Goal: Task Accomplishment & Management: Manage account settings

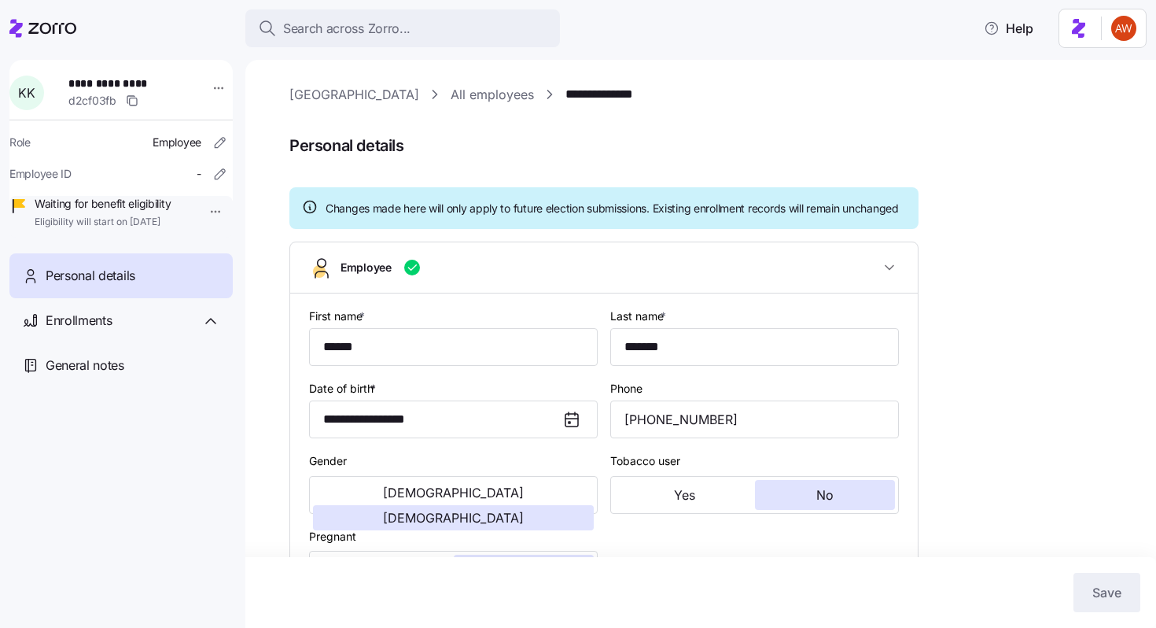
scroll to position [411, 0]
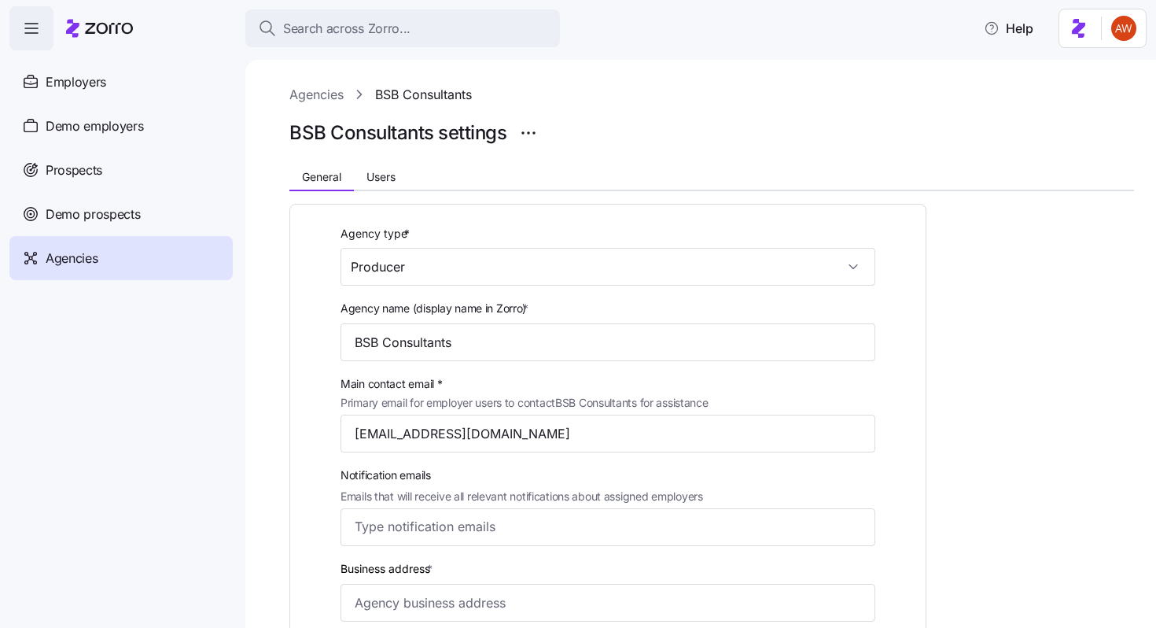
scroll to position [28, 0]
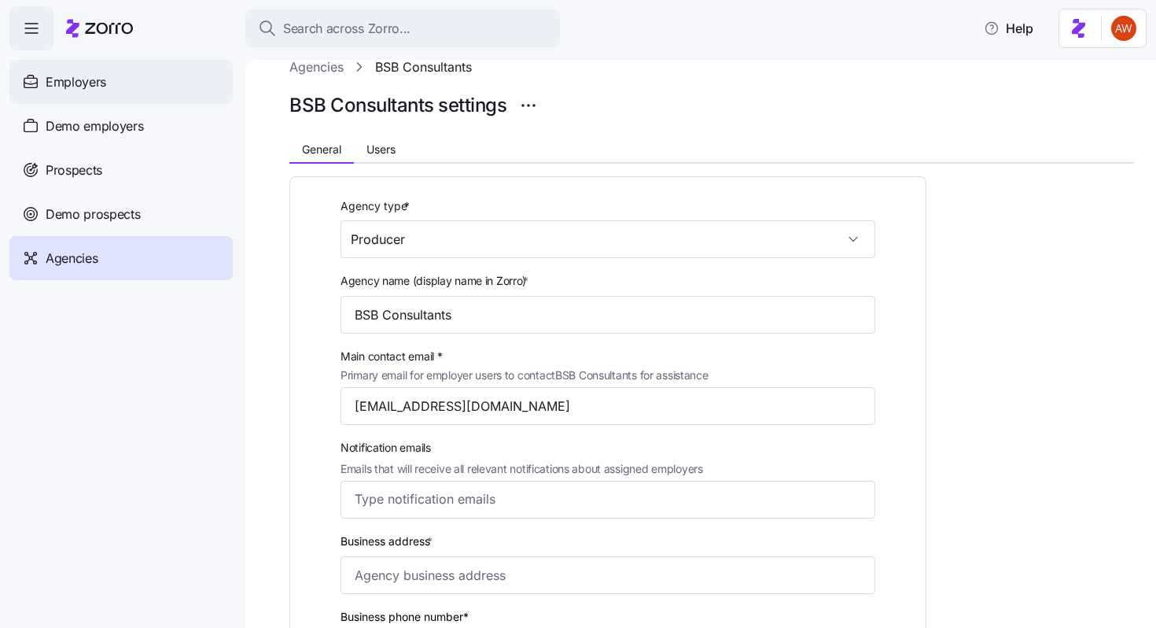
click at [123, 91] on div "Employers" at bounding box center [120, 82] width 223 height 44
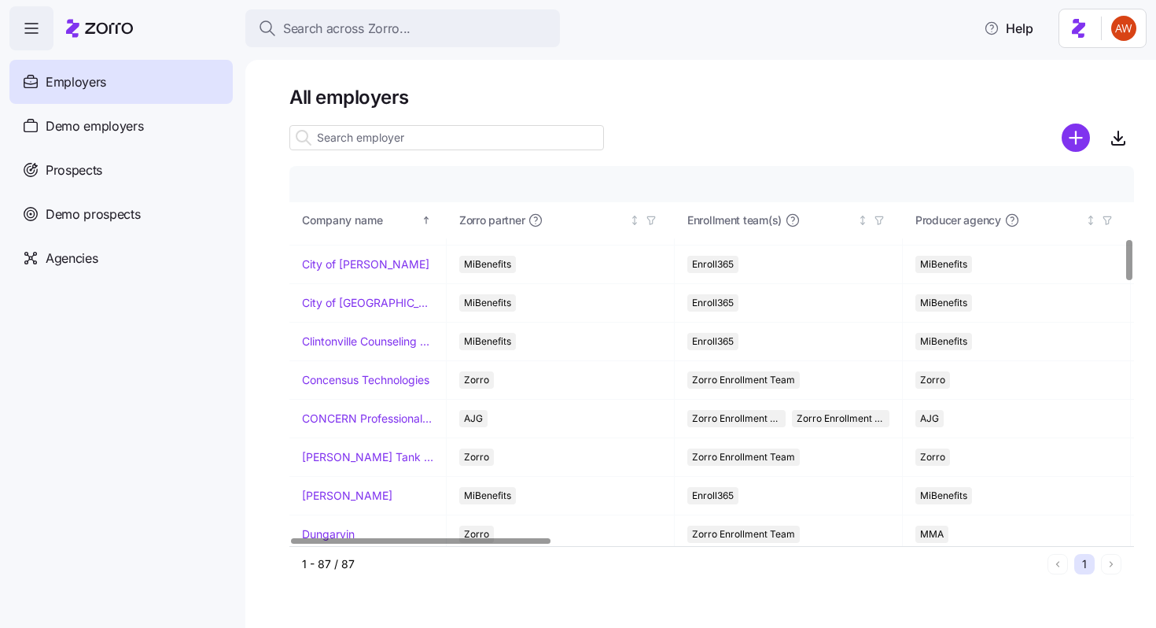
scroll to position [893, 0]
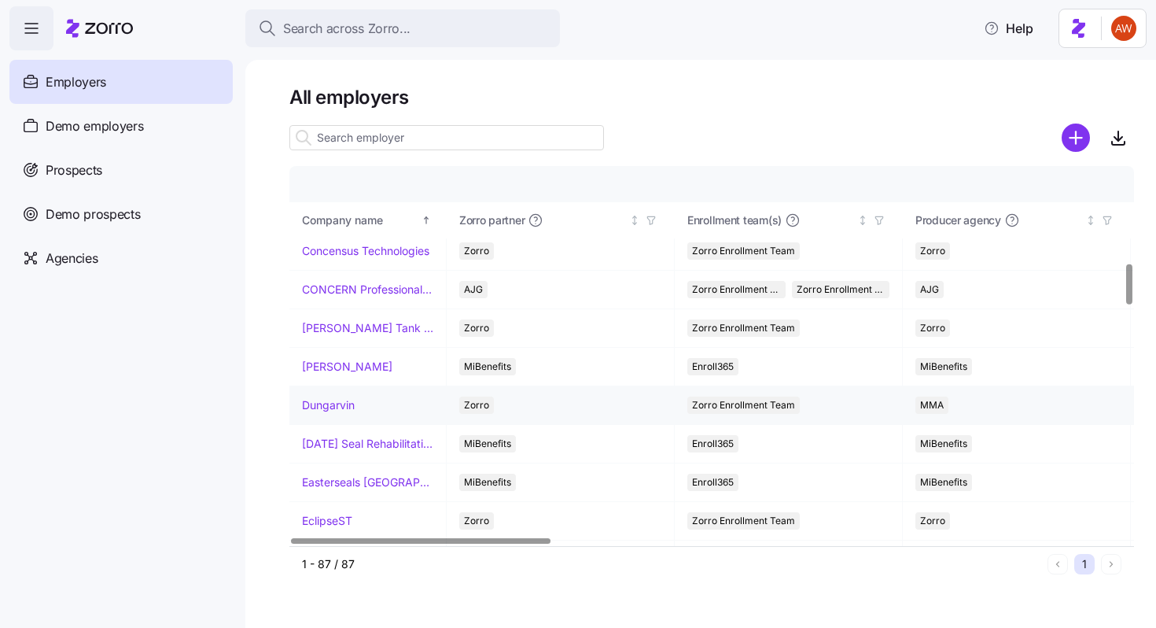
click at [330, 407] on link "Dungarvin" at bounding box center [328, 405] width 53 height 16
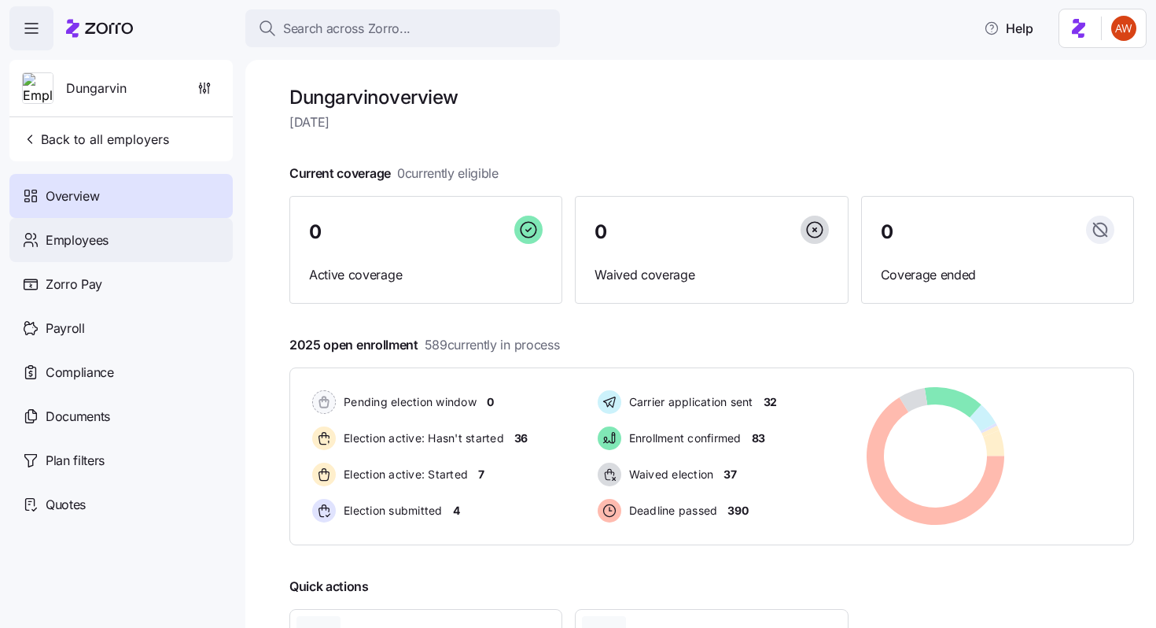
click at [168, 248] on div "Employees" at bounding box center [120, 240] width 223 height 44
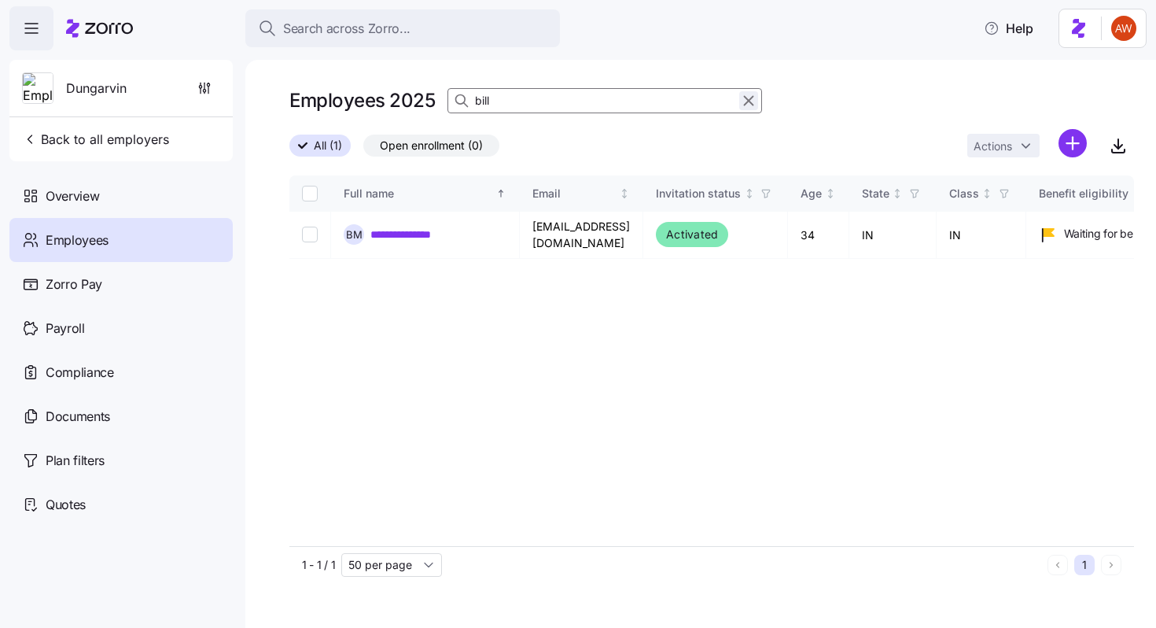
click at [746, 98] on icon "button" at bounding box center [749, 101] width 9 height 9
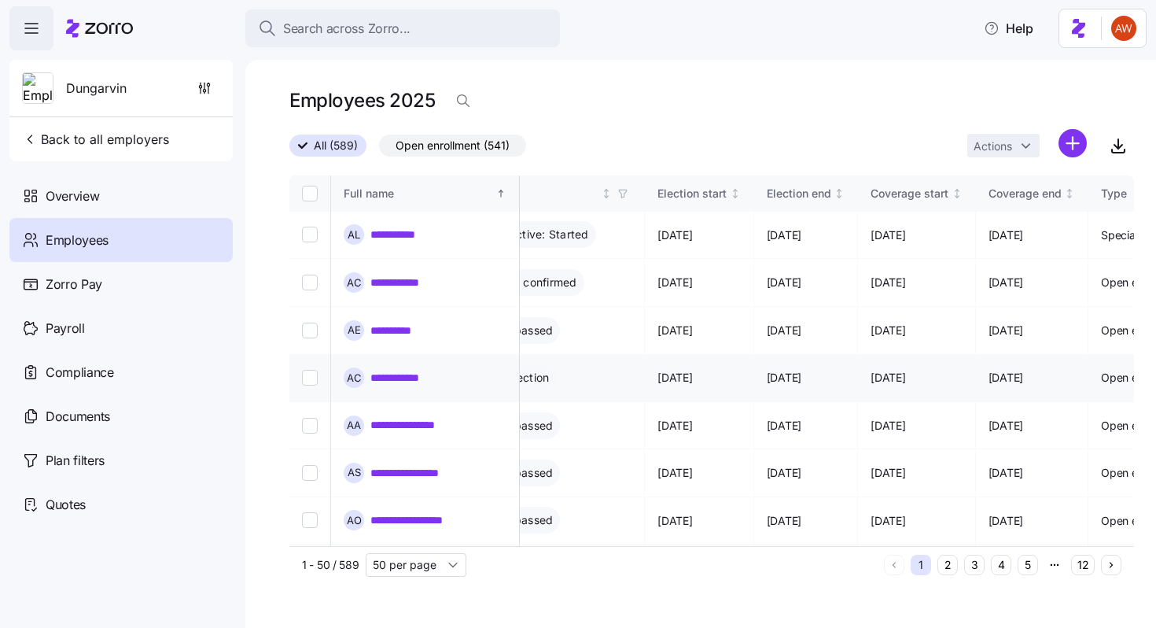
scroll to position [0, 946]
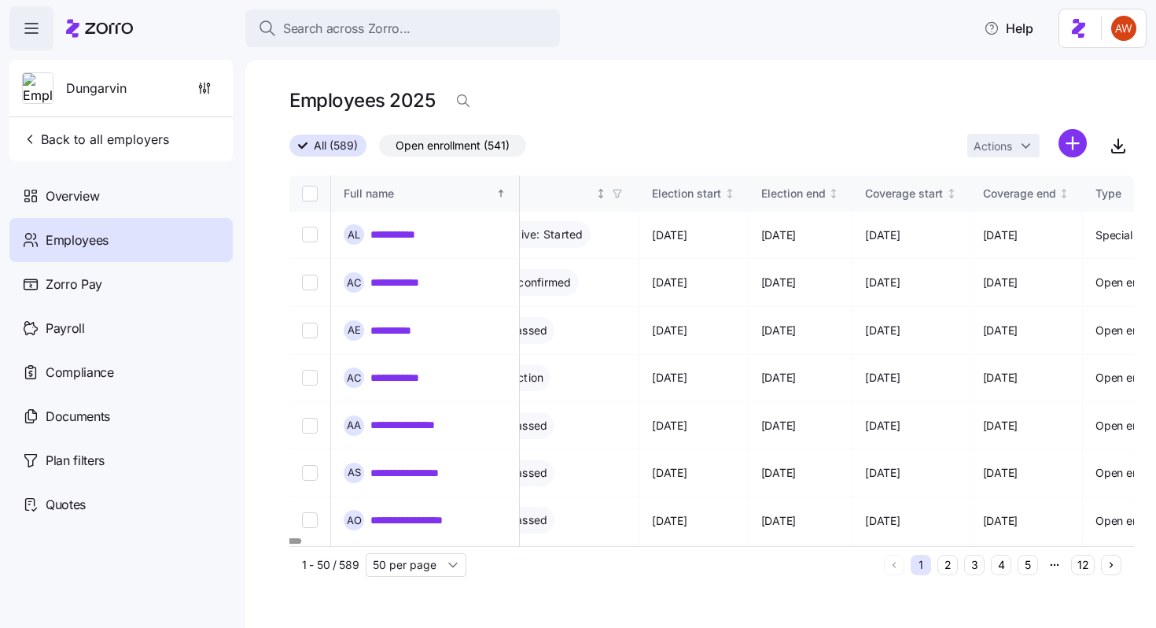
click at [623, 194] on icon "button" at bounding box center [617, 193] width 11 height 11
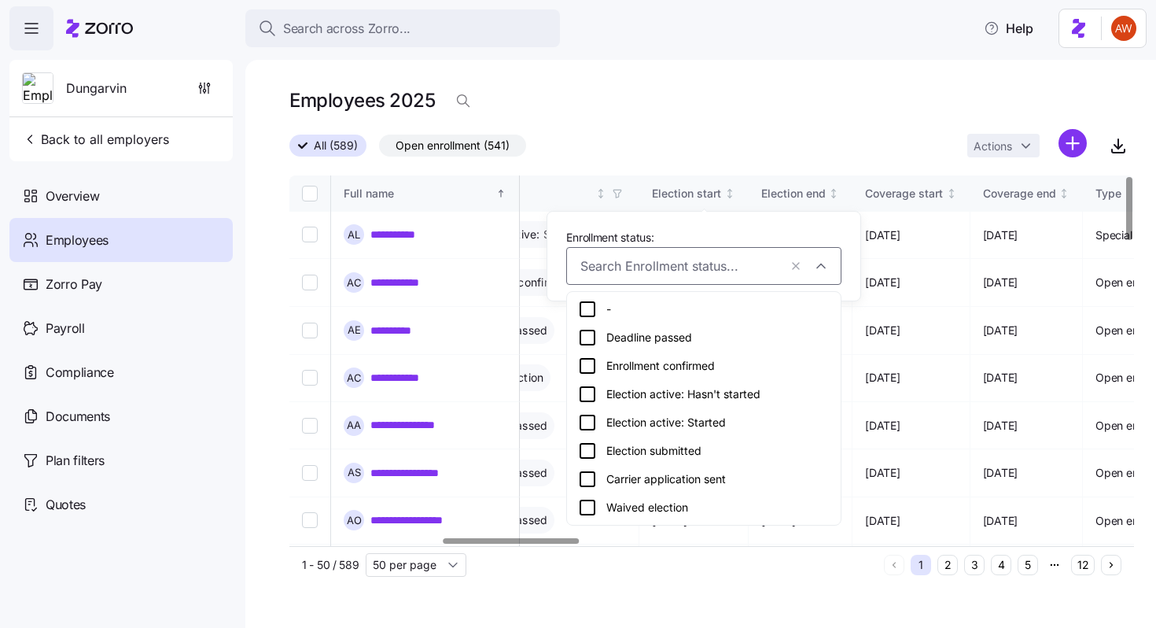
click at [707, 390] on div "Election active: Hasn't started" at bounding box center [704, 394] width 252 height 19
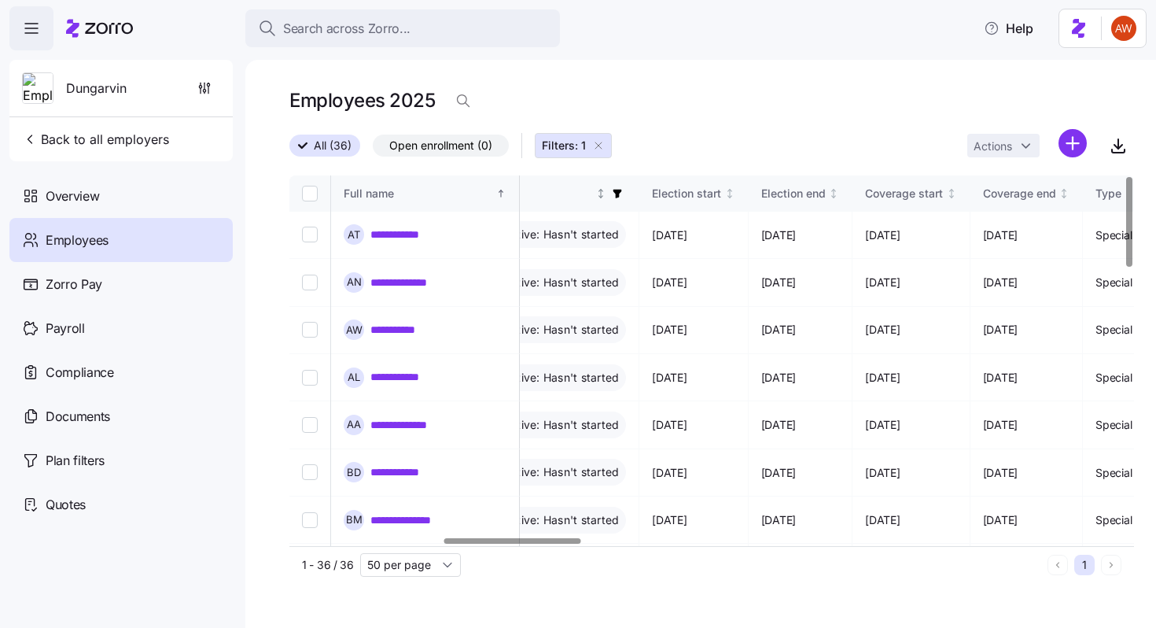
click at [623, 190] on icon "button" at bounding box center [617, 193] width 11 height 11
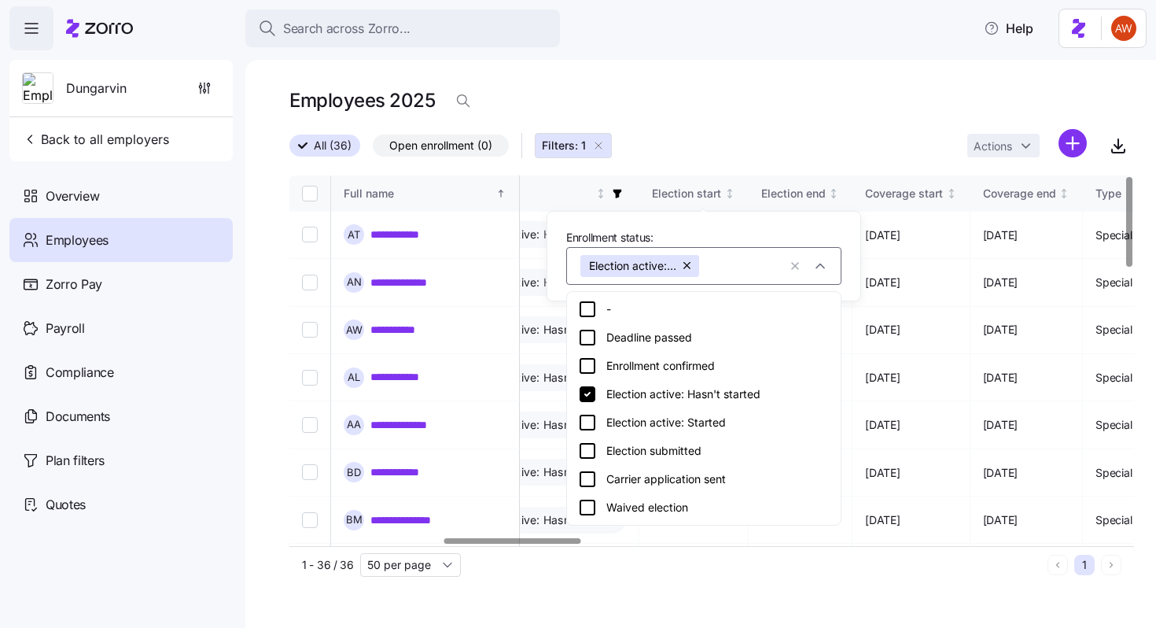
click at [695, 421] on div "Election active: Started" at bounding box center [704, 422] width 252 height 19
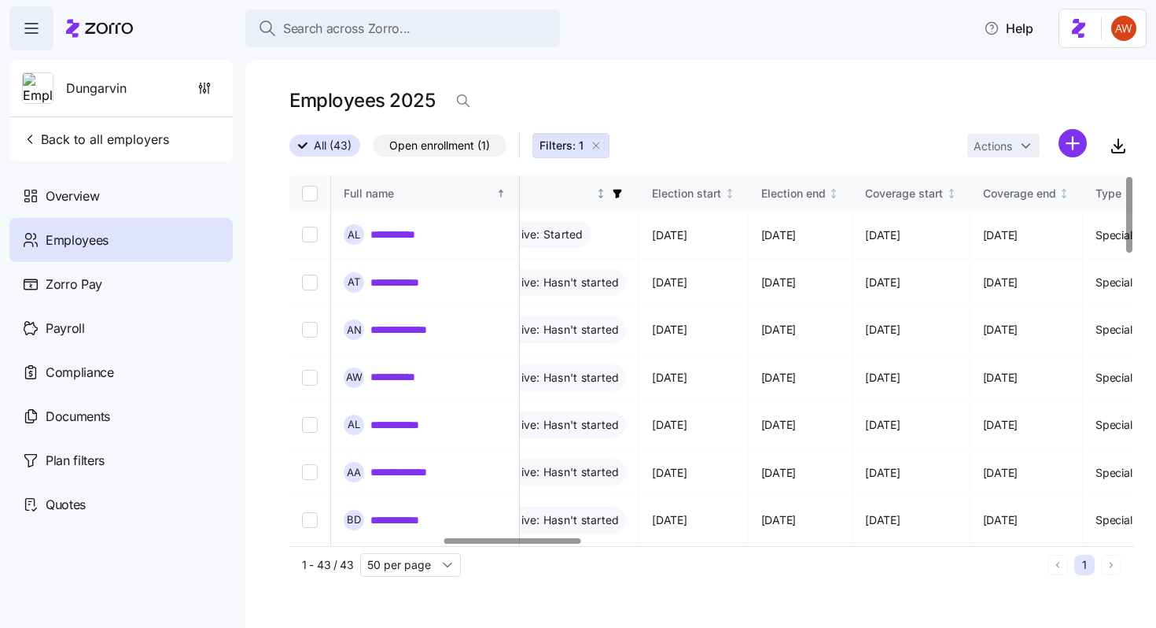
click at [623, 189] on icon "button" at bounding box center [617, 193] width 11 height 11
click at [702, 125] on div "Employees 2025" at bounding box center [711, 107] width 845 height 44
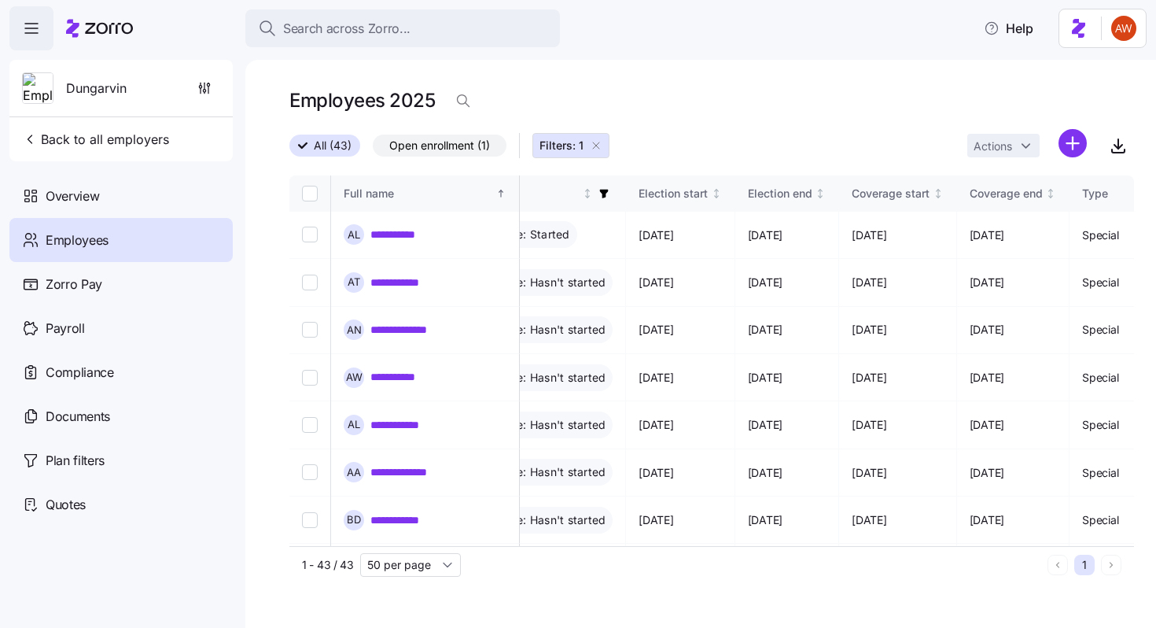
scroll to position [0, 950]
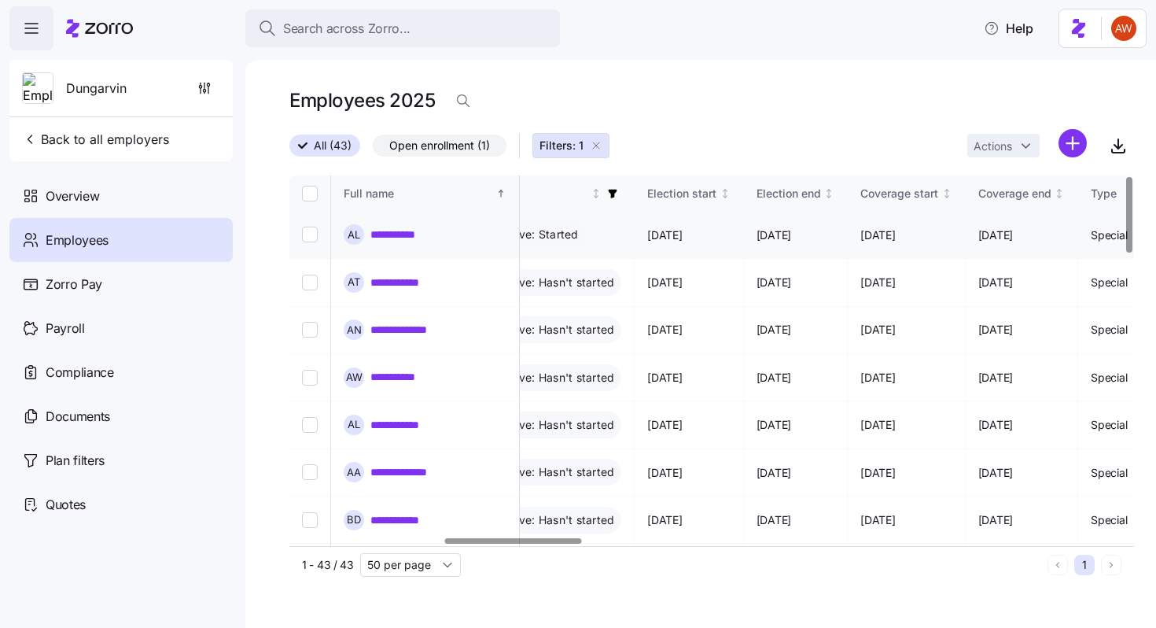
click at [385, 229] on link "**********" at bounding box center [401, 235] width 60 height 16
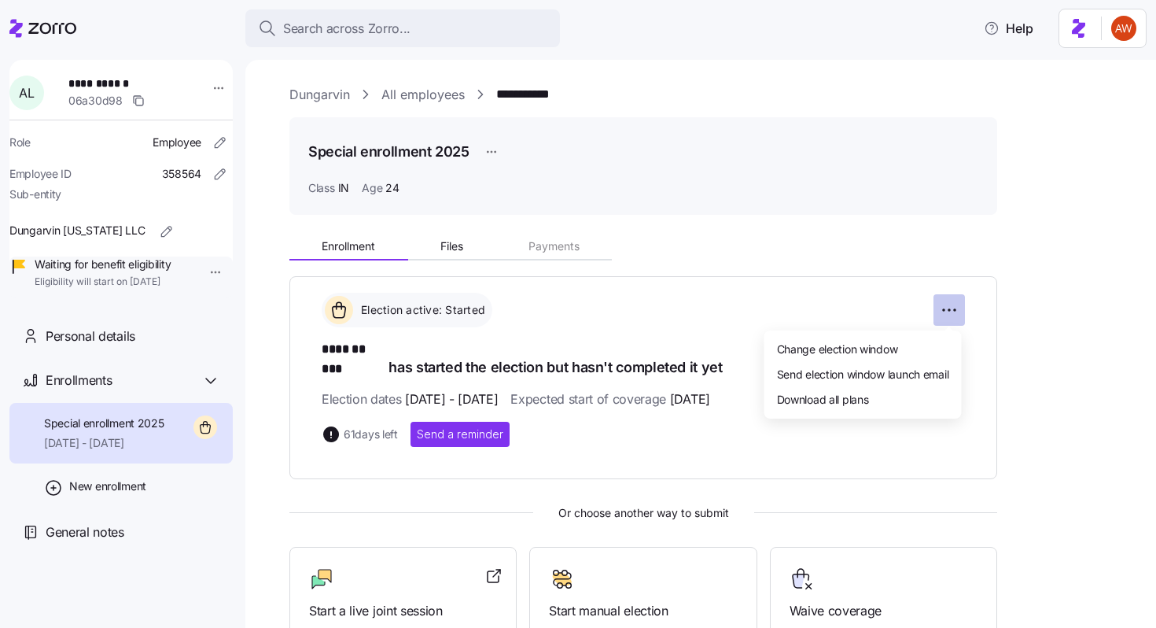
click at [945, 306] on html "**********" at bounding box center [578, 309] width 1156 height 618
click at [876, 339] on div "Change election window" at bounding box center [863, 348] width 185 height 25
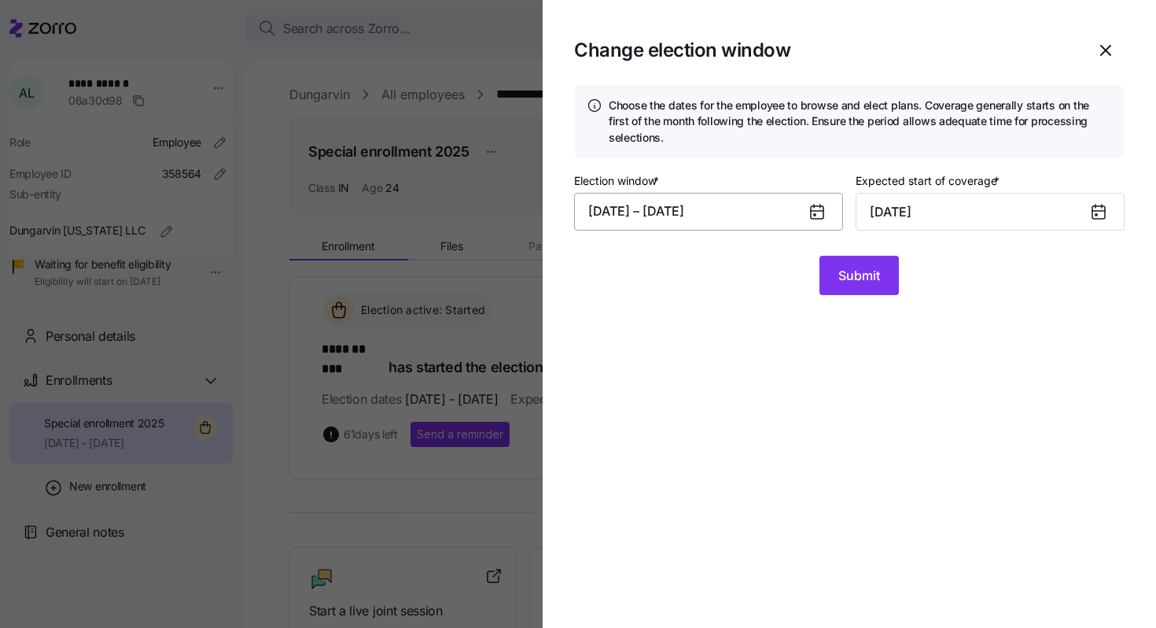
click at [725, 202] on button "08/05/2025 – 10/20/2025" at bounding box center [708, 212] width 269 height 38
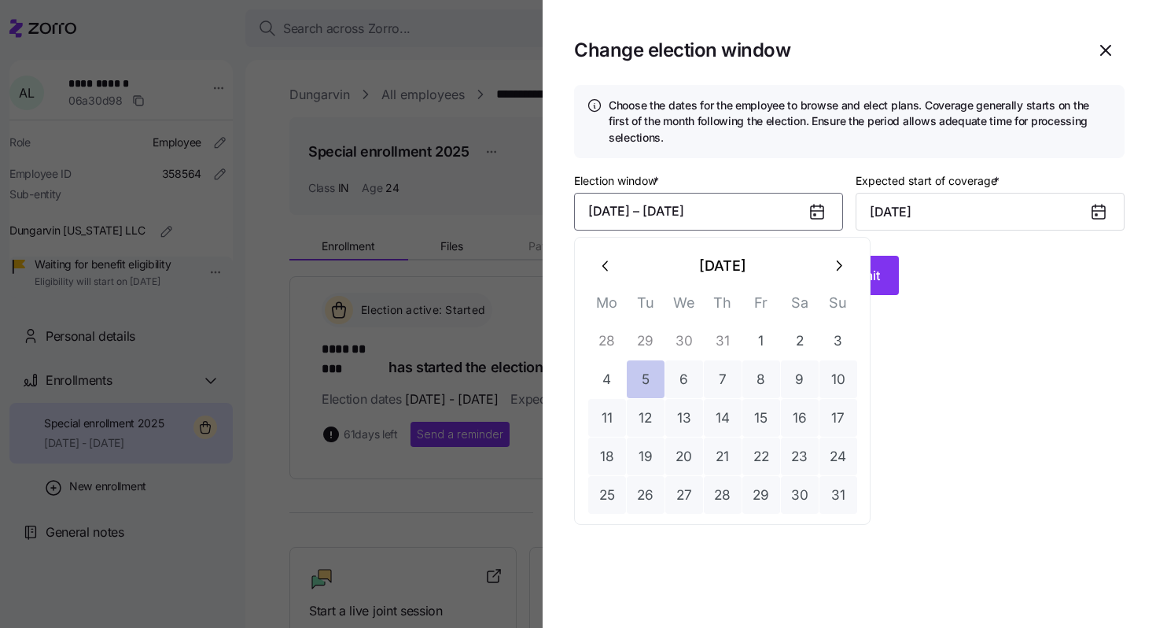
click at [639, 372] on button "5" at bounding box center [646, 379] width 38 height 38
click at [832, 270] on icon "button" at bounding box center [838, 265] width 17 height 17
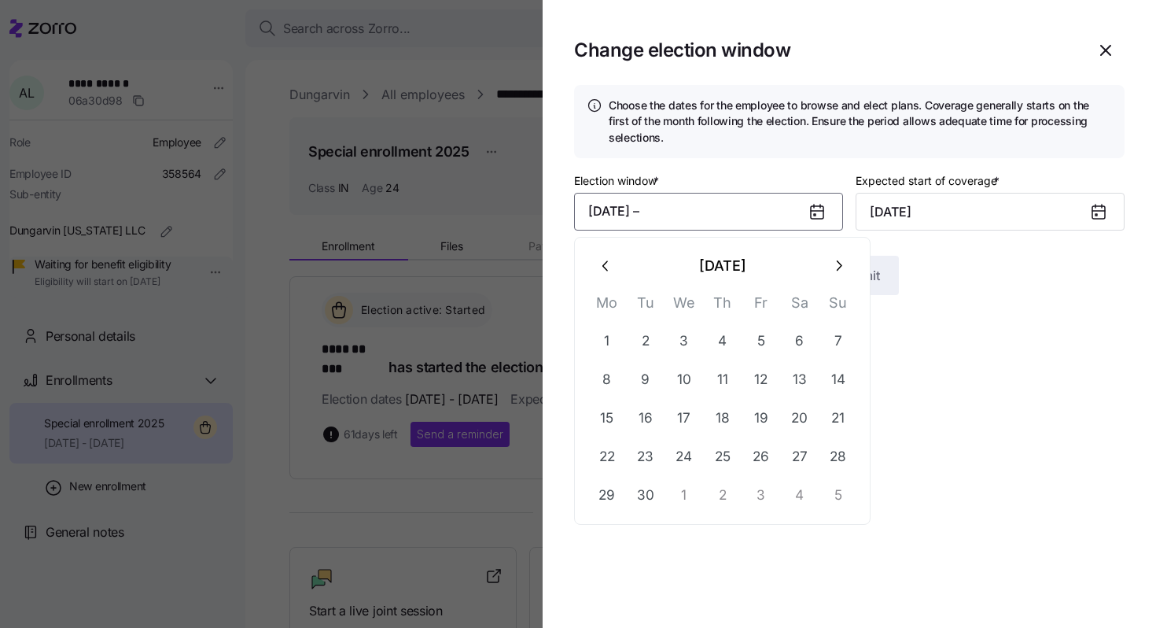
click at [832, 270] on icon "button" at bounding box center [838, 265] width 17 height 17
click at [768, 379] on button "10" at bounding box center [762, 379] width 38 height 38
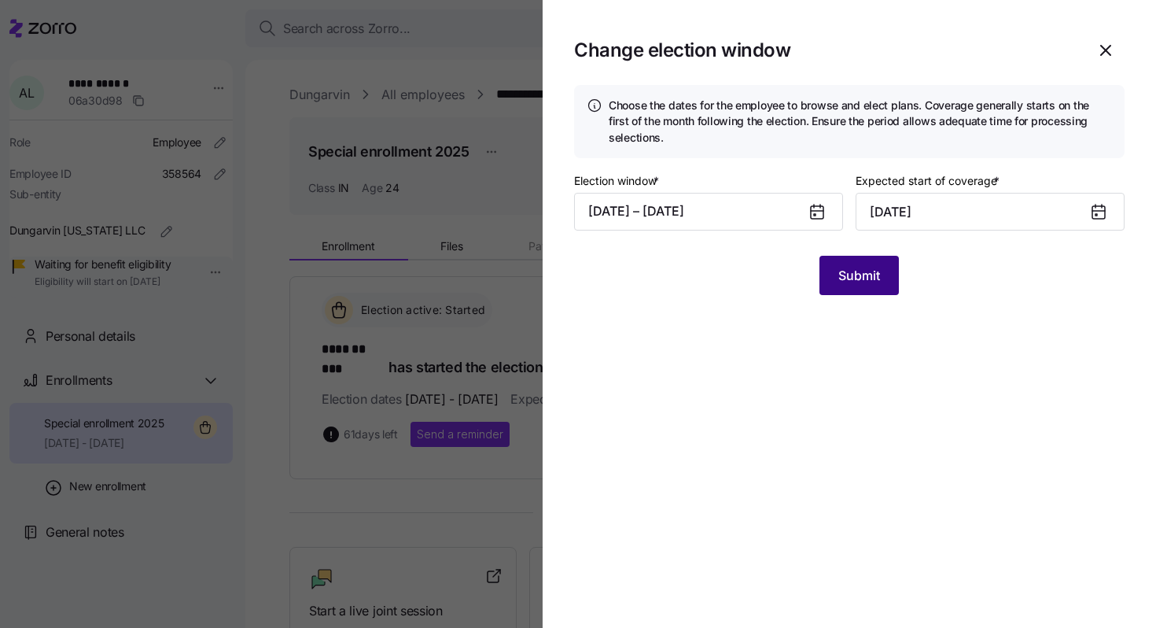
click at [859, 279] on span "Submit" at bounding box center [860, 275] width 42 height 19
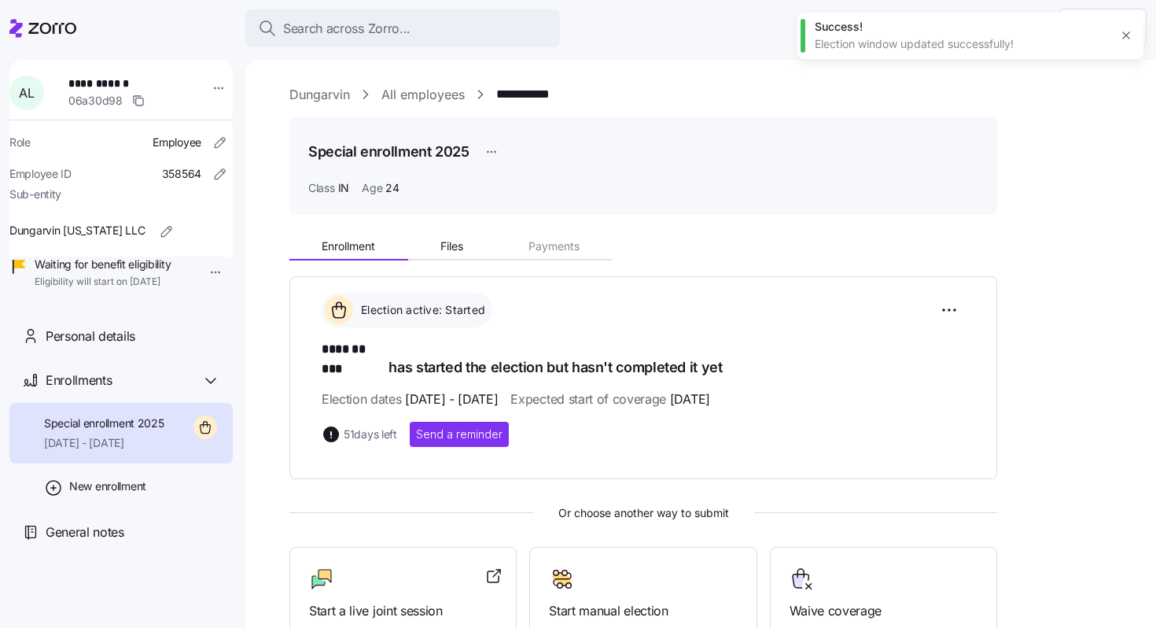
click at [454, 92] on link "All employees" at bounding box center [423, 95] width 83 height 20
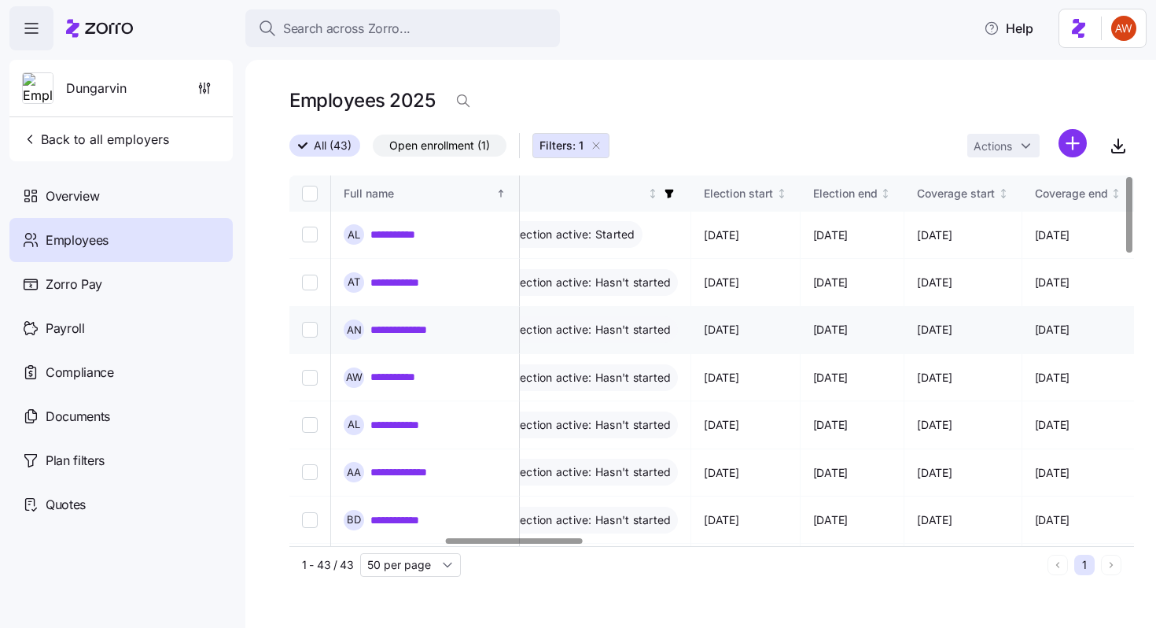
scroll to position [0, 956]
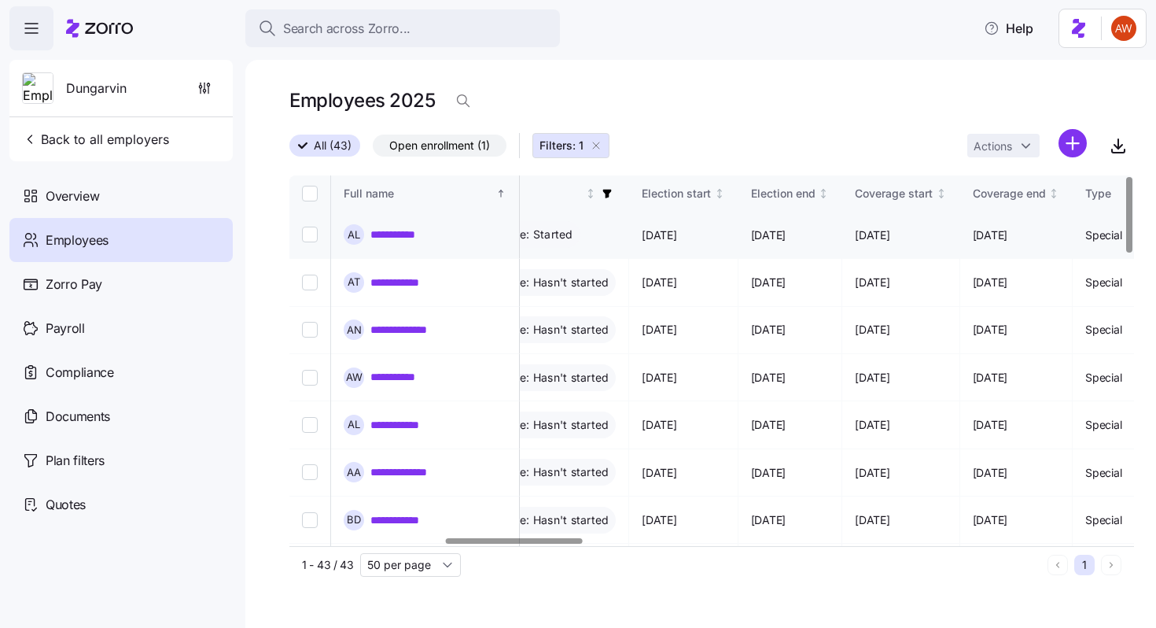
drag, startPoint x: 843, startPoint y: 230, endPoint x: 901, endPoint y: 230, distance: 58.2
click at [843, 230] on td "[DATE]" at bounding box center [791, 235] width 105 height 47
click at [420, 275] on link "**********" at bounding box center [404, 283] width 67 height 16
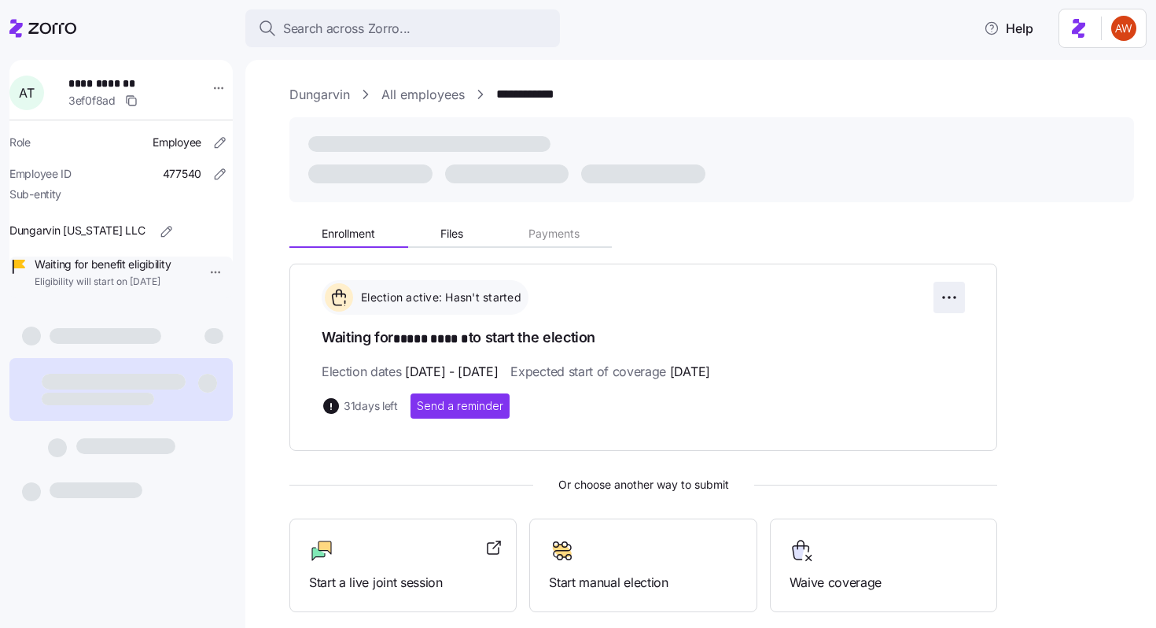
click at [945, 294] on html "**********" at bounding box center [578, 309] width 1156 height 618
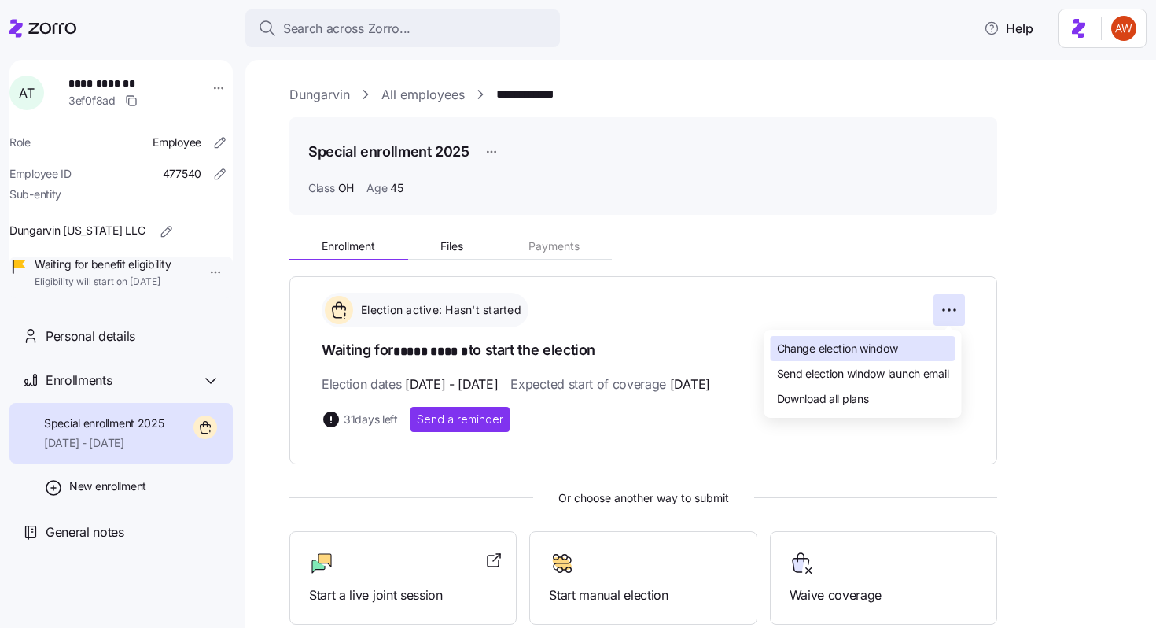
click at [859, 348] on span "Change election window" at bounding box center [837, 349] width 121 height 16
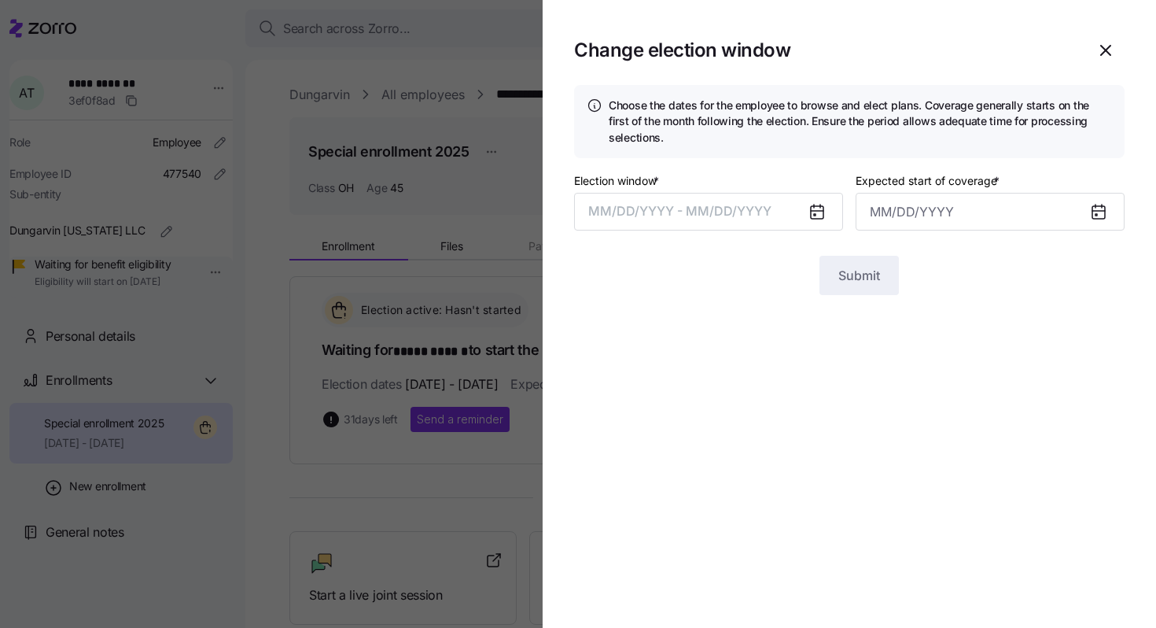
type input "[DATE]"
click at [807, 214] on div at bounding box center [824, 212] width 38 height 36
click at [802, 208] on button "[DATE] – [DATE]" at bounding box center [708, 212] width 269 height 38
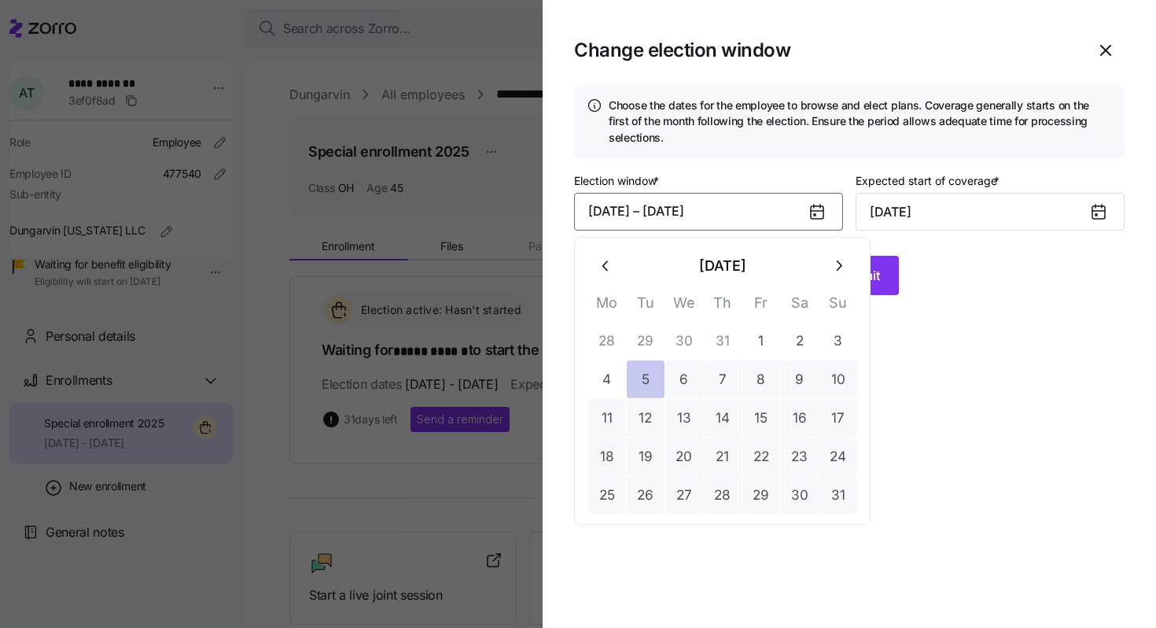
click at [649, 381] on button "5" at bounding box center [646, 379] width 38 height 38
click at [834, 261] on icon "button" at bounding box center [838, 265] width 17 height 17
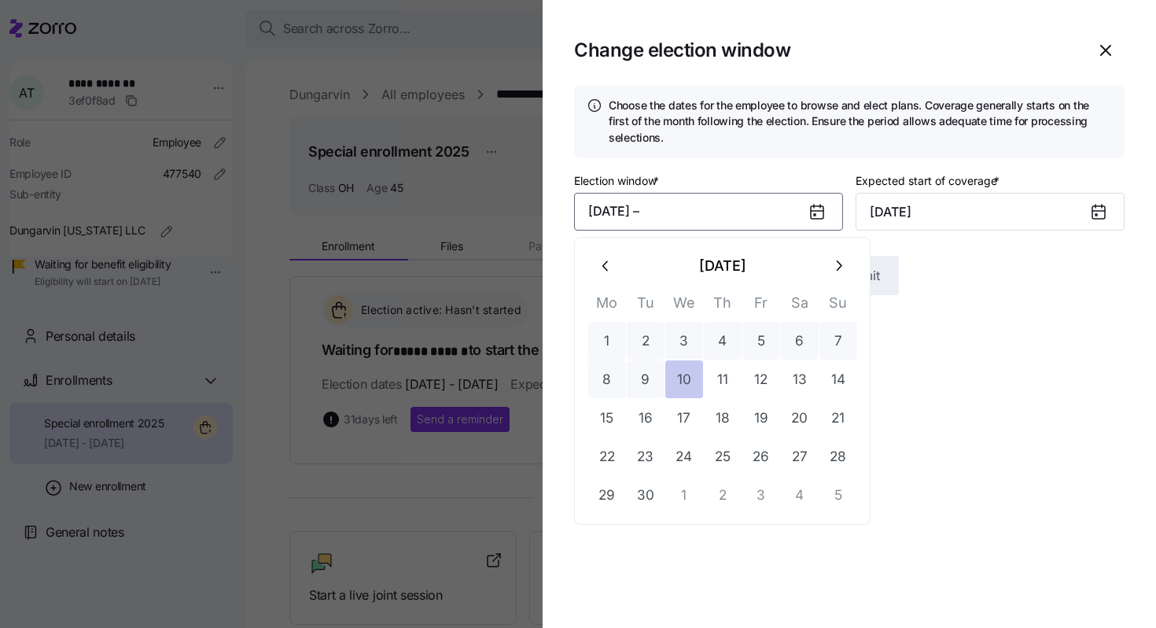
click at [682, 373] on button "10" at bounding box center [685, 379] width 38 height 38
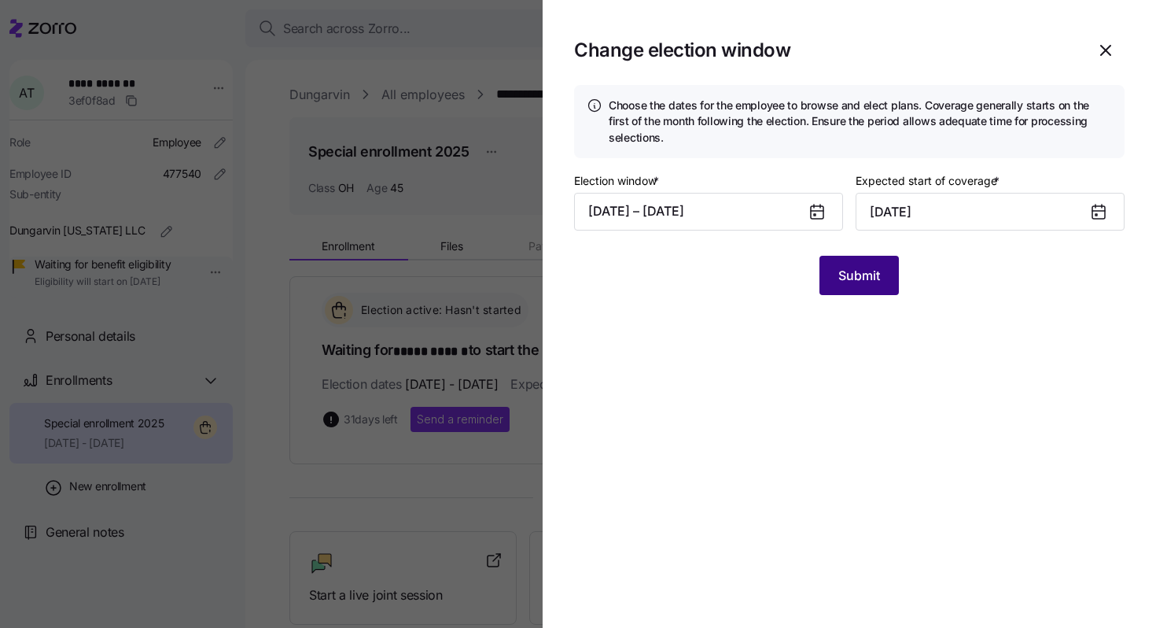
click at [865, 286] on button "Submit" at bounding box center [859, 275] width 79 height 39
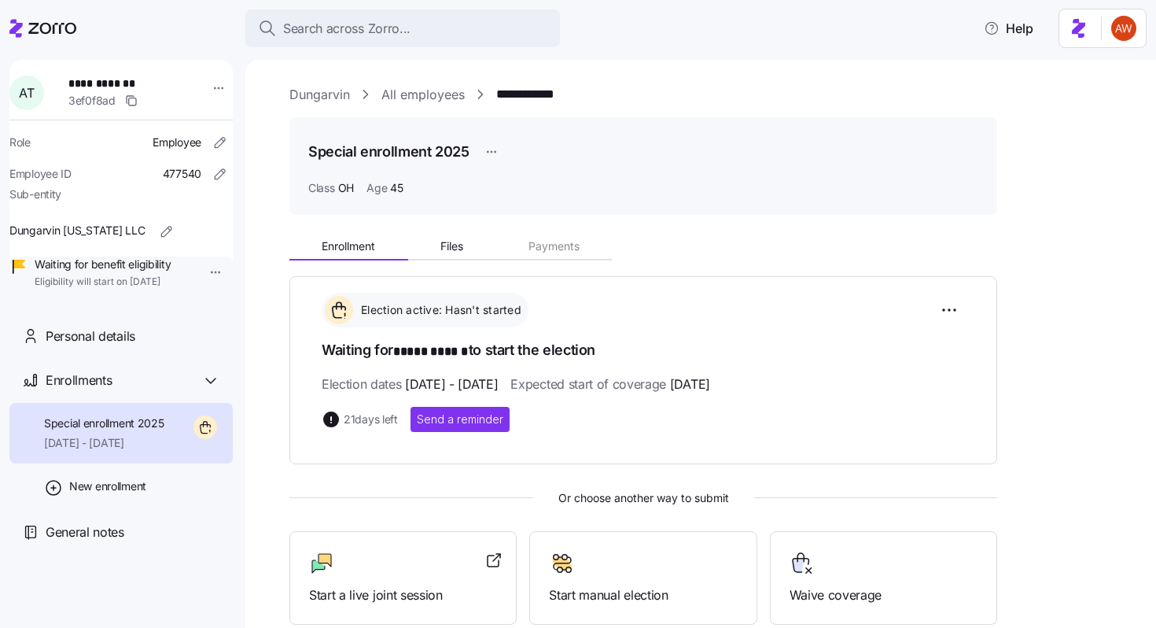
click at [432, 87] on link "All employees" at bounding box center [423, 95] width 83 height 20
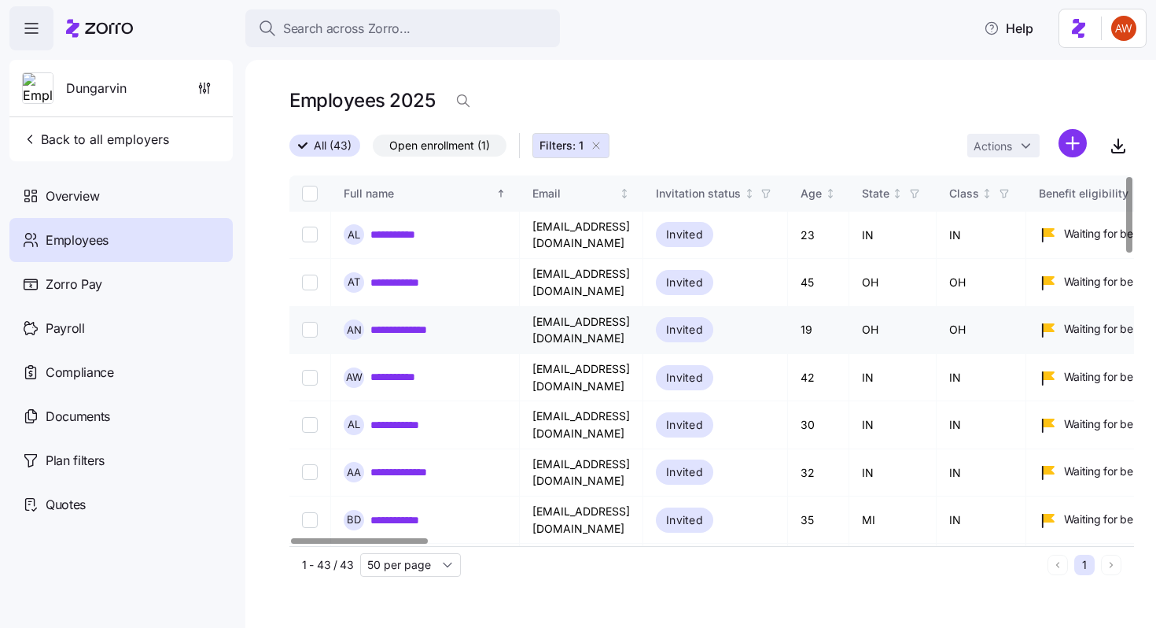
click at [433, 322] on link "**********" at bounding box center [410, 330] width 79 height 16
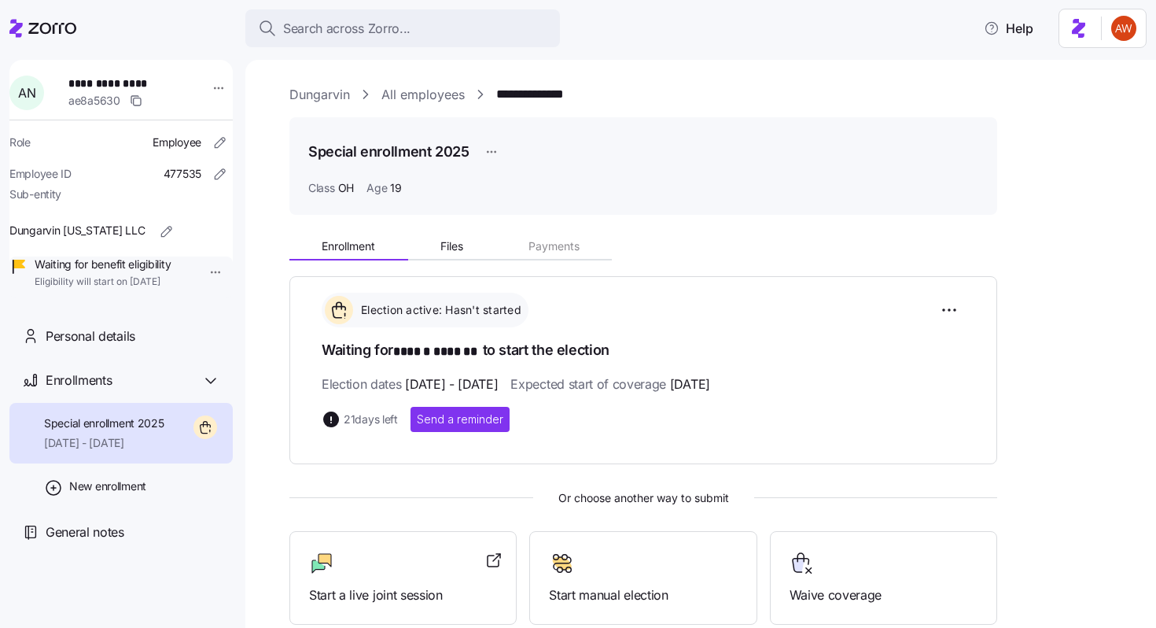
click at [417, 99] on link "All employees" at bounding box center [423, 95] width 83 height 20
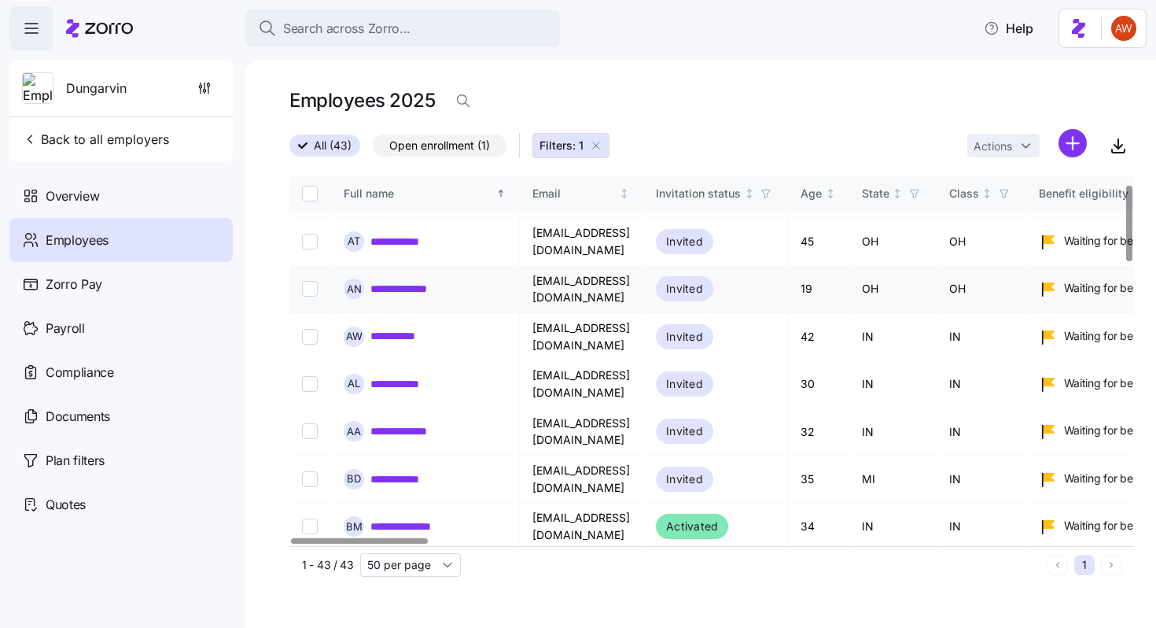
scroll to position [46, 0]
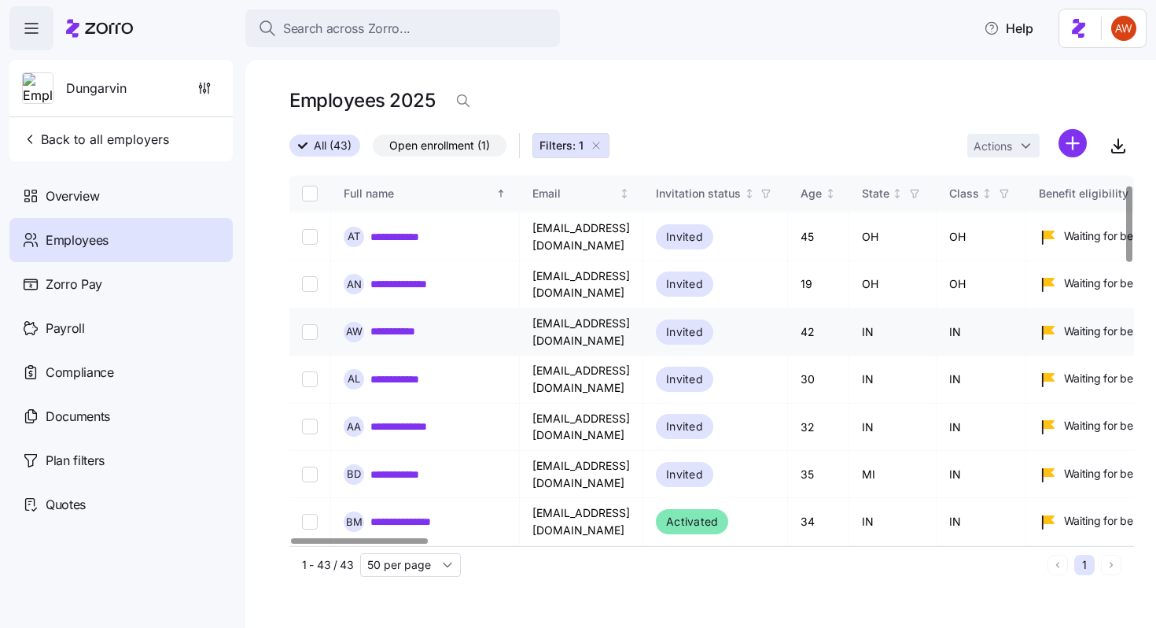
click at [424, 323] on link "**********" at bounding box center [409, 331] width 76 height 16
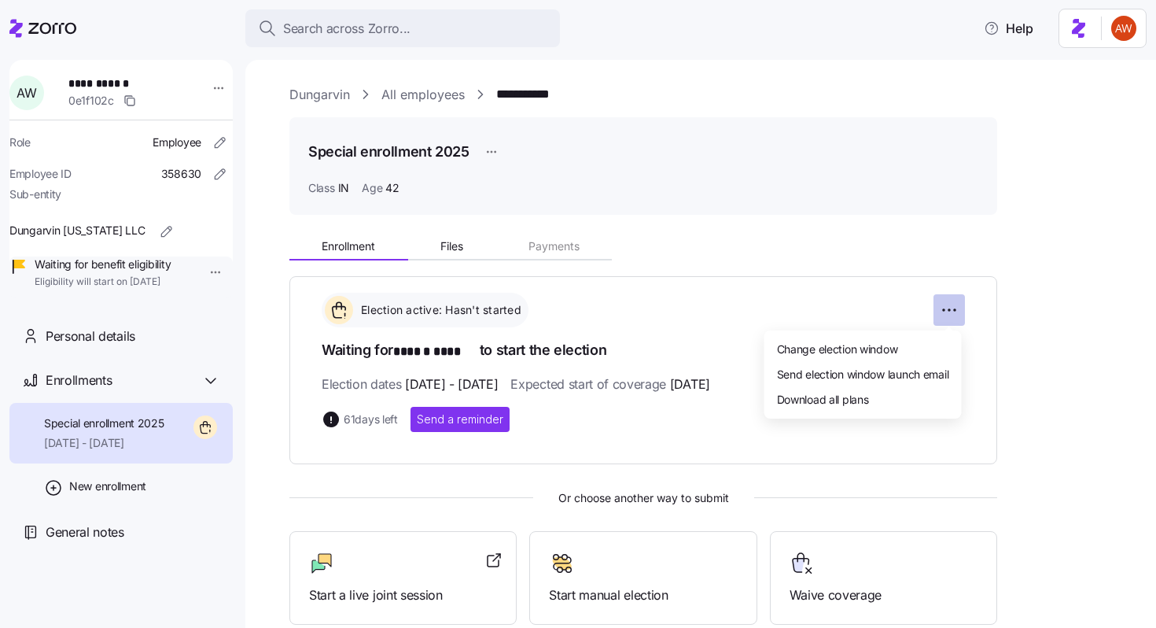
click at [957, 308] on html "**********" at bounding box center [578, 309] width 1156 height 618
click at [898, 345] on span "Change election window" at bounding box center [837, 349] width 121 height 16
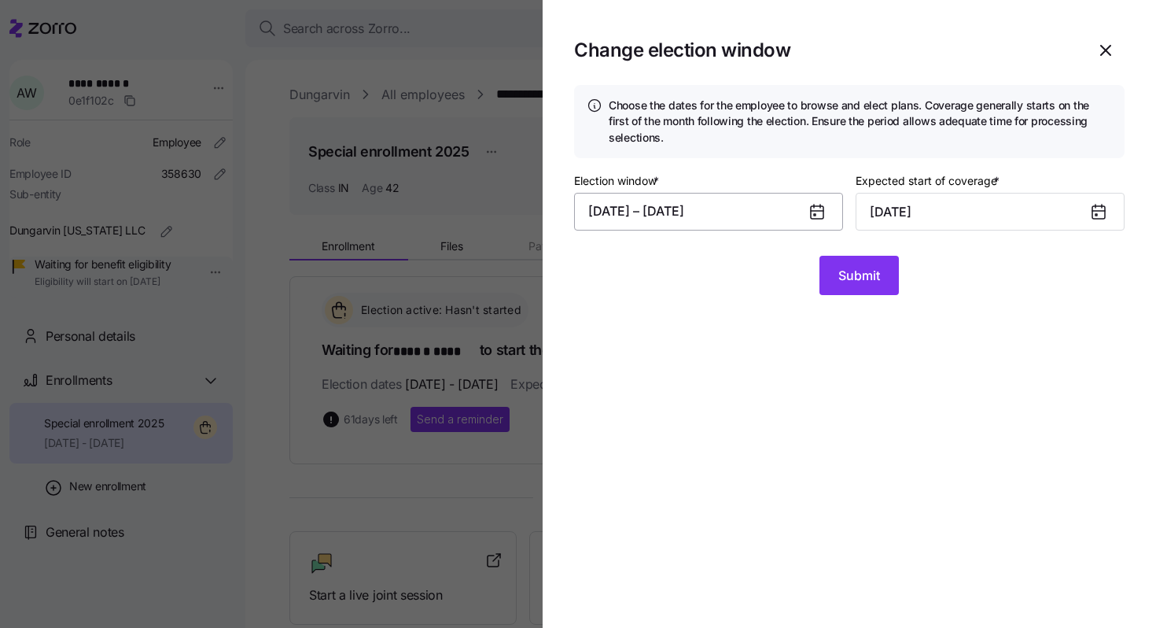
click at [732, 201] on button "[DATE] – [DATE]" at bounding box center [708, 212] width 269 height 38
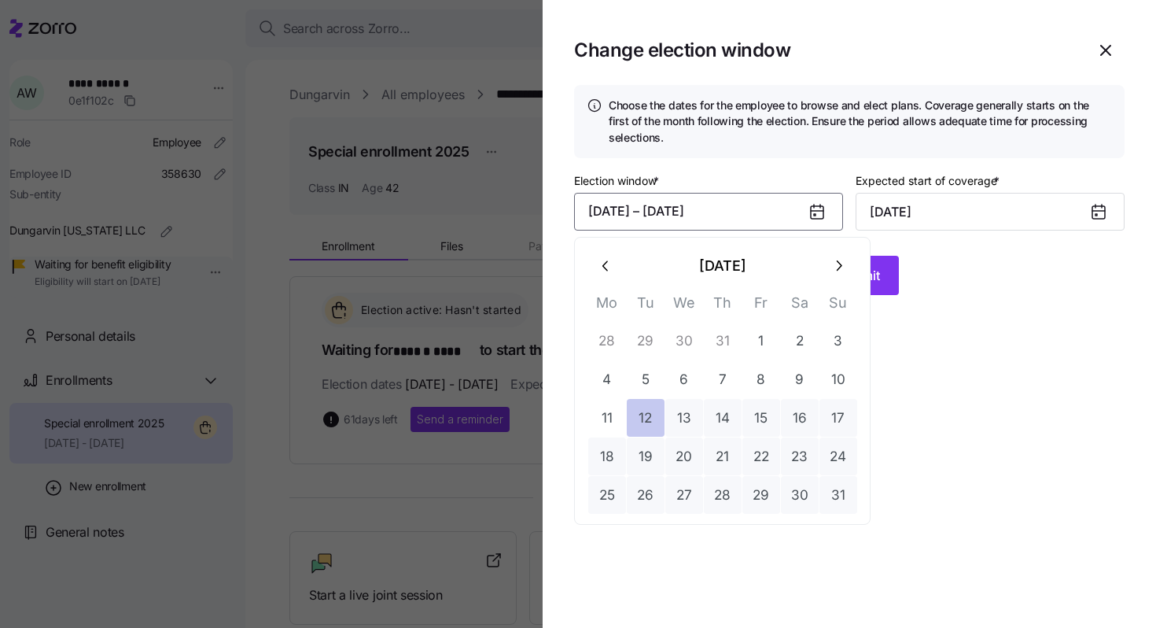
click at [651, 419] on button "12" at bounding box center [646, 418] width 38 height 38
click at [832, 270] on icon "button" at bounding box center [838, 265] width 17 height 17
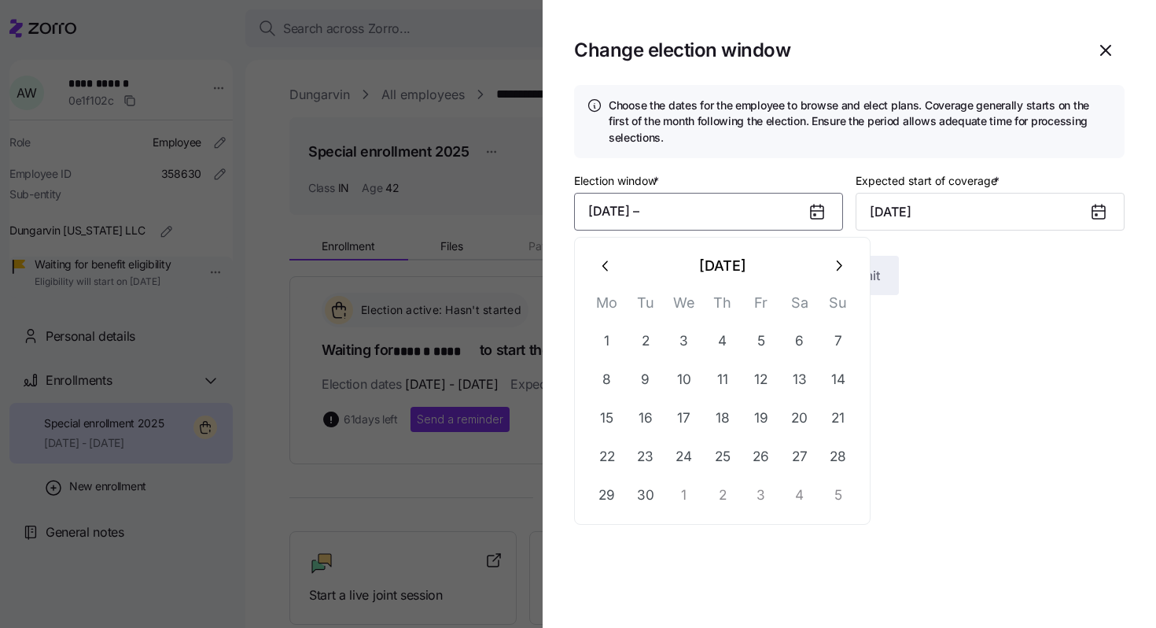
click at [832, 270] on icon "button" at bounding box center [838, 265] width 17 height 17
click at [759, 381] on button "10" at bounding box center [762, 379] width 38 height 38
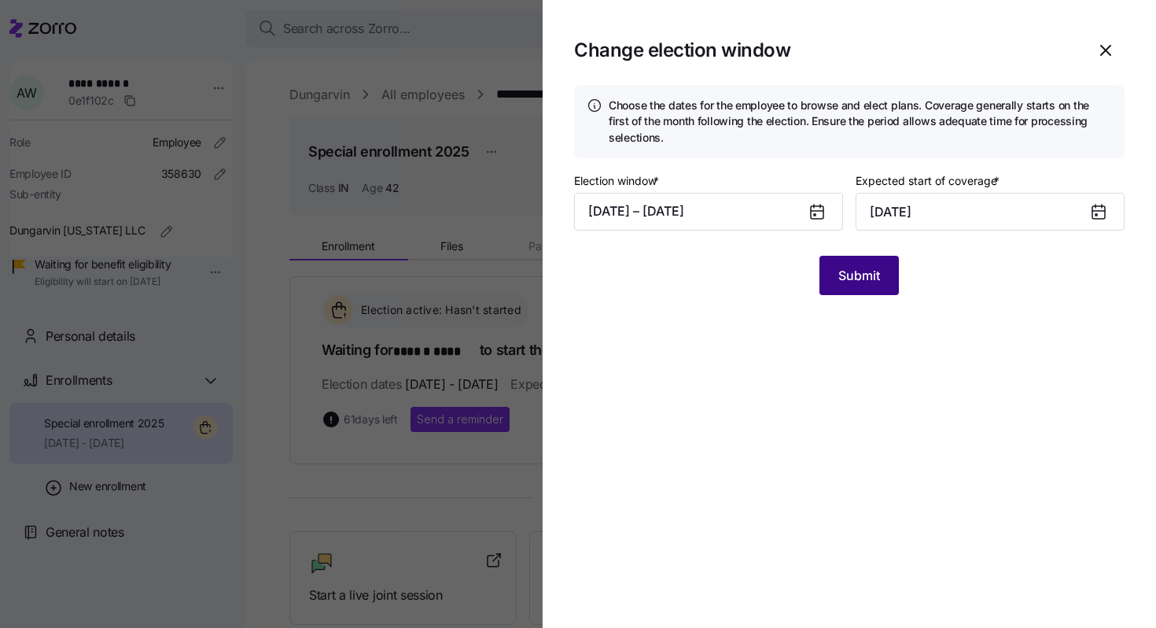
click at [841, 283] on span "Submit" at bounding box center [860, 275] width 42 height 19
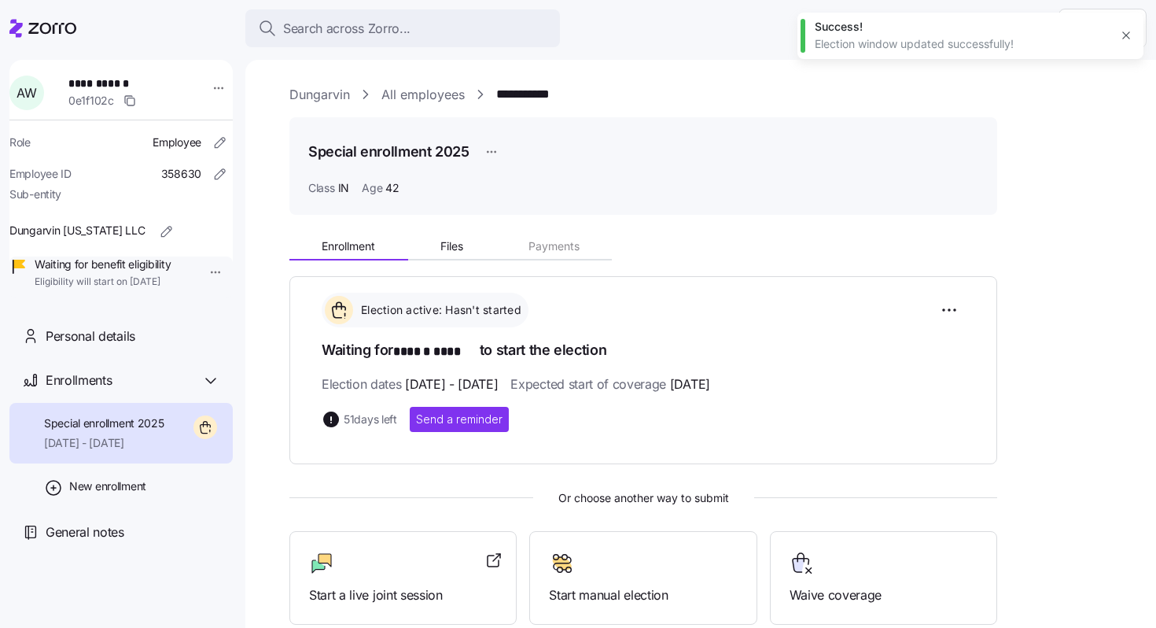
click at [427, 94] on link "All employees" at bounding box center [423, 95] width 83 height 20
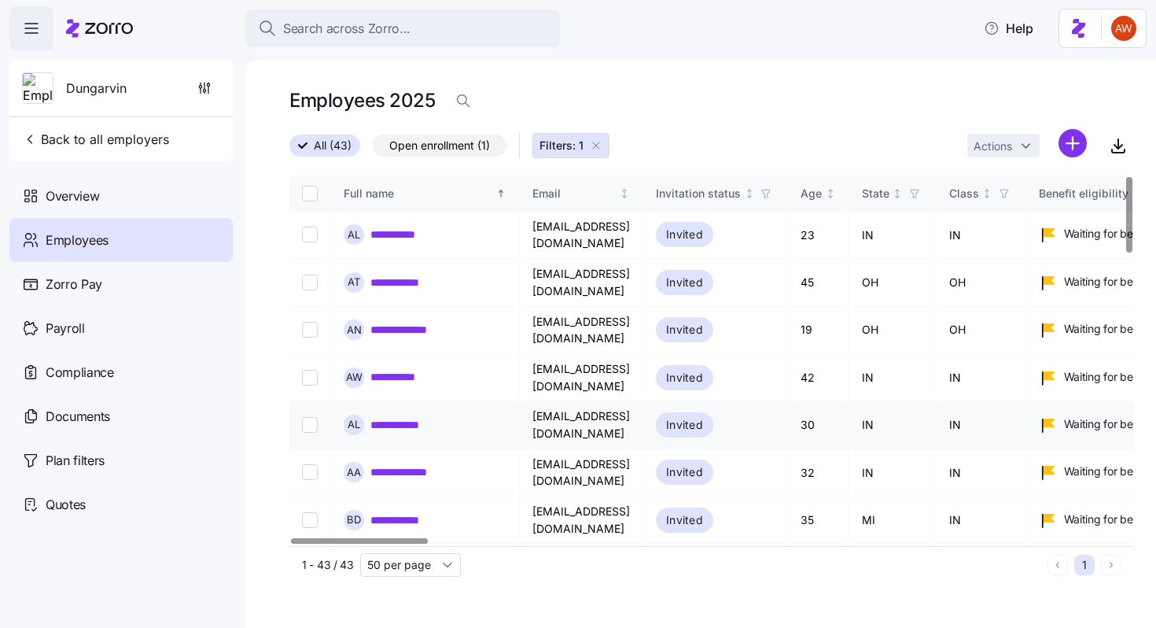
click at [432, 417] on link "**********" at bounding box center [408, 425] width 74 height 16
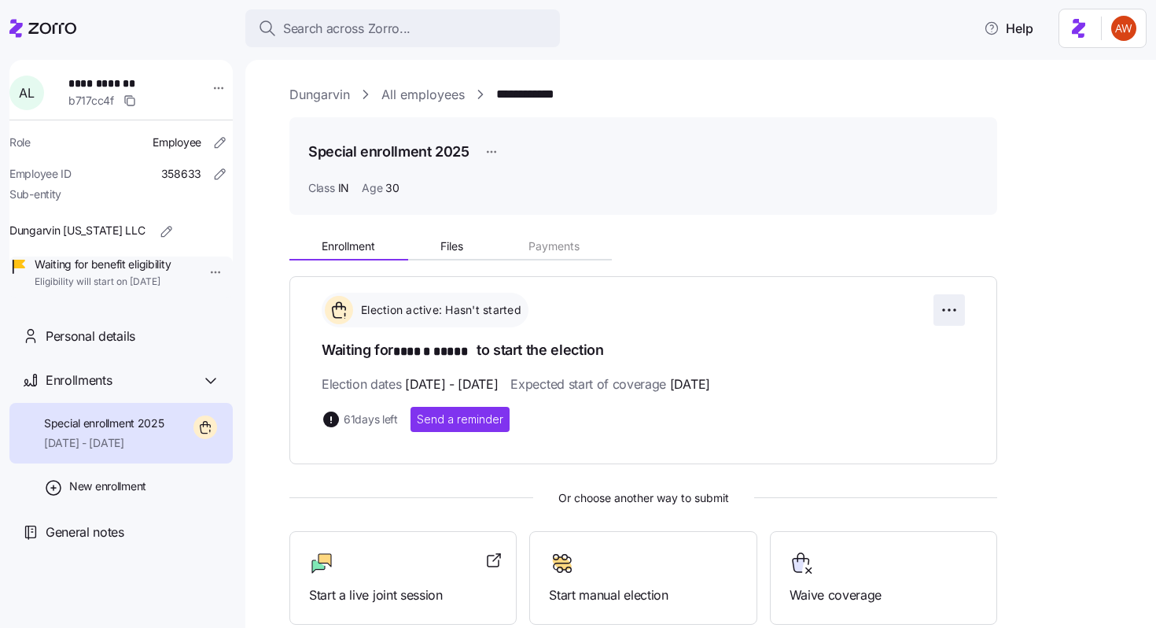
click at [946, 310] on html "**********" at bounding box center [578, 309] width 1156 height 618
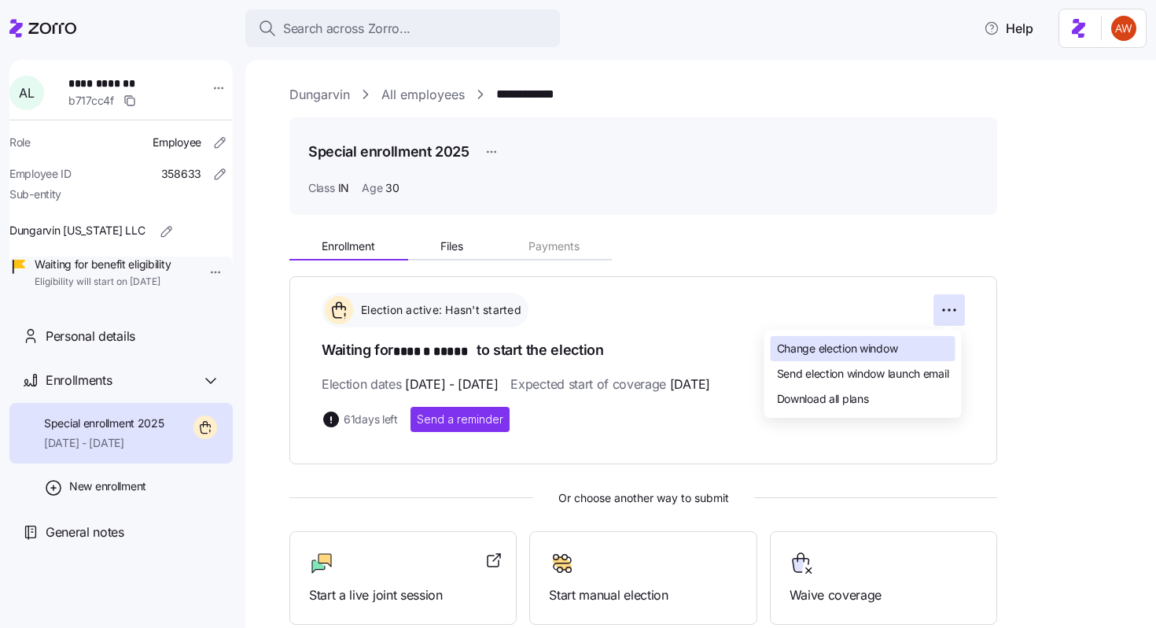
click at [874, 346] on span "Change election window" at bounding box center [837, 349] width 121 height 16
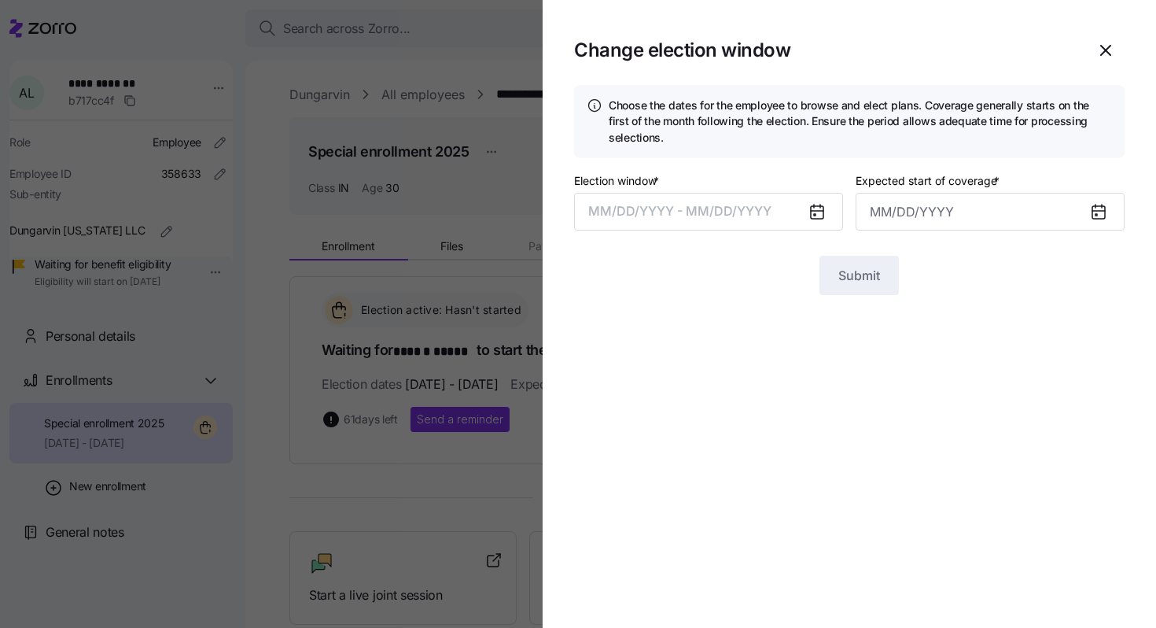
type input "[DATE]"
click at [725, 204] on button "[DATE] – [DATE]" at bounding box center [708, 212] width 269 height 38
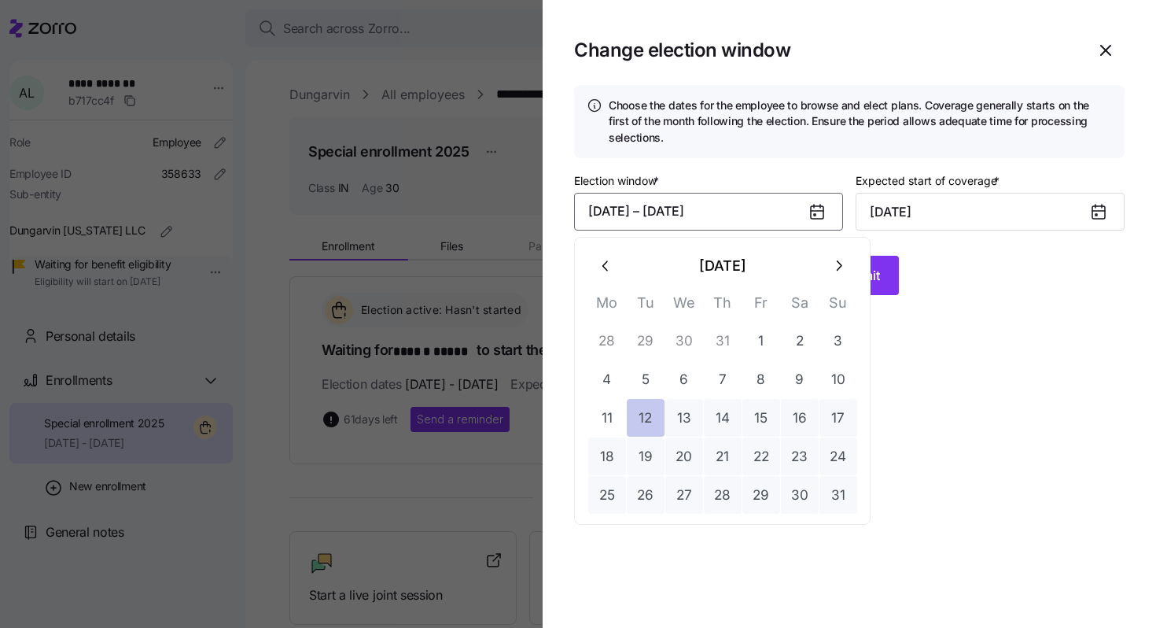
click at [652, 419] on button "12" at bounding box center [646, 418] width 38 height 38
click at [848, 263] on button "button" at bounding box center [839, 266] width 38 height 38
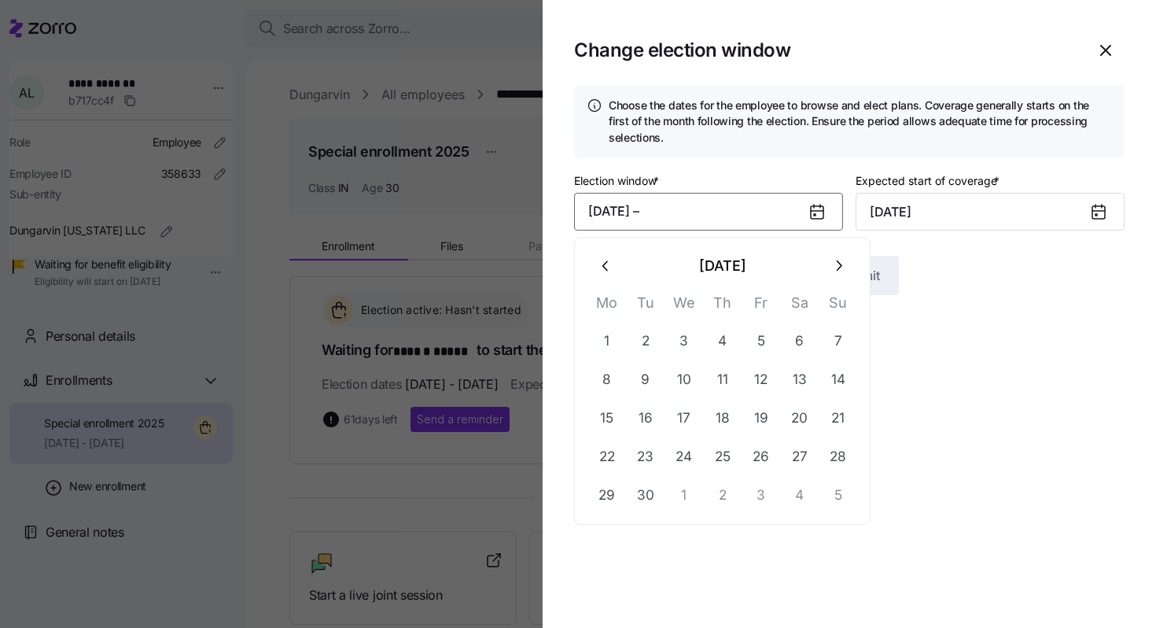
click at [848, 263] on button "button" at bounding box center [839, 266] width 38 height 38
click at [765, 388] on button "10" at bounding box center [762, 379] width 38 height 38
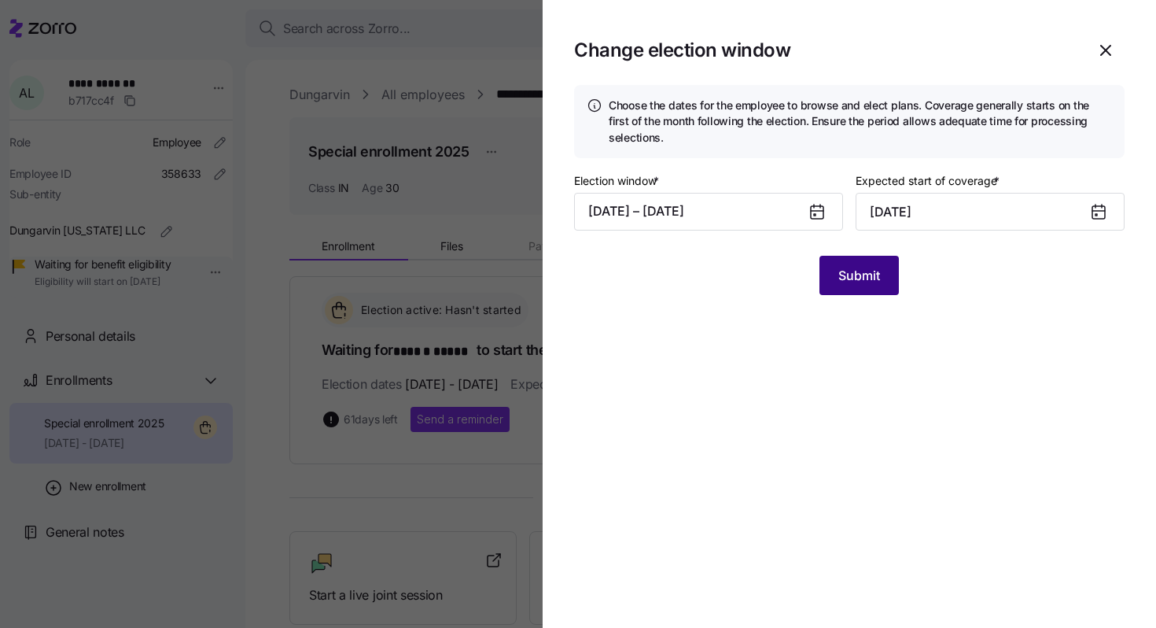
click at [884, 278] on button "Submit" at bounding box center [859, 275] width 79 height 39
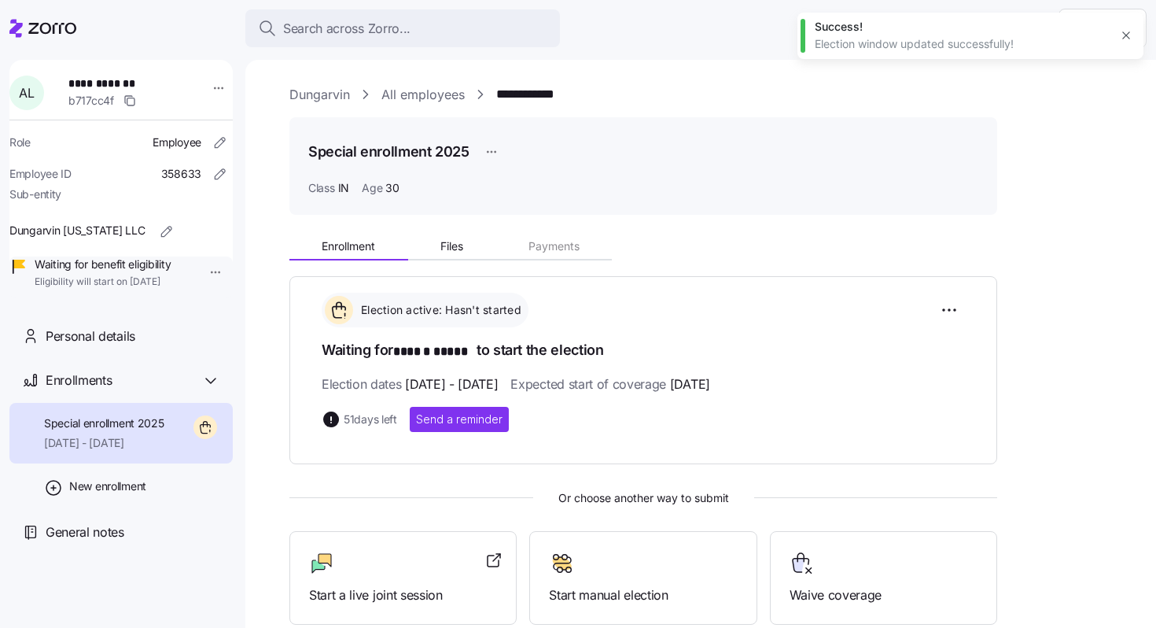
click at [445, 97] on link "All employees" at bounding box center [423, 95] width 83 height 20
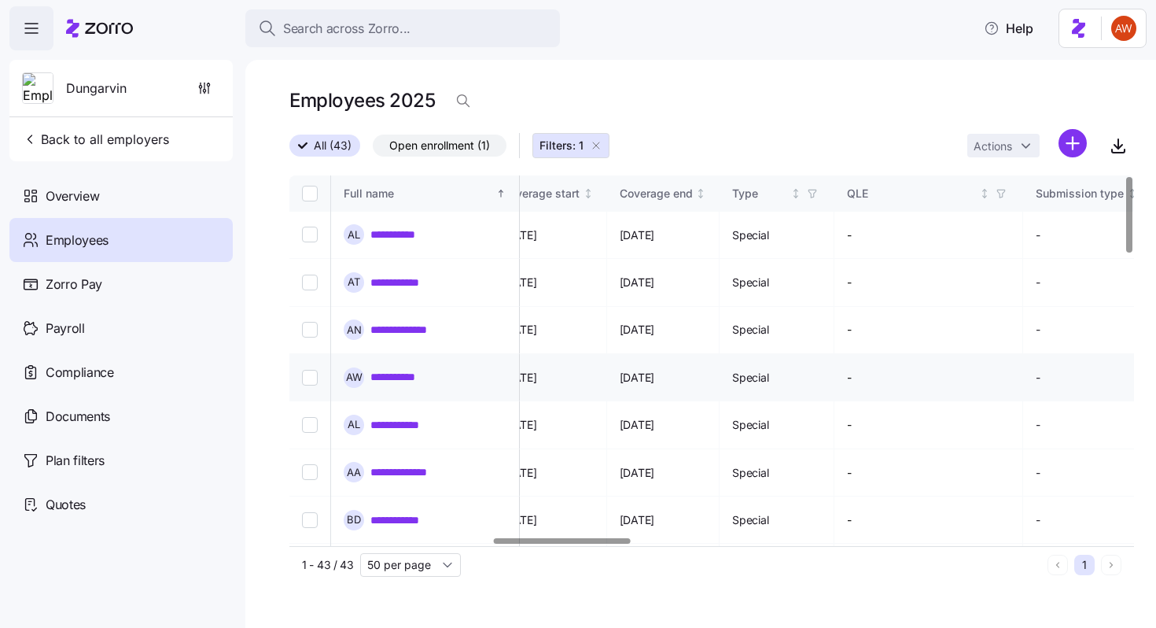
scroll to position [0, 1251]
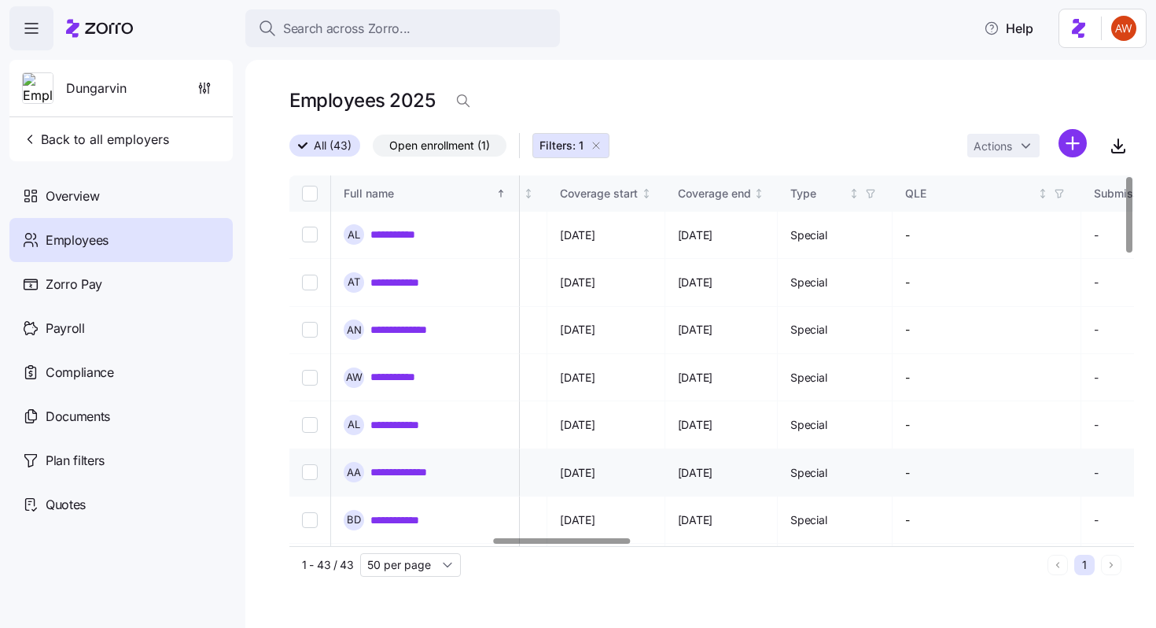
click at [448, 464] on link "**********" at bounding box center [413, 472] width 85 height 16
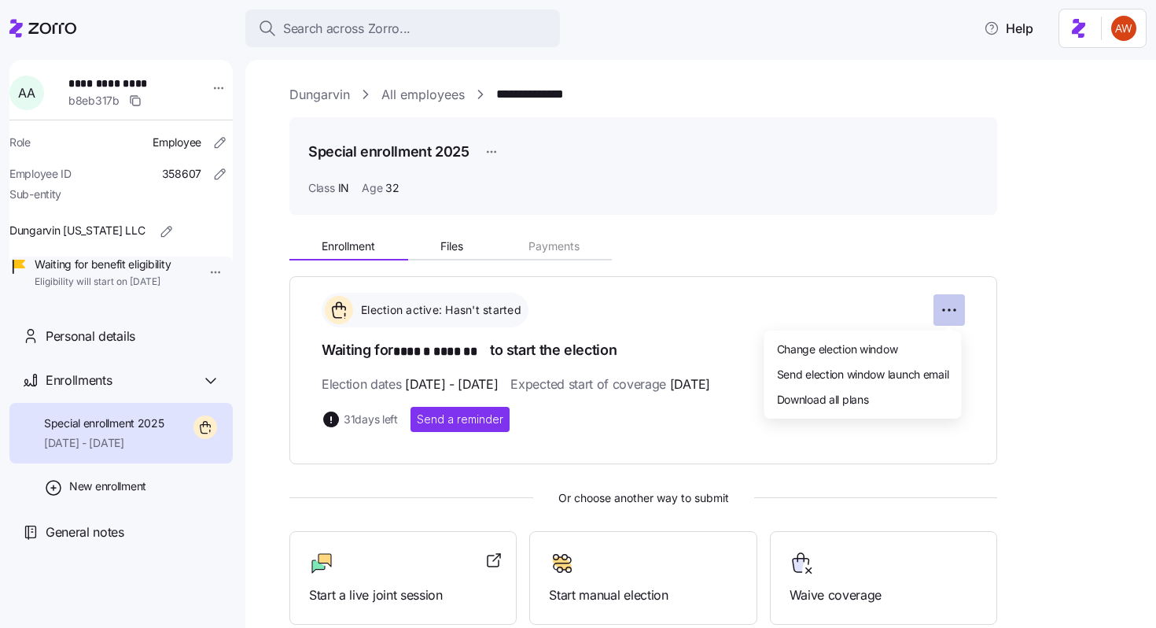
click at [939, 307] on html "**********" at bounding box center [578, 309] width 1156 height 618
click at [856, 350] on span "Change election window" at bounding box center [837, 349] width 121 height 16
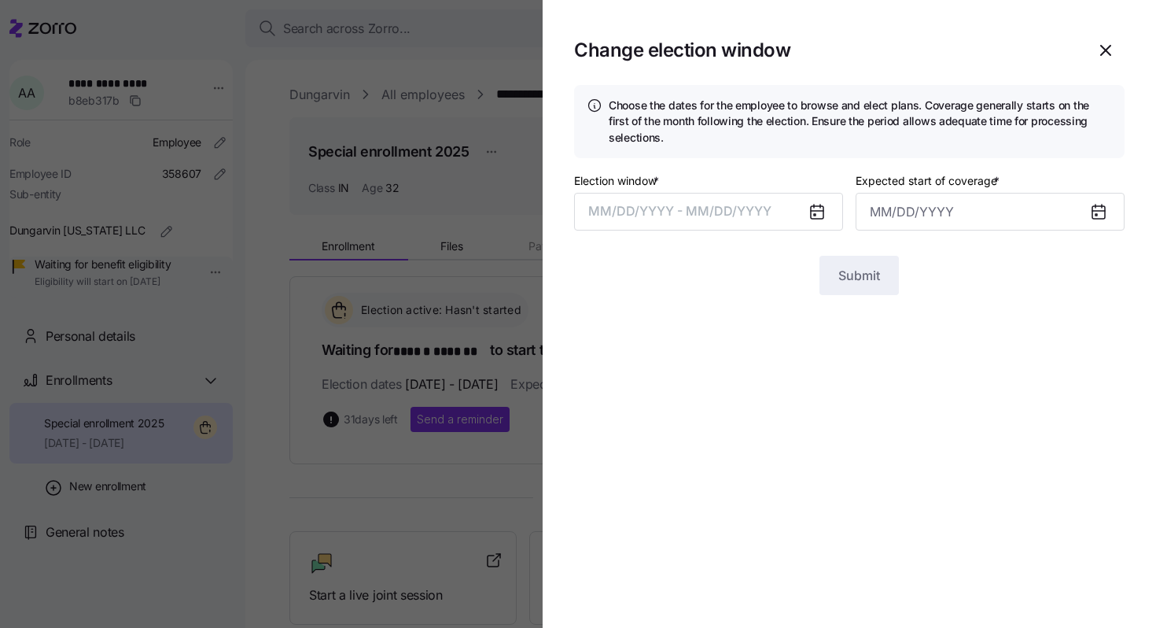
type input "[DATE]"
click at [806, 212] on div at bounding box center [824, 212] width 38 height 36
click at [821, 213] on icon at bounding box center [817, 212] width 13 height 13
click at [806, 213] on div at bounding box center [824, 212] width 38 height 36
click at [775, 214] on button "[DATE] – [DATE]" at bounding box center [708, 212] width 269 height 38
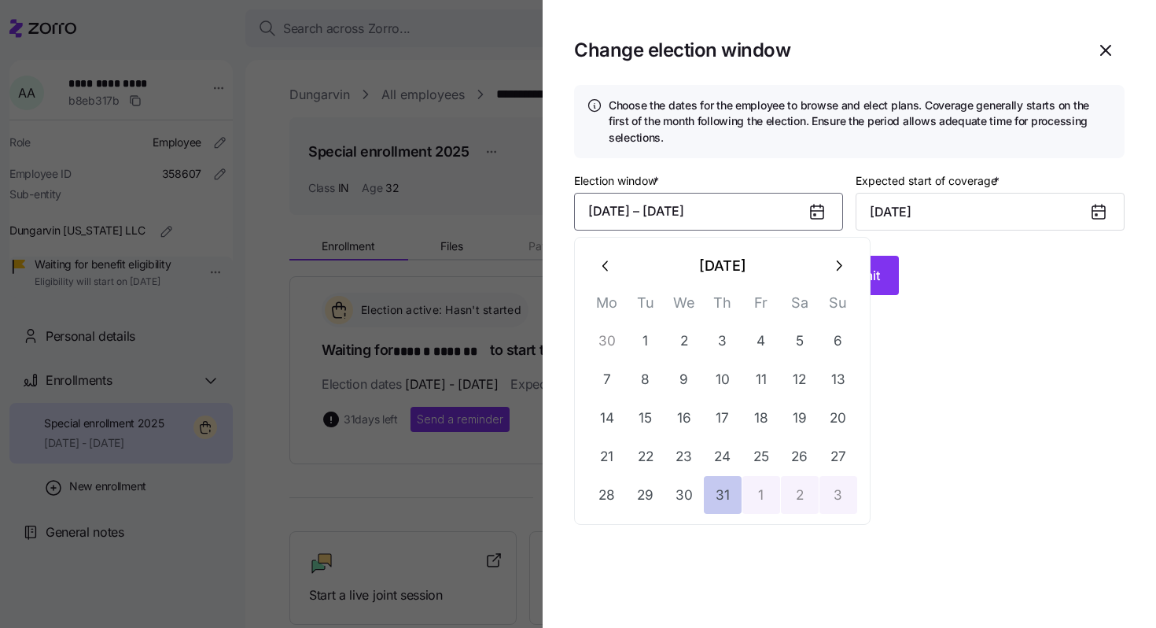
click at [721, 484] on button "31" at bounding box center [723, 495] width 38 height 38
click at [836, 262] on icon "button" at bounding box center [838, 265] width 17 height 17
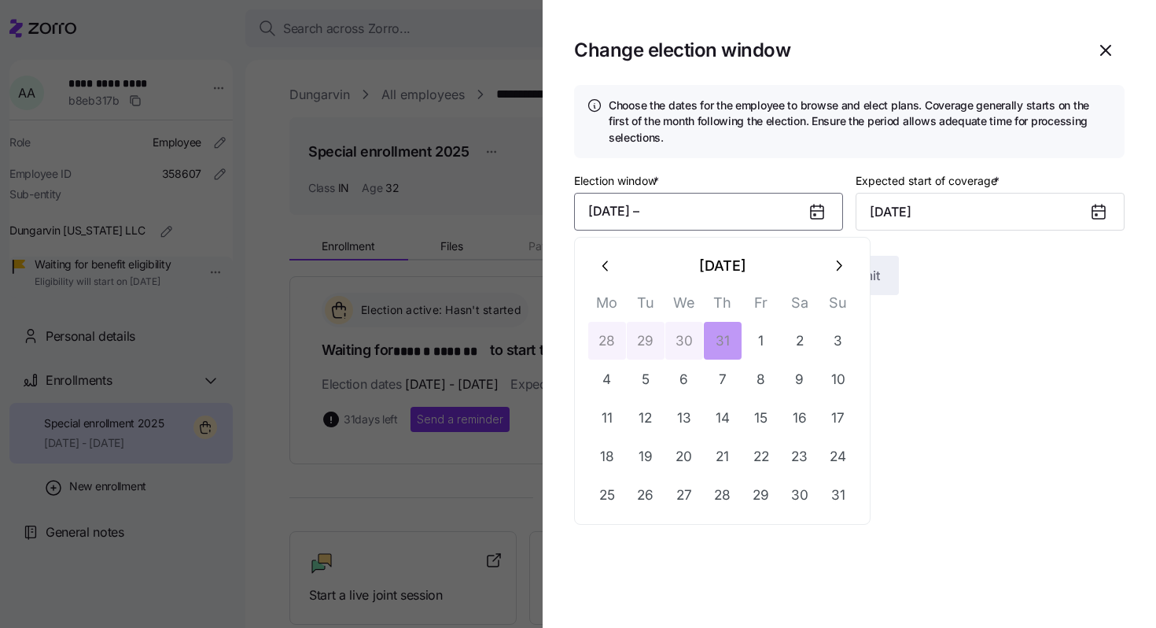
click at [836, 262] on icon "button" at bounding box center [838, 265] width 17 height 17
click at [673, 395] on button "10" at bounding box center [685, 379] width 38 height 38
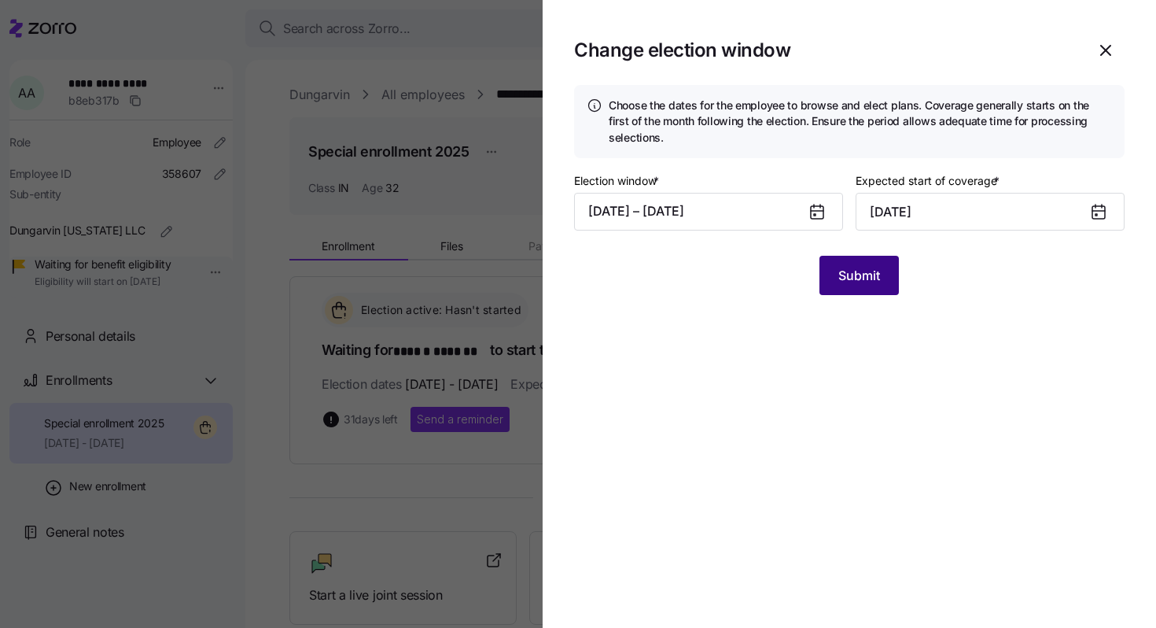
click at [844, 288] on button "Submit" at bounding box center [859, 275] width 79 height 39
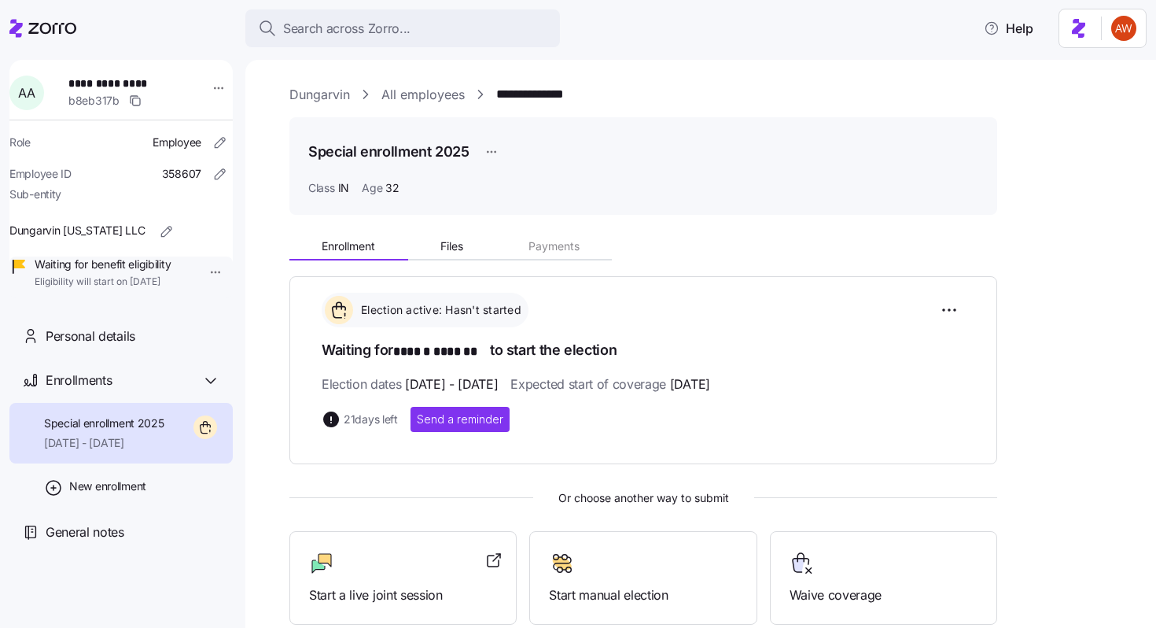
click at [437, 92] on link "All employees" at bounding box center [423, 95] width 83 height 20
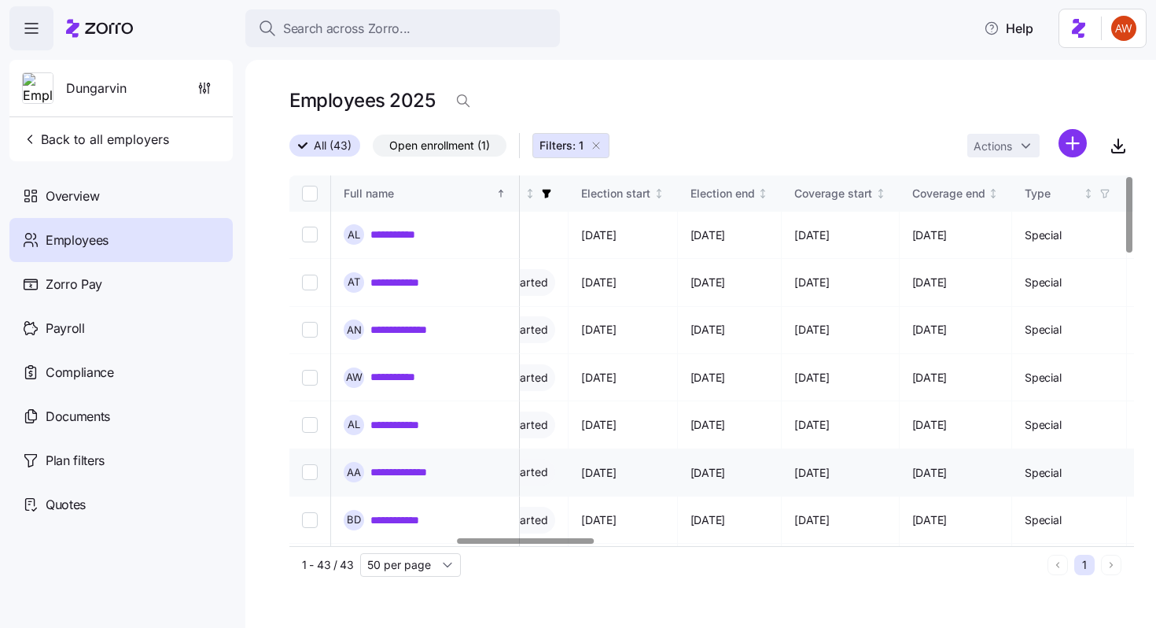
scroll to position [0, 1027]
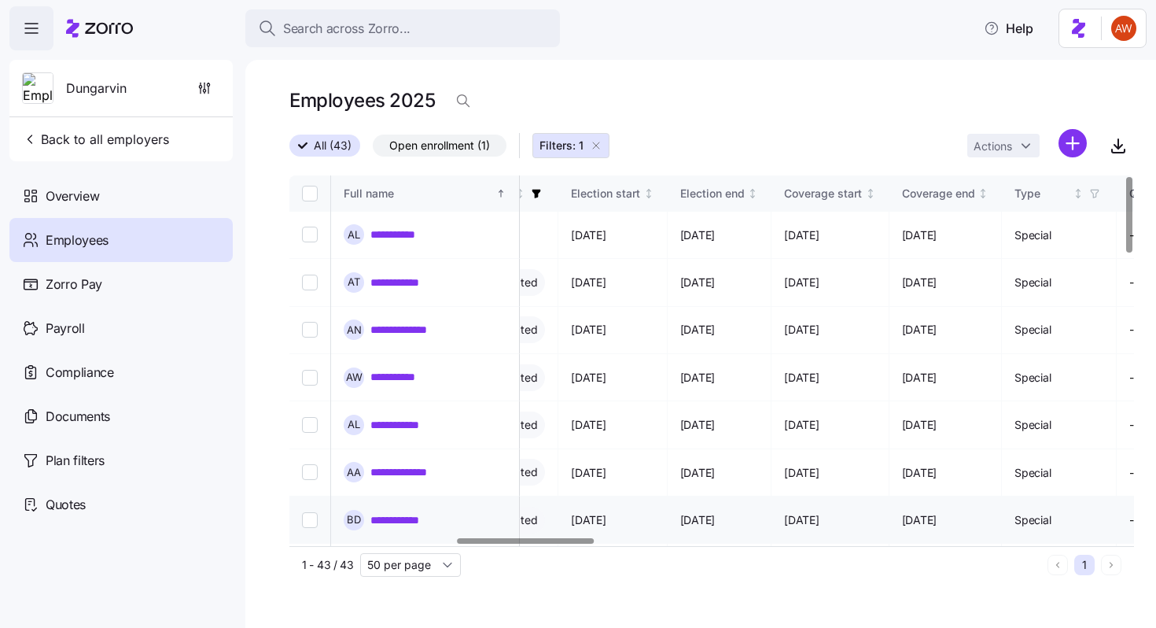
click at [409, 512] on link "**********" at bounding box center [405, 520] width 69 height 16
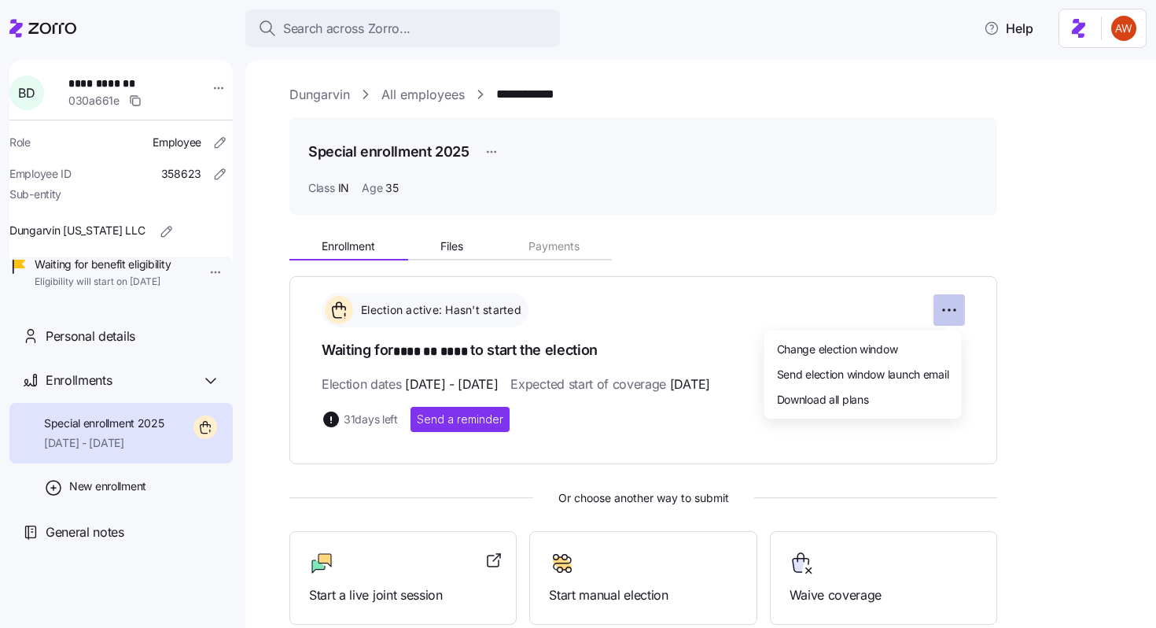
click at [948, 312] on html "**********" at bounding box center [578, 309] width 1156 height 618
click at [871, 353] on span "Change election window" at bounding box center [837, 349] width 121 height 16
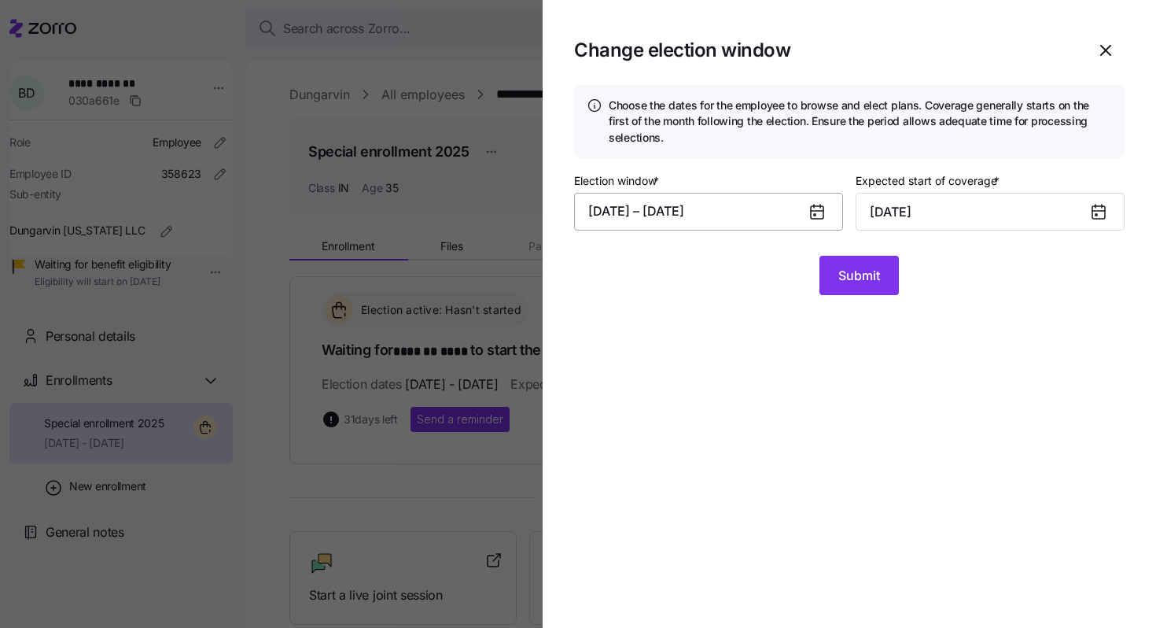
click at [766, 212] on button "[DATE] – [DATE]" at bounding box center [708, 212] width 269 height 38
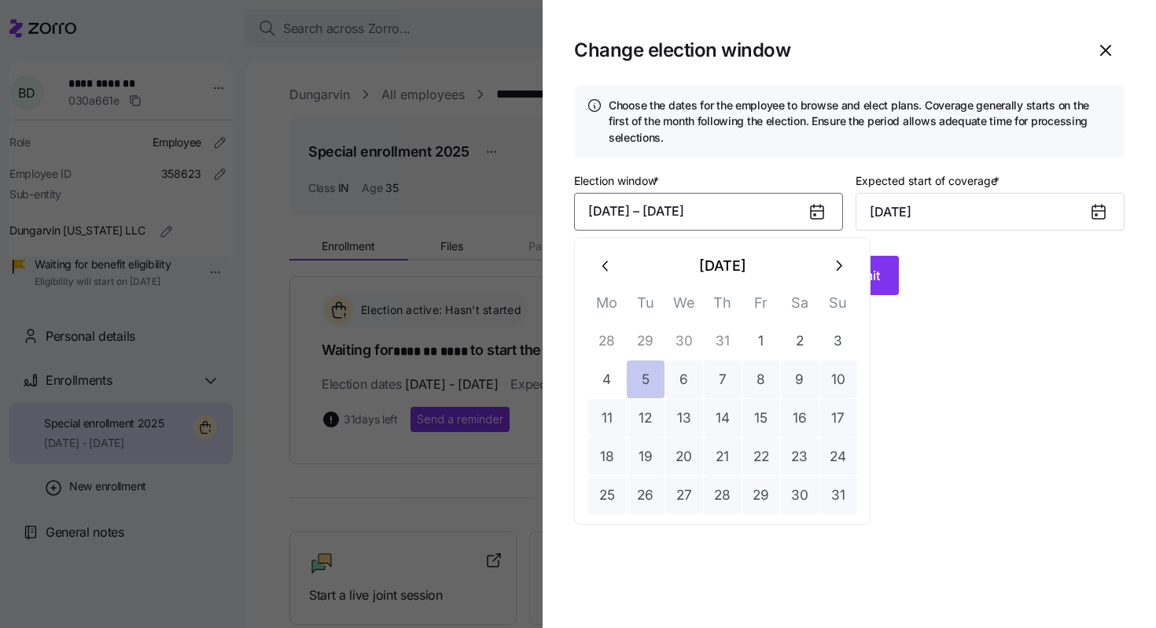
click at [655, 388] on button "5" at bounding box center [646, 379] width 38 height 38
click at [830, 262] on icon "button" at bounding box center [838, 265] width 17 height 17
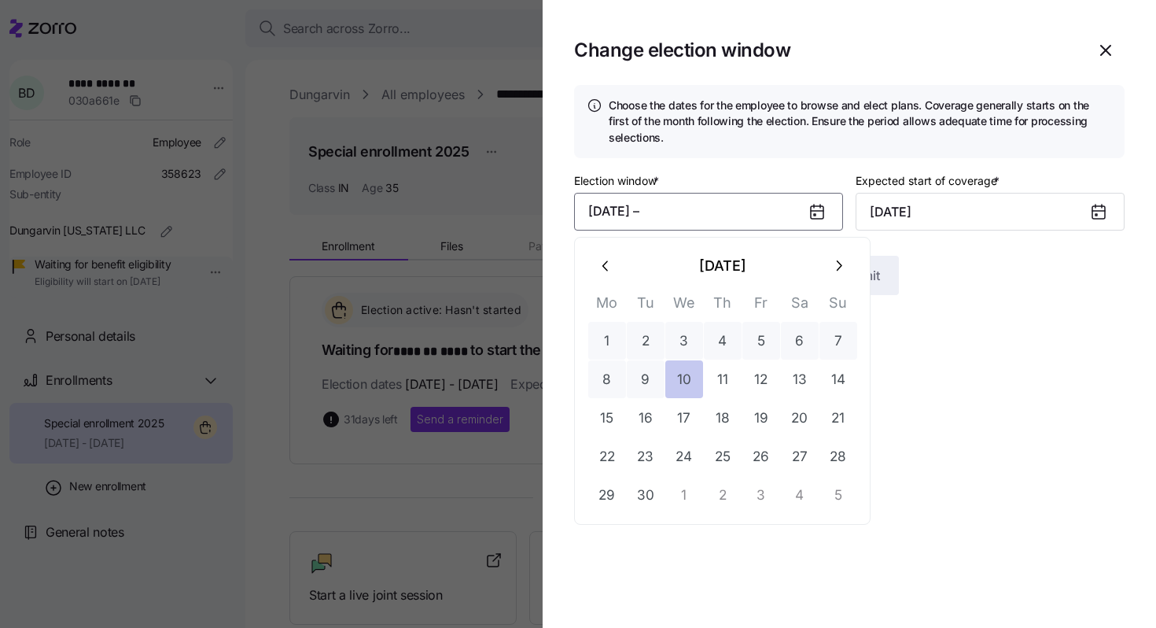
click at [688, 382] on button "10" at bounding box center [685, 379] width 38 height 38
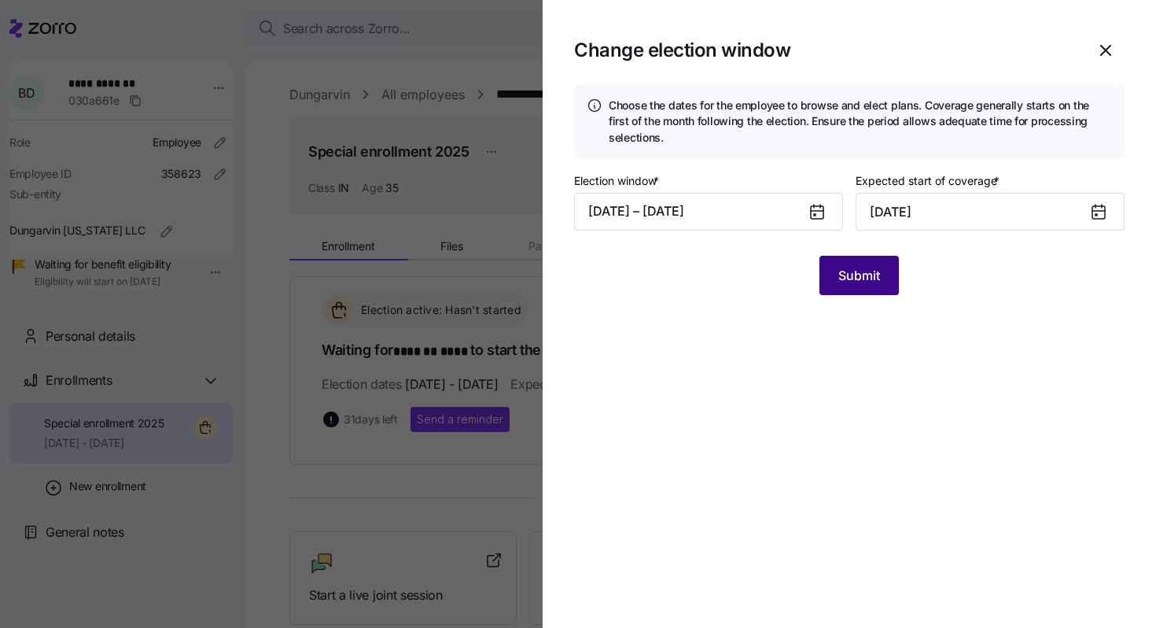
click at [875, 269] on span "Submit" at bounding box center [860, 275] width 42 height 19
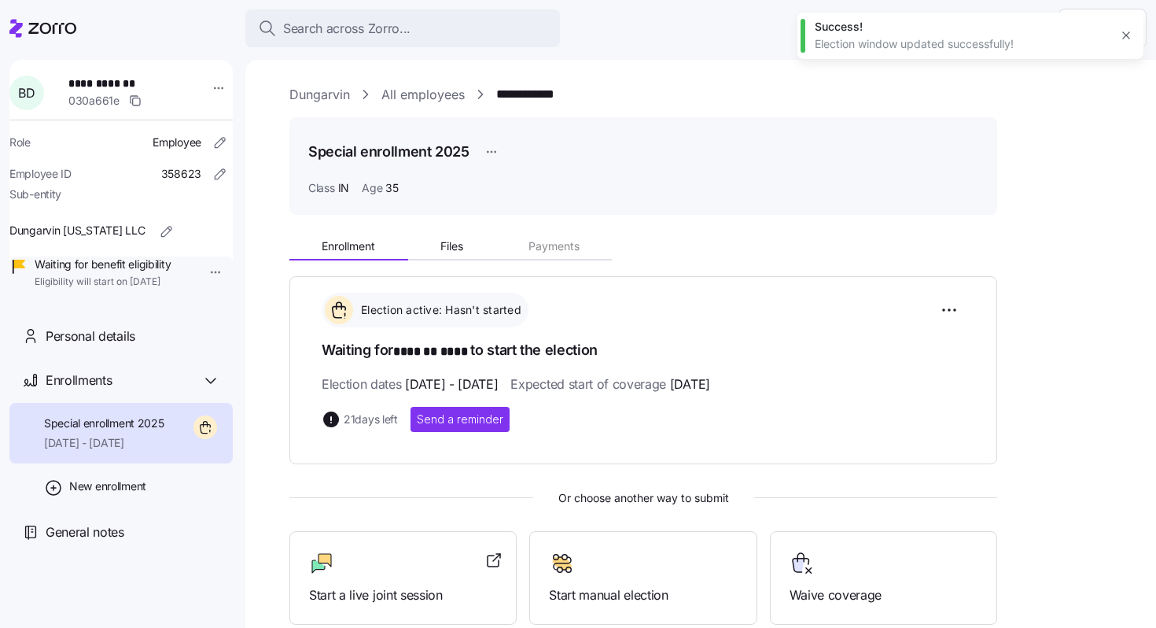
click at [448, 91] on link "All employees" at bounding box center [423, 95] width 83 height 20
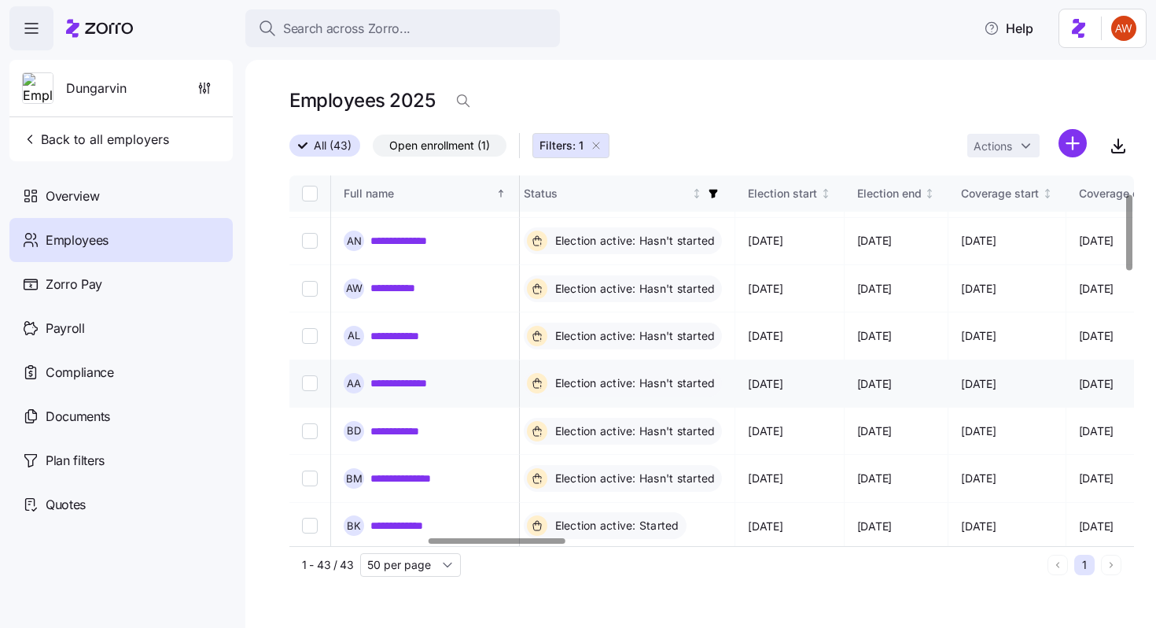
scroll to position [96, 850]
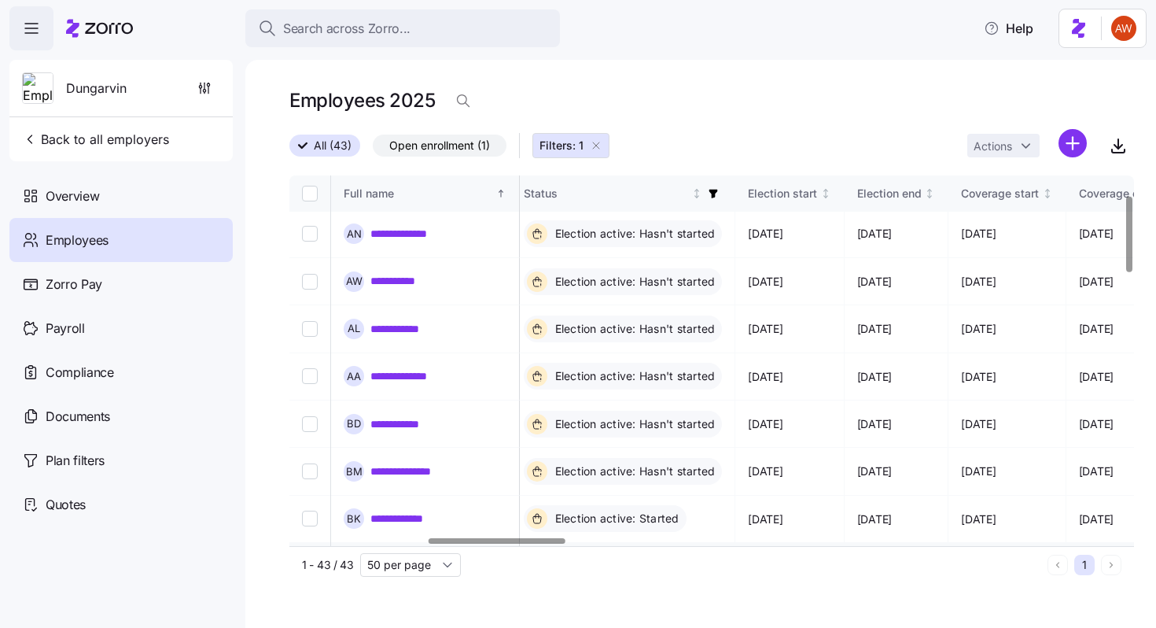
click at [436, 559] on link "**********" at bounding box center [413, 567] width 84 height 16
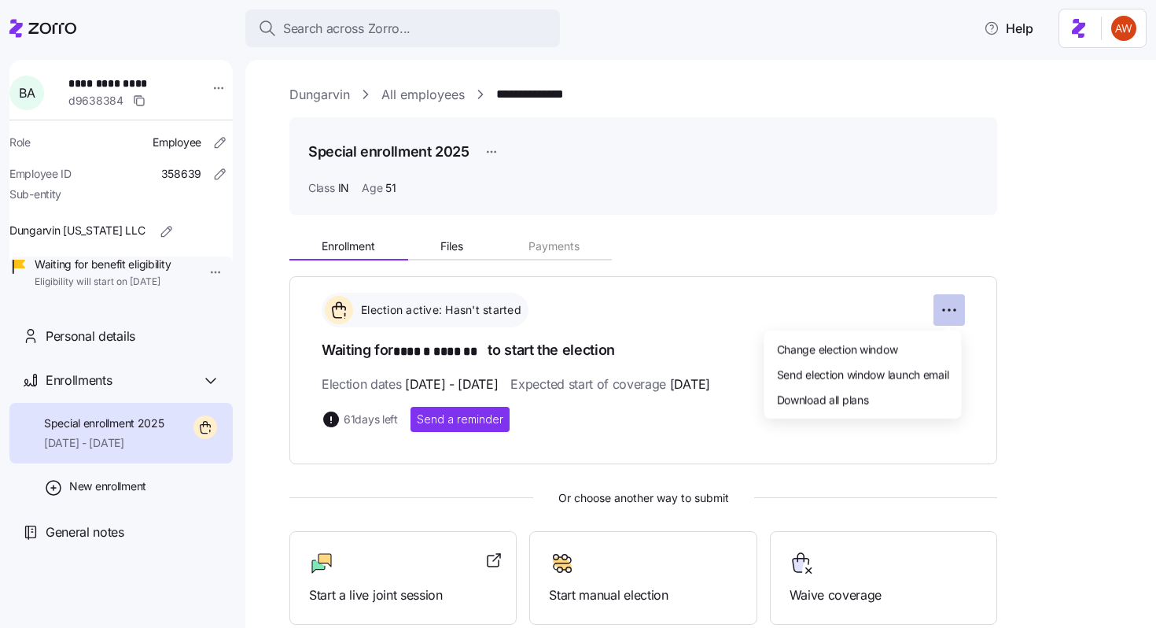
click at [953, 314] on html "**********" at bounding box center [578, 309] width 1156 height 618
click at [859, 350] on span "Change election window" at bounding box center [837, 349] width 121 height 16
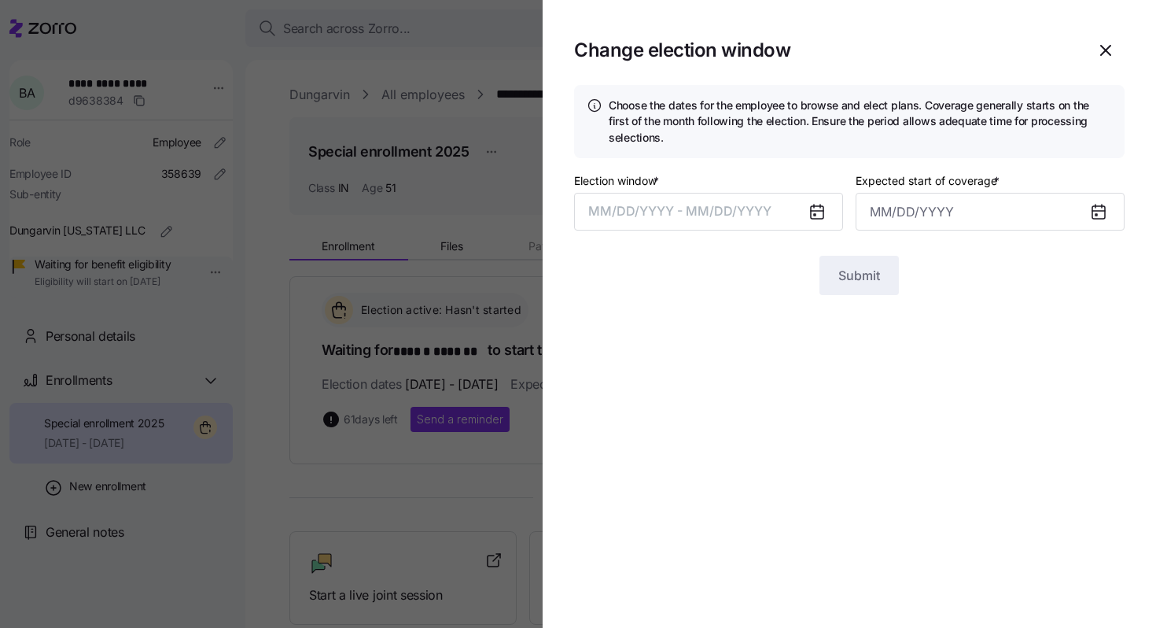
type input "[DATE]"
click at [742, 207] on button "[DATE] – [DATE]" at bounding box center [708, 212] width 269 height 38
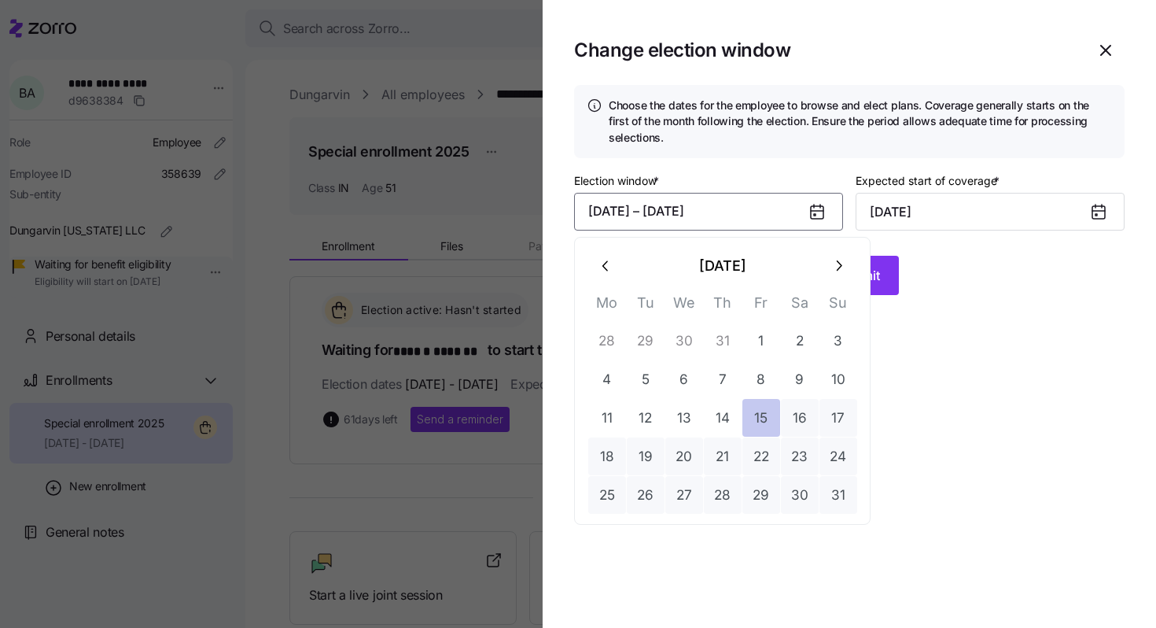
click at [764, 430] on button "15" at bounding box center [762, 418] width 38 height 38
click at [834, 270] on icon "button" at bounding box center [838, 265] width 17 height 17
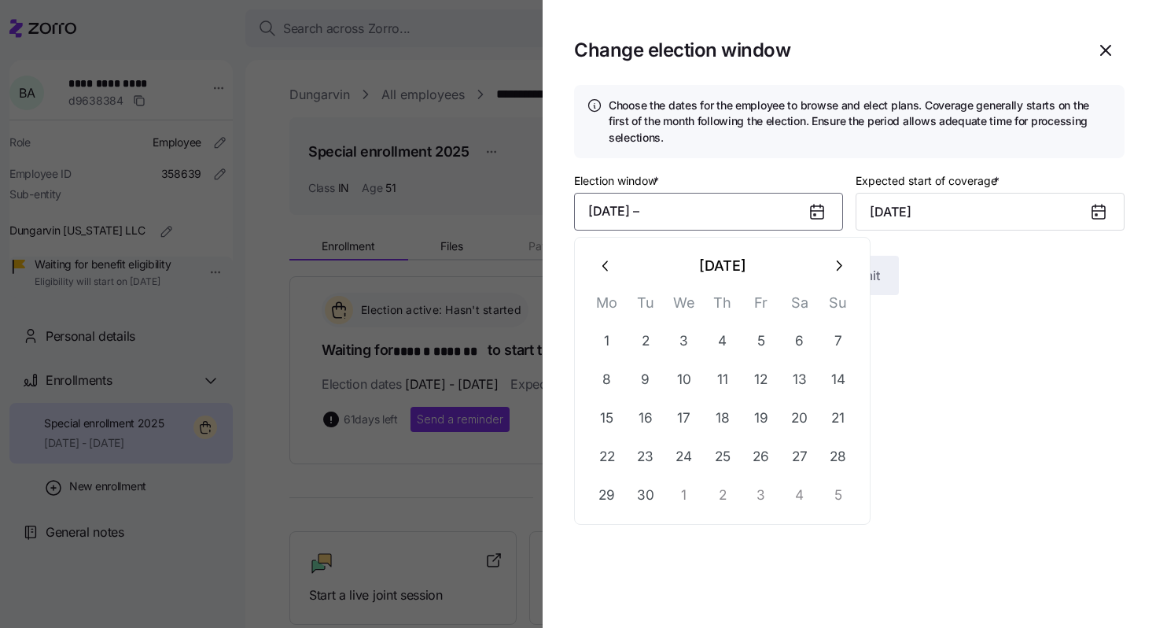
click at [835, 270] on icon "button" at bounding box center [838, 265] width 17 height 17
click at [771, 382] on button "10" at bounding box center [762, 379] width 38 height 38
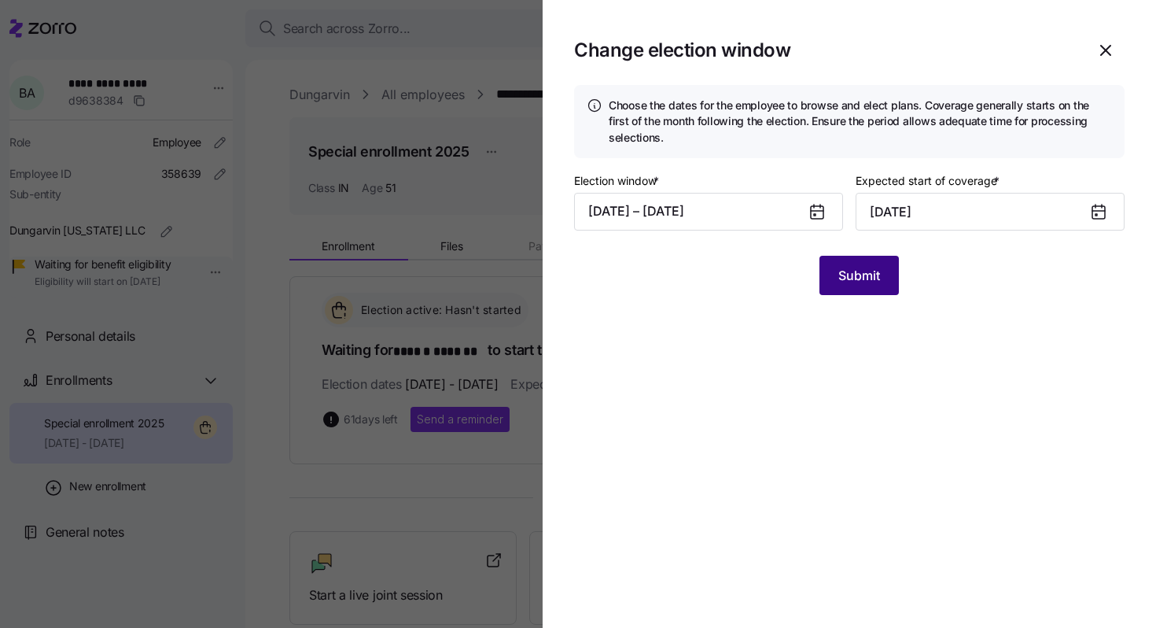
click at [858, 273] on span "Submit" at bounding box center [860, 275] width 42 height 19
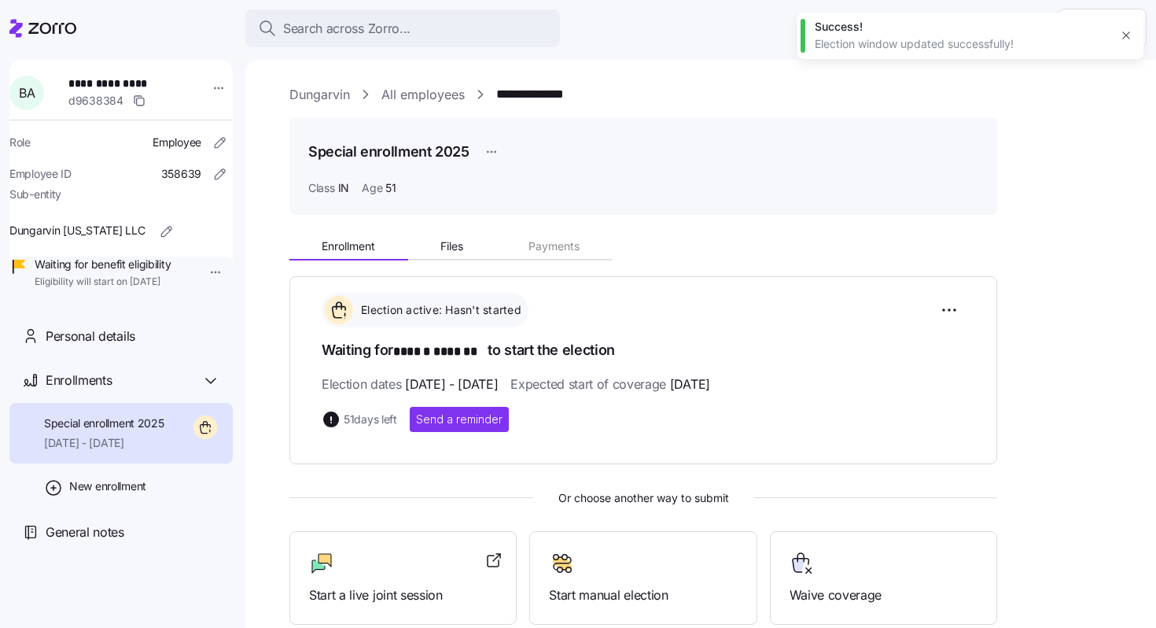
click at [406, 101] on link "All employees" at bounding box center [423, 95] width 83 height 20
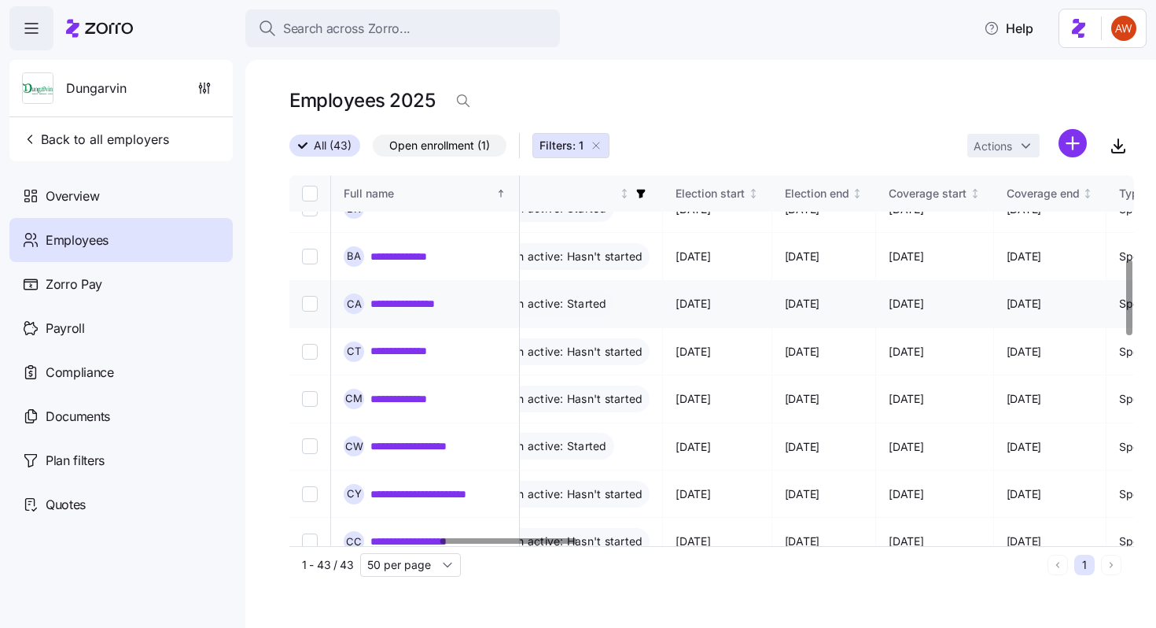
scroll to position [406, 920]
click at [399, 296] on link "**********" at bounding box center [417, 304] width 93 height 16
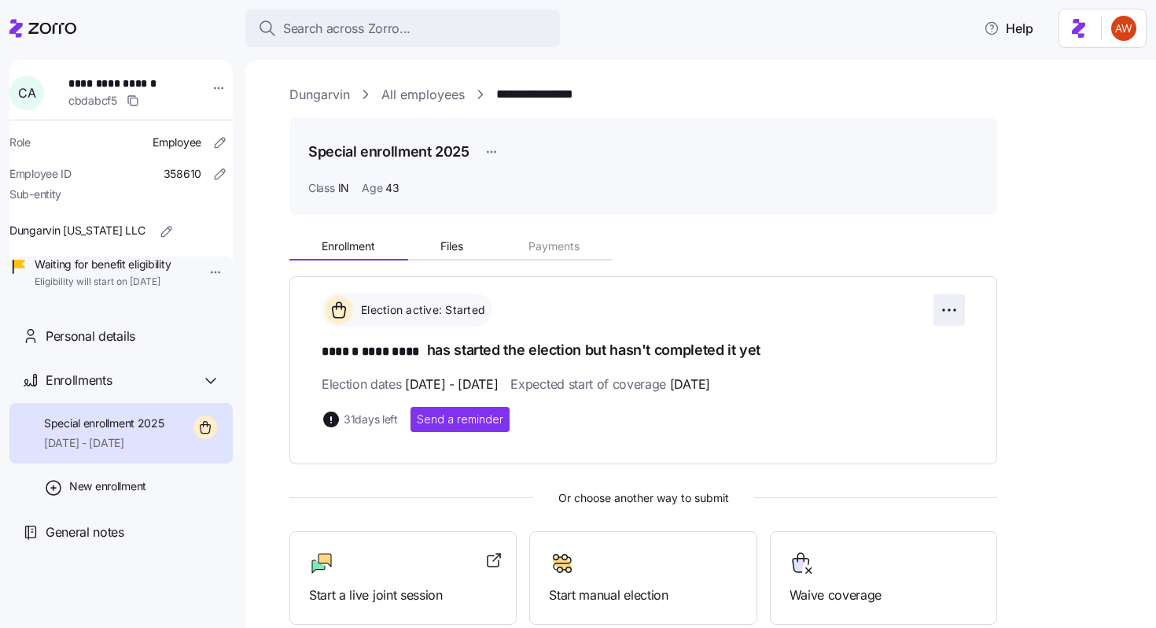
click at [953, 308] on html "**********" at bounding box center [578, 309] width 1156 height 618
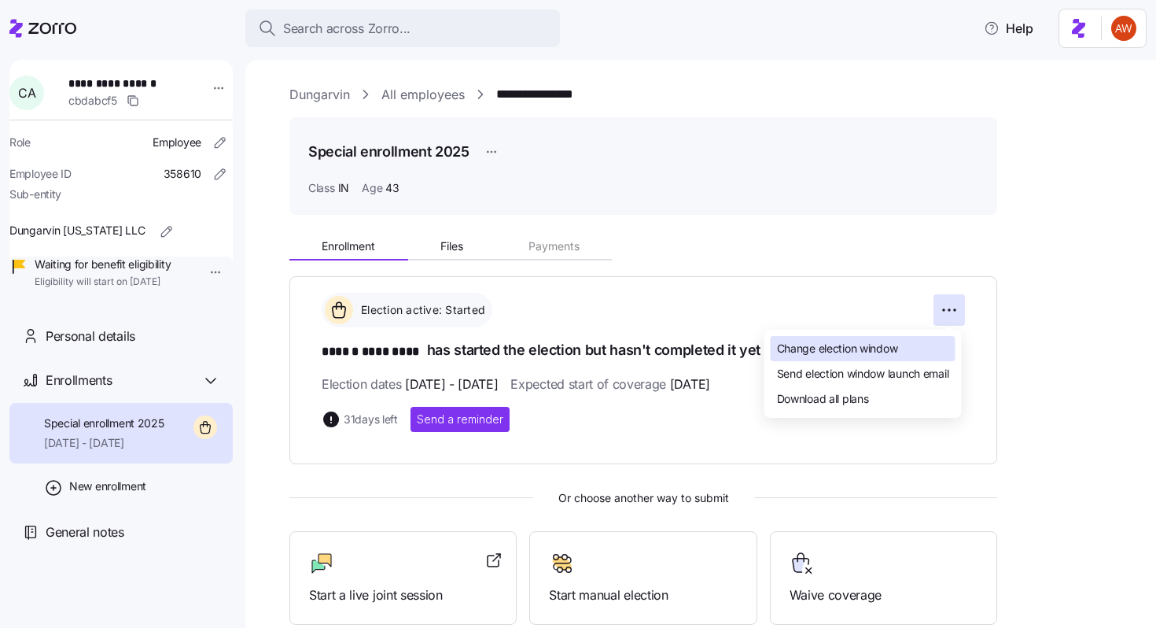
click at [865, 344] on span "Change election window" at bounding box center [837, 349] width 121 height 16
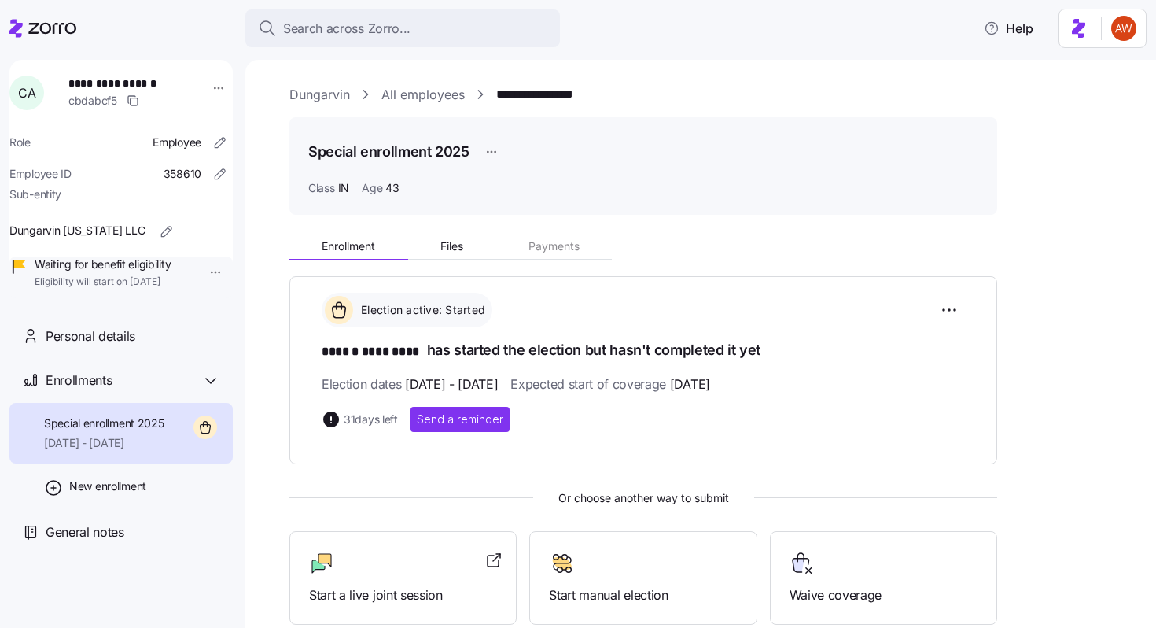
type input "[DATE]"
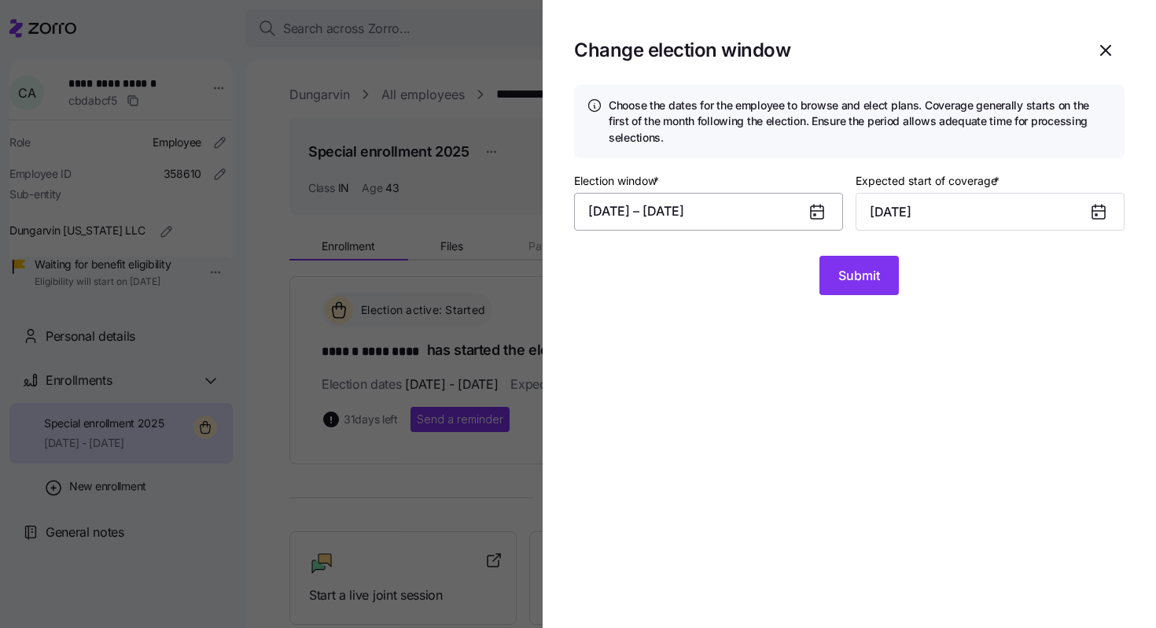
click at [725, 220] on button "07/23/2025 – 09/20/2025" at bounding box center [708, 212] width 269 height 38
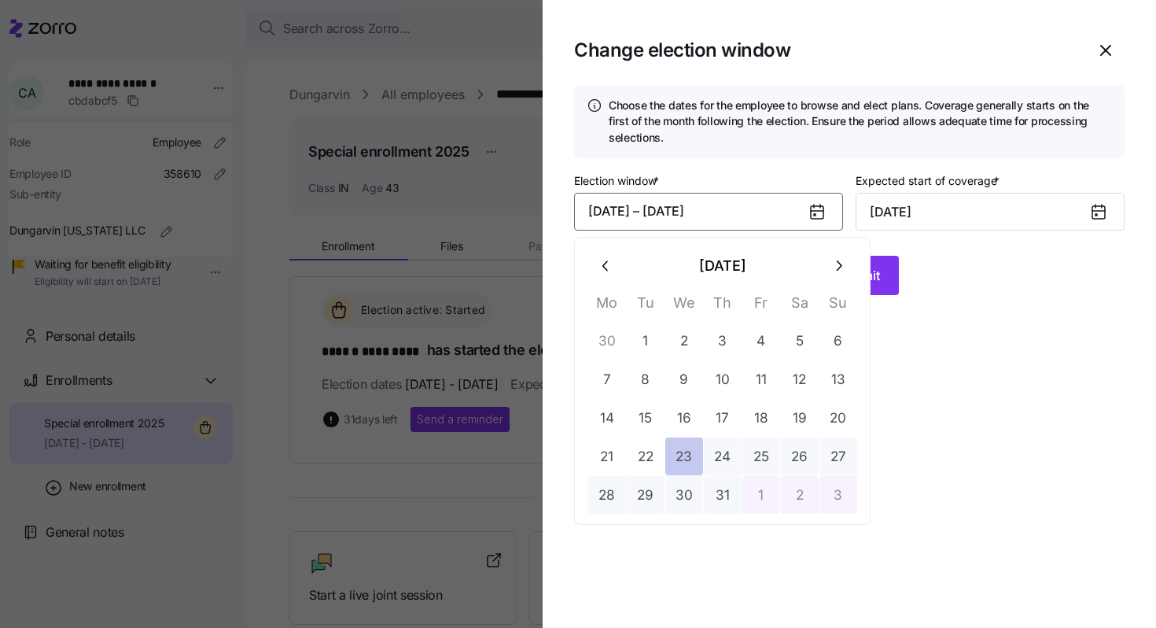
click at [685, 467] on button "23" at bounding box center [685, 456] width 38 height 38
click at [839, 278] on button "button" at bounding box center [839, 266] width 38 height 38
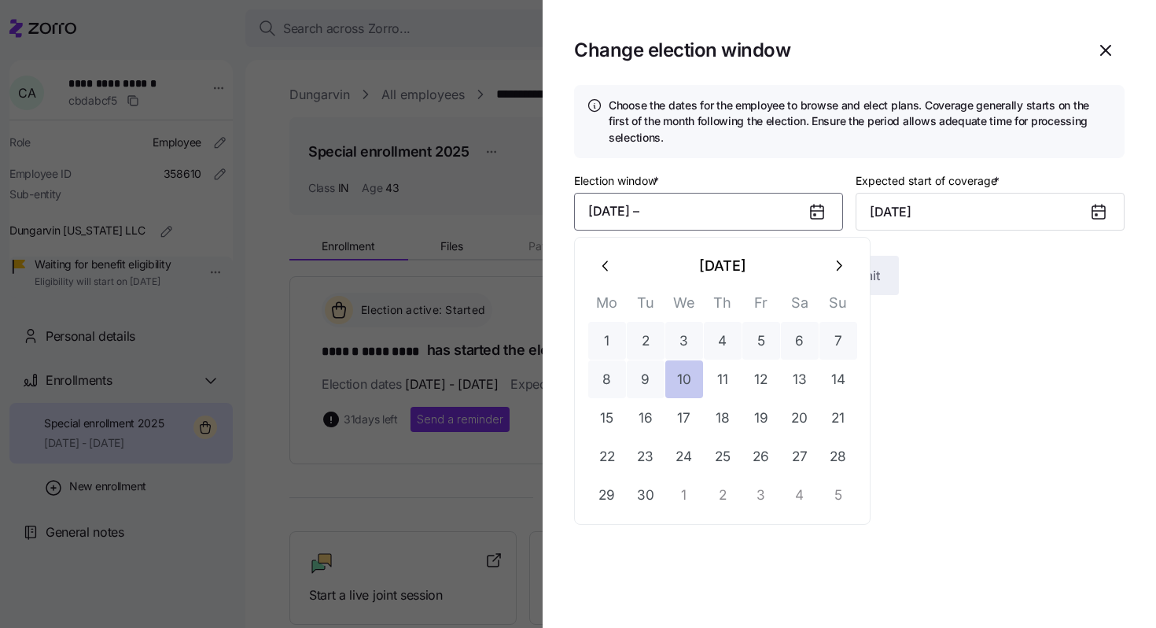
click at [681, 379] on button "10" at bounding box center [685, 379] width 38 height 38
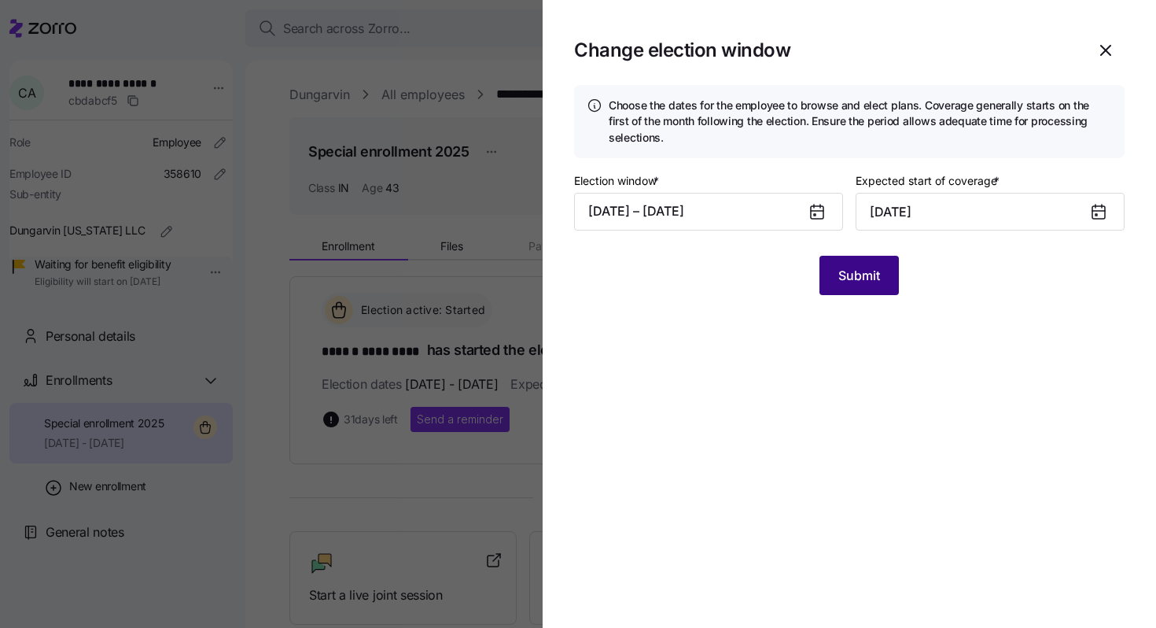
click at [853, 286] on button "Submit" at bounding box center [859, 275] width 79 height 39
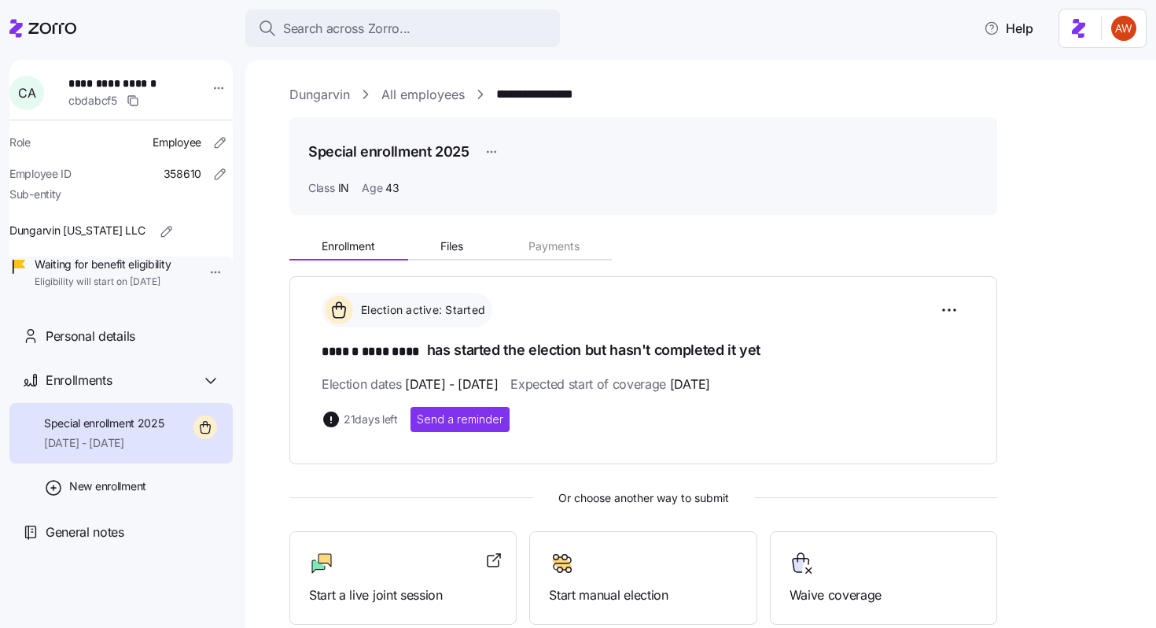
click at [426, 98] on link "All employees" at bounding box center [423, 95] width 83 height 20
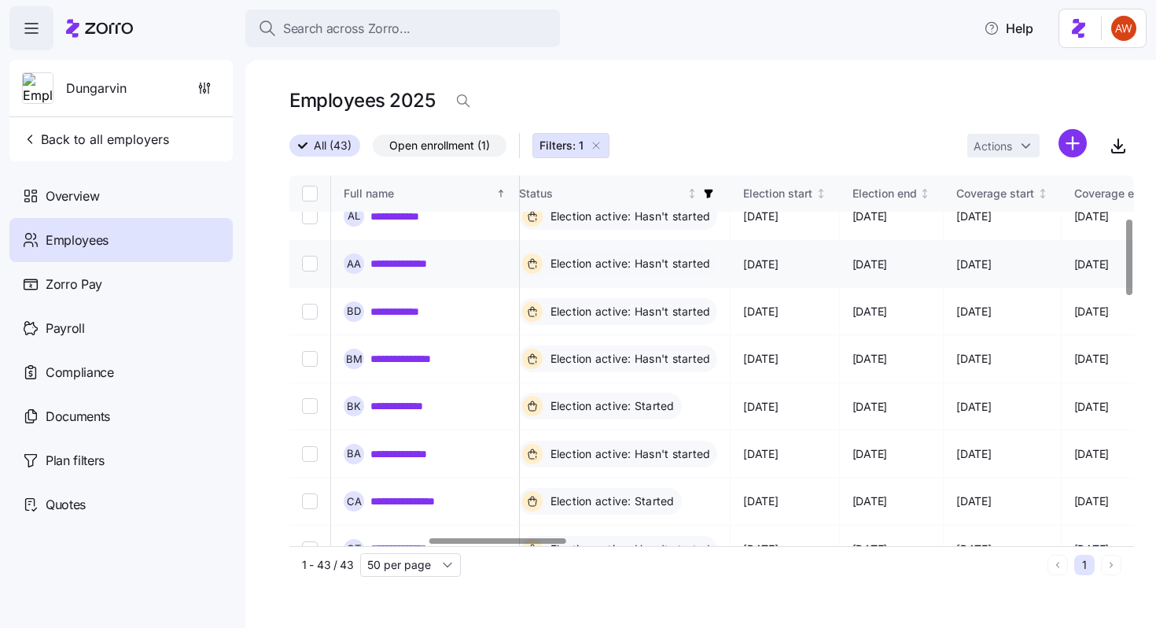
scroll to position [209, 854]
click at [421, 540] on link "**********" at bounding box center [410, 548] width 79 height 16
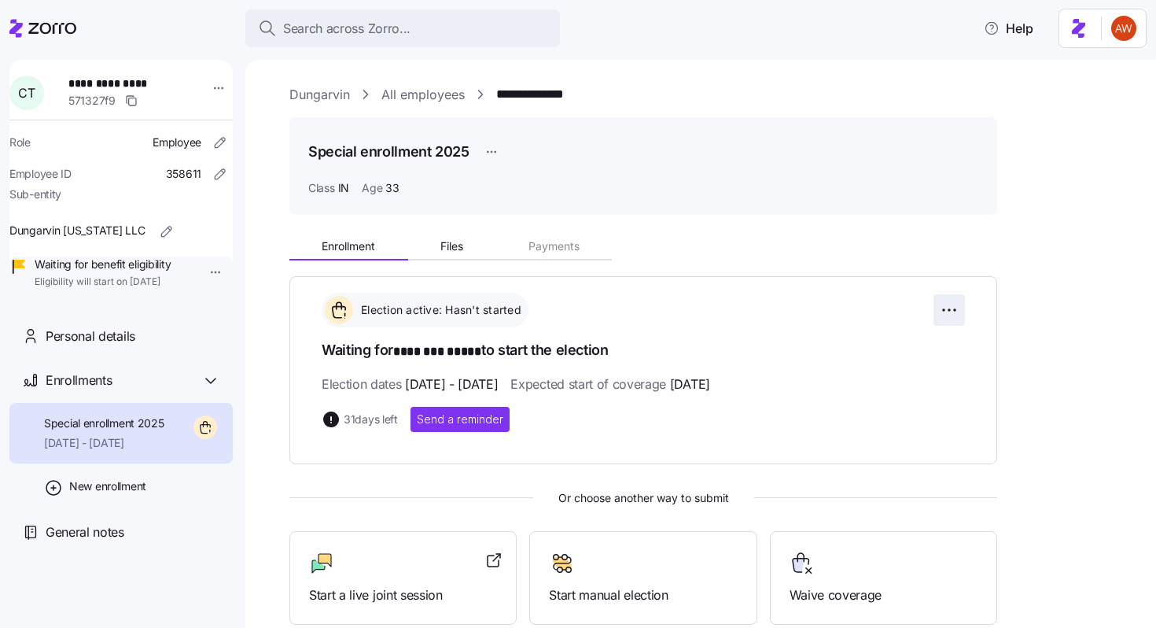
click at [959, 298] on html "**********" at bounding box center [578, 309] width 1156 height 618
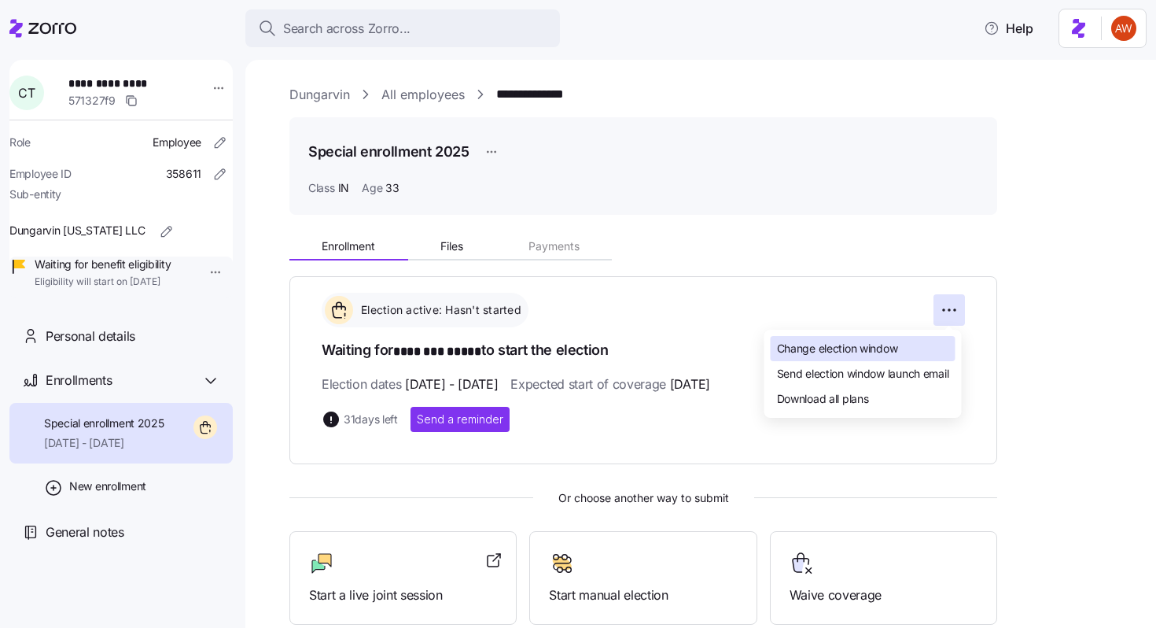
click at [863, 346] on span "Change election window" at bounding box center [837, 349] width 121 height 16
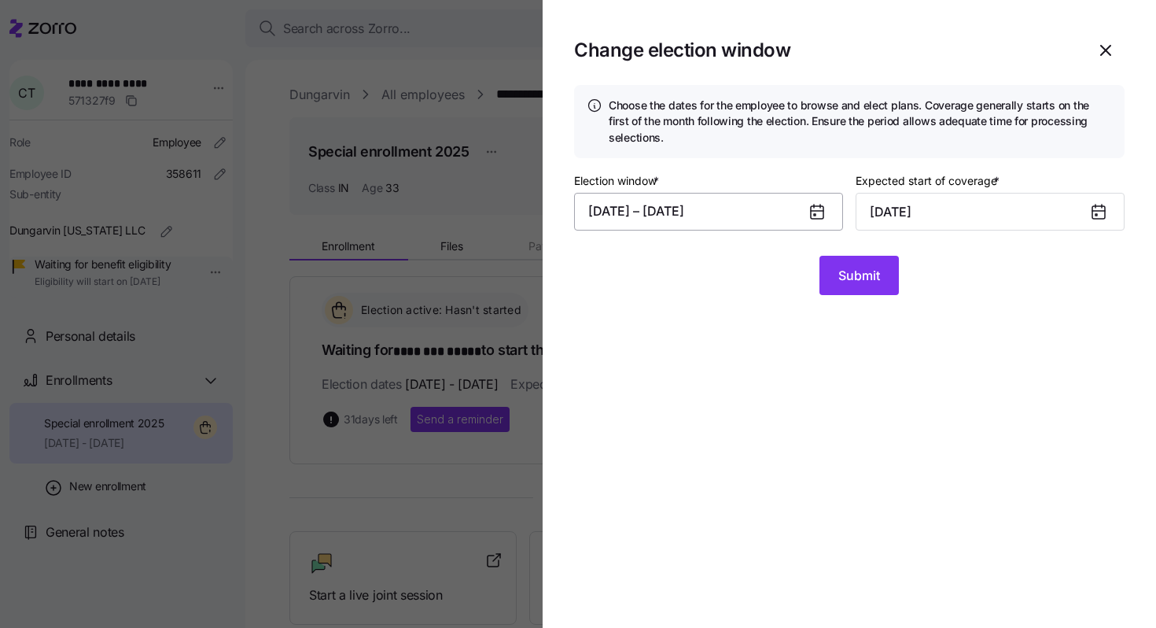
click at [707, 219] on button "[DATE] – [DATE]" at bounding box center [708, 212] width 269 height 38
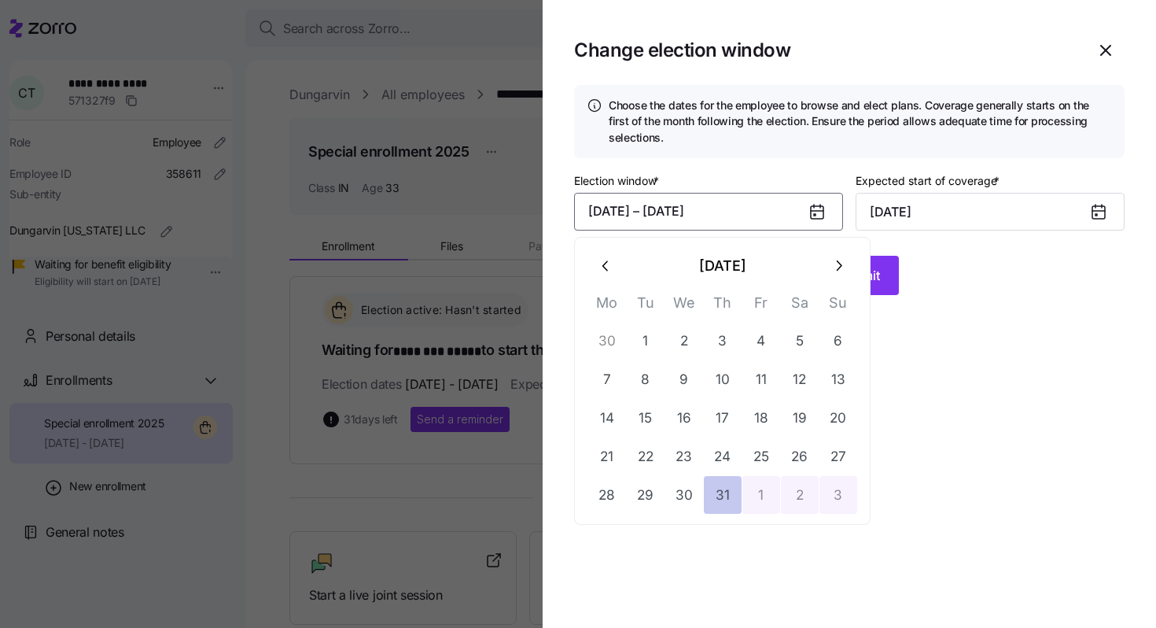
click at [727, 501] on button "31" at bounding box center [723, 495] width 38 height 38
click at [832, 265] on icon "button" at bounding box center [838, 265] width 17 height 17
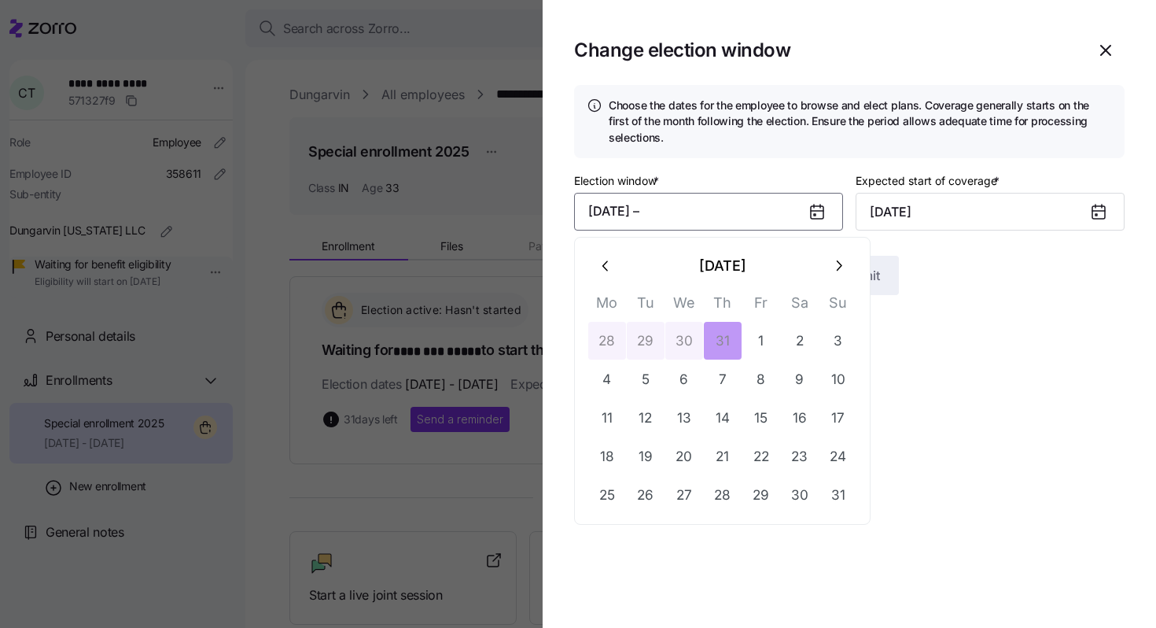
click at [832, 265] on icon "button" at bounding box center [838, 265] width 17 height 17
click at [697, 385] on button "10" at bounding box center [685, 379] width 38 height 38
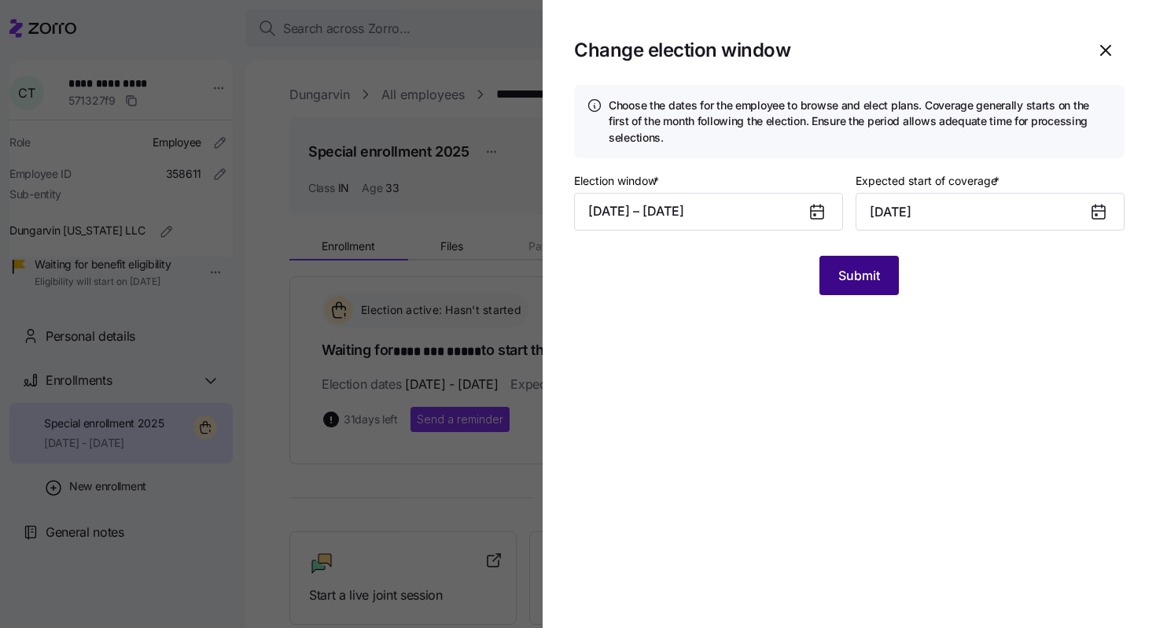
click at [871, 288] on button "Submit" at bounding box center [859, 275] width 79 height 39
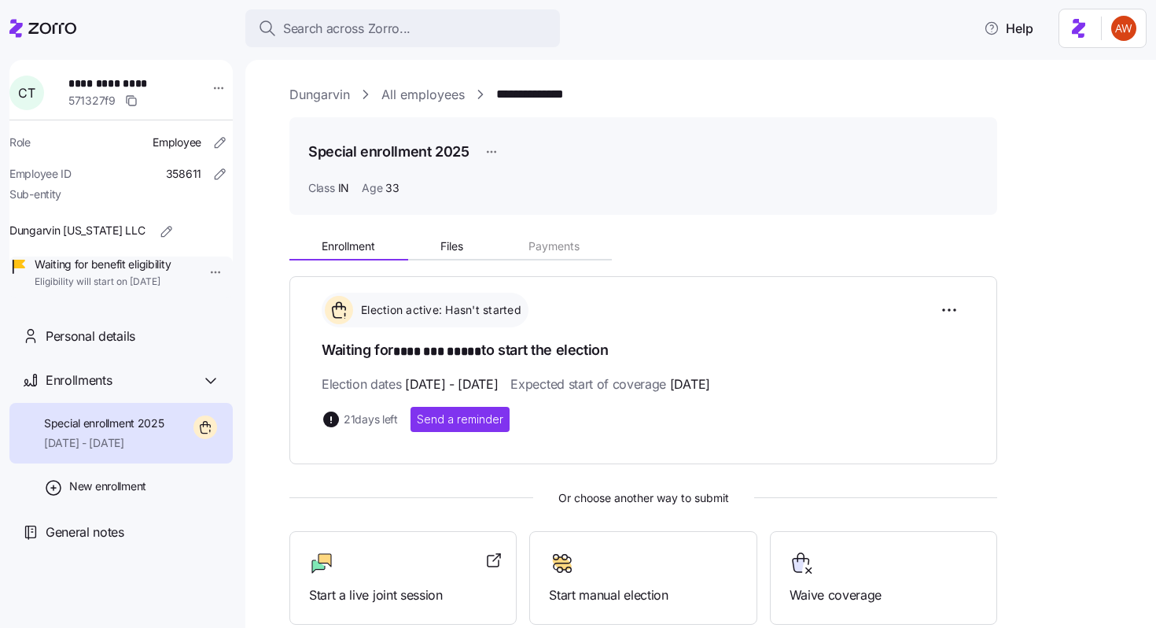
click at [443, 97] on link "All employees" at bounding box center [423, 95] width 83 height 20
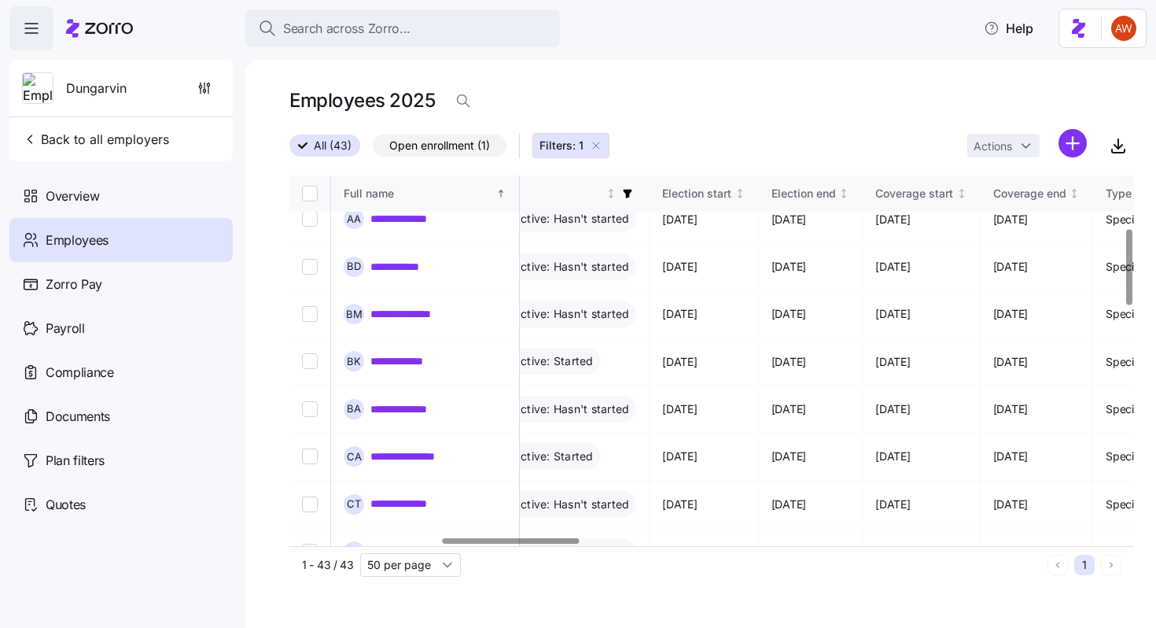
scroll to position [259, 935]
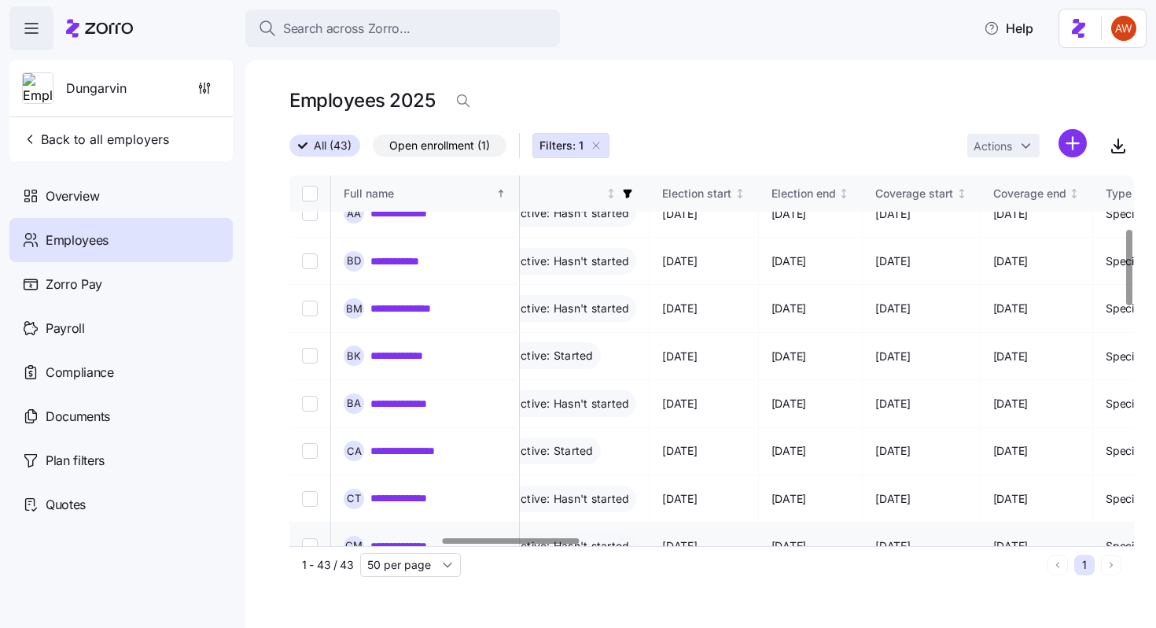
click at [448, 538] on link "**********" at bounding box center [415, 546] width 88 height 16
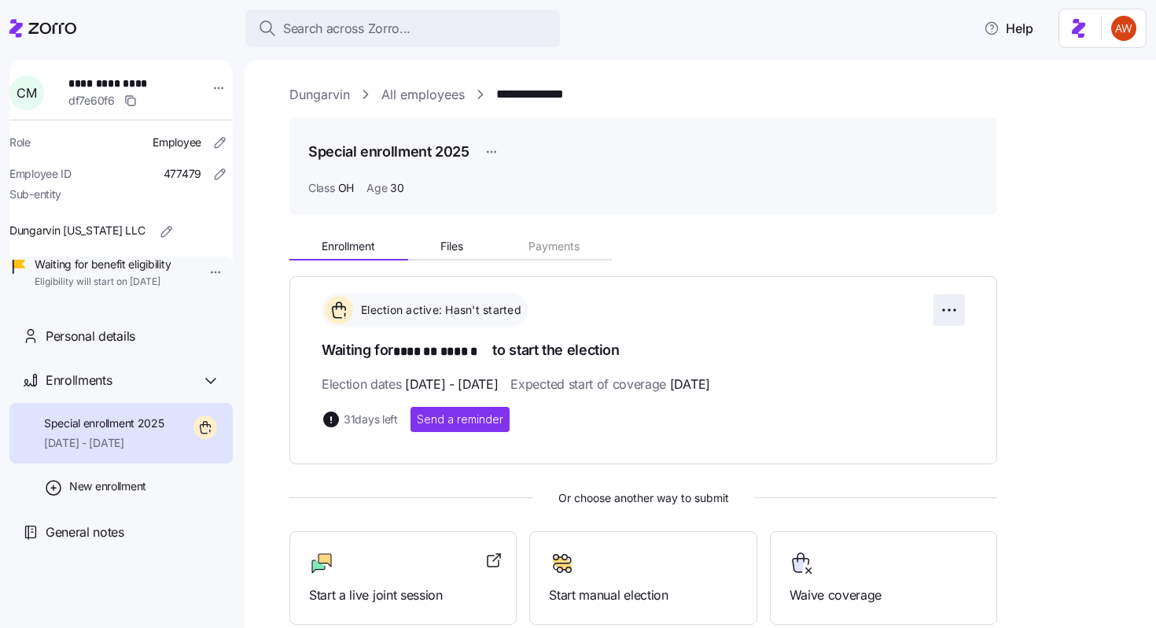
click at [945, 306] on html "**********" at bounding box center [578, 309] width 1156 height 618
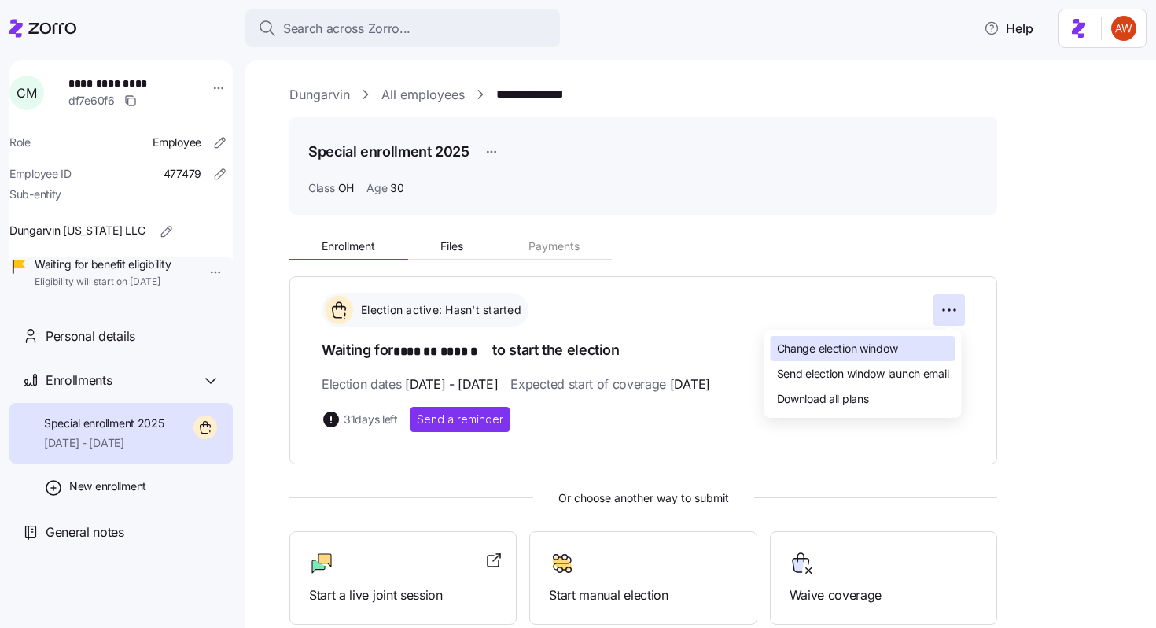
click at [869, 354] on span "Change election window" at bounding box center [837, 349] width 121 height 16
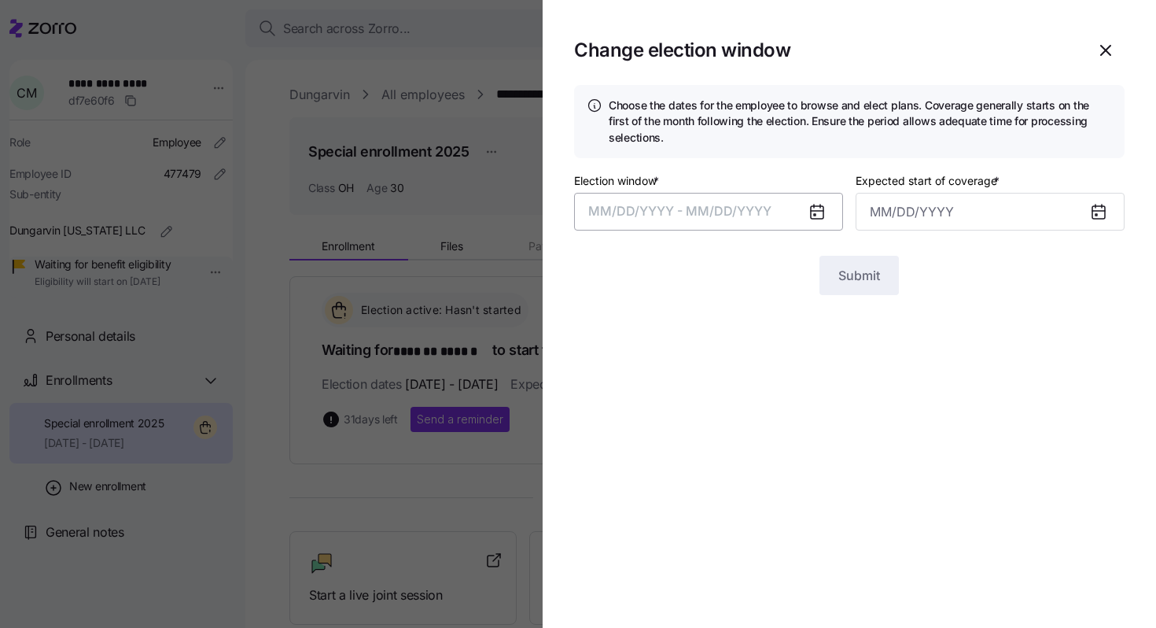
type input "[DATE]"
click at [727, 210] on button "[DATE] – [DATE]" at bounding box center [708, 212] width 269 height 38
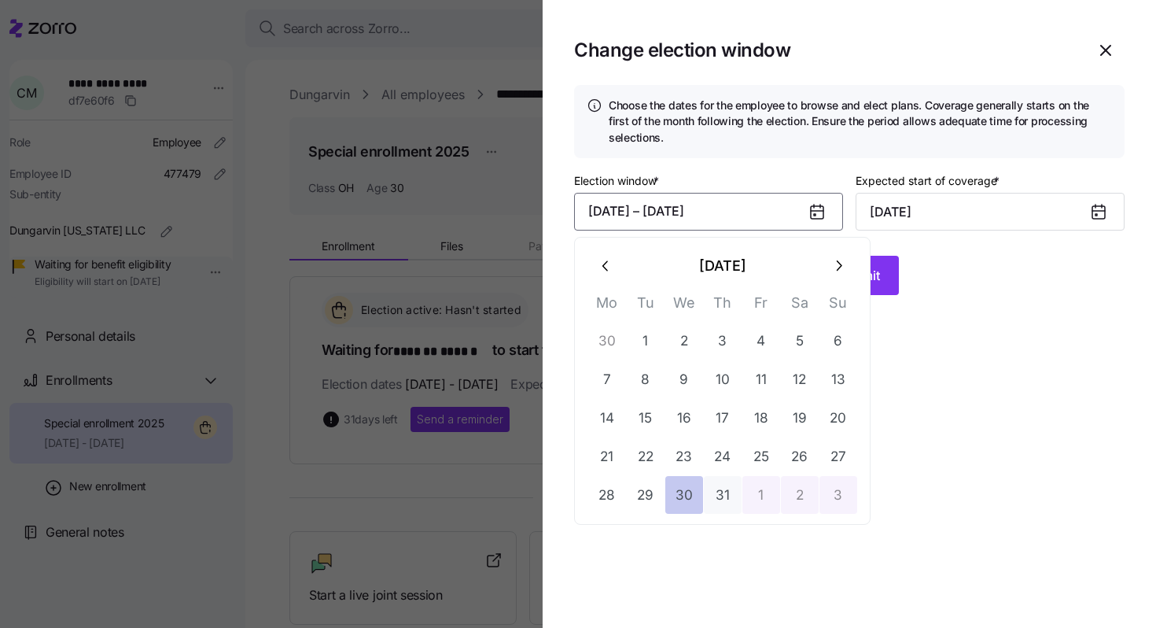
click at [691, 492] on button "30" at bounding box center [685, 495] width 38 height 38
click at [843, 258] on icon "button" at bounding box center [838, 265] width 17 height 17
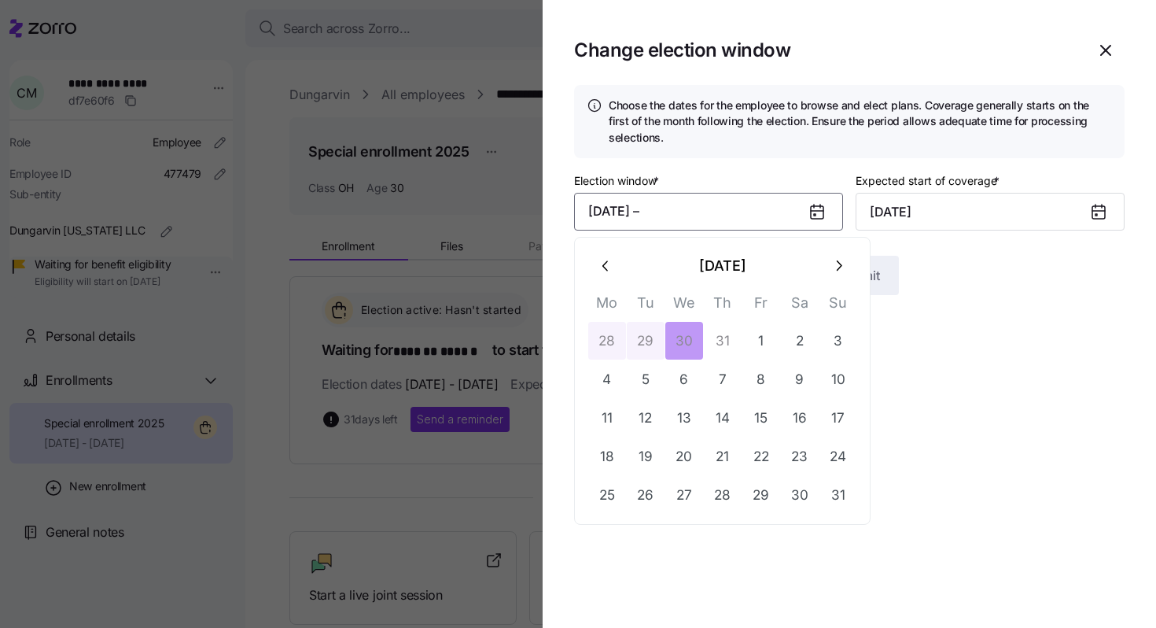
click at [843, 258] on icon "button" at bounding box center [838, 265] width 17 height 17
click at [691, 379] on button "10" at bounding box center [685, 379] width 38 height 38
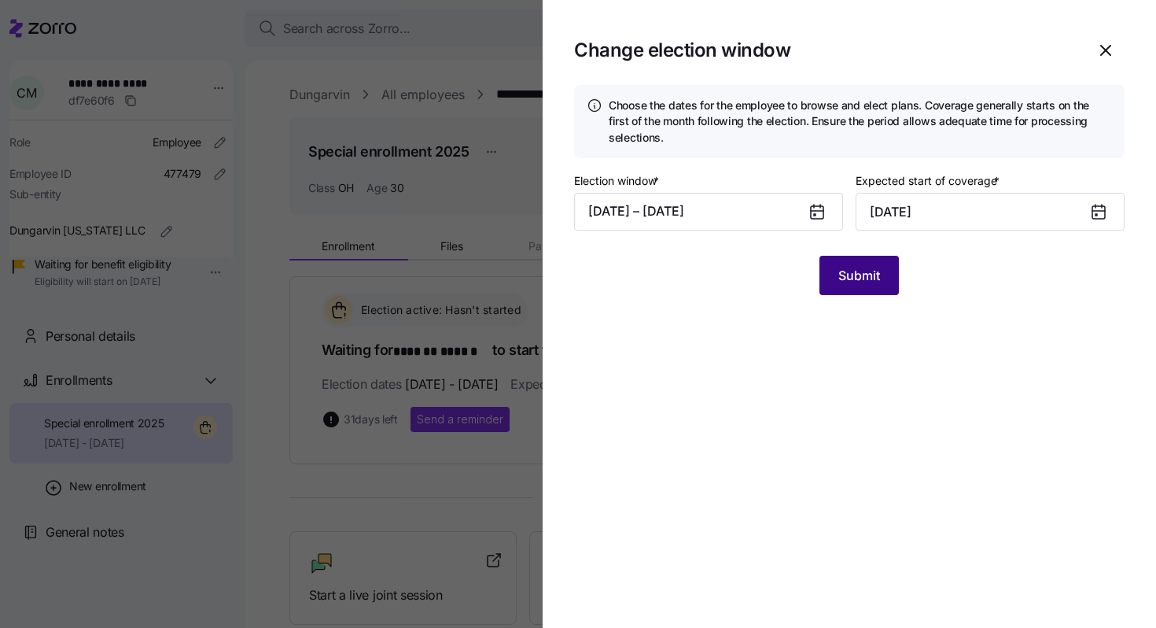
click at [868, 280] on span "Submit" at bounding box center [860, 275] width 42 height 19
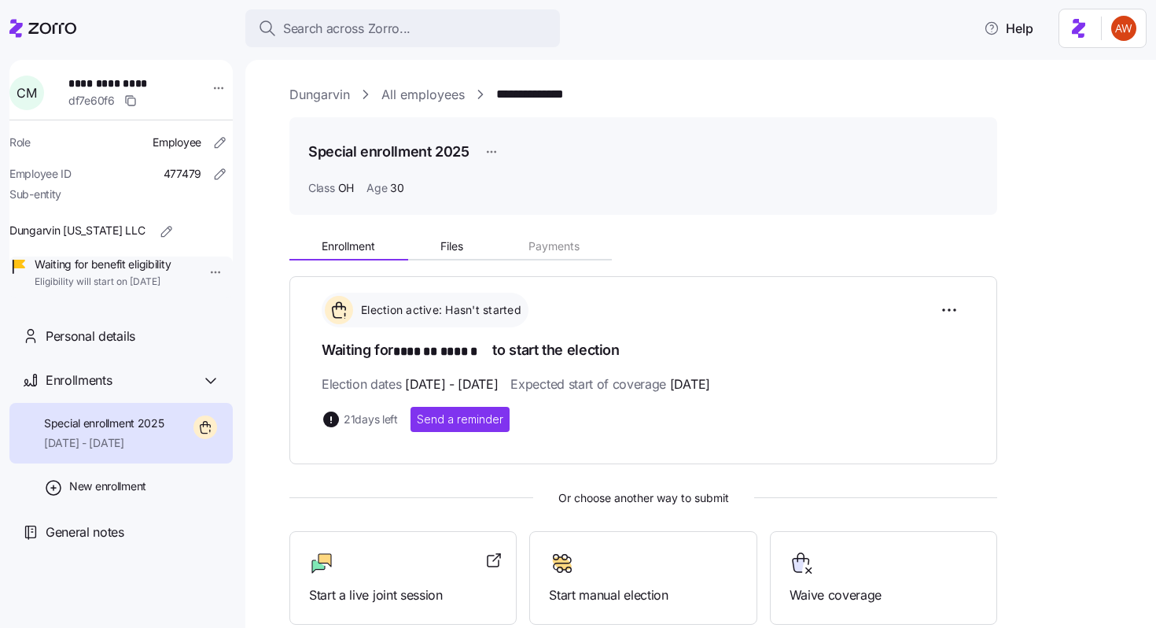
click at [425, 94] on link "All employees" at bounding box center [423, 95] width 83 height 20
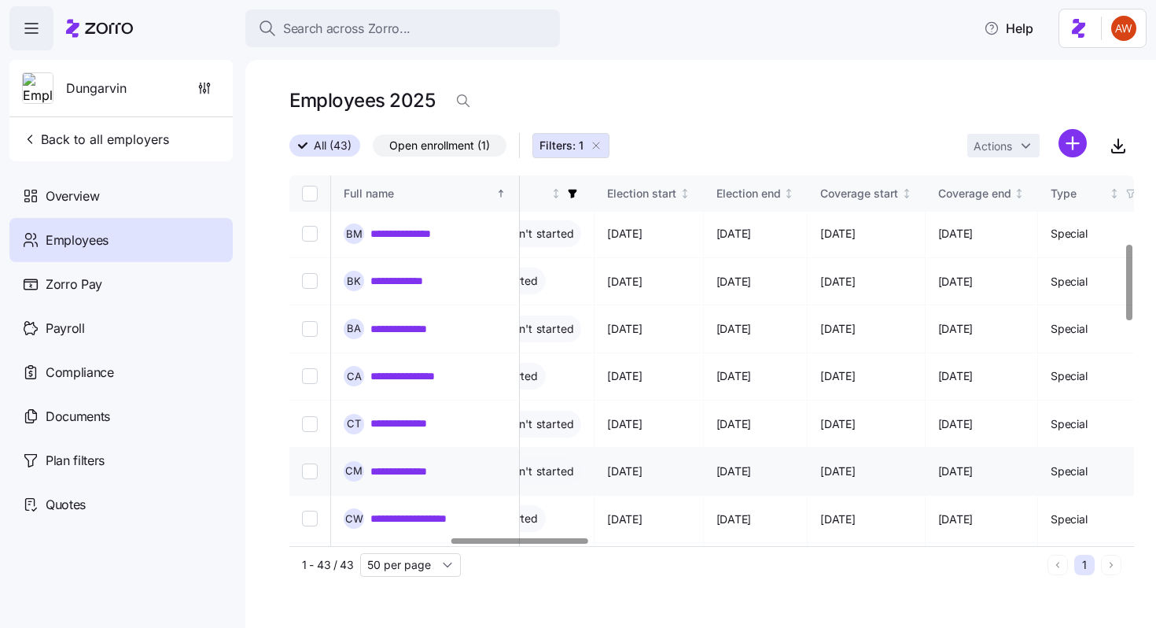
scroll to position [335, 990]
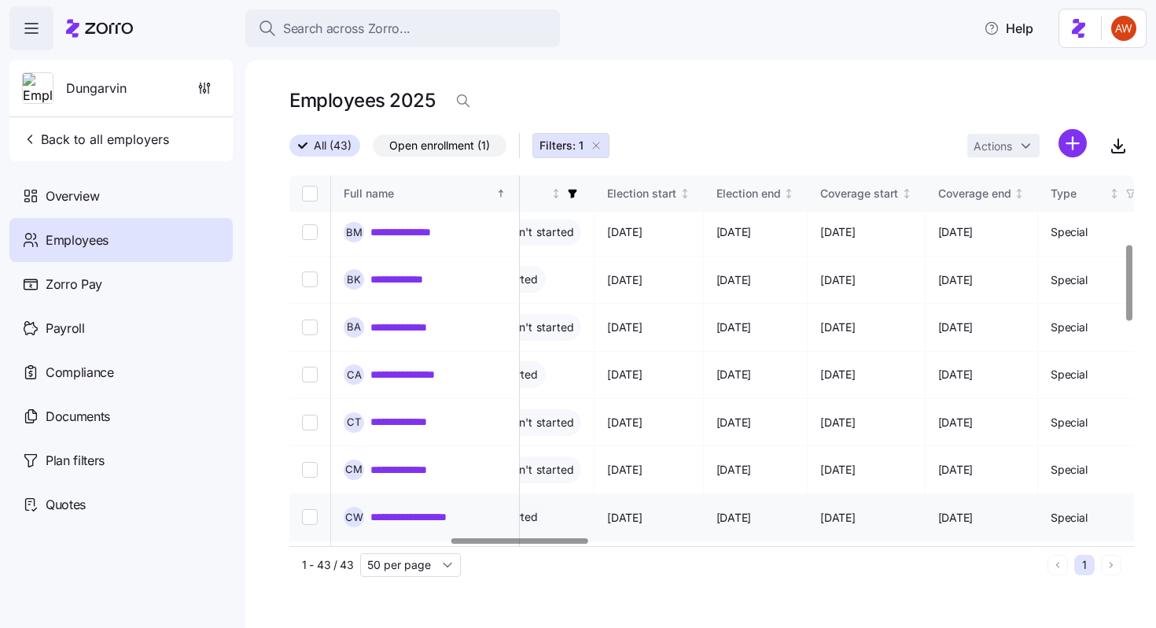
click at [466, 509] on link "**********" at bounding box center [427, 517] width 112 height 16
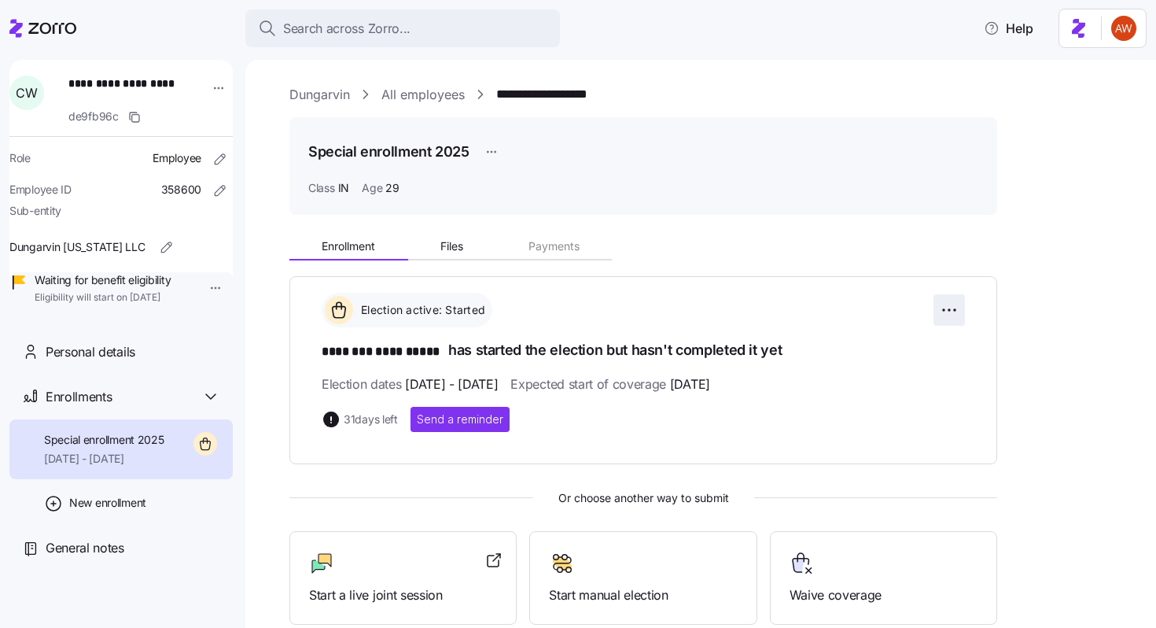
click at [949, 309] on html "**********" at bounding box center [578, 309] width 1156 height 618
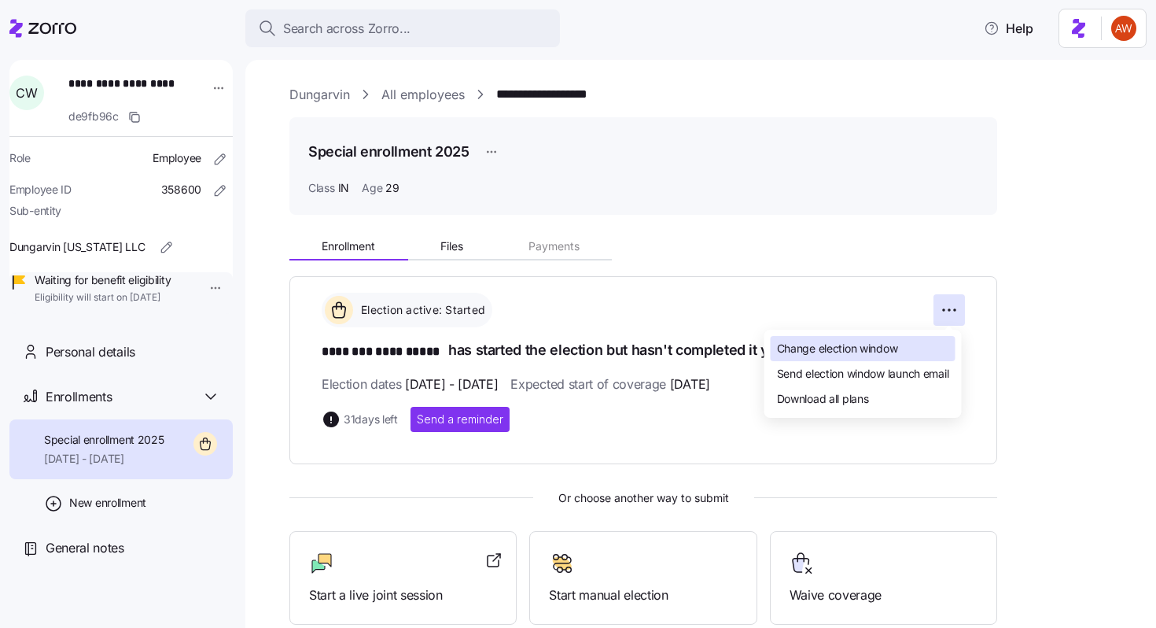
click at [889, 344] on span "Change election window" at bounding box center [837, 349] width 121 height 16
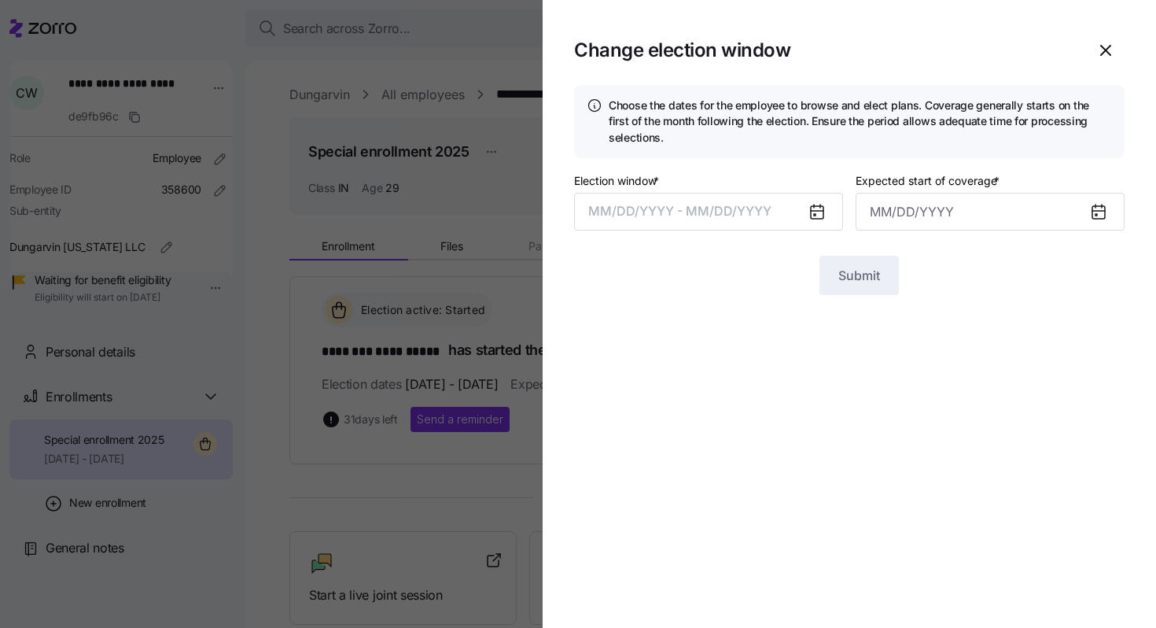
type input "[DATE]"
click at [739, 217] on button "[DATE] – [DATE]" at bounding box center [708, 212] width 269 height 38
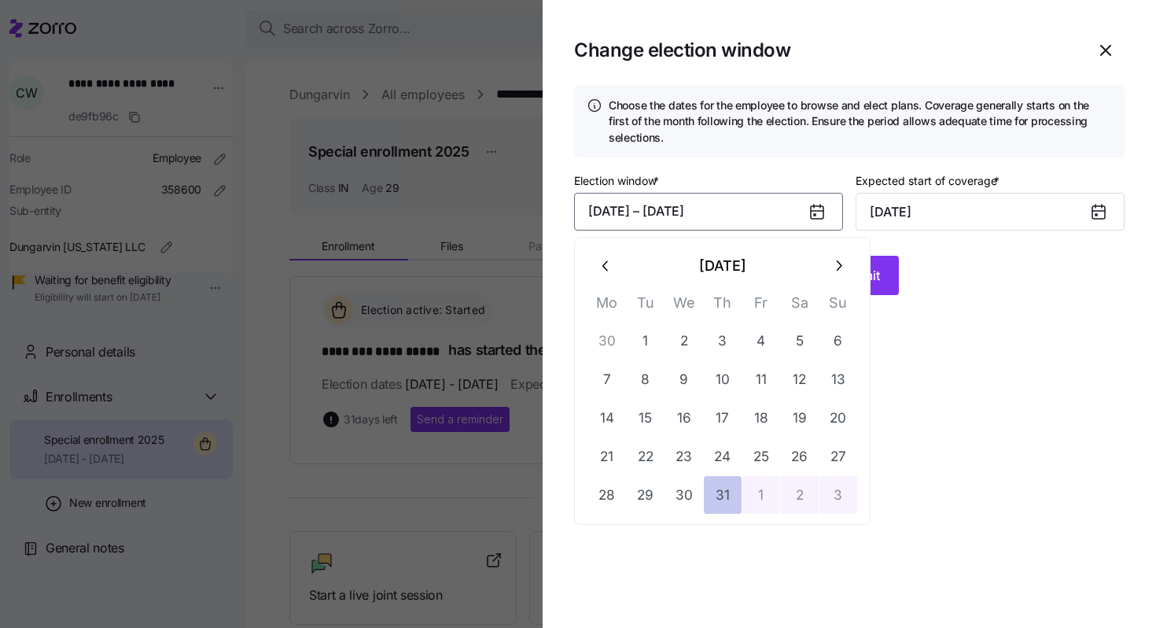
click at [724, 486] on button "31" at bounding box center [723, 495] width 38 height 38
click at [841, 261] on icon "button" at bounding box center [838, 265] width 17 height 17
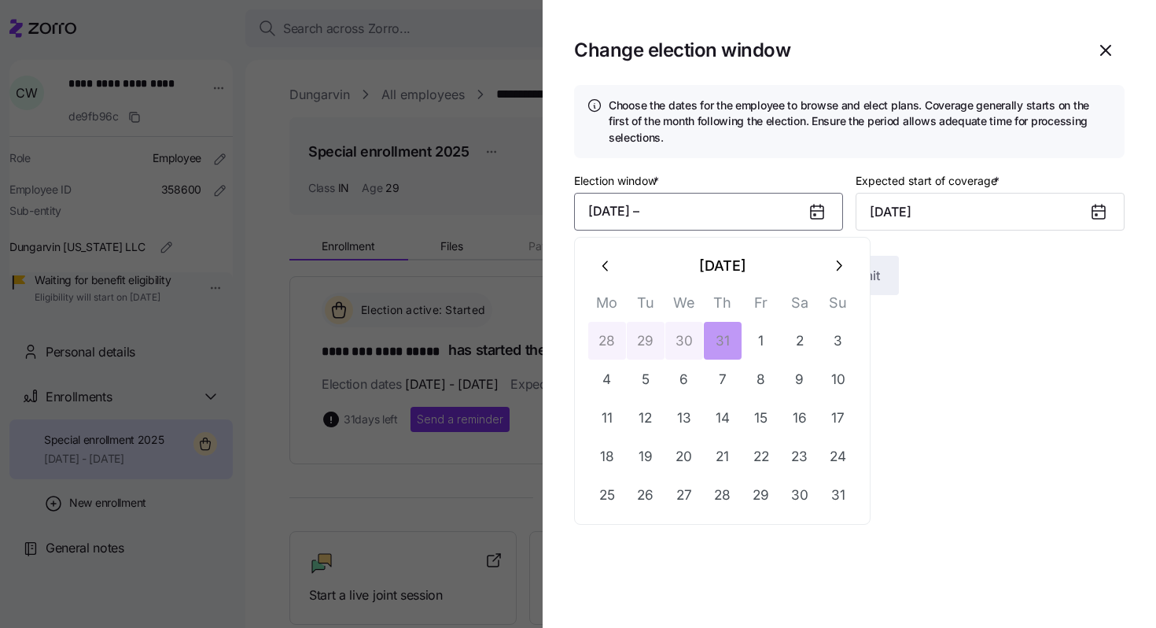
click at [842, 261] on icon "button" at bounding box center [838, 265] width 17 height 17
click at [682, 383] on button "10" at bounding box center [685, 379] width 38 height 38
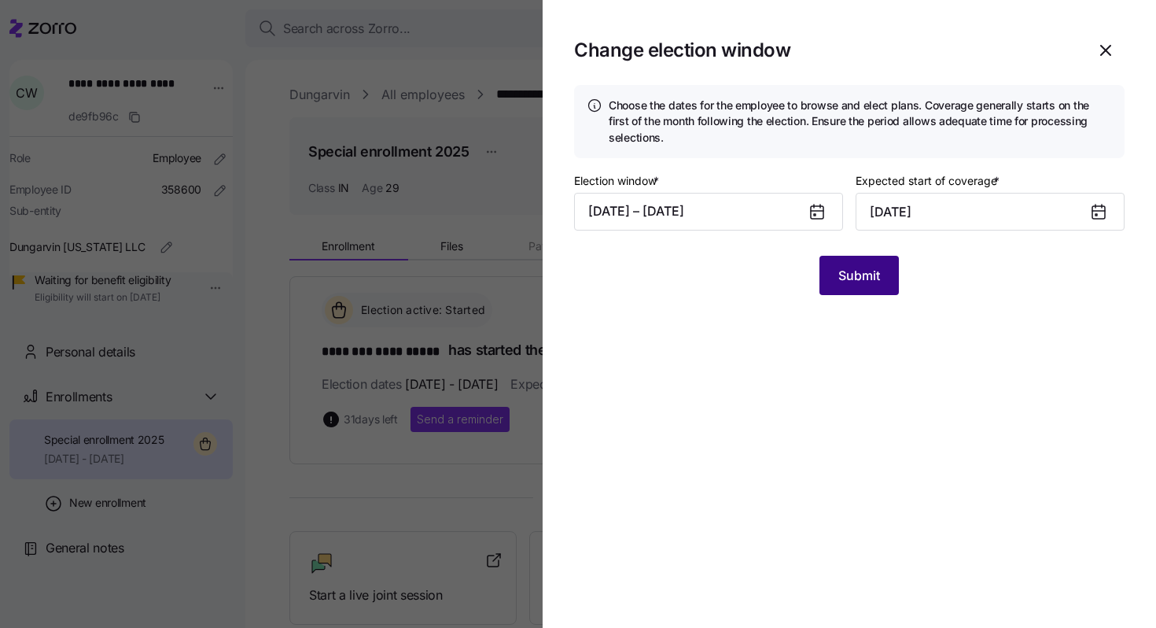
click at [852, 283] on span "Submit" at bounding box center [860, 275] width 42 height 19
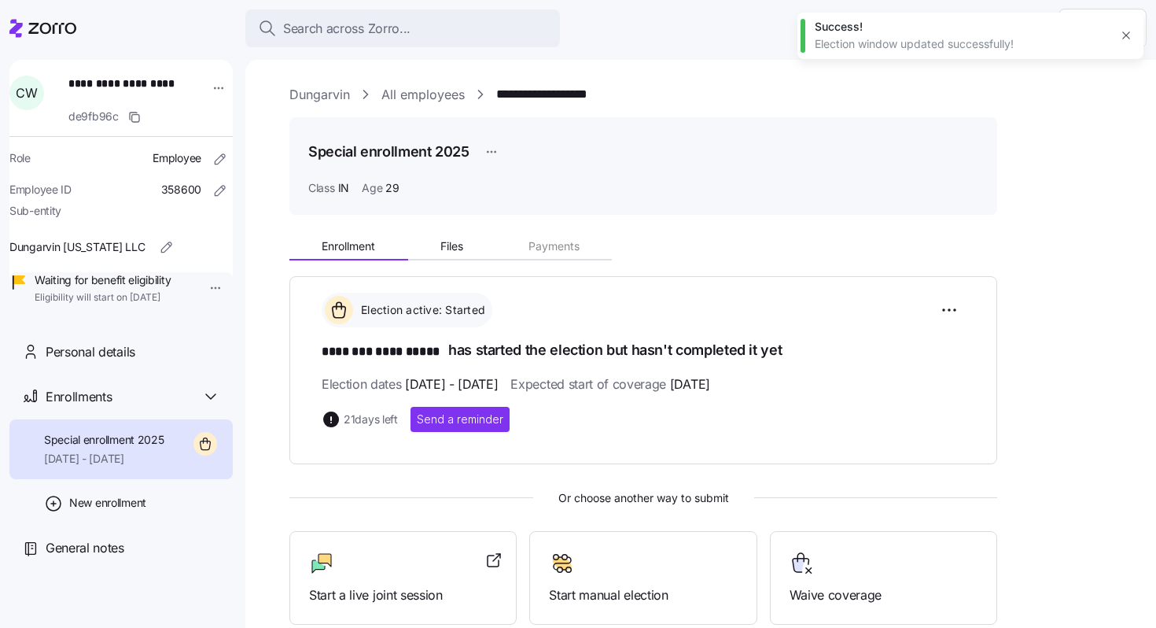
click at [437, 94] on link "All employees" at bounding box center [423, 95] width 83 height 20
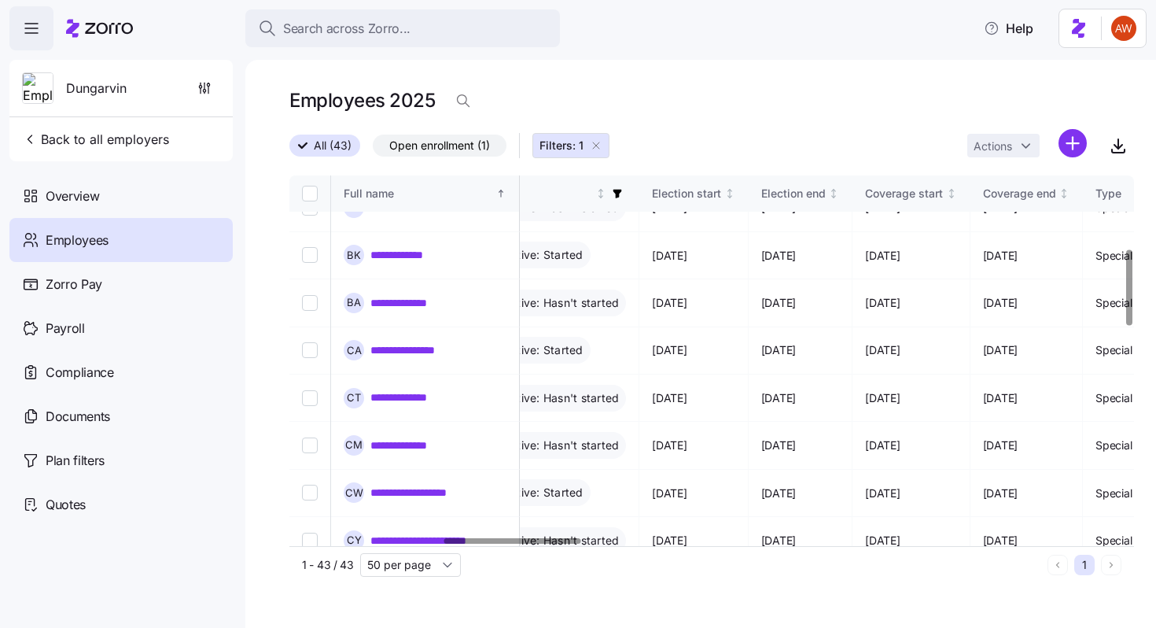
scroll to position [360, 946]
click at [442, 533] on link "**********" at bounding box center [439, 541] width 136 height 16
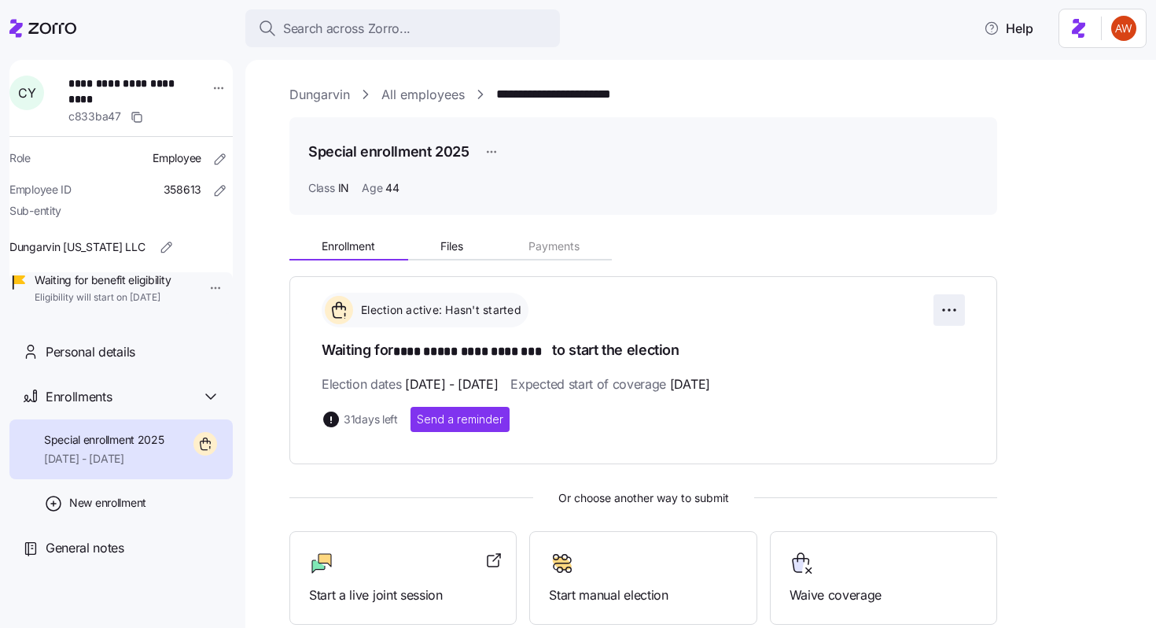
click at [949, 308] on html "**********" at bounding box center [578, 309] width 1156 height 618
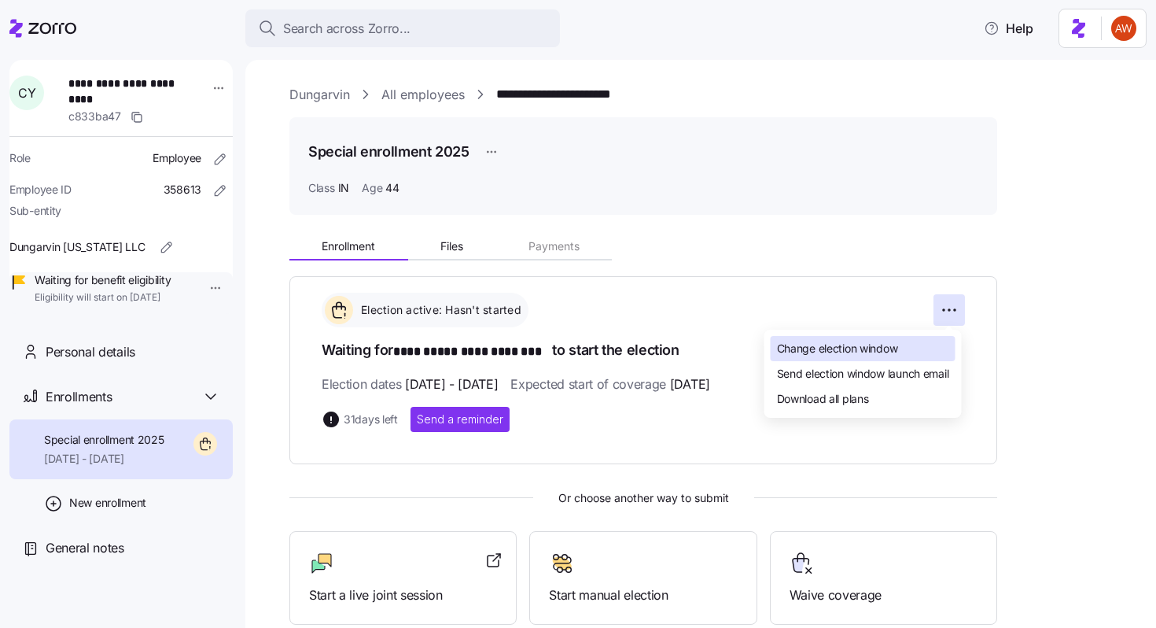
click at [837, 354] on span "Change election window" at bounding box center [837, 349] width 121 height 16
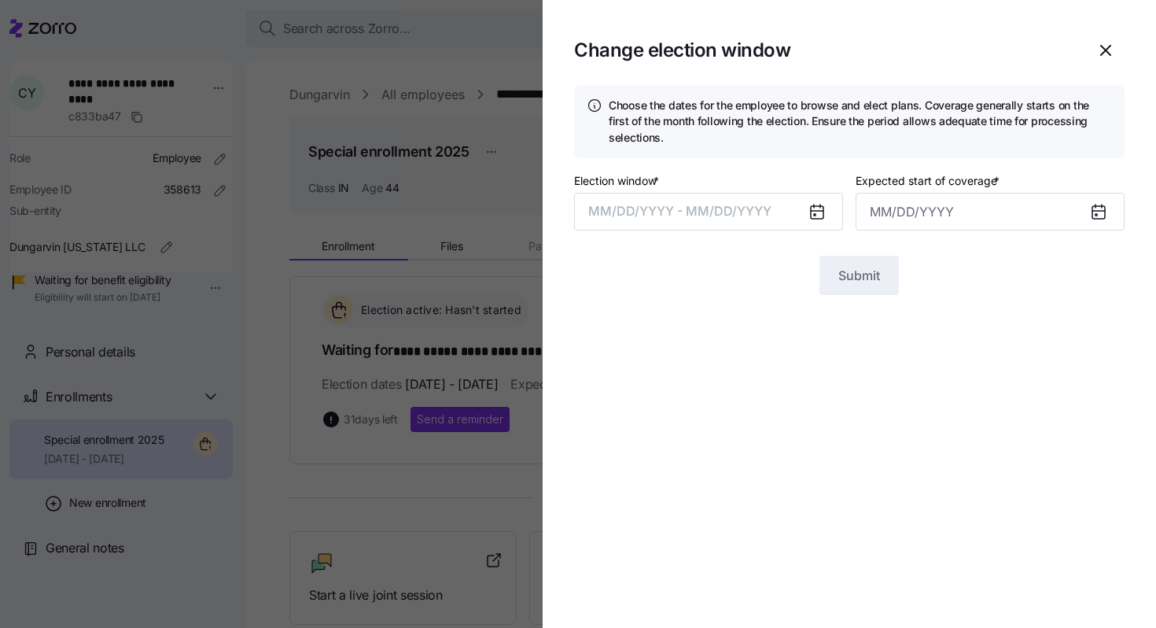
type input "[DATE]"
click at [736, 211] on button "[DATE] – [DATE]" at bounding box center [708, 212] width 269 height 38
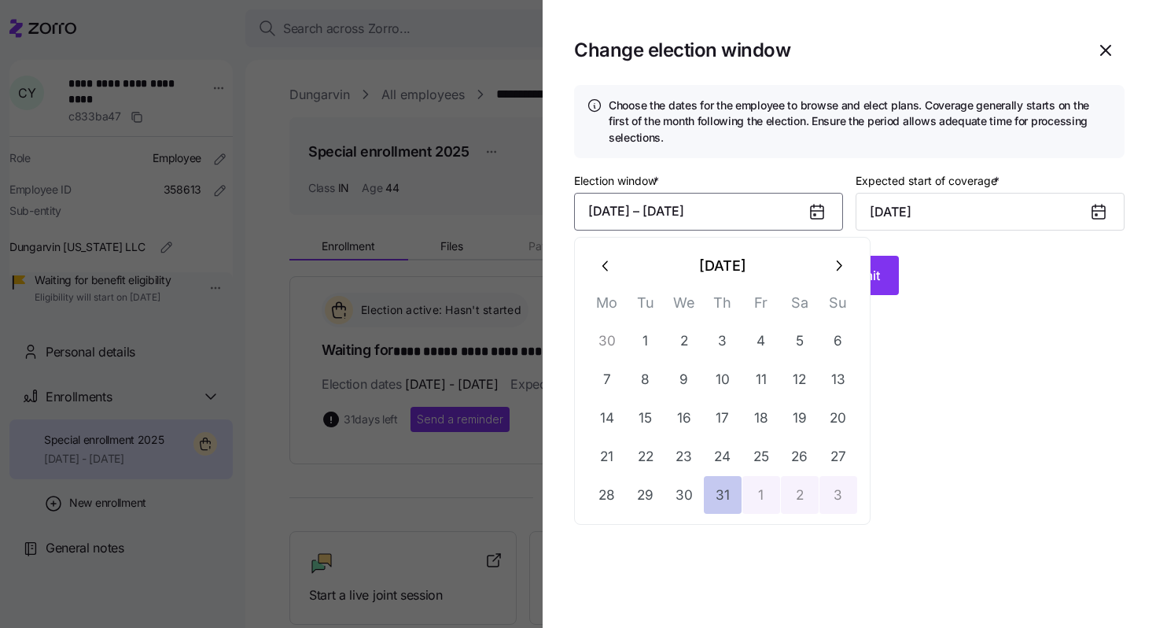
click at [733, 492] on button "31" at bounding box center [723, 495] width 38 height 38
click at [838, 260] on icon "button" at bounding box center [838, 265] width 17 height 17
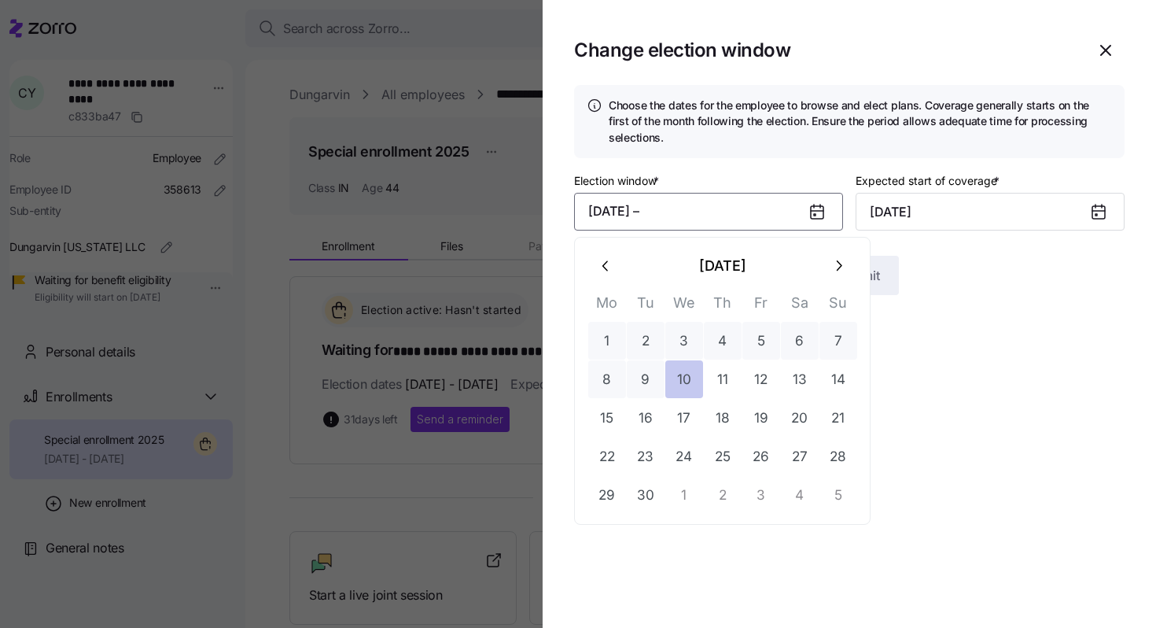
click at [685, 390] on button "10" at bounding box center [685, 379] width 38 height 38
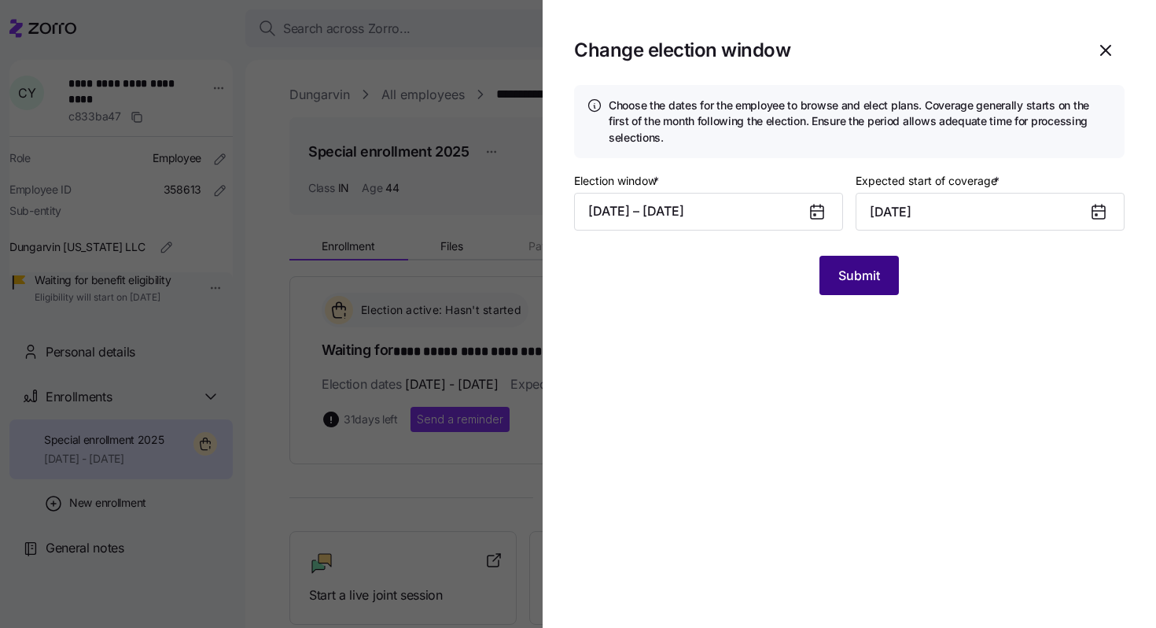
click at [859, 287] on button "Submit" at bounding box center [859, 275] width 79 height 39
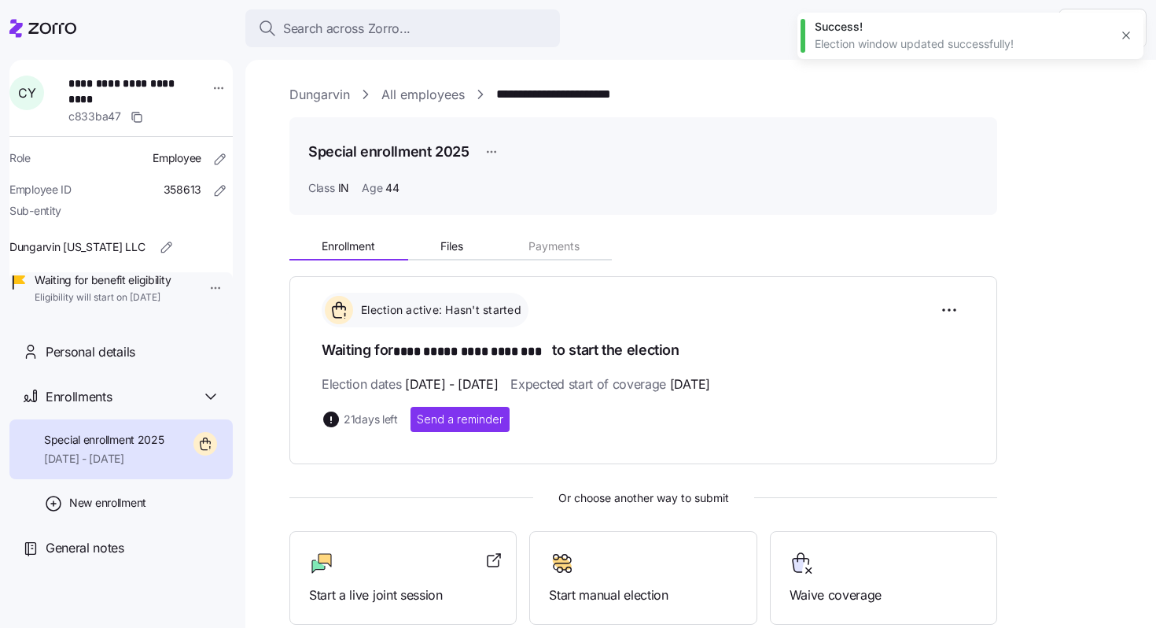
click at [453, 91] on link "All employees" at bounding box center [423, 95] width 83 height 20
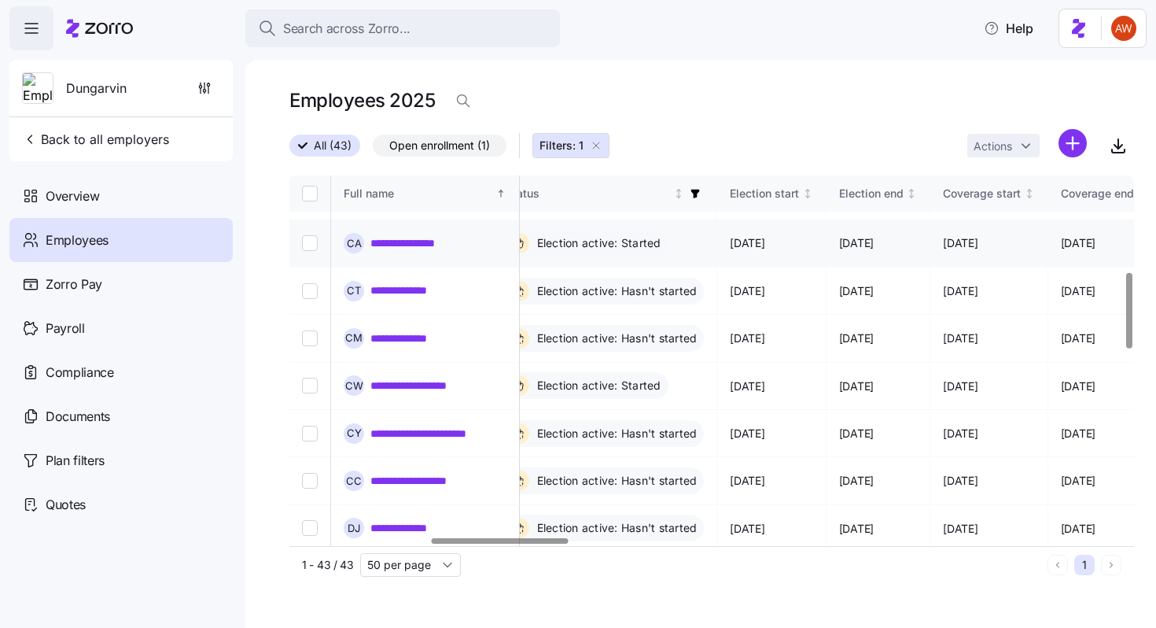
scroll to position [471, 868]
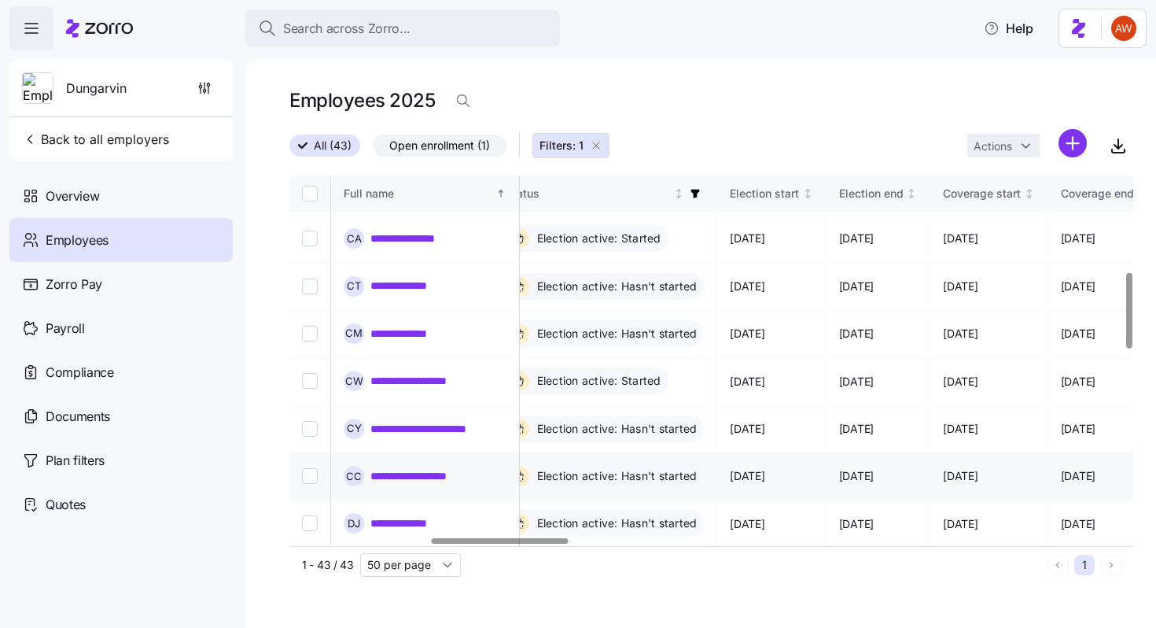
click at [452, 468] on link "**********" at bounding box center [424, 476] width 106 height 16
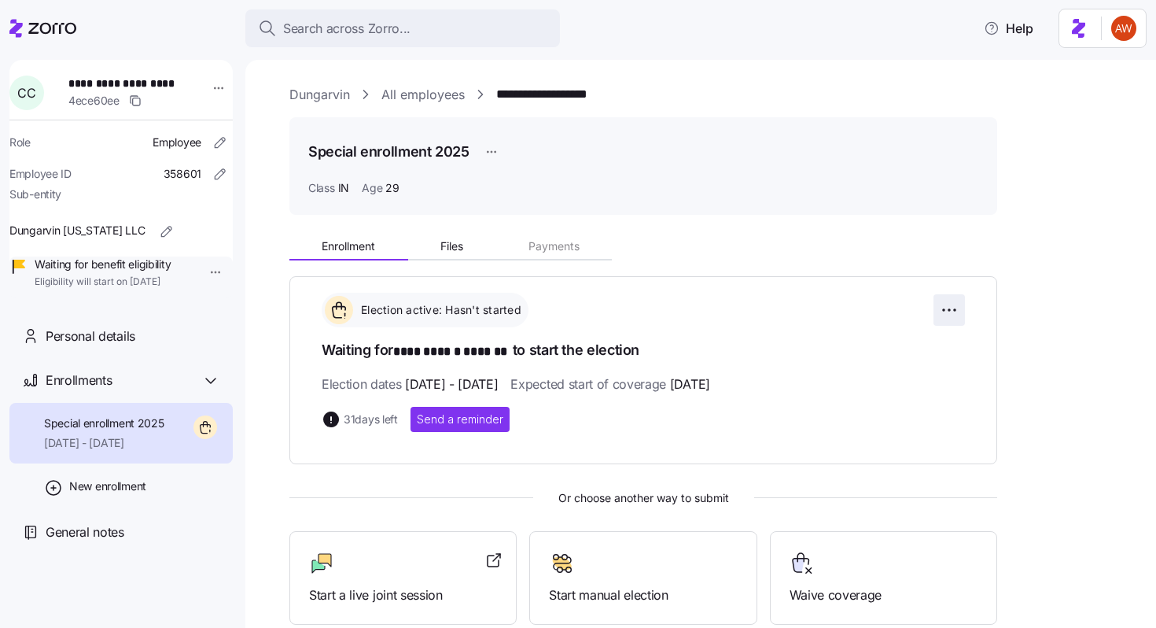
click at [952, 305] on html "**********" at bounding box center [578, 309] width 1156 height 618
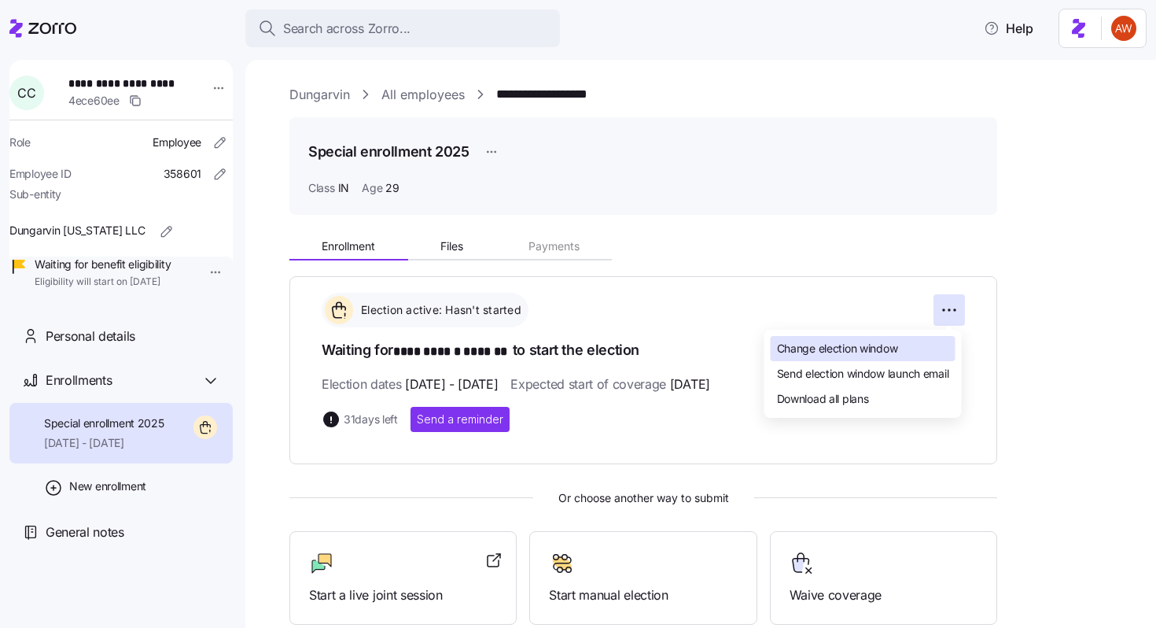
click at [873, 339] on div "Change election window" at bounding box center [863, 348] width 185 height 25
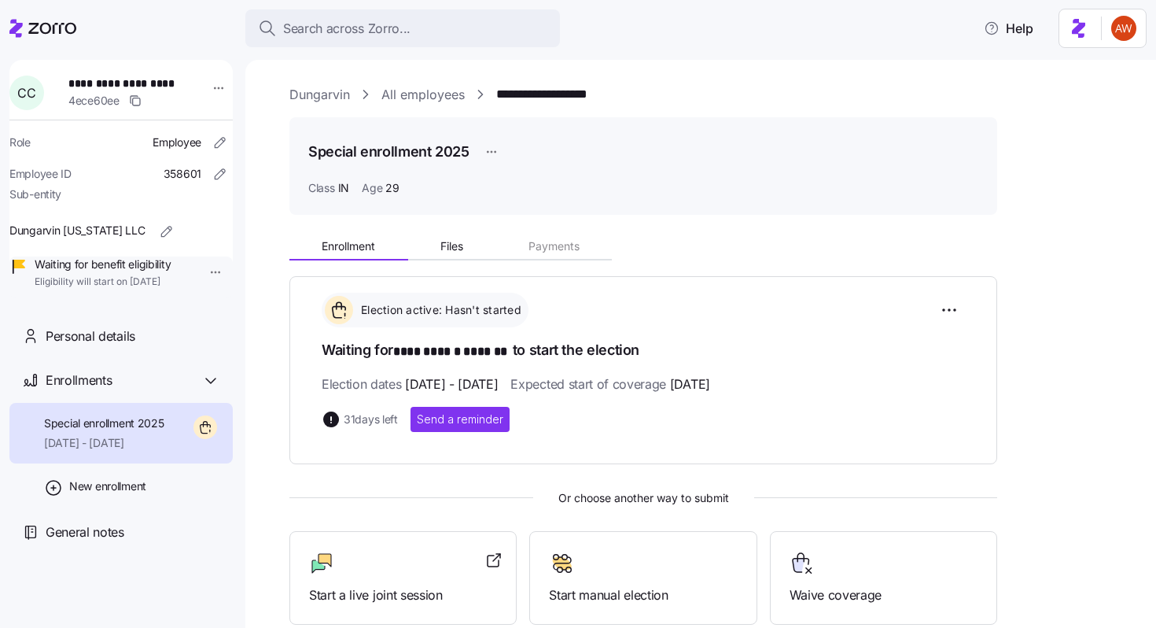
type input "[DATE]"
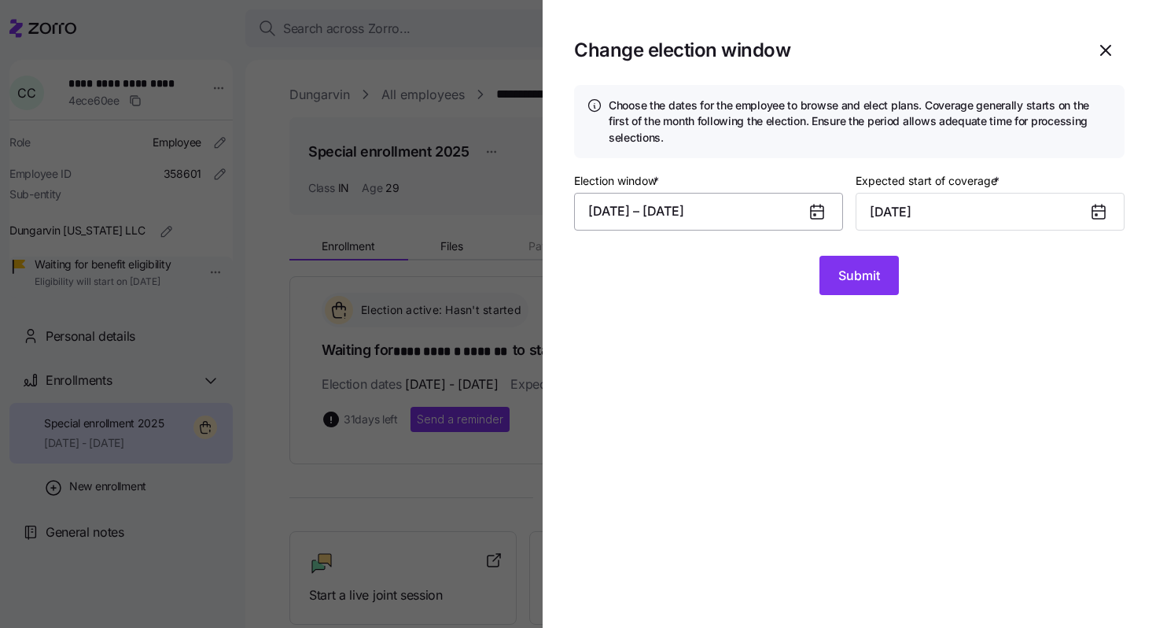
click at [743, 211] on button "[DATE] – [DATE]" at bounding box center [708, 212] width 269 height 38
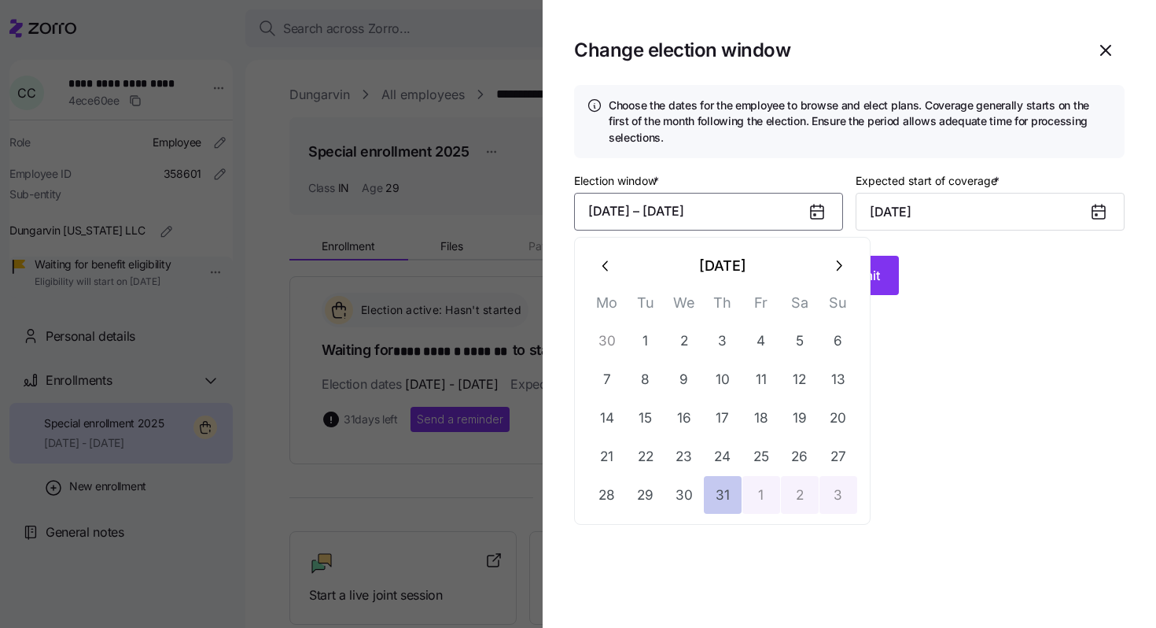
click at [725, 504] on button "31" at bounding box center [723, 495] width 38 height 38
click at [845, 272] on icon "button" at bounding box center [838, 265] width 17 height 17
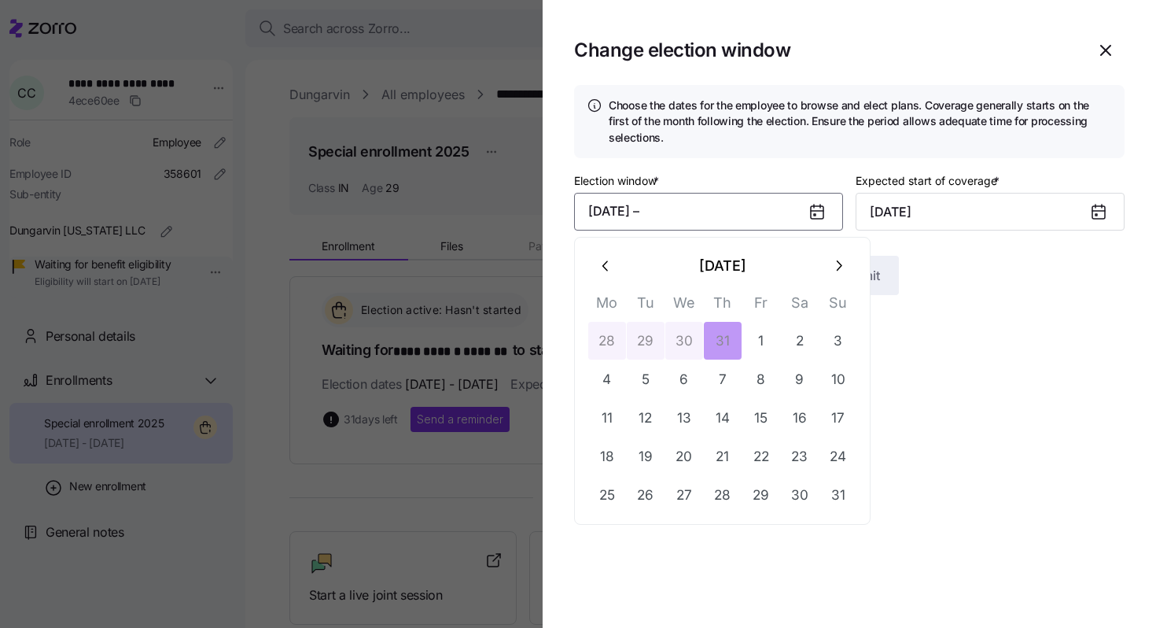
click at [845, 272] on icon "button" at bounding box center [838, 265] width 17 height 17
click at [694, 389] on button "10" at bounding box center [685, 379] width 38 height 38
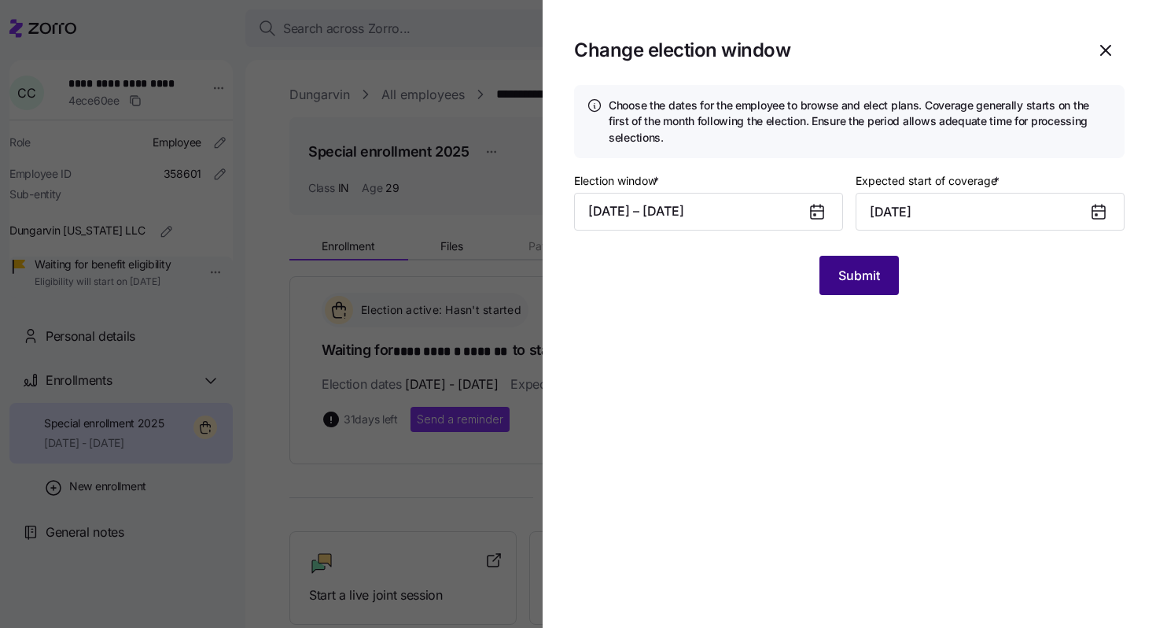
click at [855, 273] on span "Submit" at bounding box center [860, 275] width 42 height 19
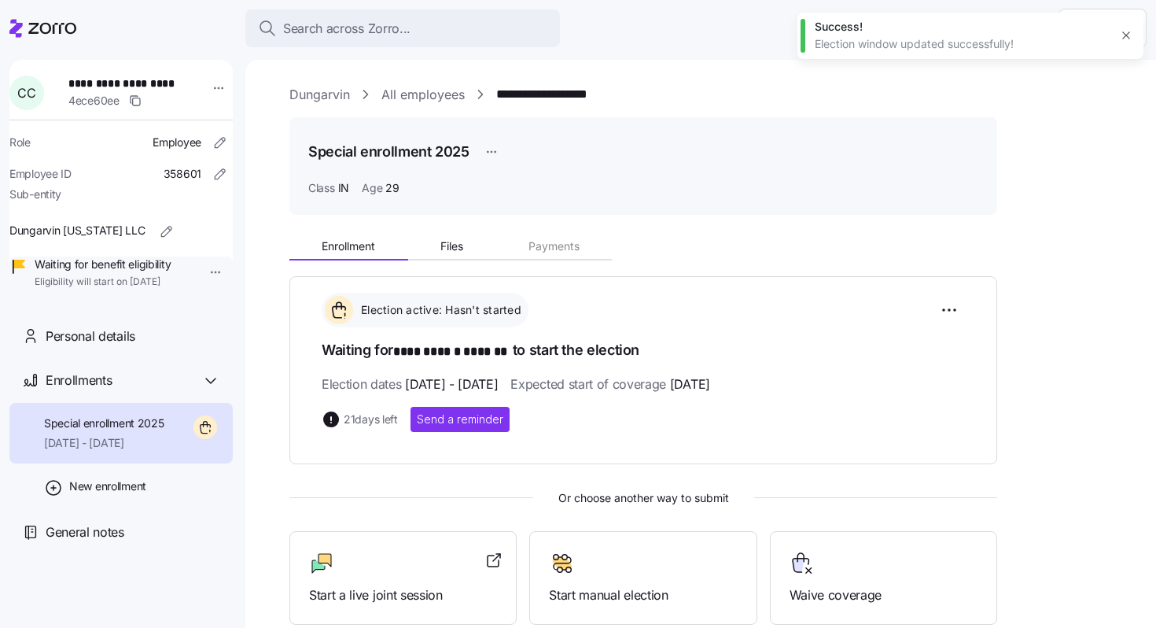
click at [444, 94] on link "All employees" at bounding box center [423, 95] width 83 height 20
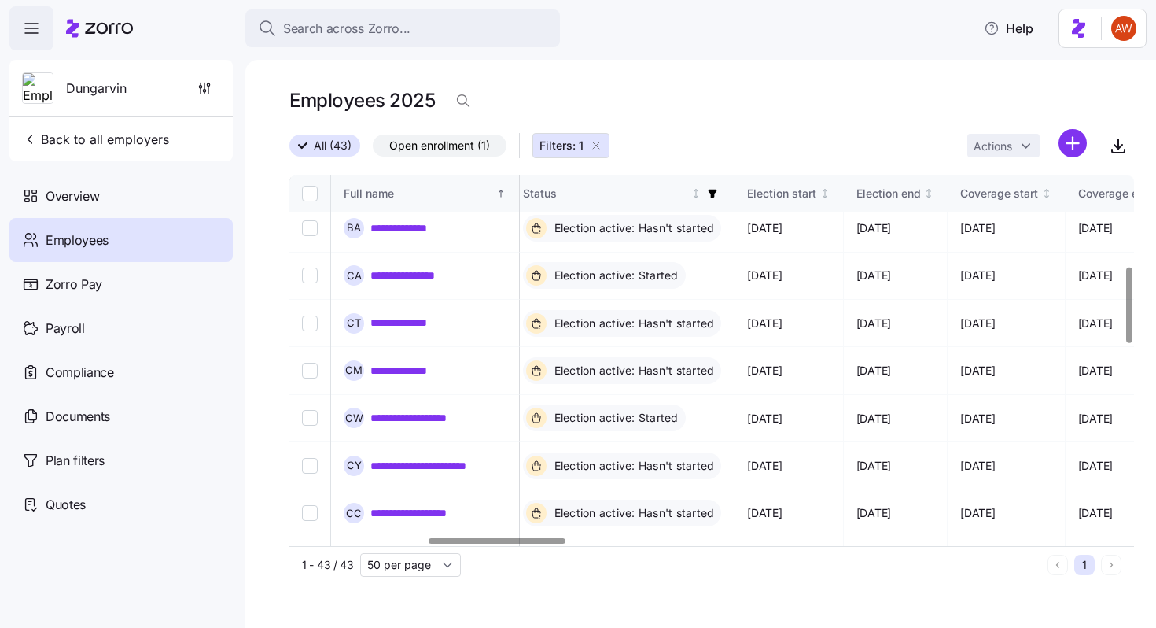
scroll to position [446, 850]
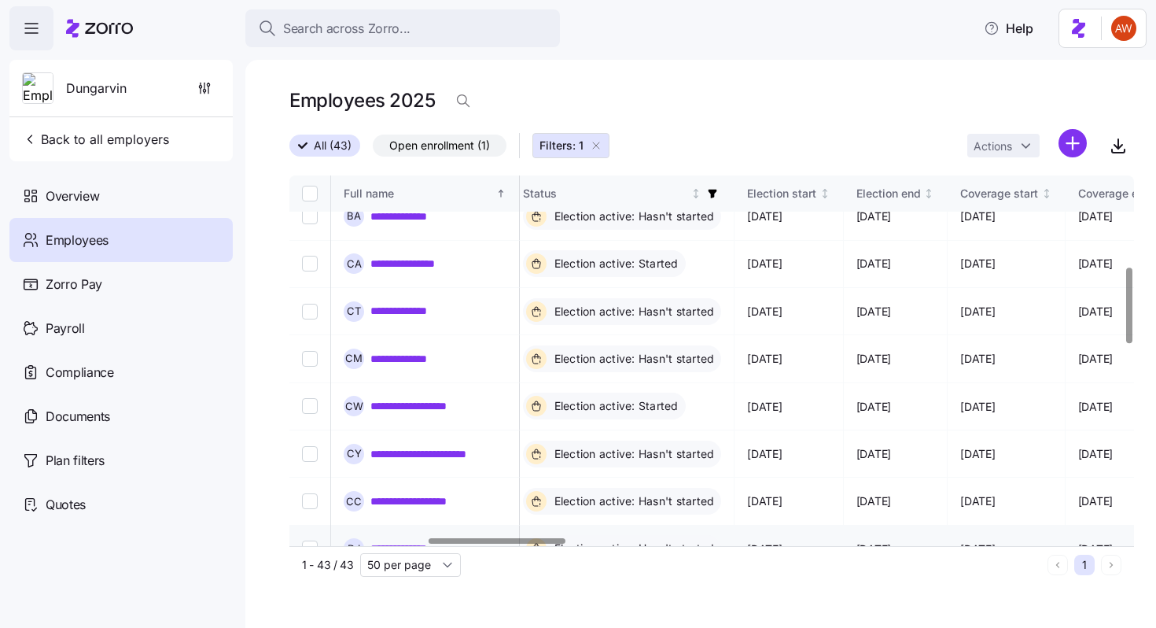
click at [438, 540] on link "**********" at bounding box center [415, 548] width 88 height 16
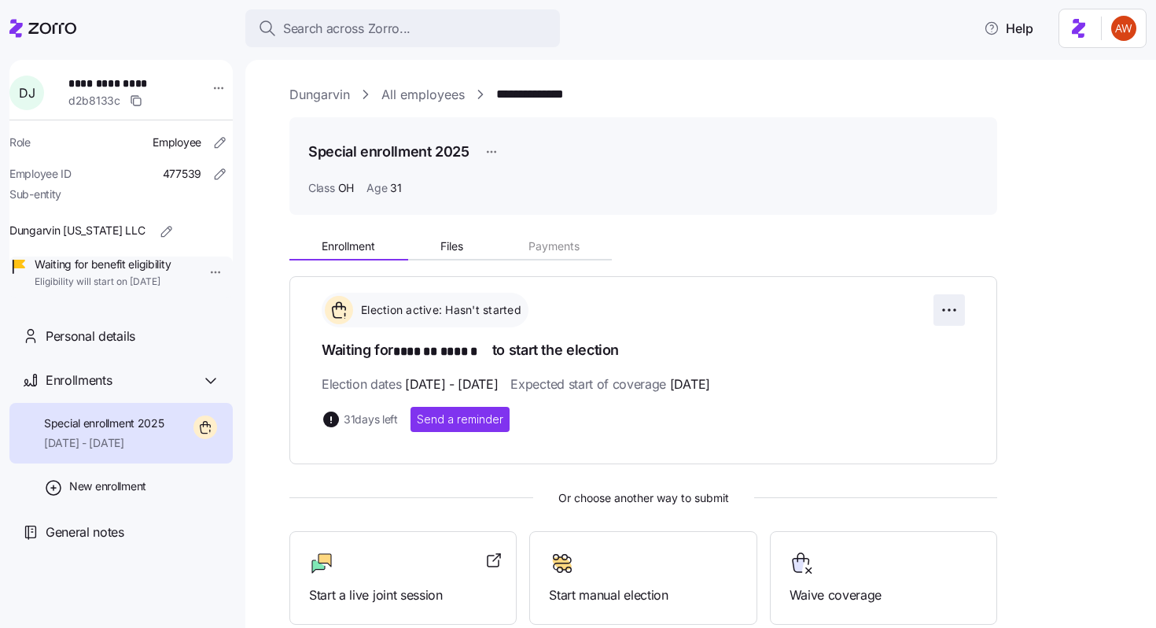
click at [944, 307] on html "**********" at bounding box center [578, 309] width 1156 height 618
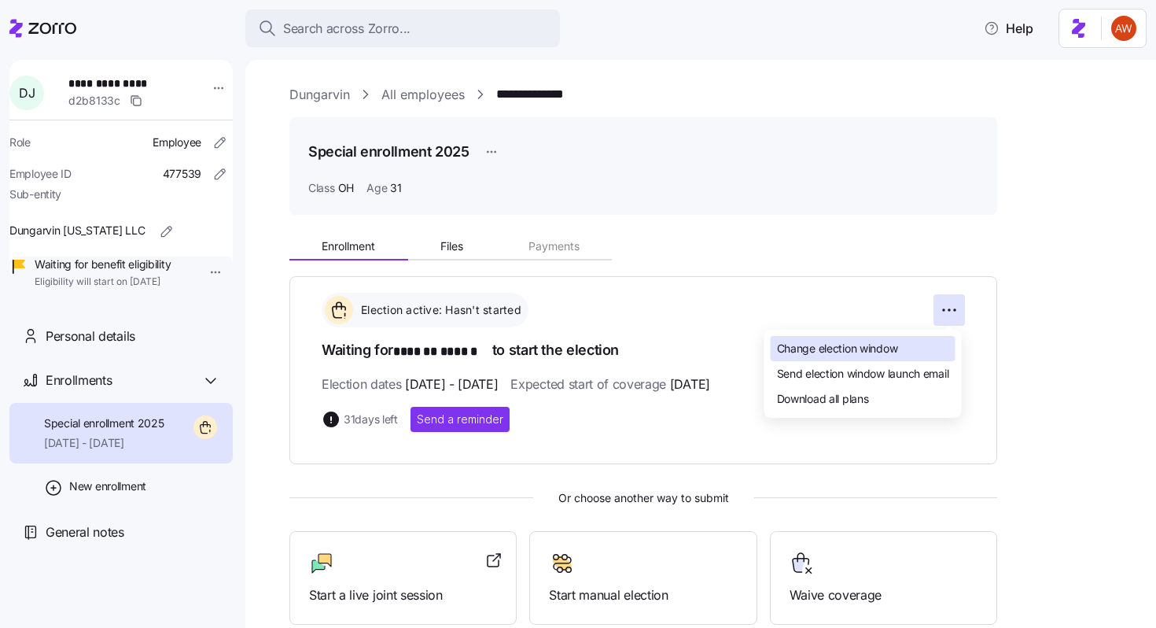
click at [843, 345] on span "Change election window" at bounding box center [837, 349] width 121 height 16
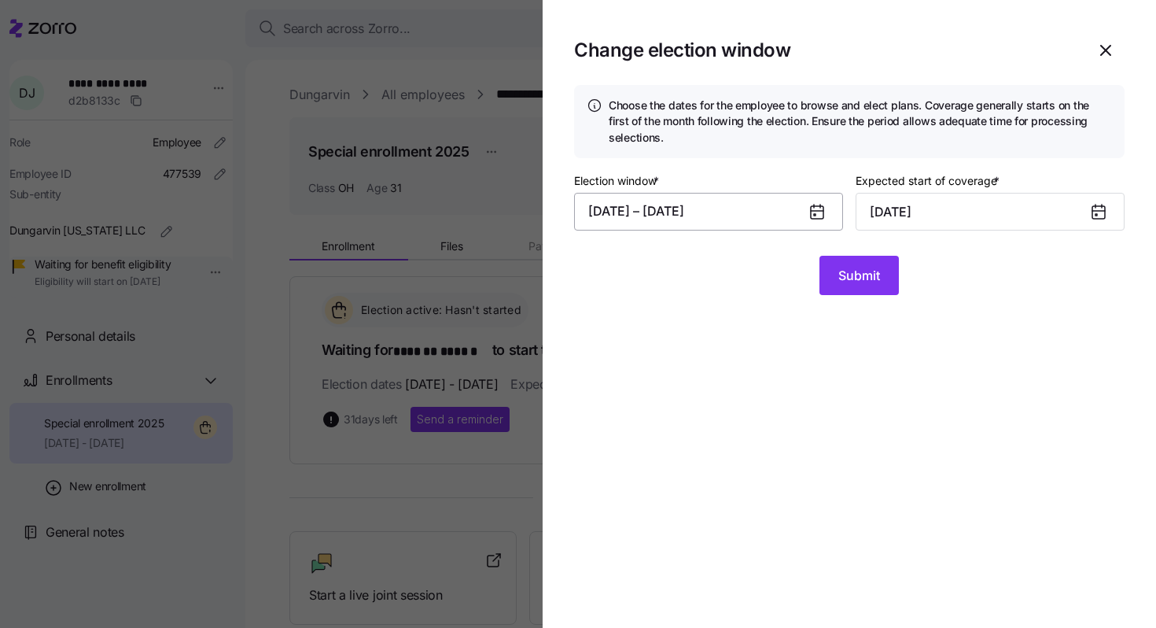
click at [724, 214] on button "[DATE] – [DATE]" at bounding box center [708, 212] width 269 height 38
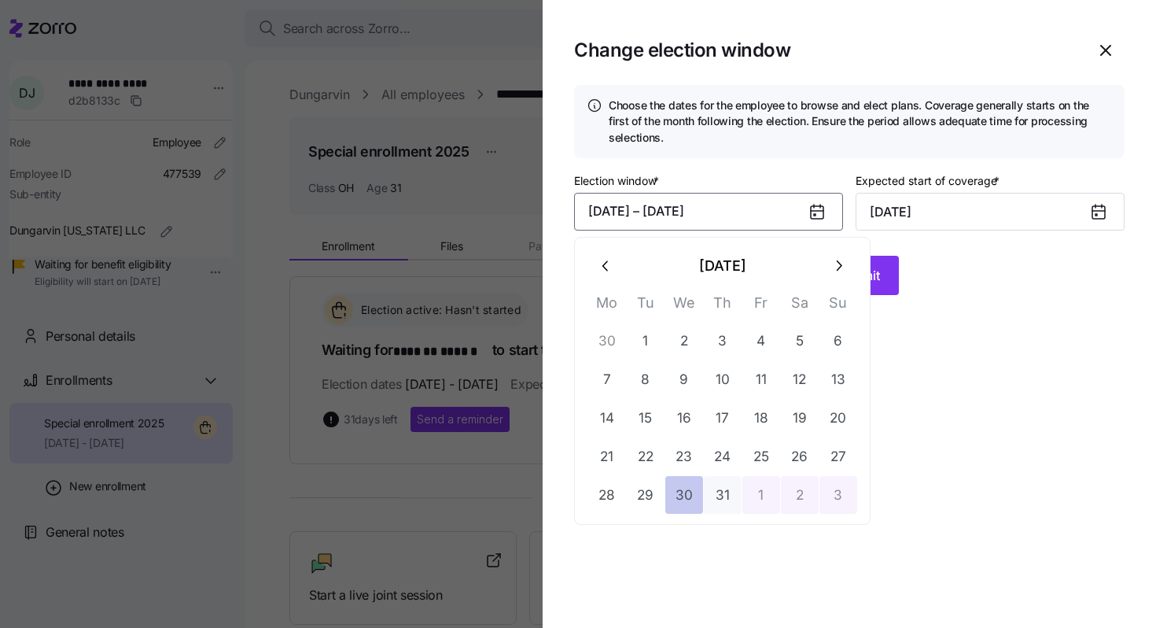
click at [688, 495] on button "30" at bounding box center [685, 495] width 38 height 38
click at [831, 253] on button "button" at bounding box center [839, 266] width 38 height 38
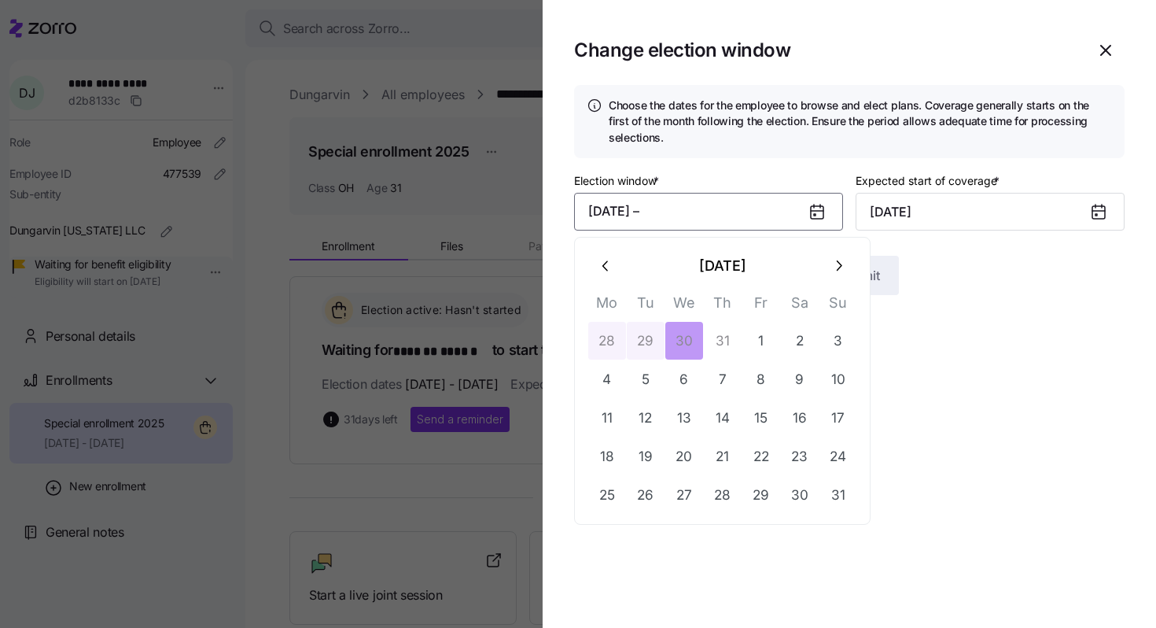
click at [834, 256] on button "button" at bounding box center [839, 266] width 38 height 38
click at [685, 384] on button "10" at bounding box center [685, 379] width 38 height 38
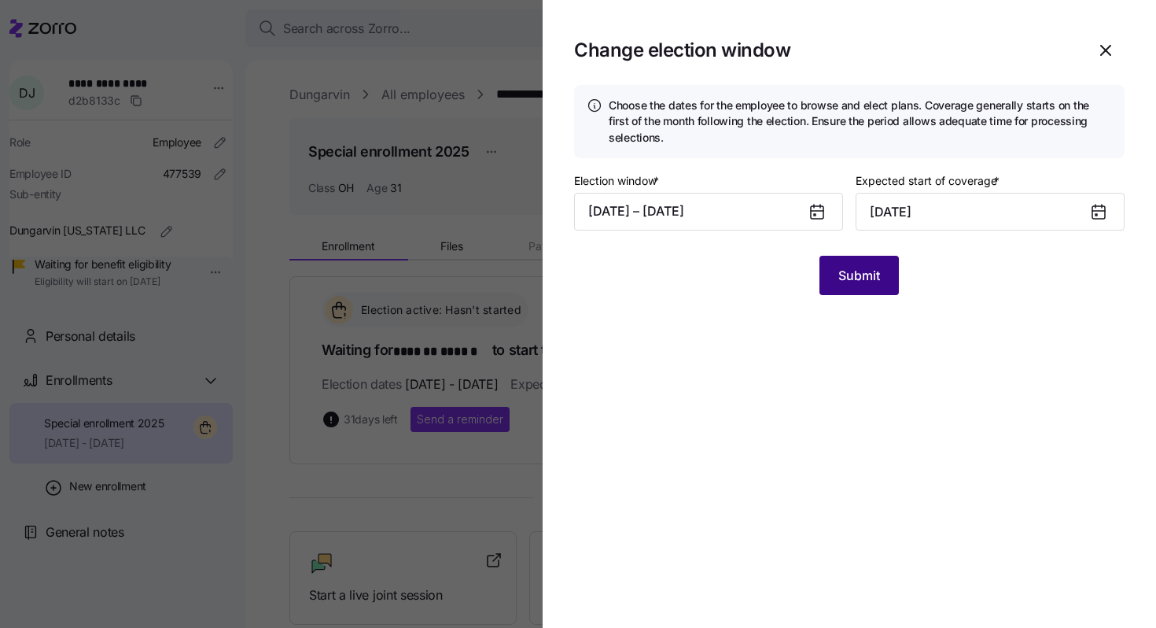
click at [863, 283] on span "Submit" at bounding box center [860, 275] width 42 height 19
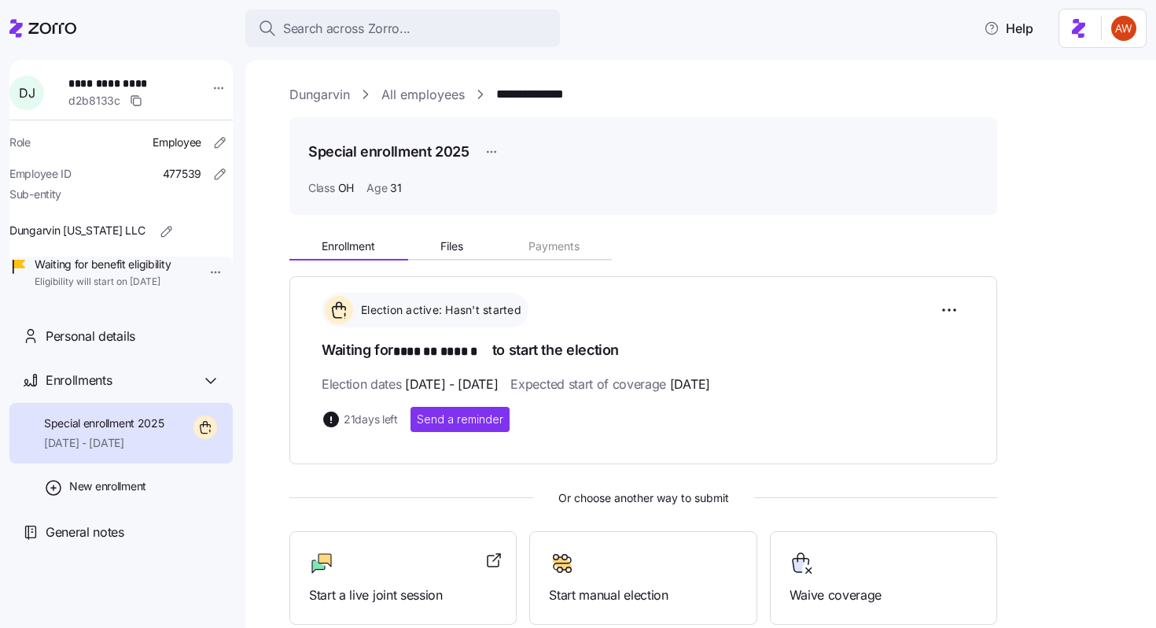
click at [452, 101] on link "All employees" at bounding box center [423, 95] width 83 height 20
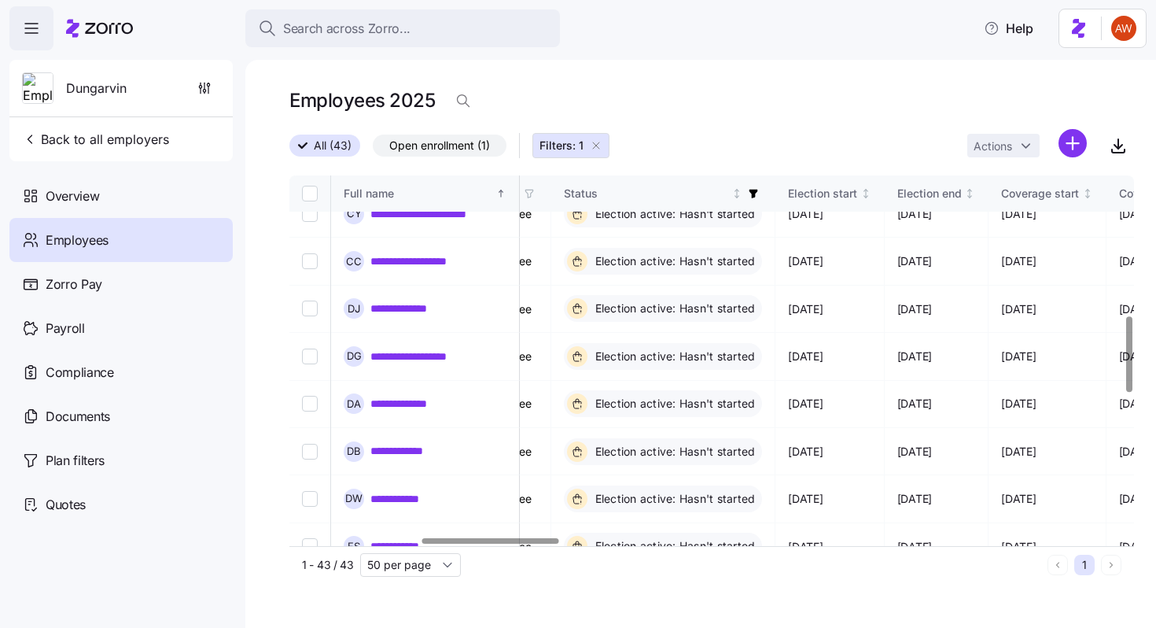
scroll to position [687, 809]
click at [462, 348] on link "**********" at bounding box center [423, 356] width 105 height 16
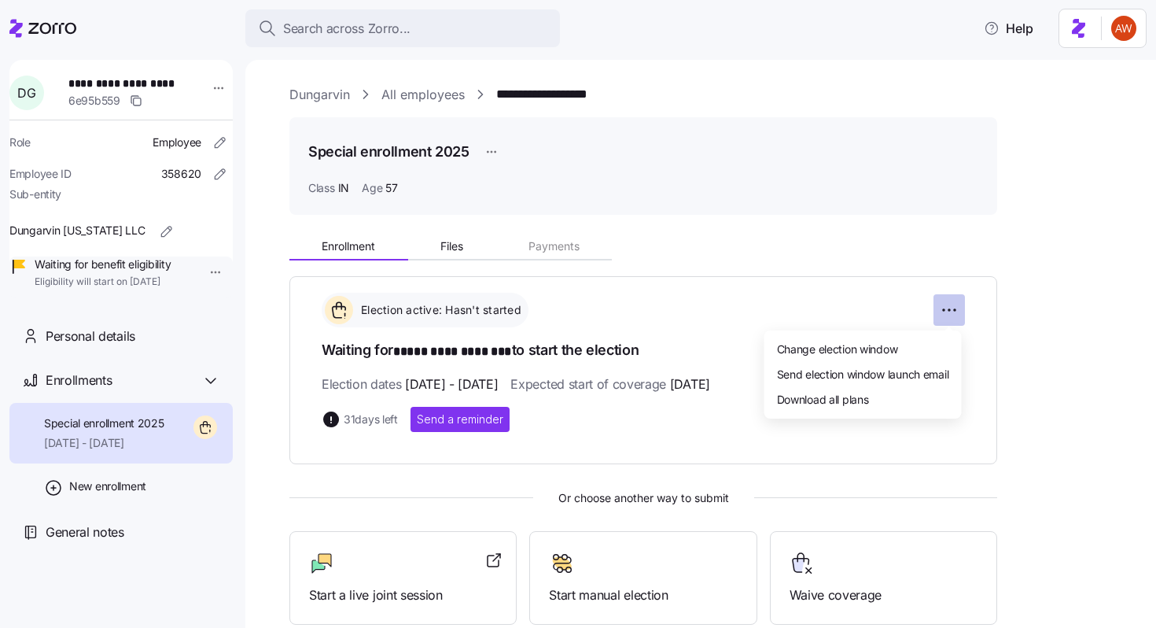
click at [953, 303] on html "**********" at bounding box center [578, 309] width 1156 height 618
click at [891, 342] on span "Change election window" at bounding box center [837, 349] width 121 height 16
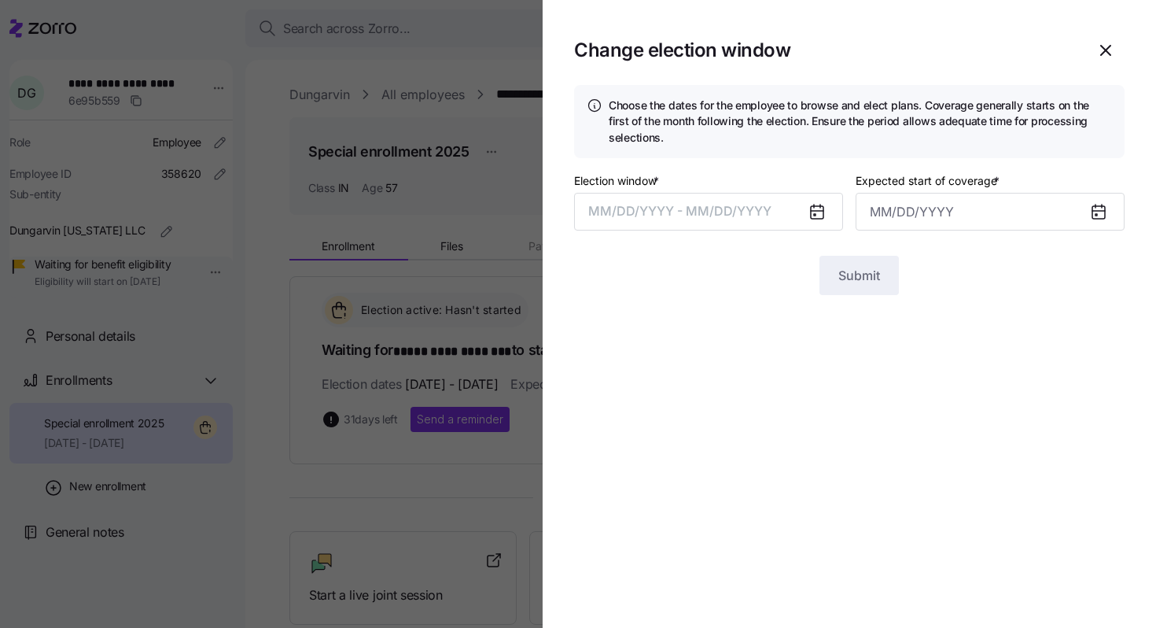
type input "[DATE]"
click at [727, 216] on button "[DATE] – [DATE]" at bounding box center [708, 212] width 269 height 38
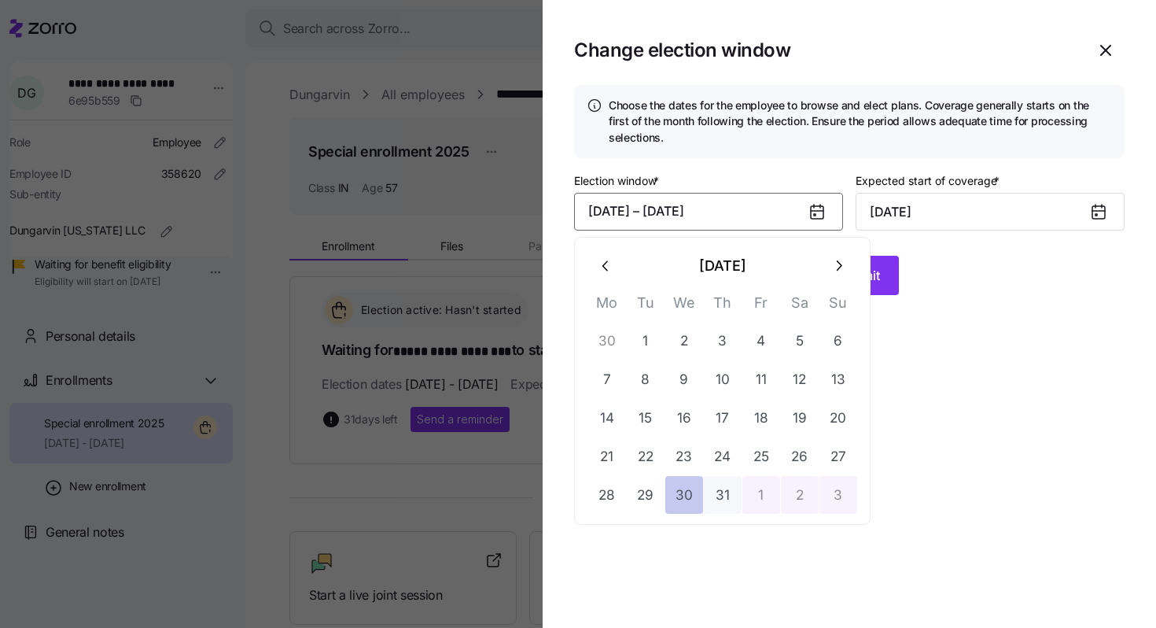
click at [681, 500] on button "30" at bounding box center [685, 495] width 38 height 38
click at [844, 264] on icon "button" at bounding box center [838, 265] width 17 height 17
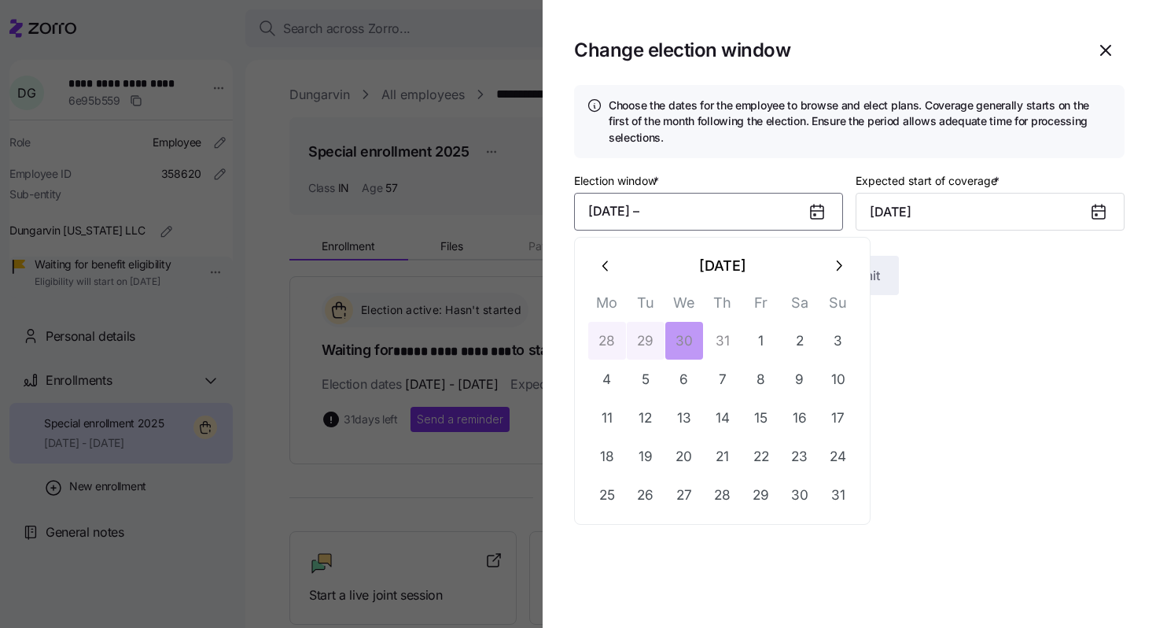
click at [844, 264] on icon "button" at bounding box center [838, 265] width 17 height 17
click at [684, 377] on button "10" at bounding box center [685, 379] width 38 height 38
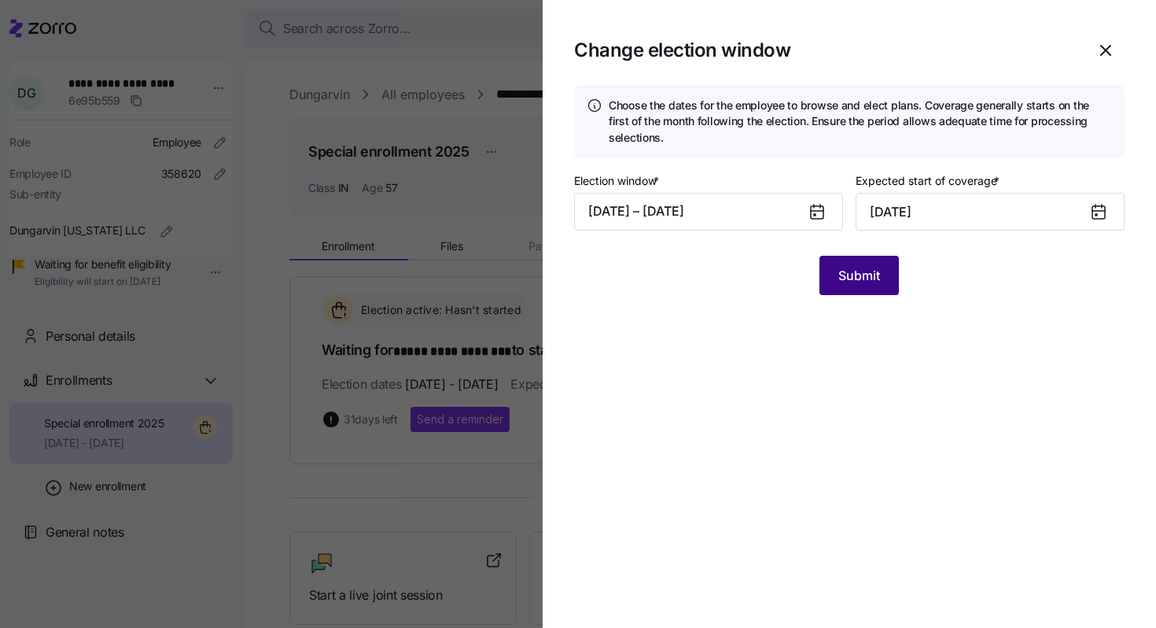
click at [846, 284] on span "Submit" at bounding box center [860, 275] width 42 height 19
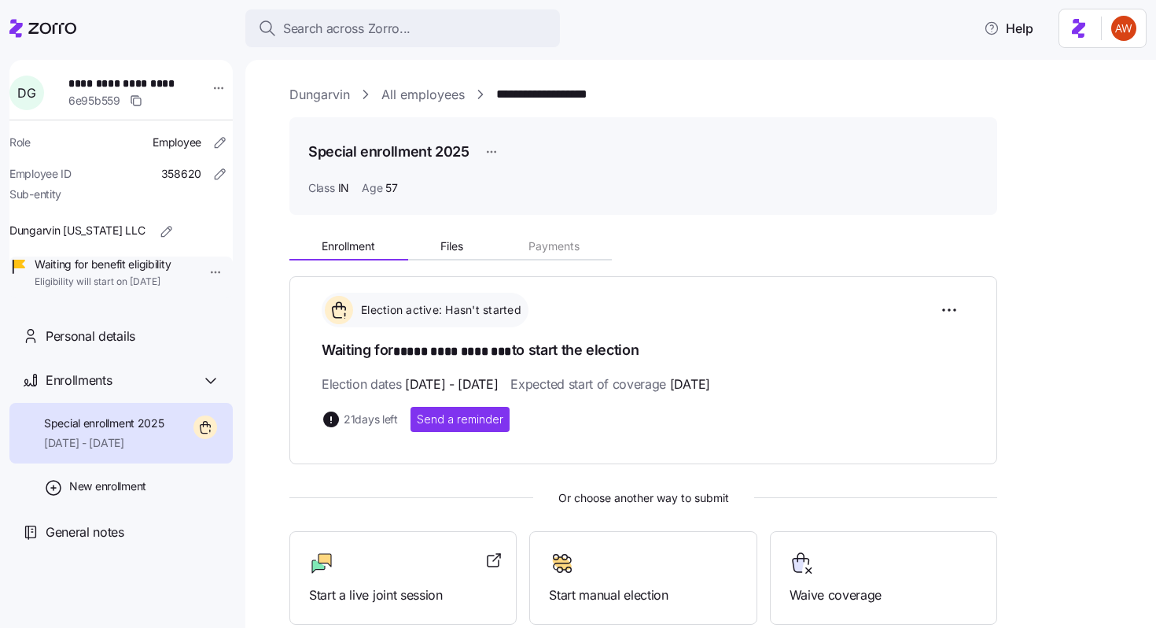
click at [398, 90] on link "All employees" at bounding box center [423, 95] width 83 height 20
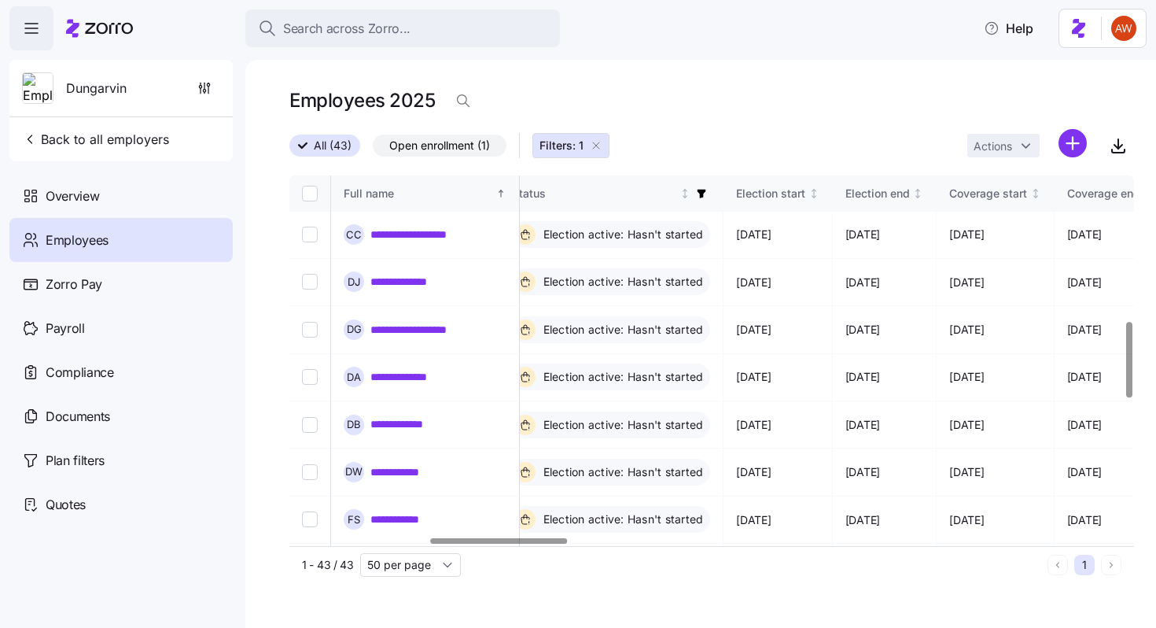
scroll to position [713, 862]
click at [415, 369] on link "**********" at bounding box center [410, 377] width 78 height 16
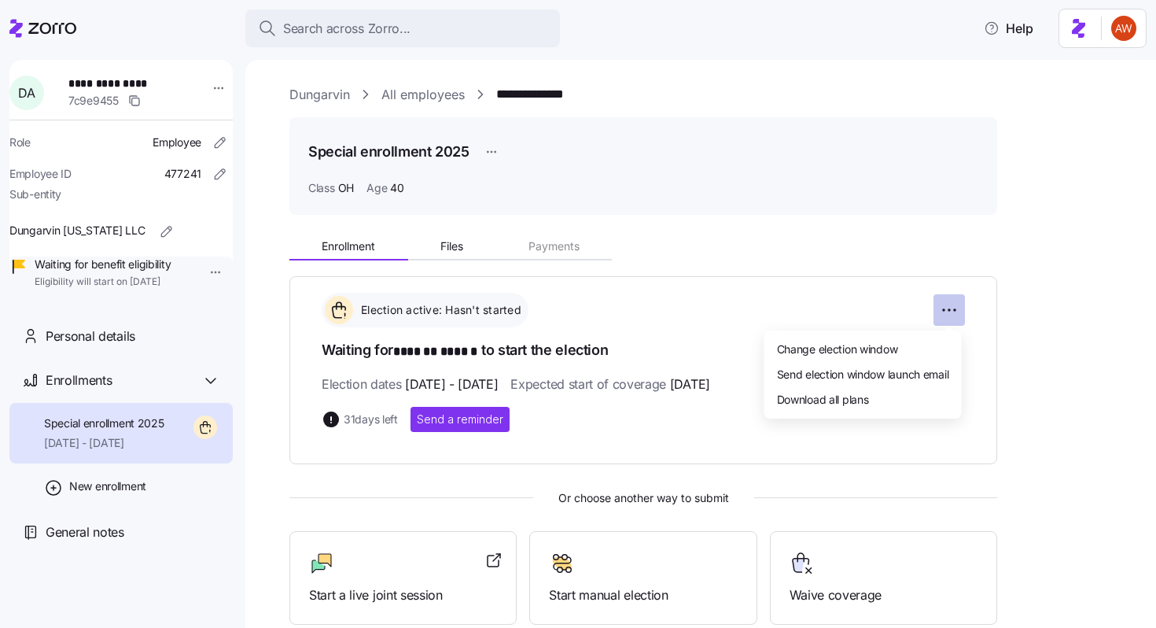
click at [956, 306] on html "**********" at bounding box center [578, 309] width 1156 height 618
click at [842, 348] on span "Change election window" at bounding box center [837, 349] width 121 height 16
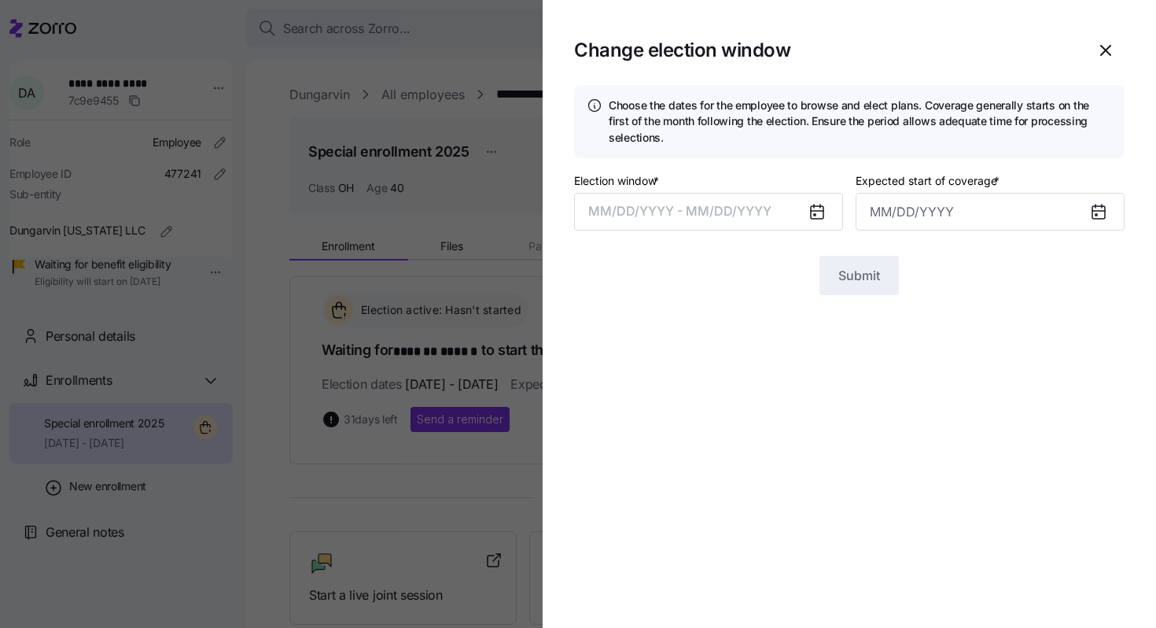
type input "[DATE]"
click at [730, 216] on button "[DATE] – [DATE]" at bounding box center [708, 212] width 269 height 38
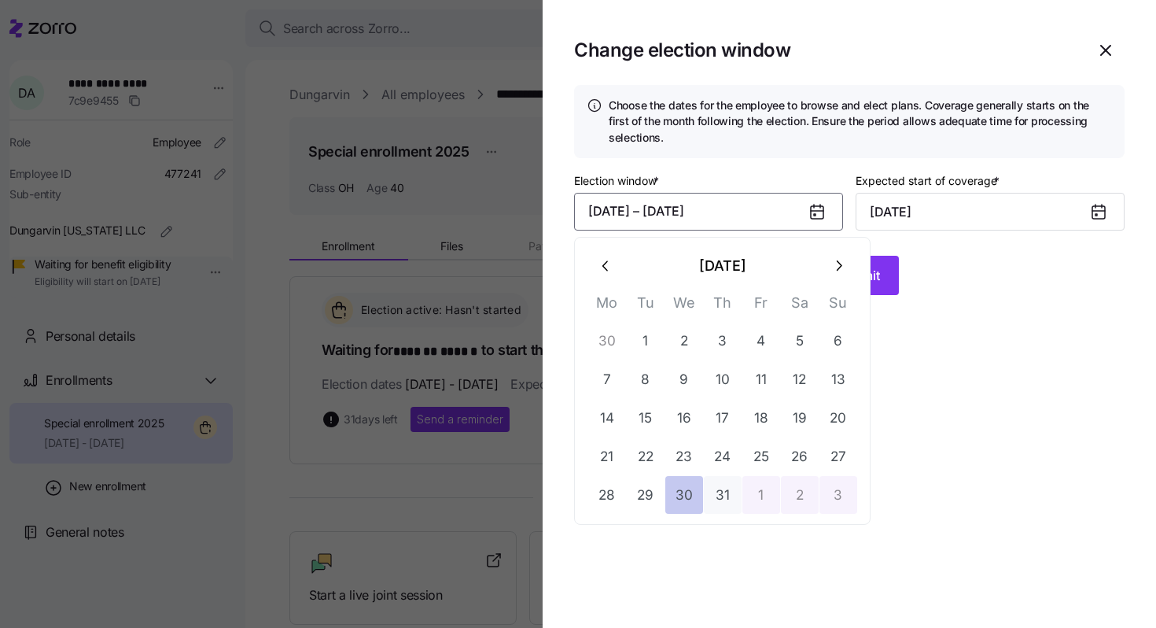
click at [689, 485] on button "30" at bounding box center [685, 495] width 38 height 38
click at [843, 260] on icon "button" at bounding box center [838, 265] width 17 height 17
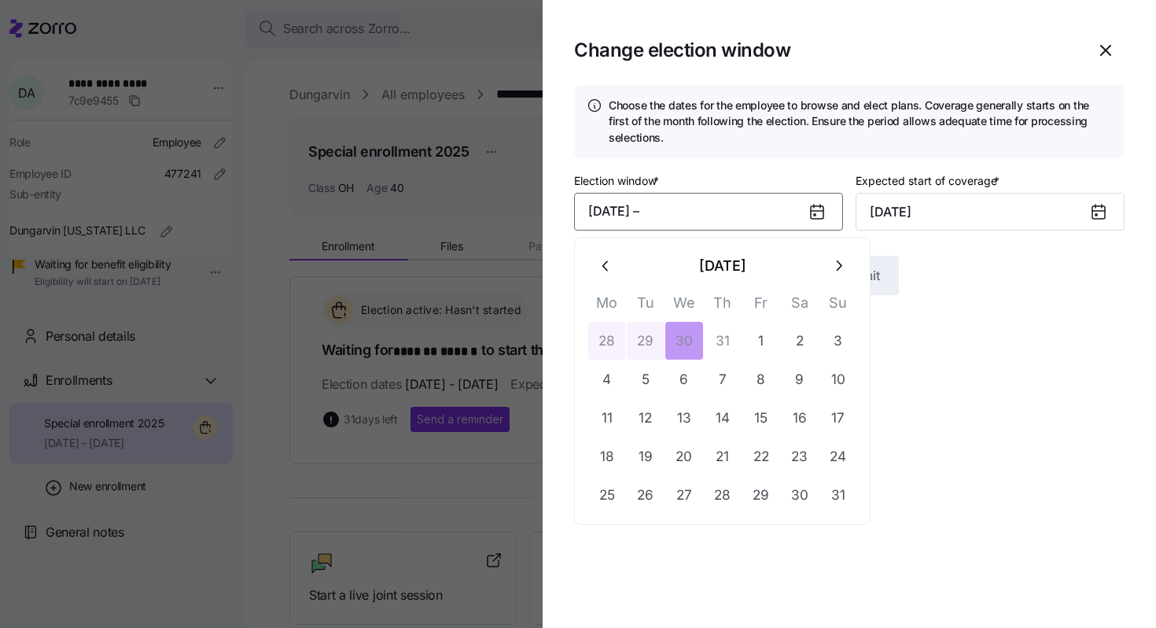
click at [843, 260] on icon "button" at bounding box center [838, 265] width 17 height 17
click at [691, 380] on button "10" at bounding box center [685, 379] width 38 height 38
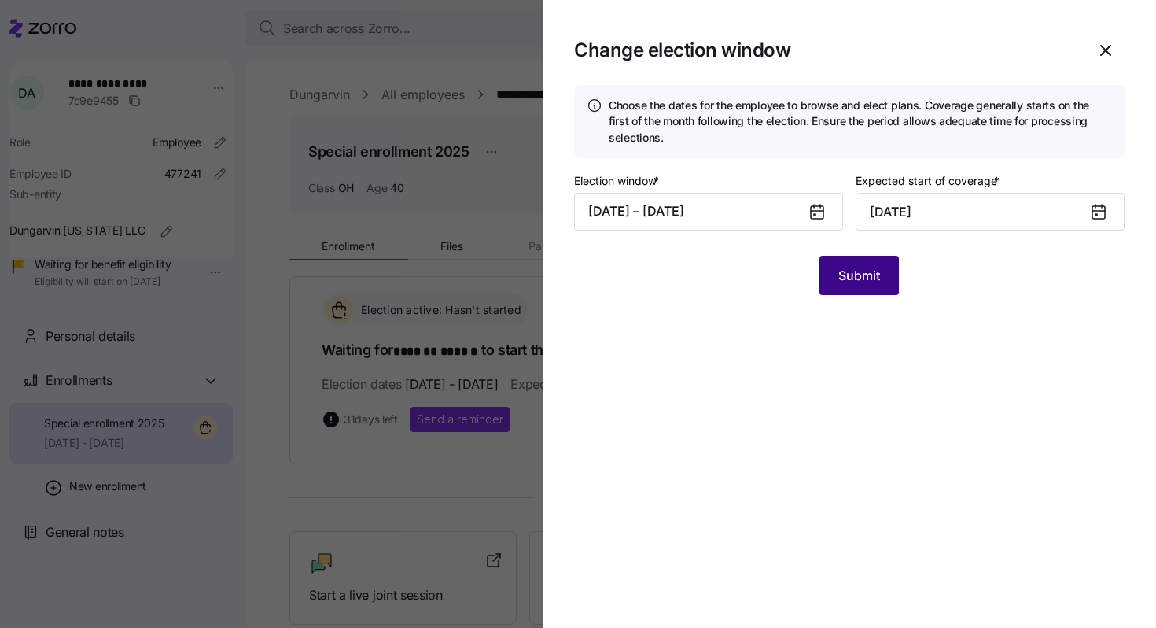
click at [866, 279] on span "Submit" at bounding box center [860, 275] width 42 height 19
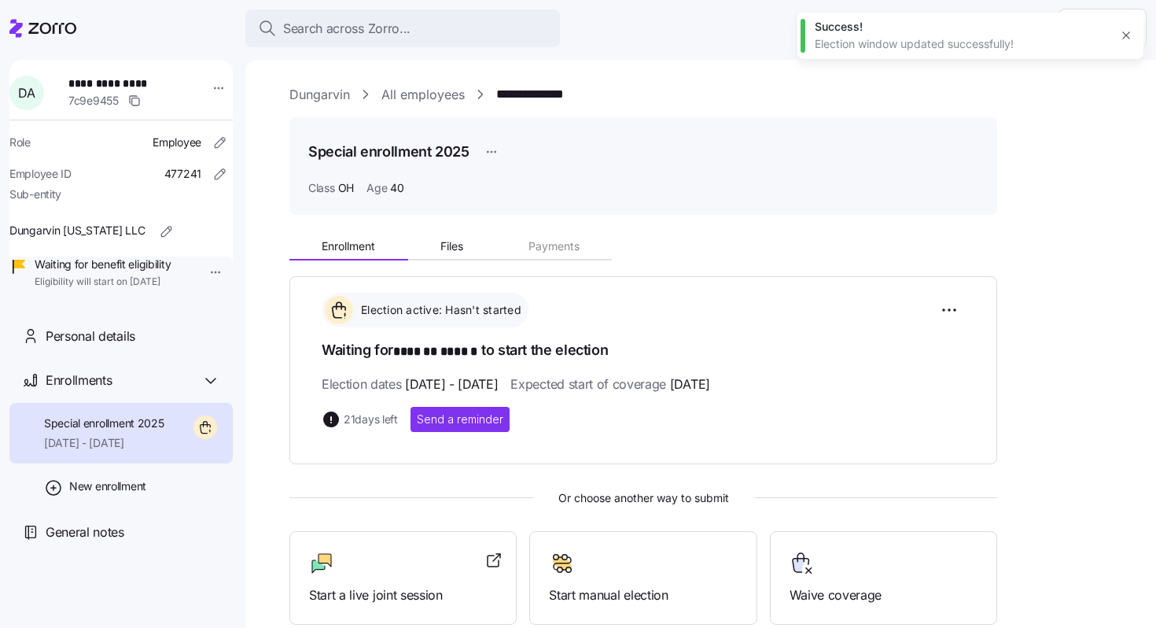
click at [432, 99] on link "All employees" at bounding box center [423, 95] width 83 height 20
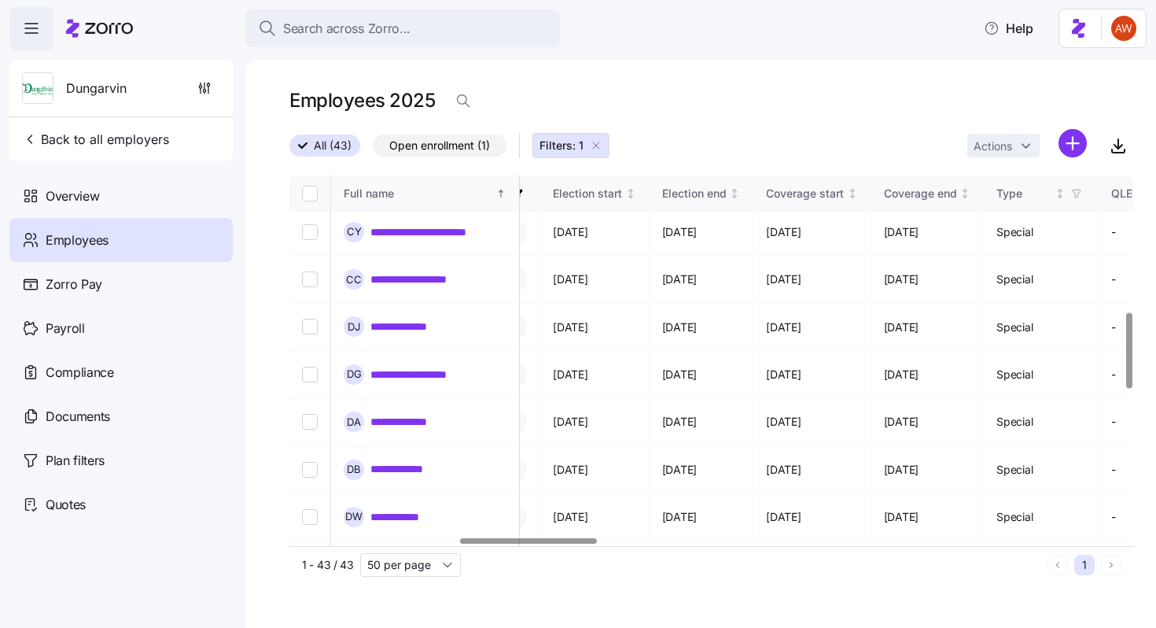
scroll to position [669, 1045]
click at [439, 460] on link "**********" at bounding box center [409, 468] width 76 height 16
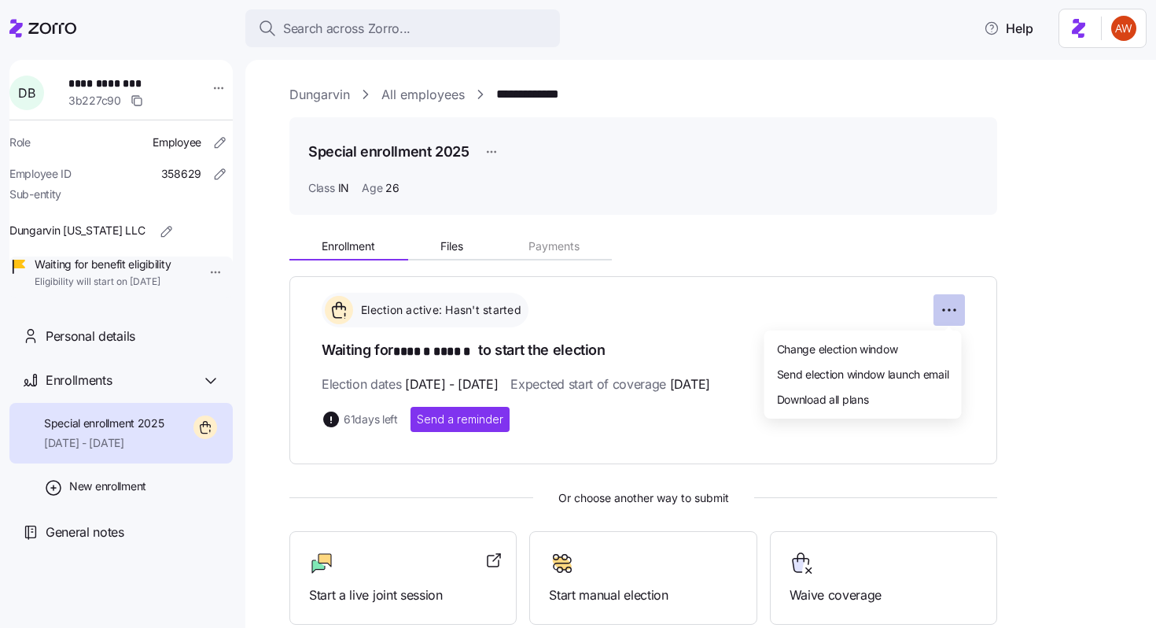
click at [940, 304] on html "**********" at bounding box center [578, 309] width 1156 height 618
click at [885, 347] on span "Change election window" at bounding box center [837, 349] width 121 height 16
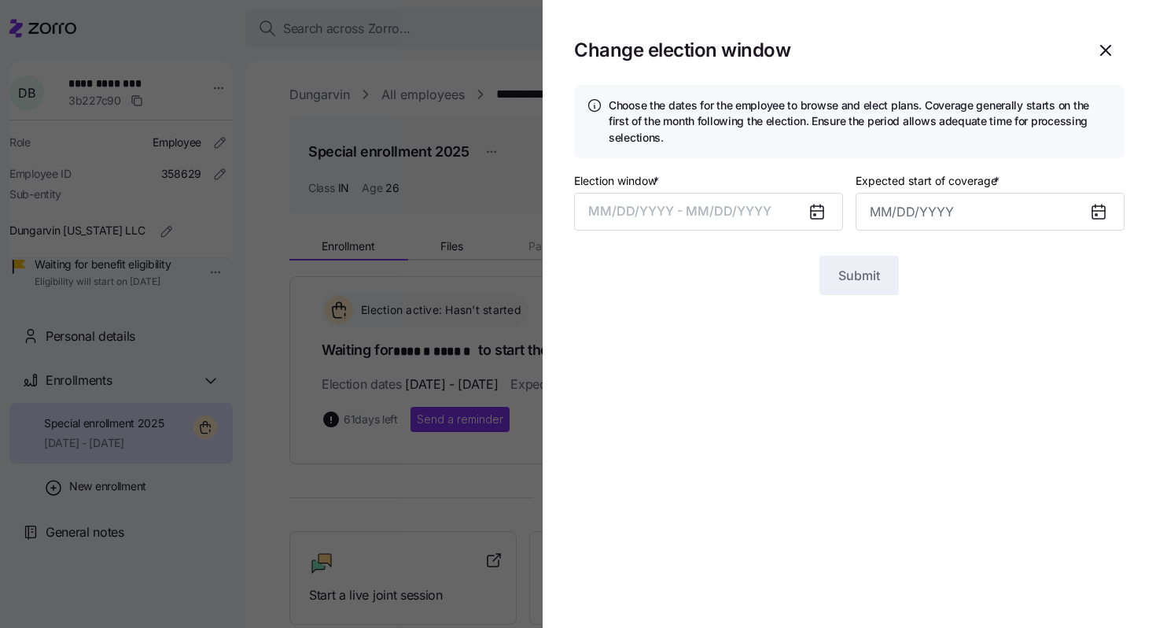
type input "[DATE]"
click at [769, 208] on button "[DATE] – [DATE]" at bounding box center [708, 212] width 269 height 38
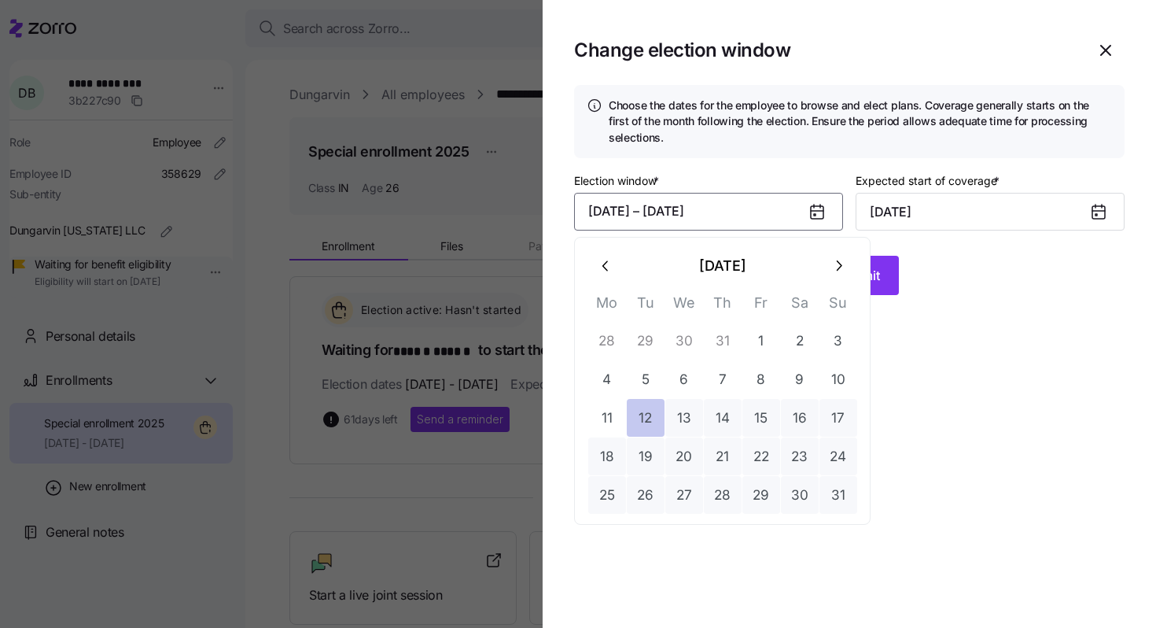
click at [660, 408] on button "12" at bounding box center [646, 418] width 38 height 38
click at [839, 257] on button "button" at bounding box center [839, 266] width 38 height 38
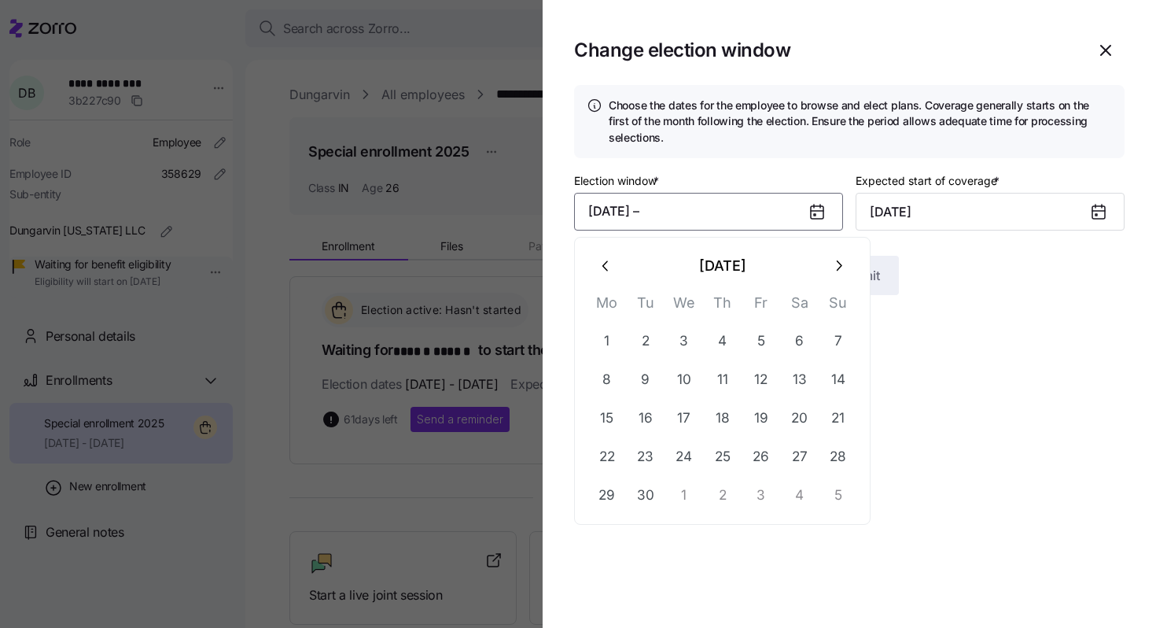
click at [839, 257] on icon "button" at bounding box center [838, 265] width 17 height 17
click at [762, 377] on button "10" at bounding box center [762, 379] width 38 height 38
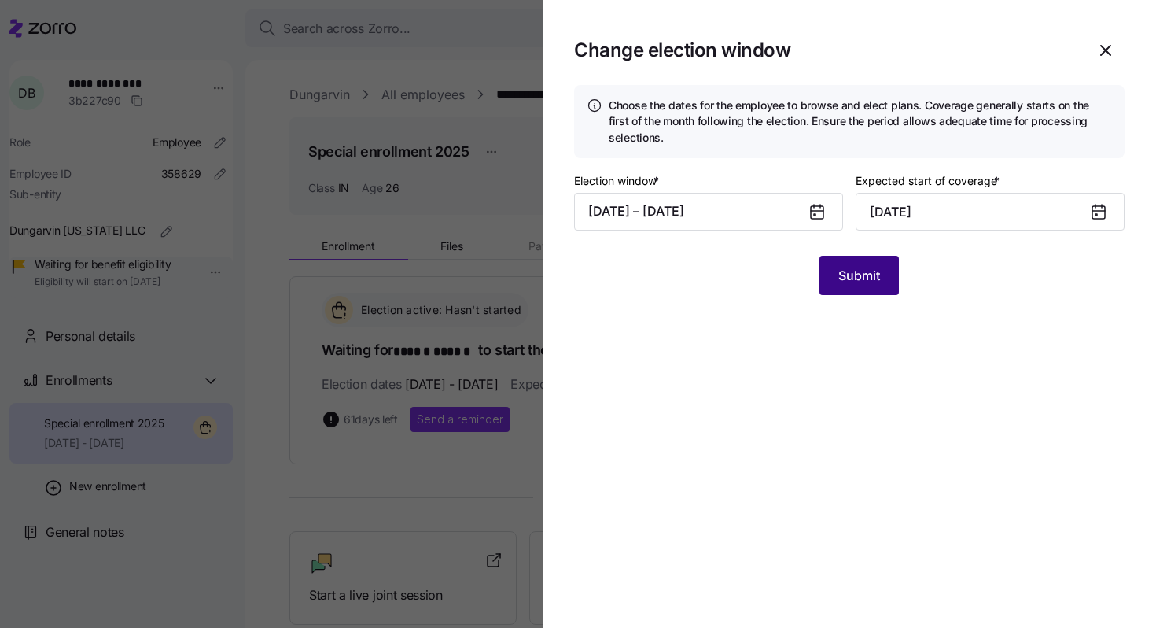
click at [850, 286] on button "Submit" at bounding box center [859, 275] width 79 height 39
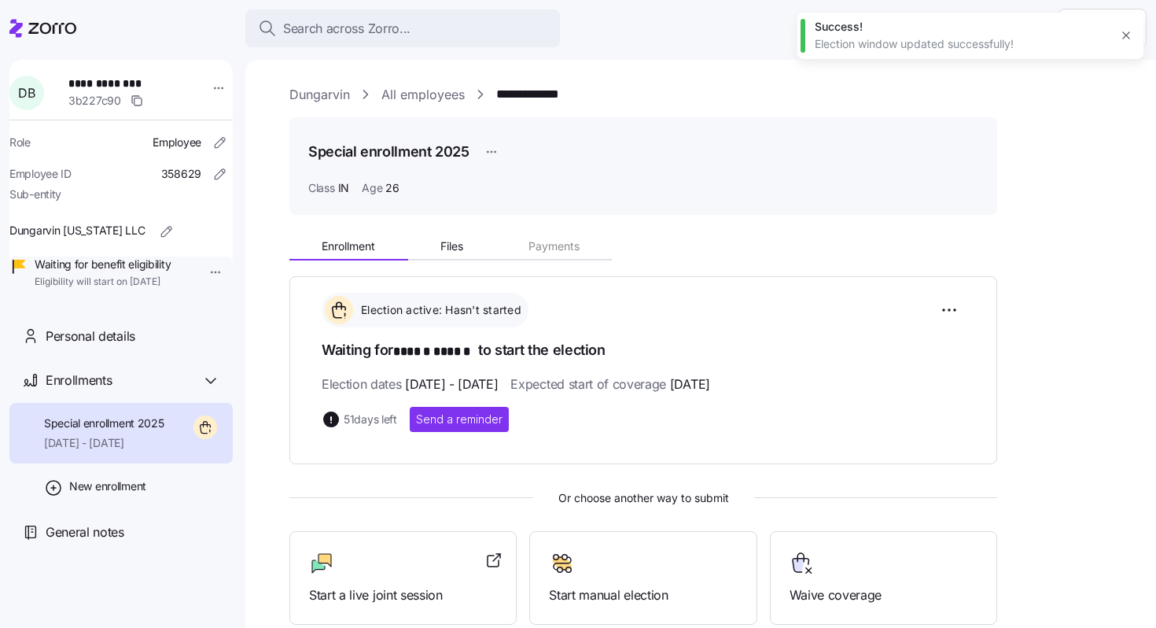
click at [448, 98] on link "All employees" at bounding box center [423, 95] width 83 height 20
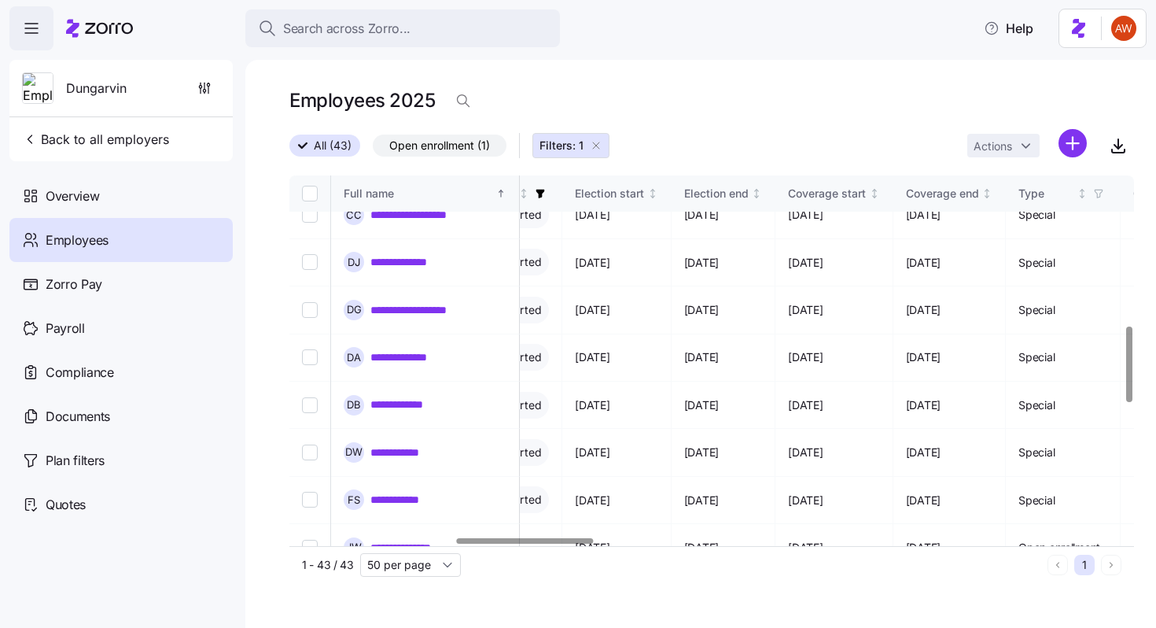
scroll to position [761, 1023]
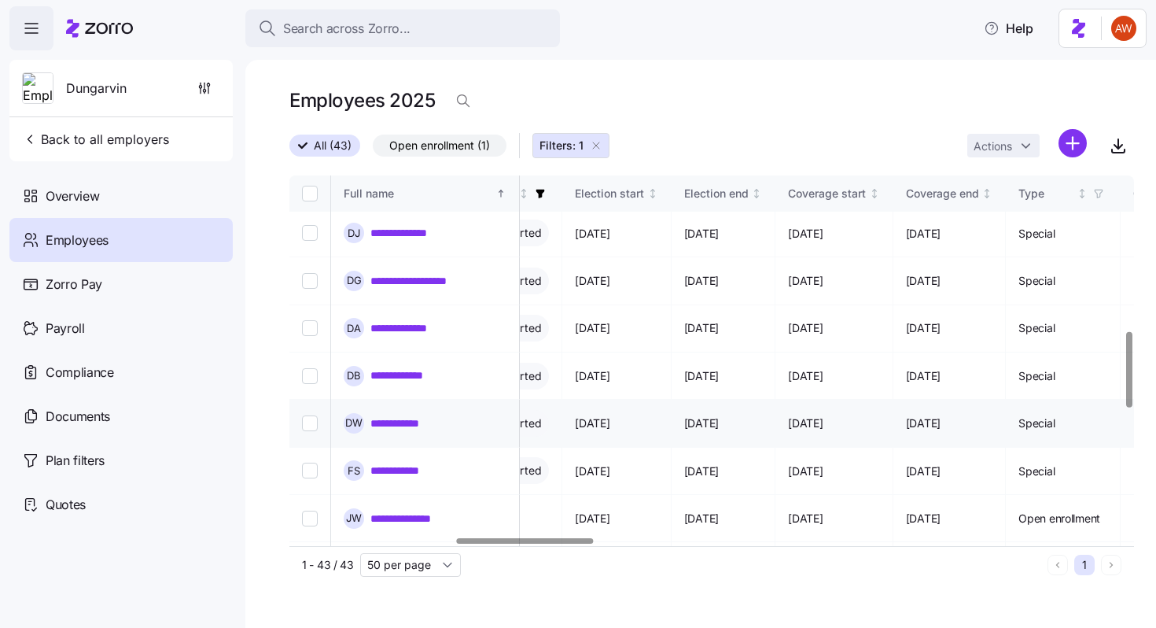
click at [425, 415] on link "**********" at bounding box center [404, 423] width 67 height 16
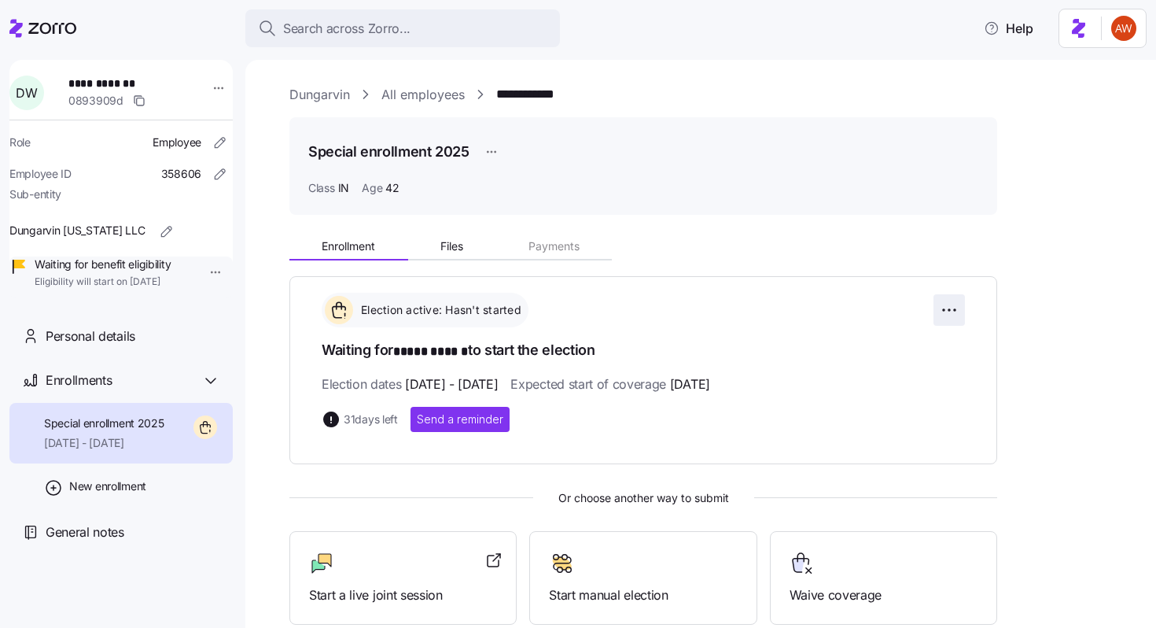
click at [953, 301] on html "**********" at bounding box center [578, 309] width 1156 height 618
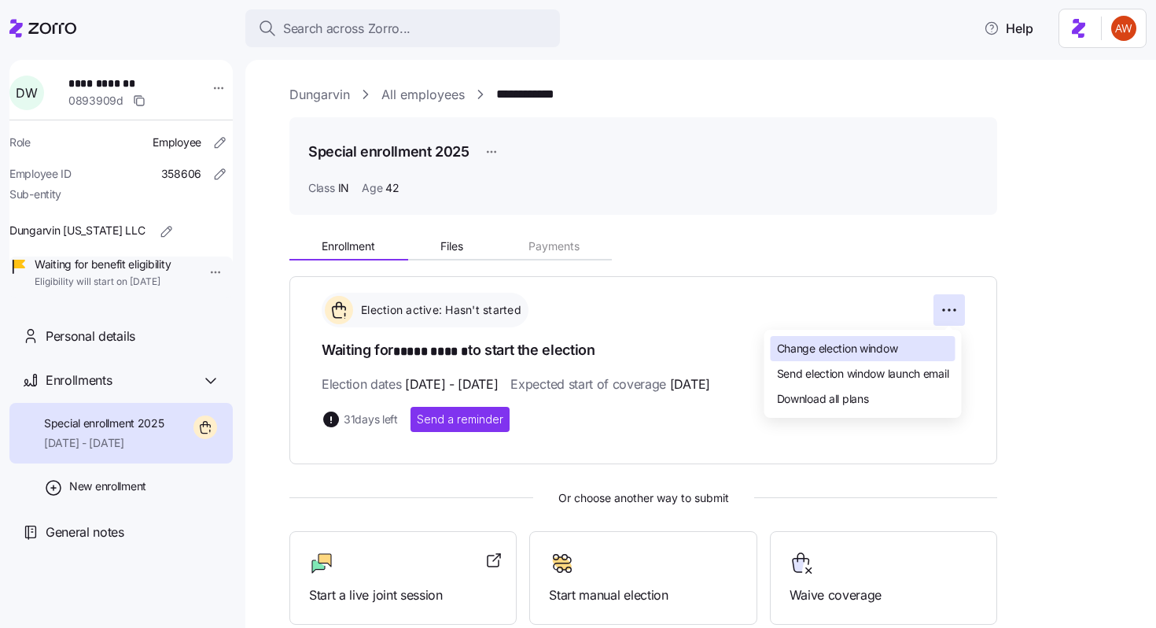
click at [859, 351] on span "Change election window" at bounding box center [837, 349] width 121 height 16
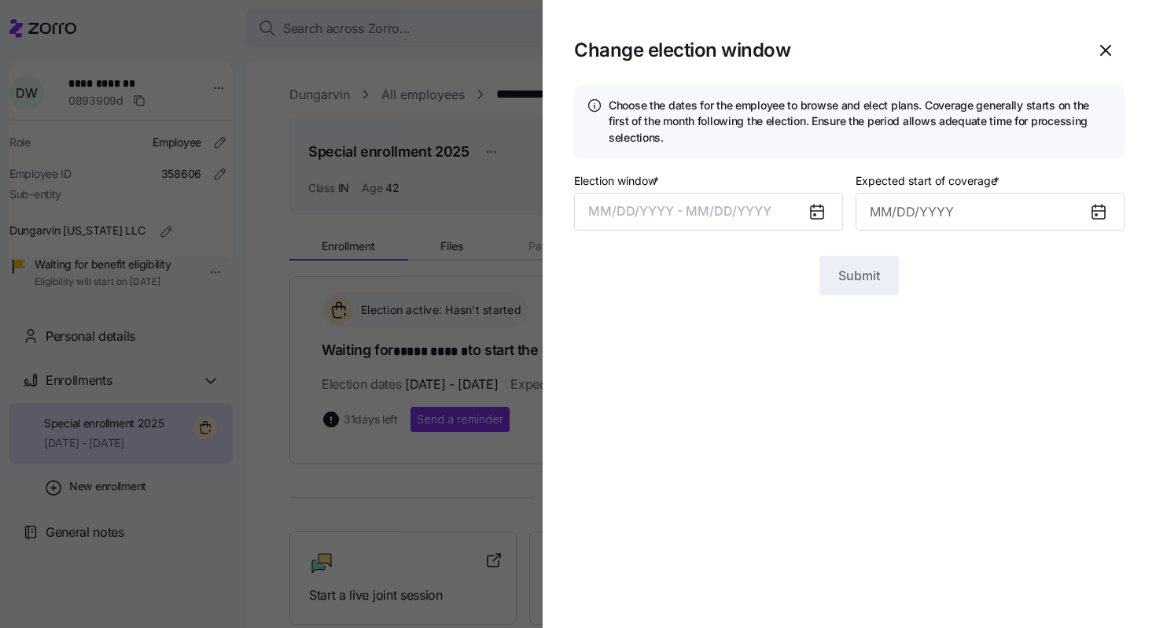
type input "[DATE]"
click at [747, 201] on button "[DATE] – [DATE]" at bounding box center [708, 212] width 269 height 38
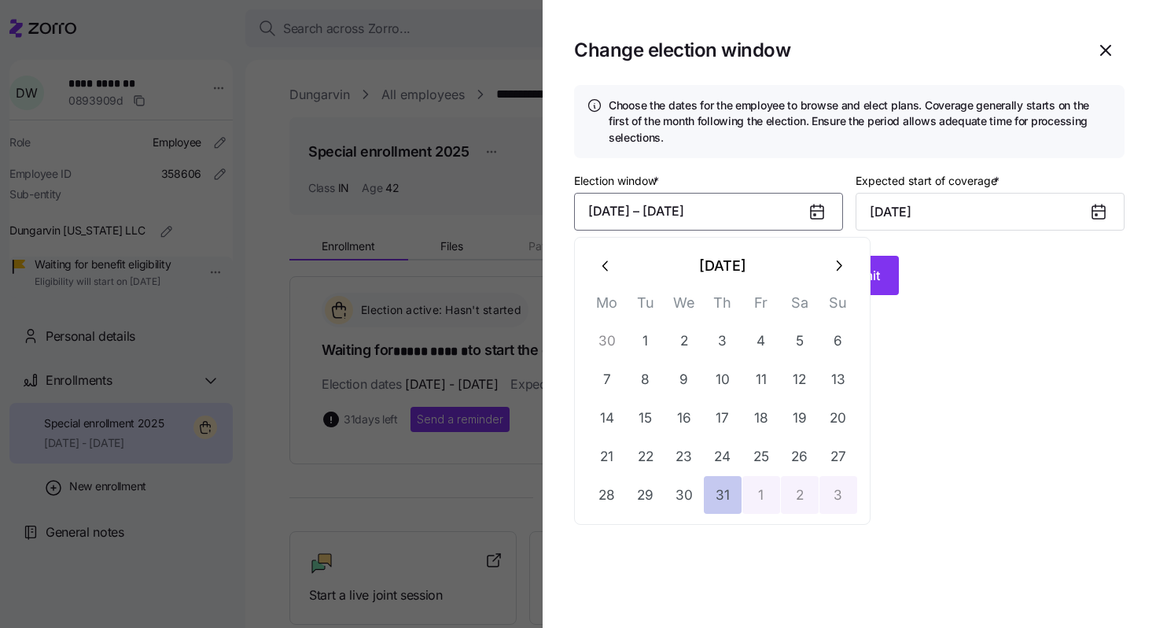
click at [734, 485] on button "31" at bounding box center [723, 495] width 38 height 38
click at [830, 267] on icon "button" at bounding box center [838, 265] width 17 height 17
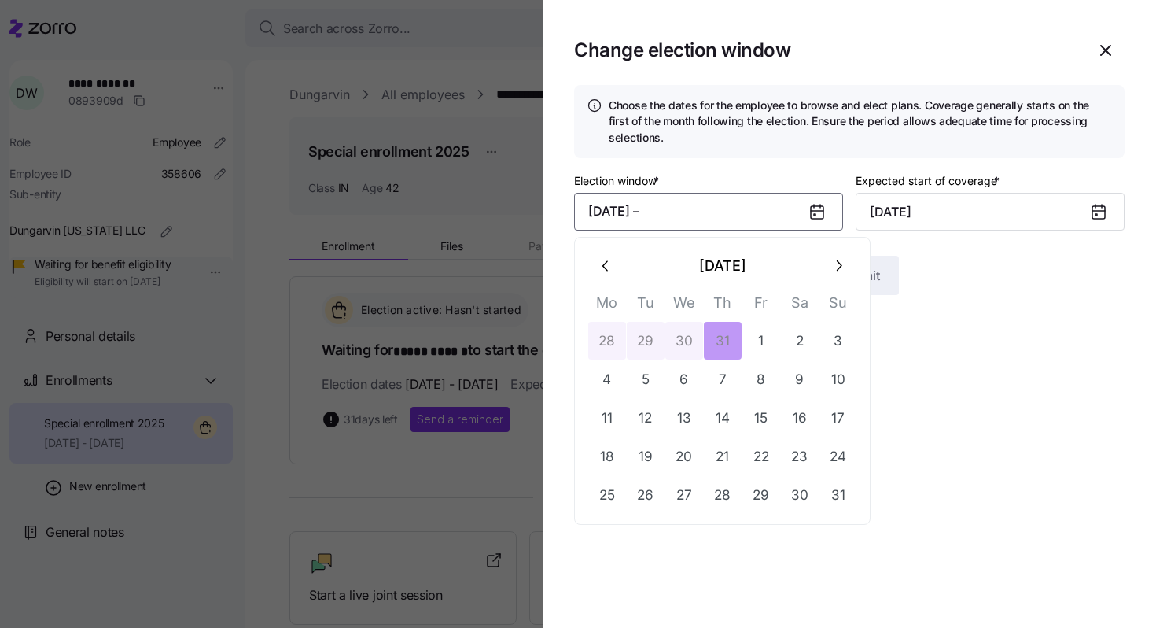
click at [830, 267] on icon "button" at bounding box center [838, 265] width 17 height 17
click at [688, 382] on button "10" at bounding box center [685, 379] width 38 height 38
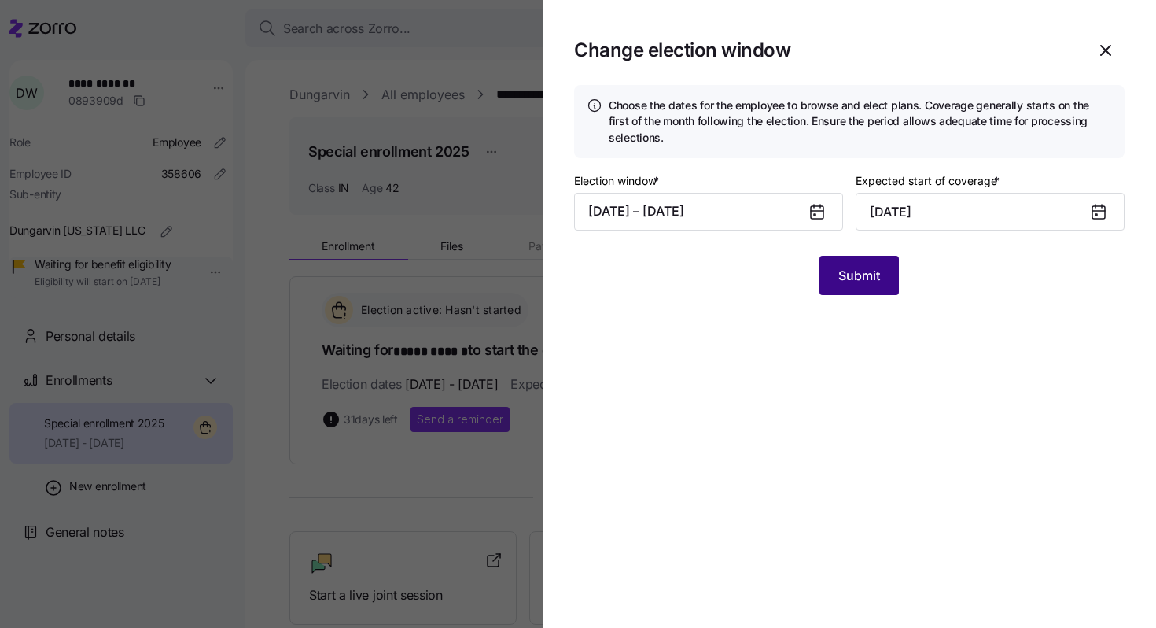
click at [877, 277] on span "Submit" at bounding box center [860, 275] width 42 height 19
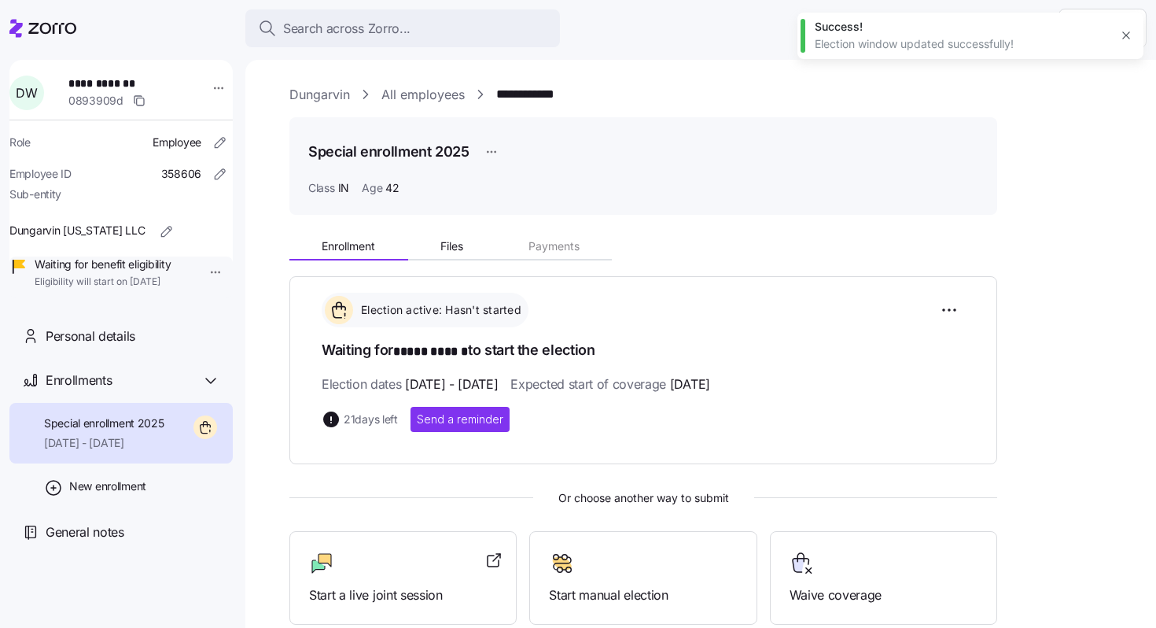
click at [452, 94] on link "All employees" at bounding box center [423, 95] width 83 height 20
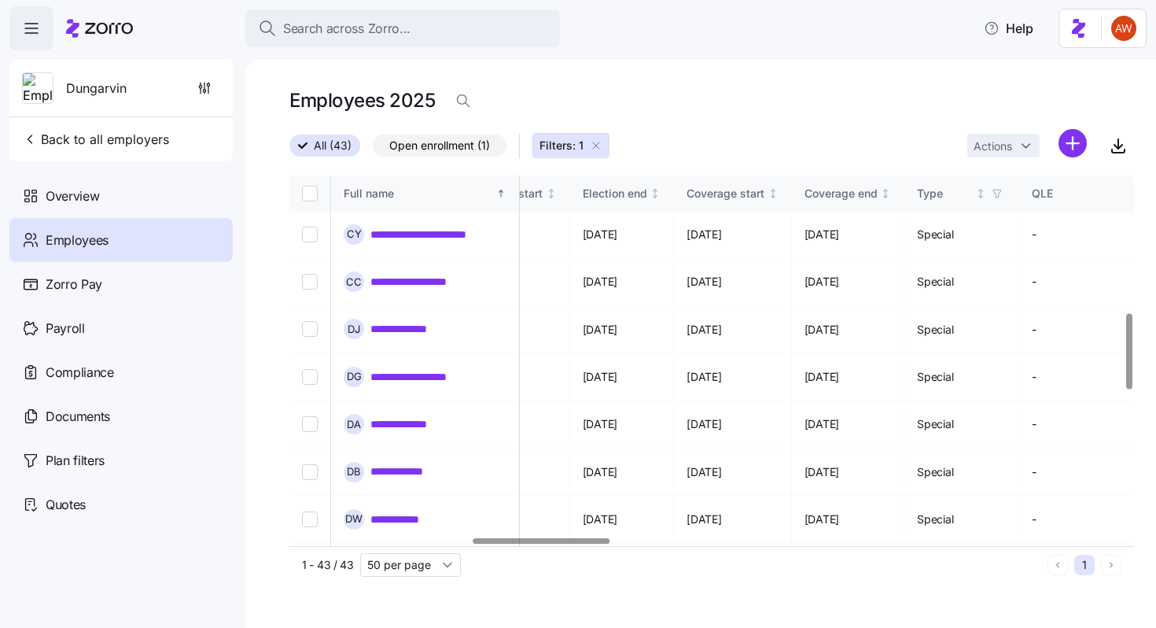
scroll to position [671, 1124]
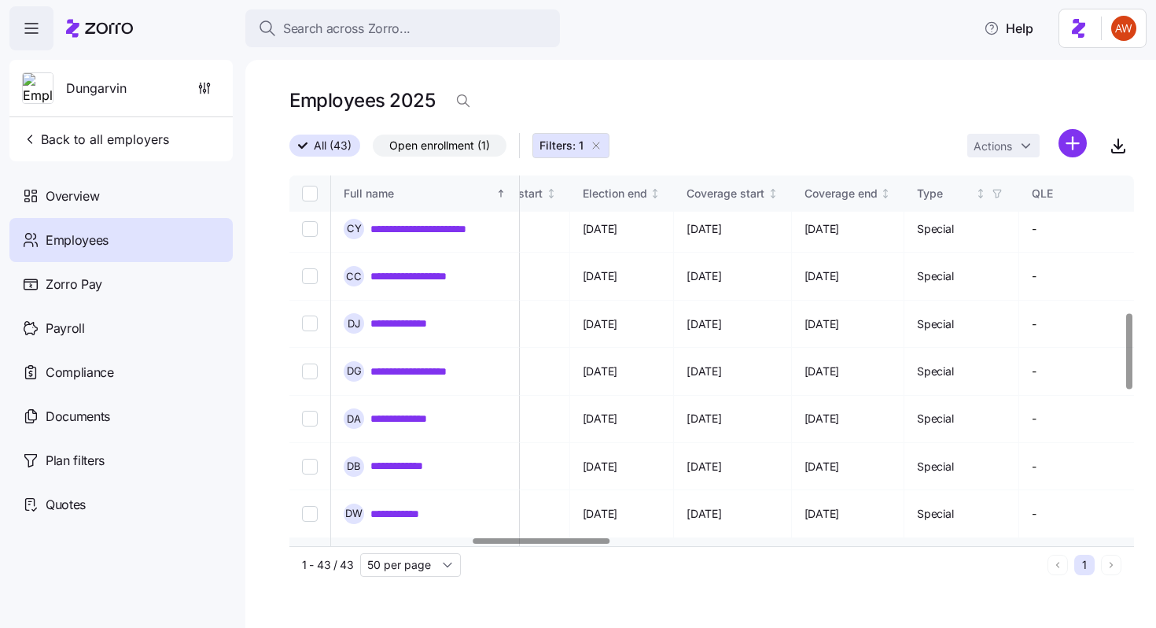
click at [419, 553] on link "**********" at bounding box center [406, 561] width 70 height 16
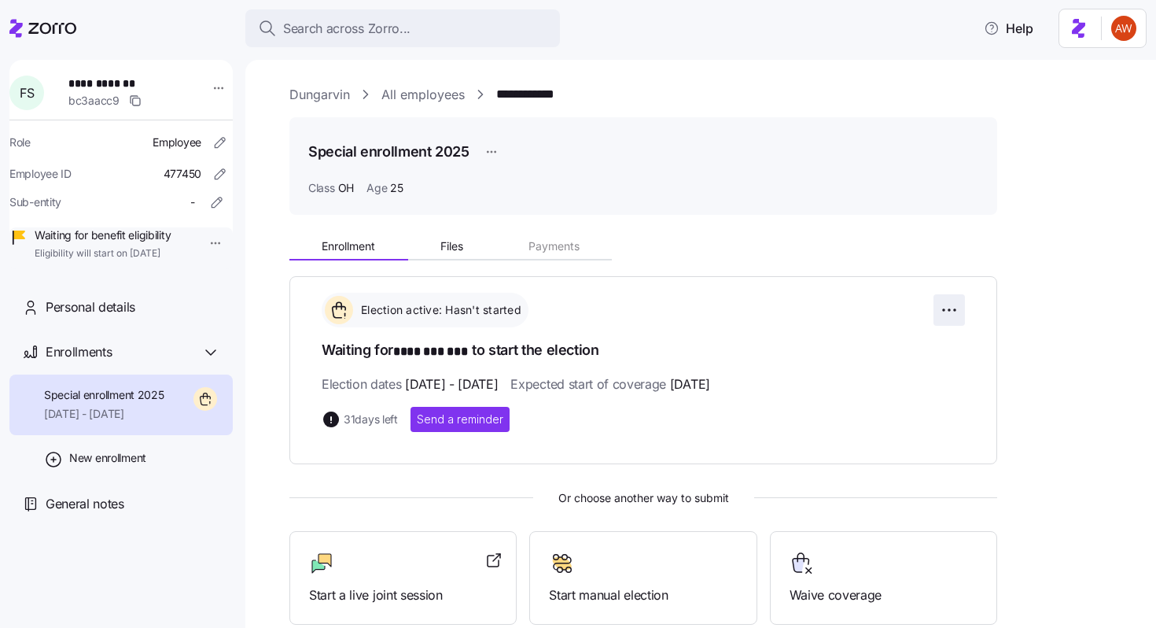
click at [944, 308] on html "**********" at bounding box center [578, 309] width 1156 height 618
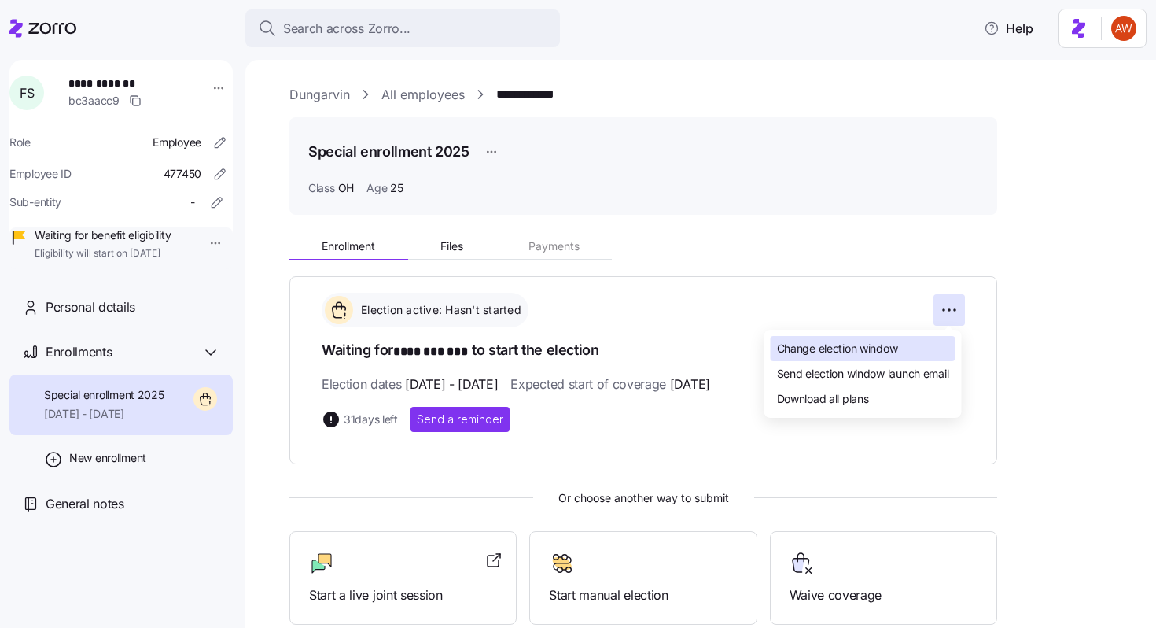
click at [894, 339] on div "Change election window" at bounding box center [863, 348] width 185 height 25
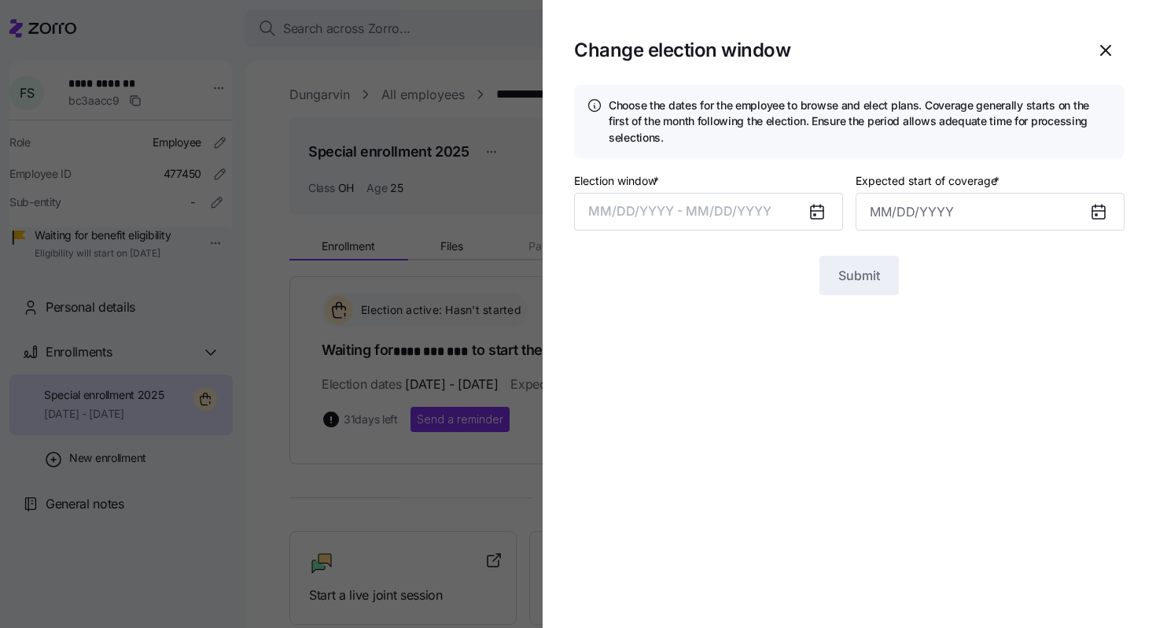
type input "[DATE]"
click at [749, 212] on button "[DATE] – [DATE]" at bounding box center [708, 212] width 269 height 38
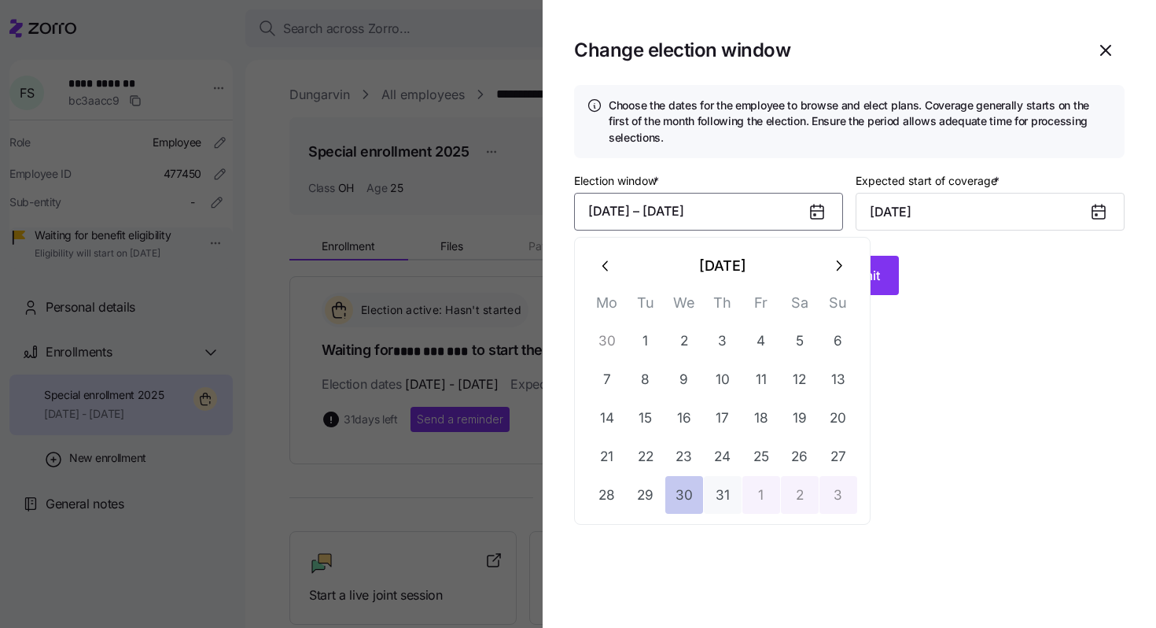
click at [692, 496] on button "30" at bounding box center [685, 495] width 38 height 38
click at [835, 268] on icon "button" at bounding box center [838, 265] width 17 height 17
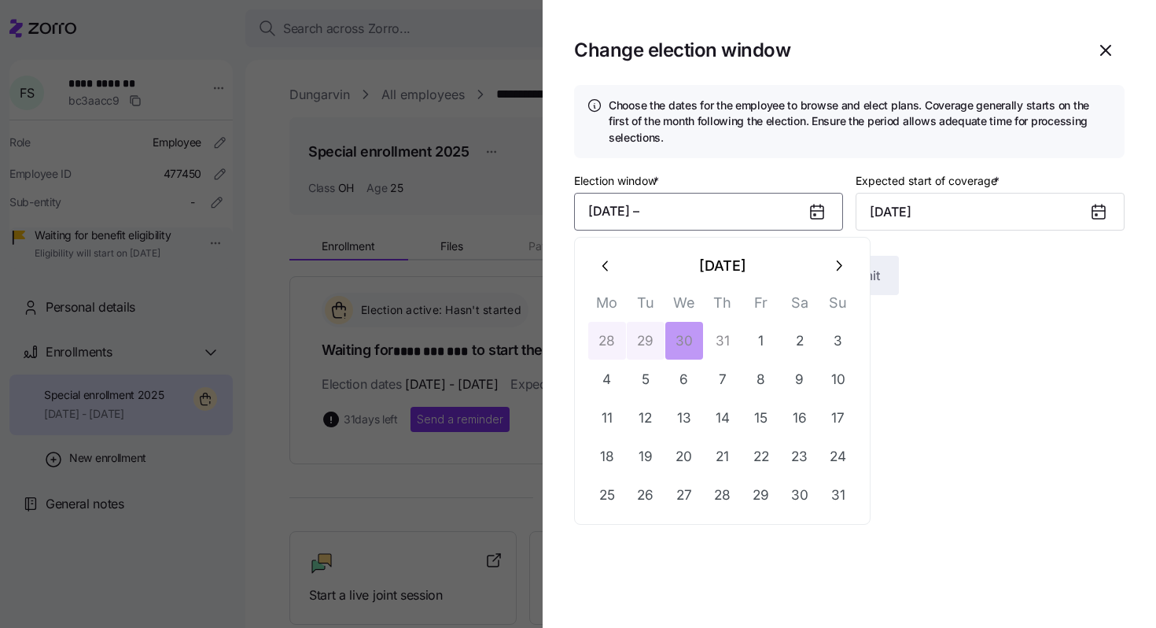
click at [835, 268] on icon "button" at bounding box center [838, 265] width 17 height 17
click at [684, 383] on button "10" at bounding box center [685, 379] width 38 height 38
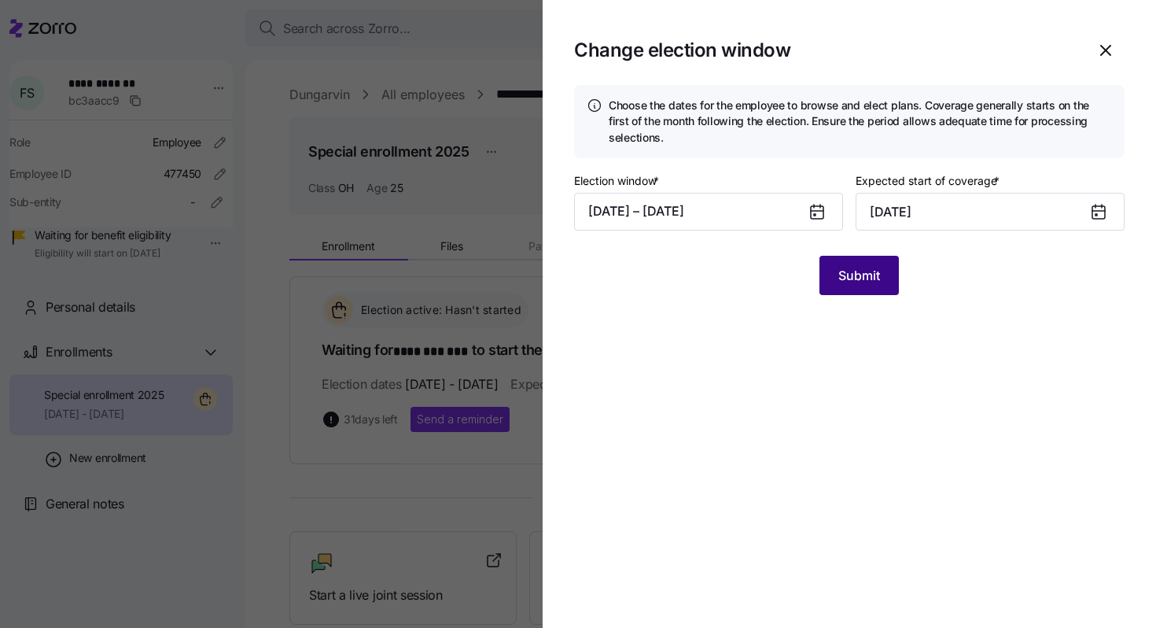
click at [855, 282] on span "Submit" at bounding box center [860, 275] width 42 height 19
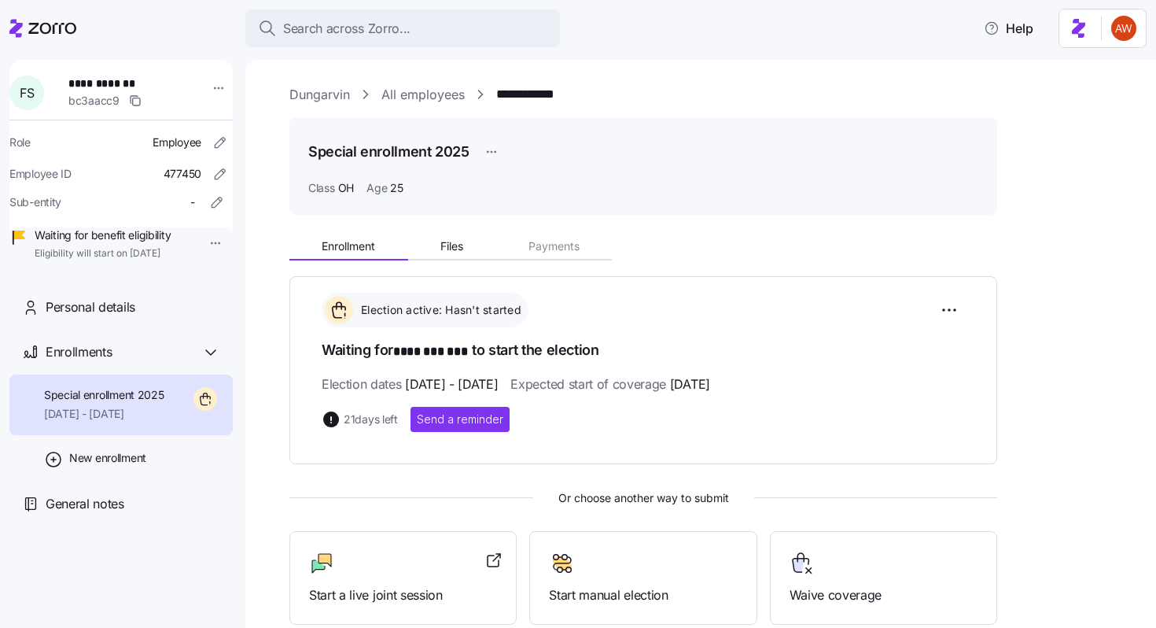
click at [444, 90] on link "All employees" at bounding box center [423, 95] width 83 height 20
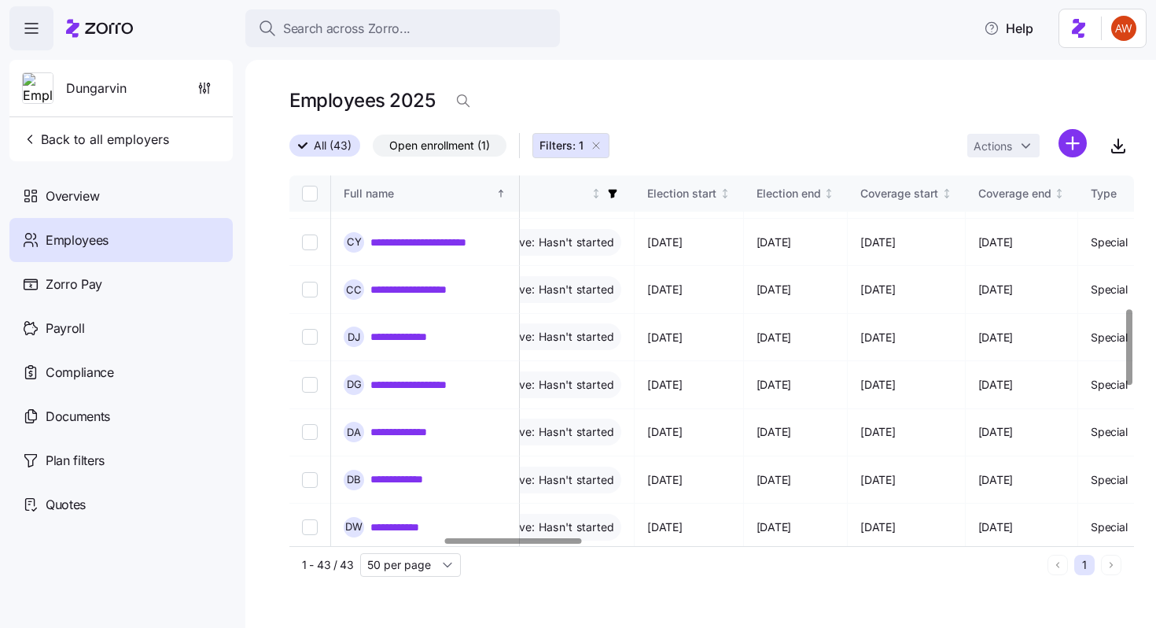
scroll to position [743, 950]
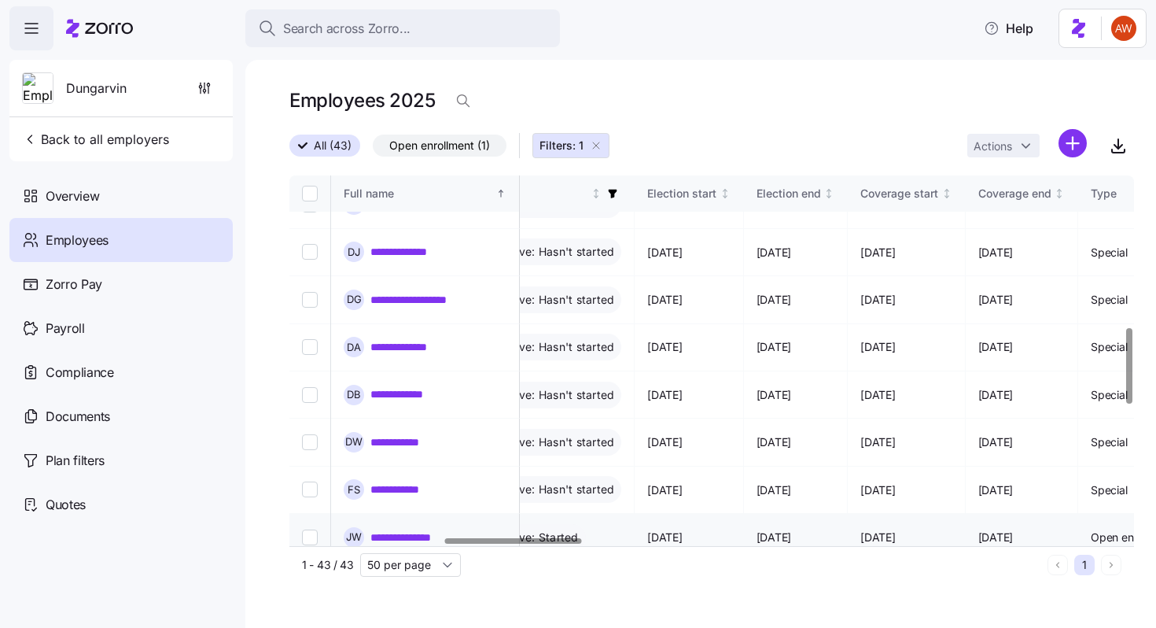
click at [430, 529] on link "**********" at bounding box center [411, 537] width 81 height 16
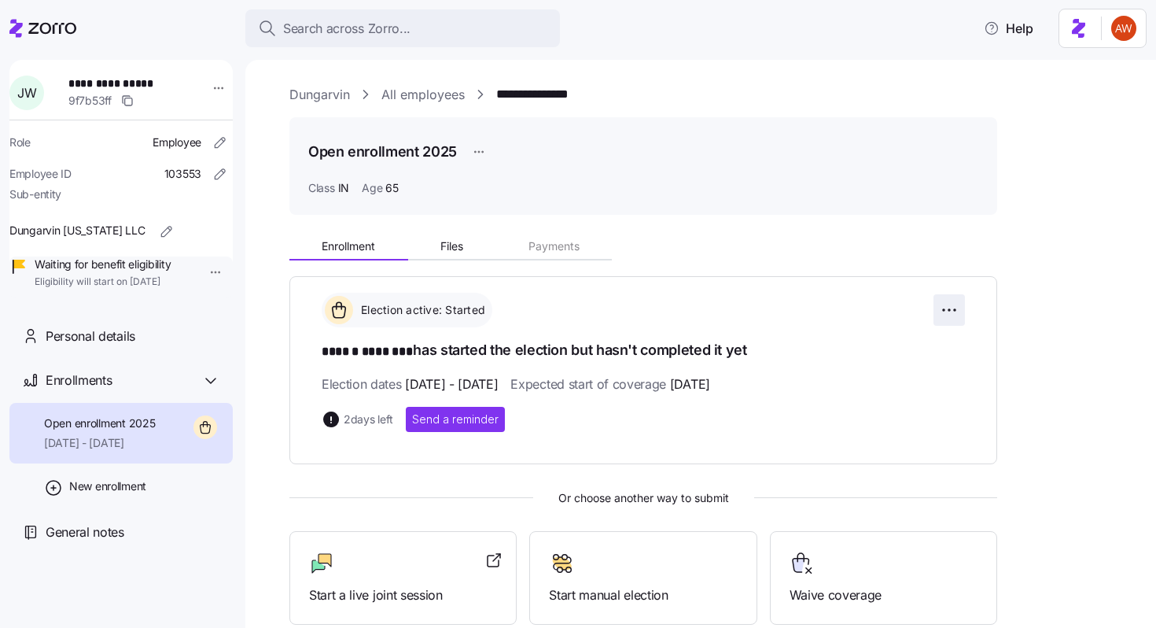
click at [951, 306] on html "**********" at bounding box center [578, 309] width 1156 height 618
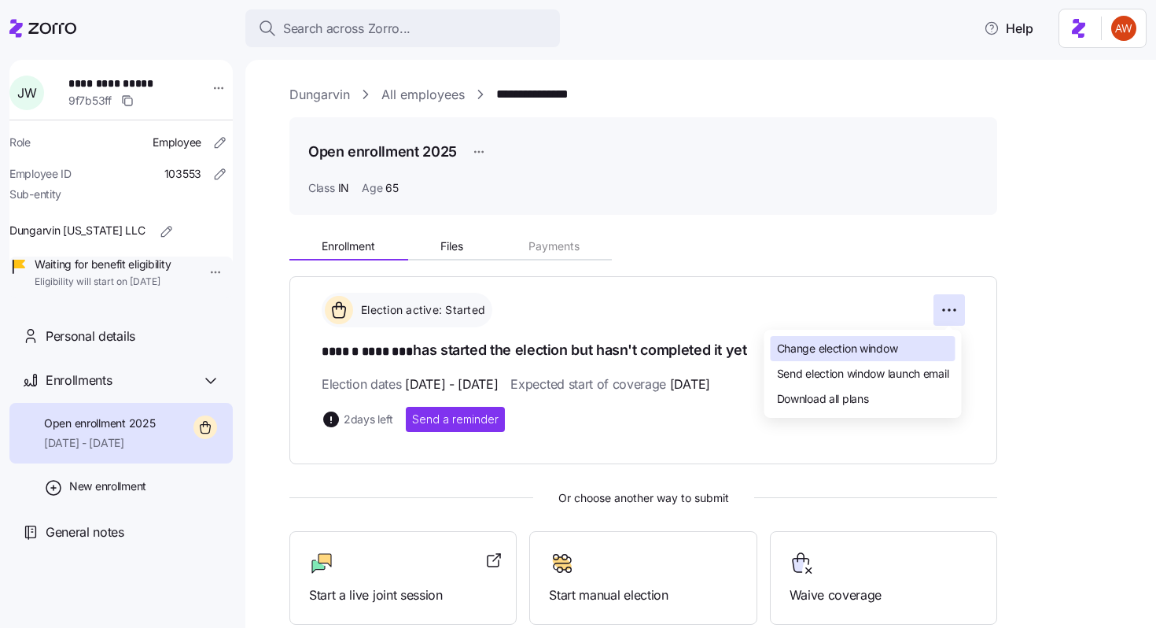
click at [872, 345] on span "Change election window" at bounding box center [837, 349] width 121 height 16
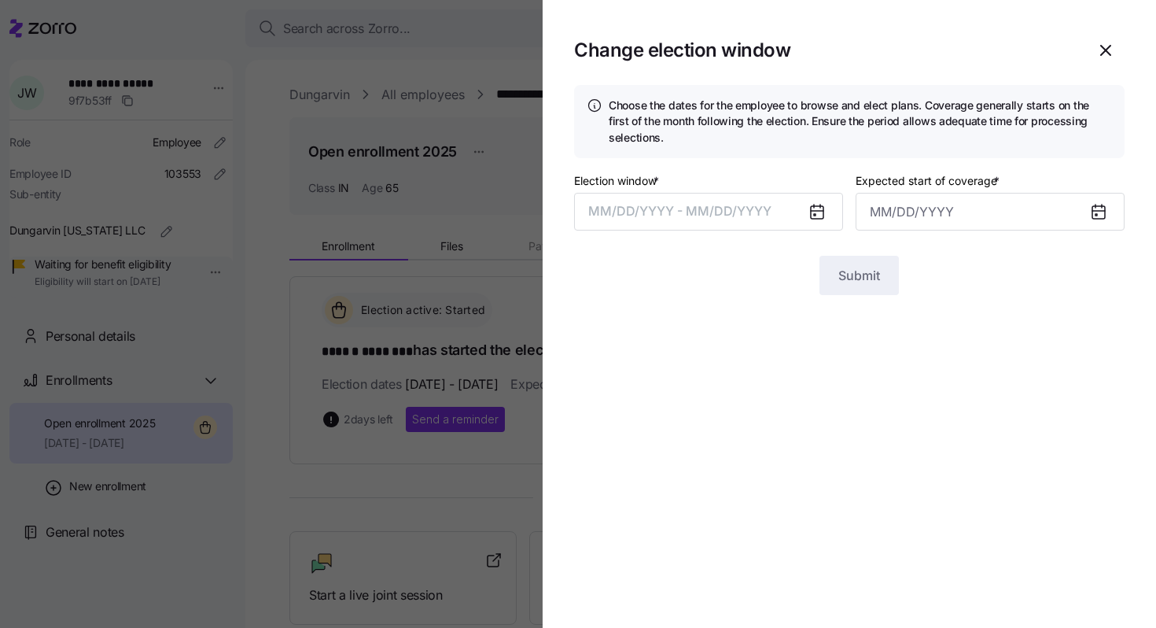
type input "September 1, 2025"
click at [739, 214] on button "08/01/2025 – 08/22/2025" at bounding box center [708, 212] width 269 height 38
click at [1116, 44] on span "button" at bounding box center [1106, 50] width 36 height 36
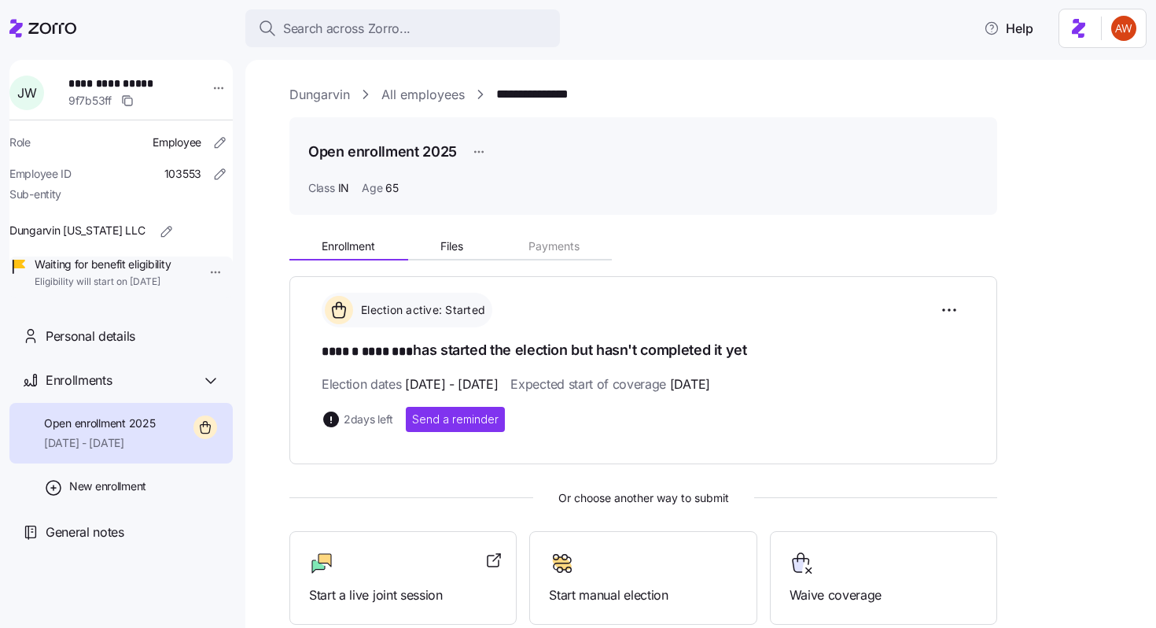
click at [411, 97] on link "All employees" at bounding box center [423, 95] width 83 height 20
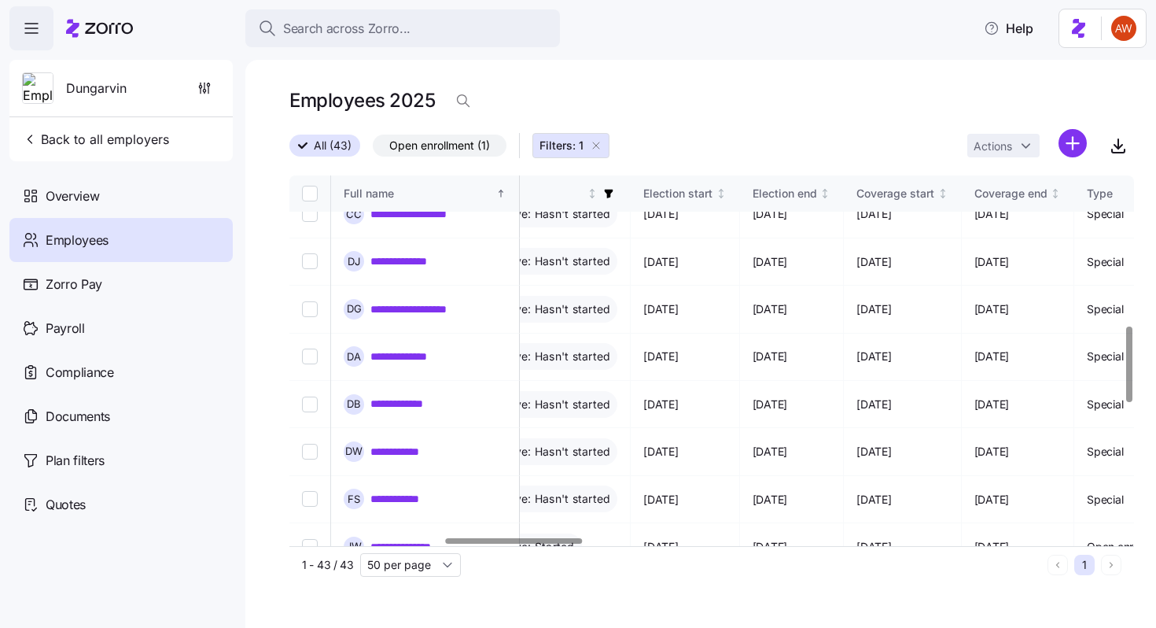
scroll to position [736, 954]
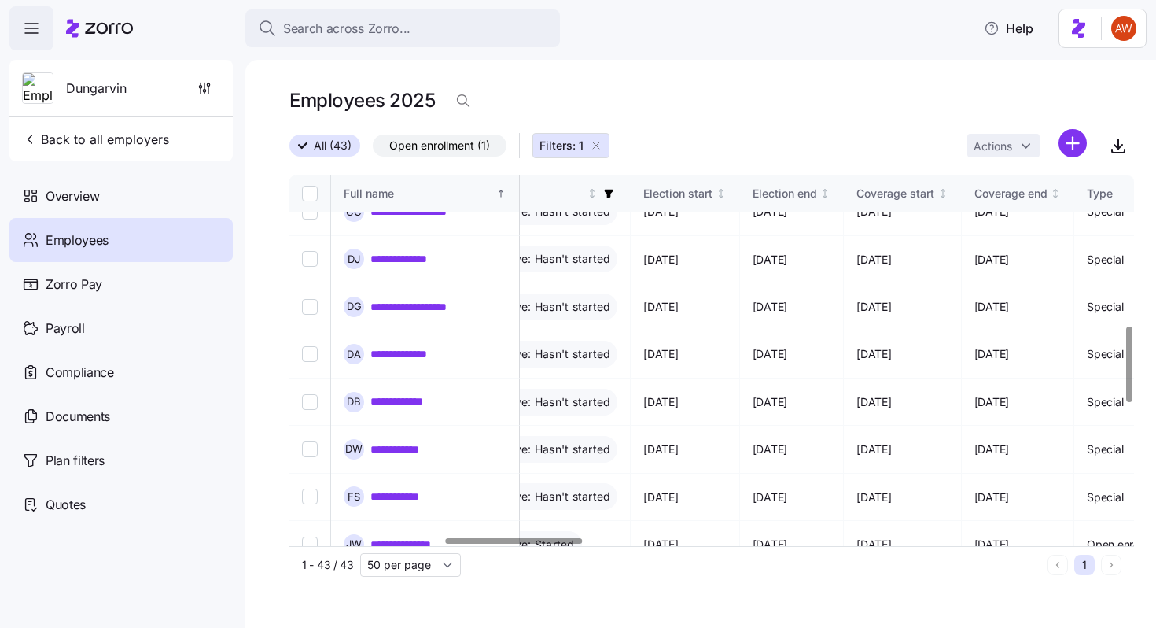
click at [423, 584] on link "**********" at bounding box center [405, 592] width 69 height 16
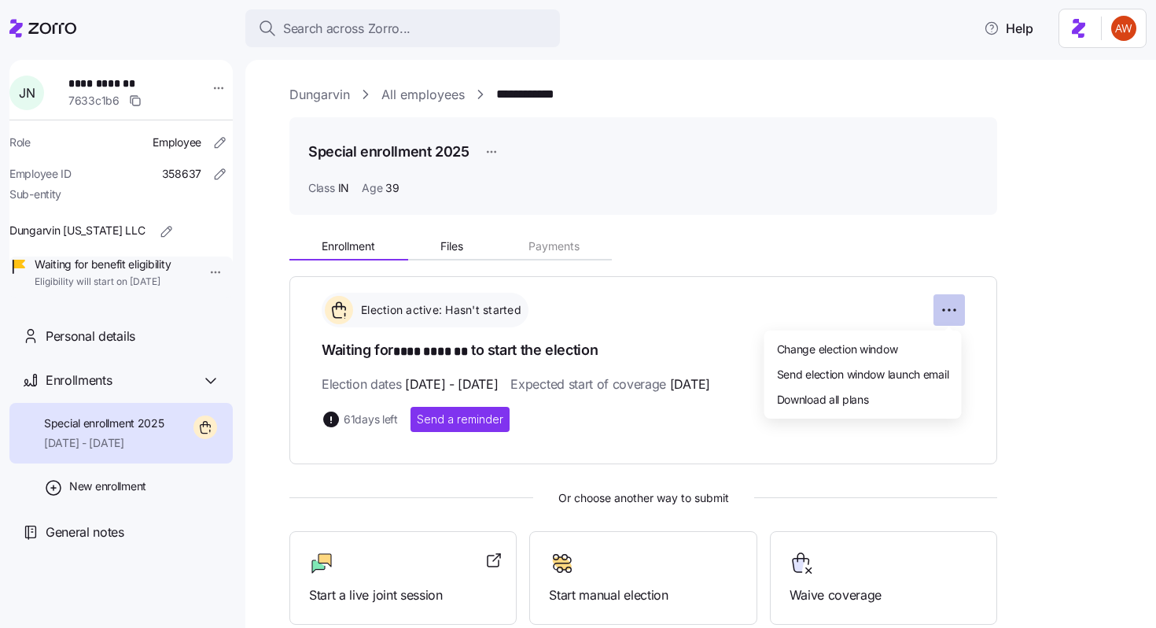
click at [945, 309] on html "**********" at bounding box center [578, 309] width 1156 height 618
click at [861, 356] on span "Change election window" at bounding box center [837, 349] width 121 height 16
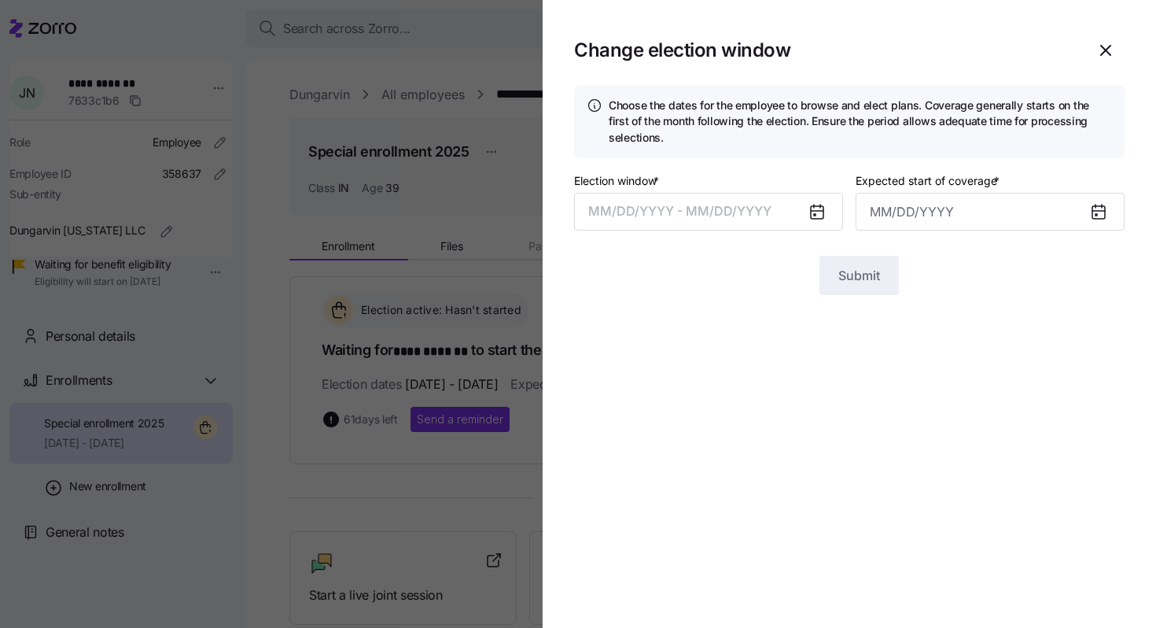
type input "[DATE]"
click at [745, 215] on button "[DATE] – [DATE]" at bounding box center [708, 212] width 269 height 38
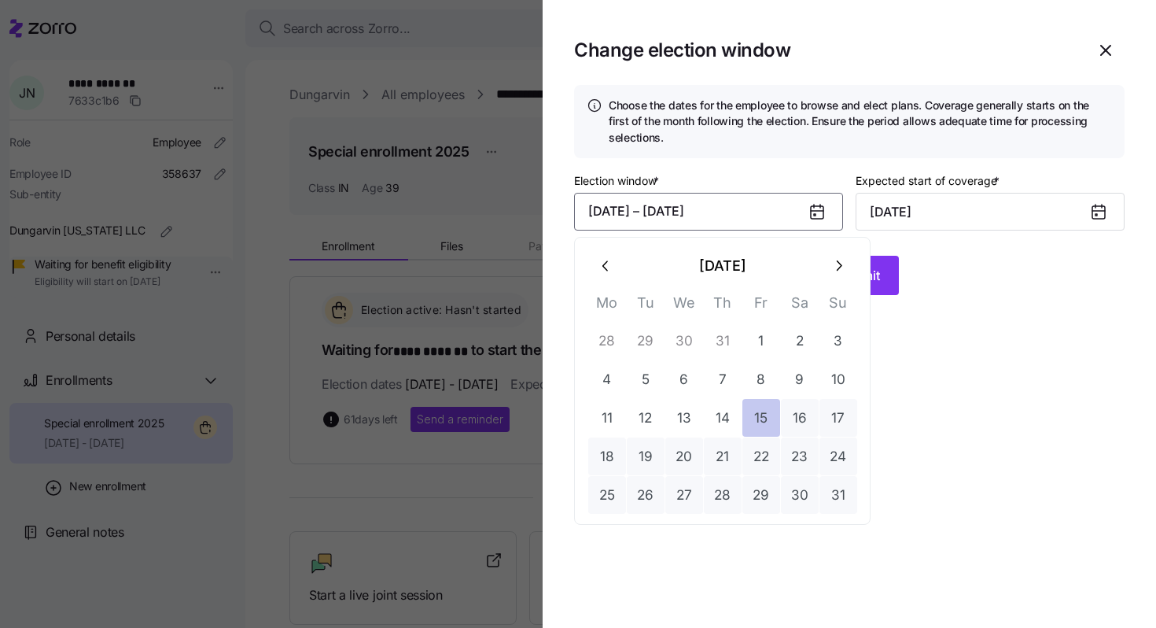
click at [763, 418] on button "15" at bounding box center [762, 418] width 38 height 38
click at [837, 261] on icon "button" at bounding box center [840, 266] width 6 height 10
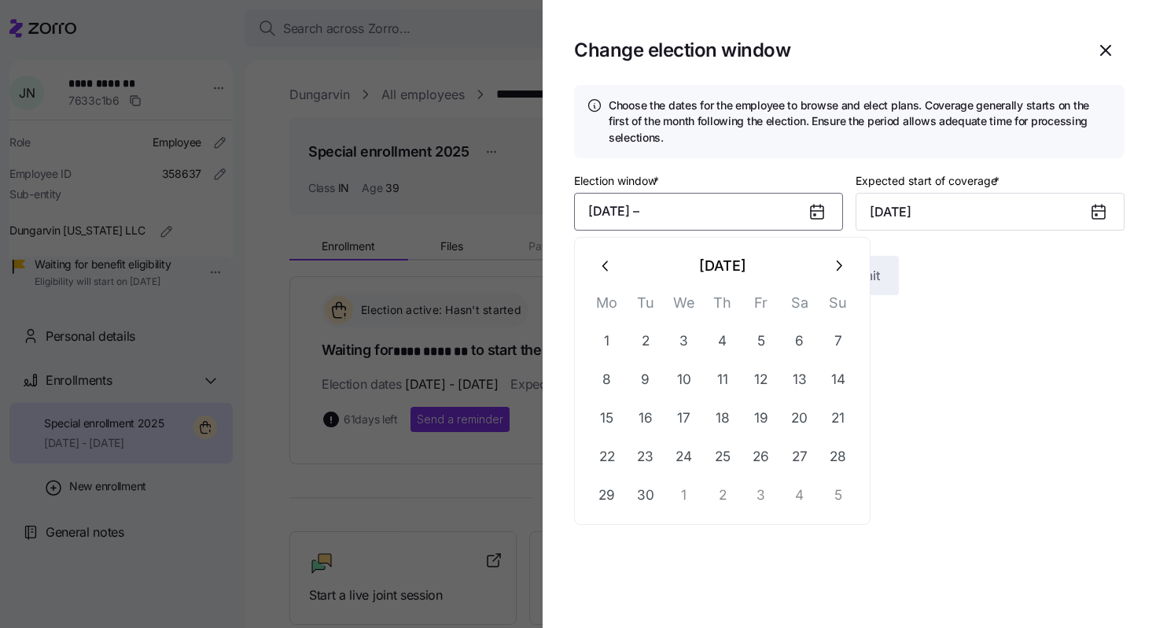
click at [837, 261] on icon "button" at bounding box center [840, 266] width 6 height 10
click at [760, 386] on button "10" at bounding box center [762, 379] width 38 height 38
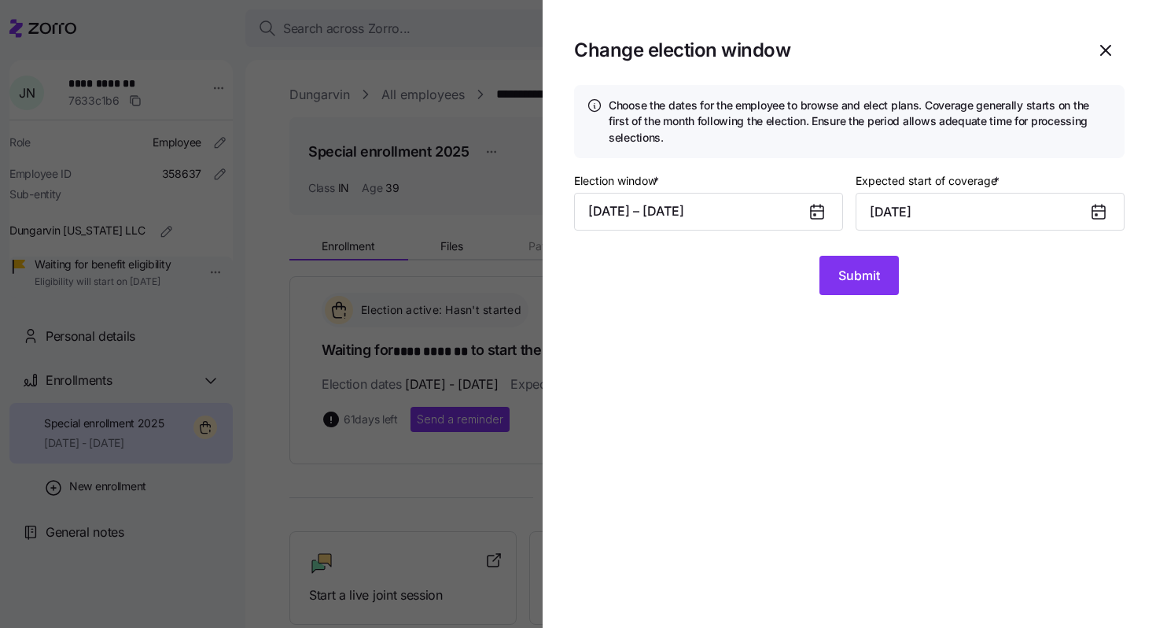
click at [883, 255] on form "Choose the dates for the employee to browse and elect plans. Coverage generally…" at bounding box center [849, 190] width 551 height 210
click at [881, 266] on button "Submit" at bounding box center [859, 275] width 79 height 39
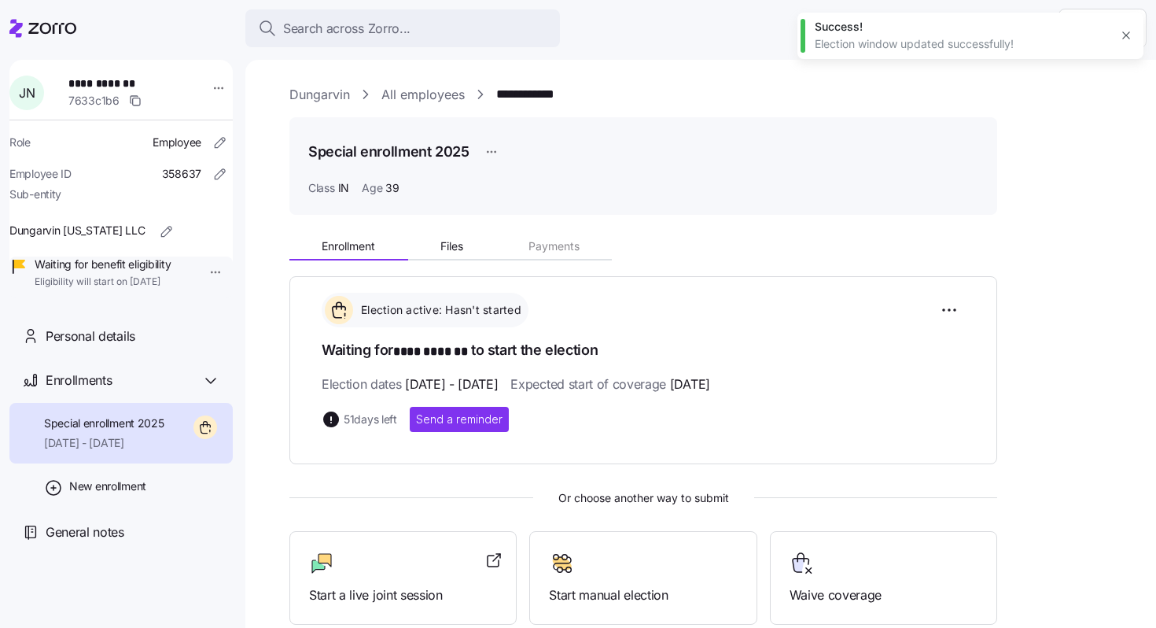
click at [426, 100] on link "All employees" at bounding box center [423, 95] width 83 height 20
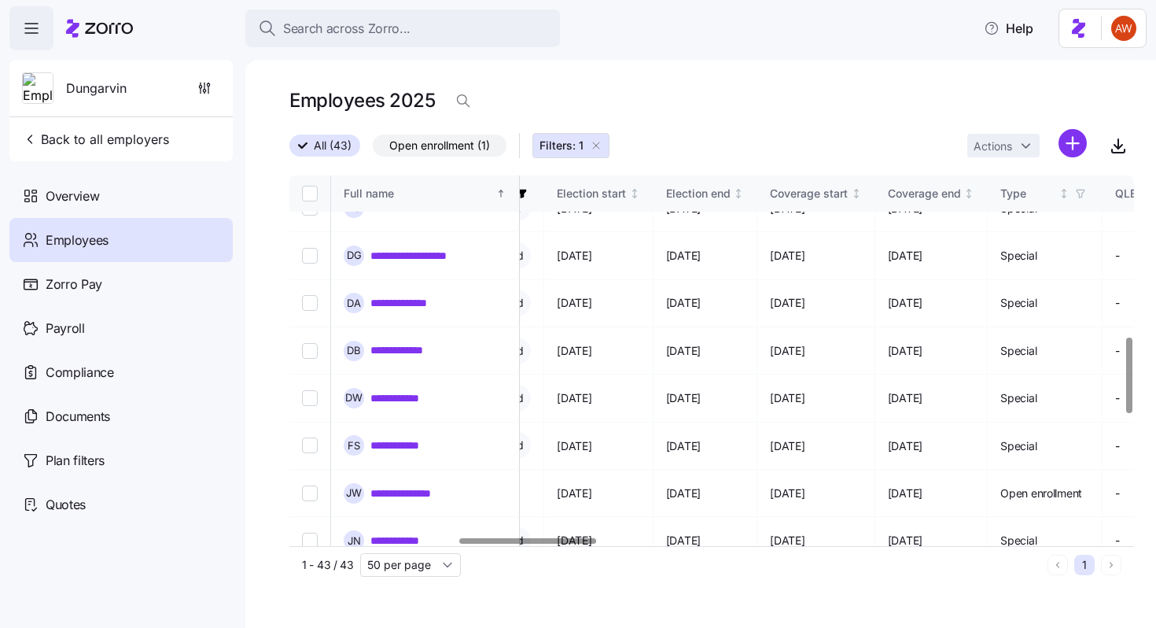
scroll to position [787, 1042]
click at [385, 580] on link "**********" at bounding box center [405, 588] width 69 height 16
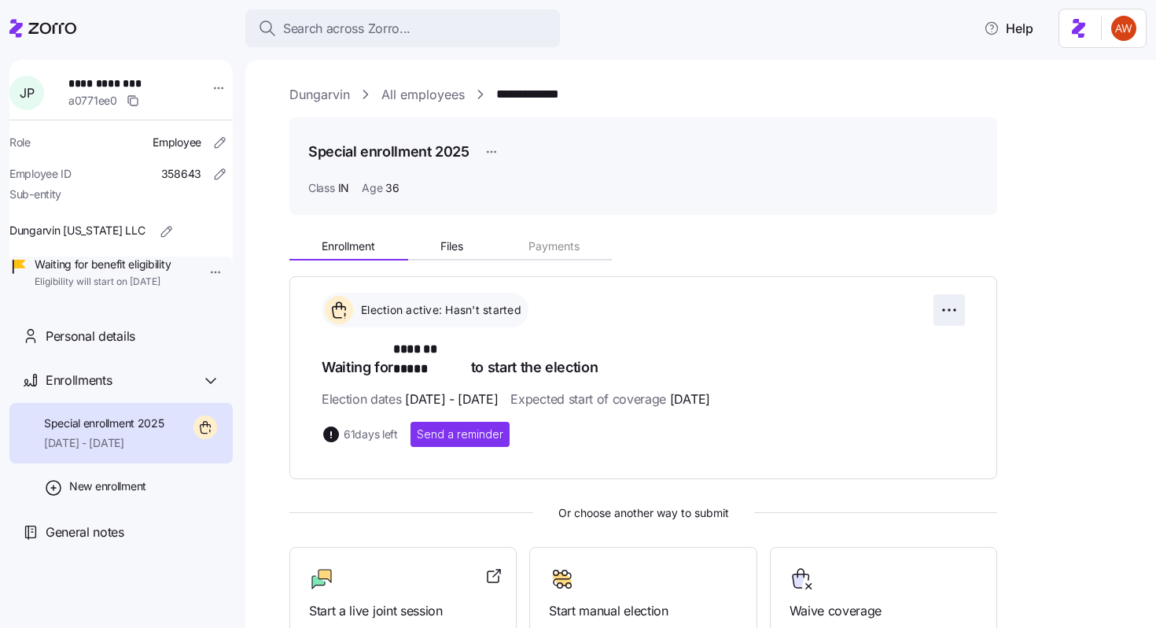
click at [953, 302] on html "**********" at bounding box center [578, 309] width 1156 height 618
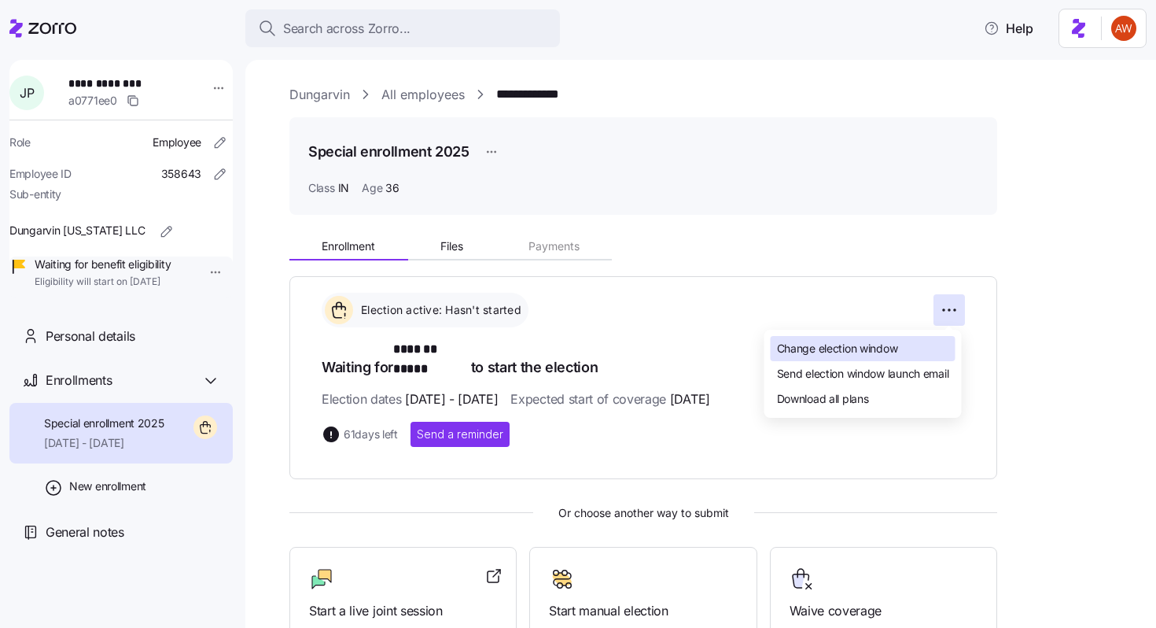
click at [872, 341] on span "Change election window" at bounding box center [837, 349] width 121 height 16
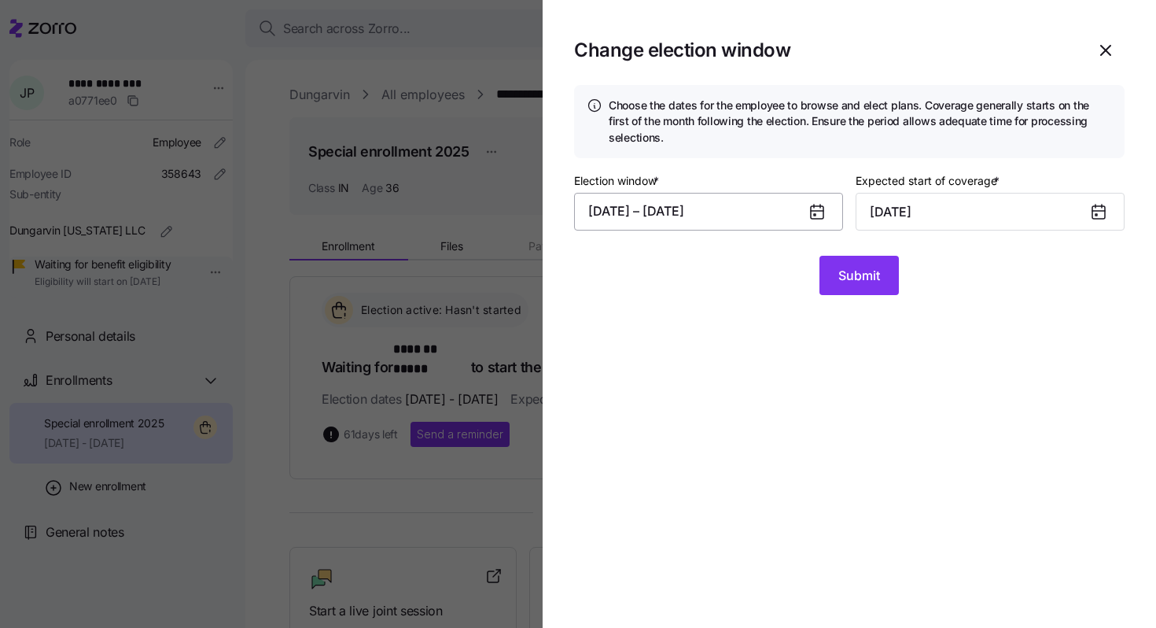
click at [737, 204] on button "[DATE] – [DATE]" at bounding box center [708, 212] width 269 height 38
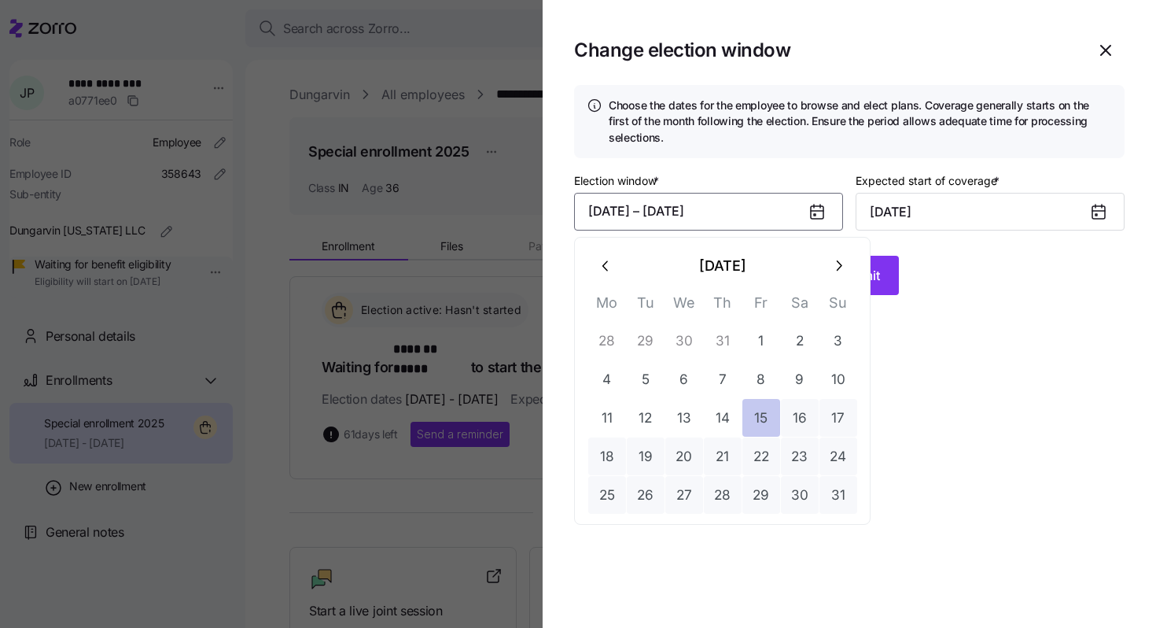
click at [765, 419] on button "15" at bounding box center [762, 418] width 38 height 38
click at [840, 258] on icon "button" at bounding box center [838, 265] width 17 height 17
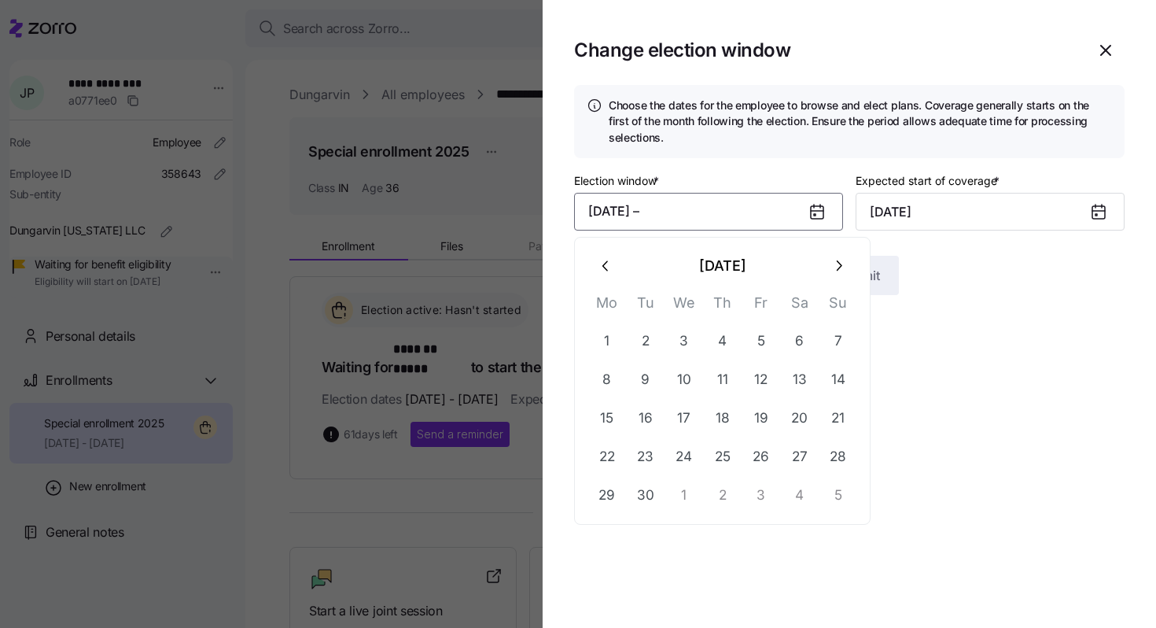
click at [840, 258] on icon "button" at bounding box center [838, 265] width 17 height 17
click at [758, 396] on button "10" at bounding box center [762, 379] width 38 height 38
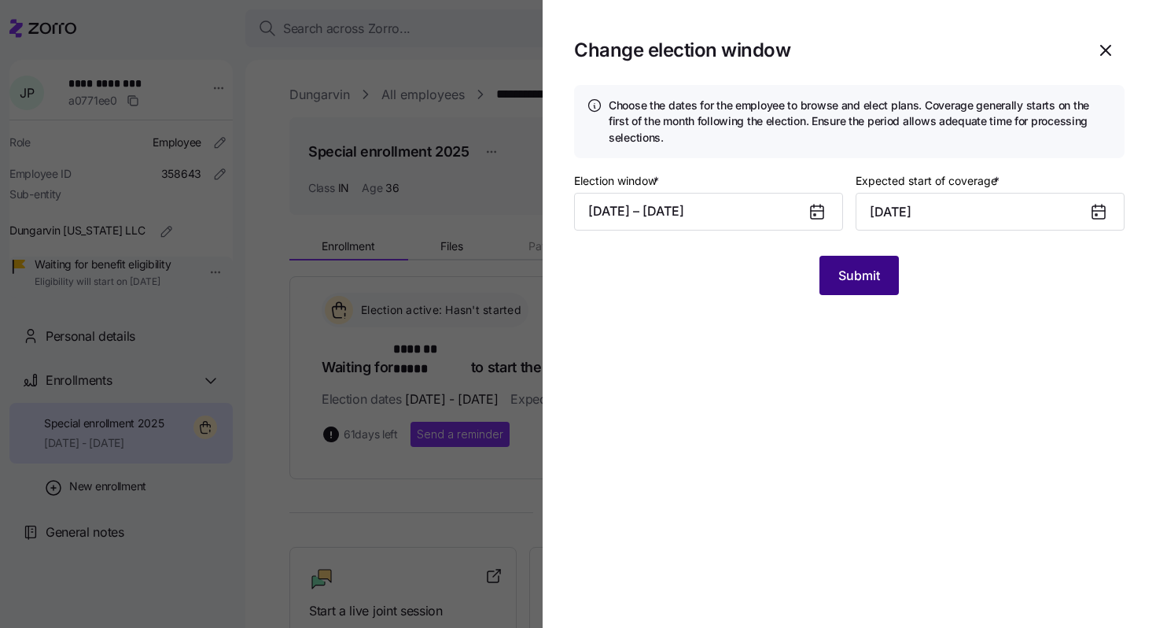
click at [868, 277] on span "Submit" at bounding box center [860, 275] width 42 height 19
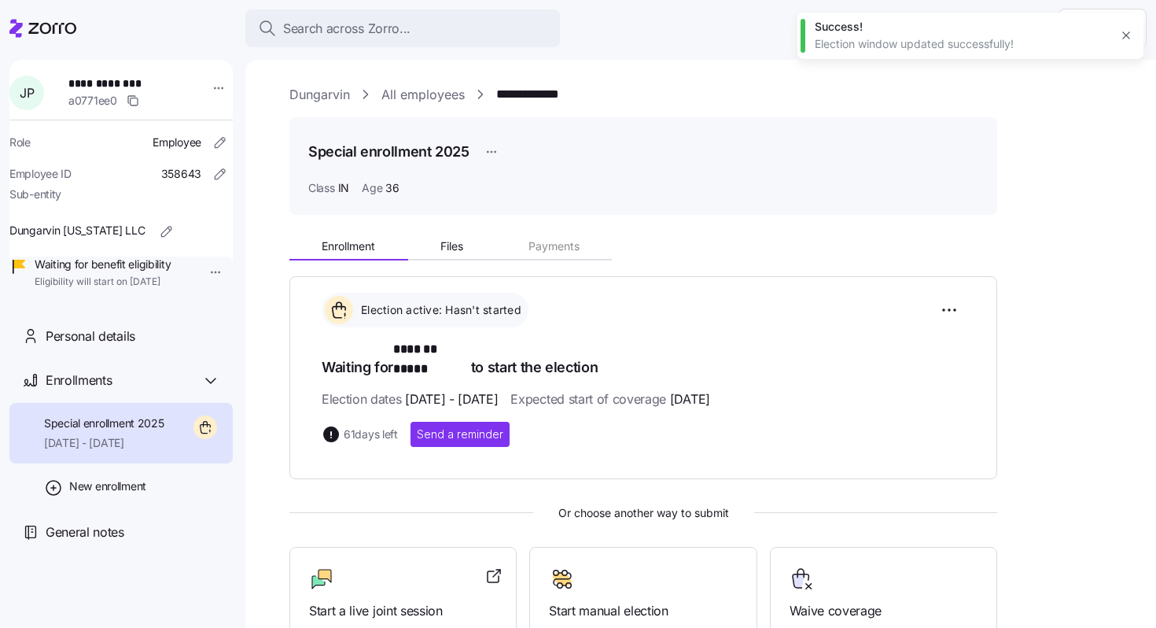
click at [437, 97] on link "All employees" at bounding box center [423, 95] width 83 height 20
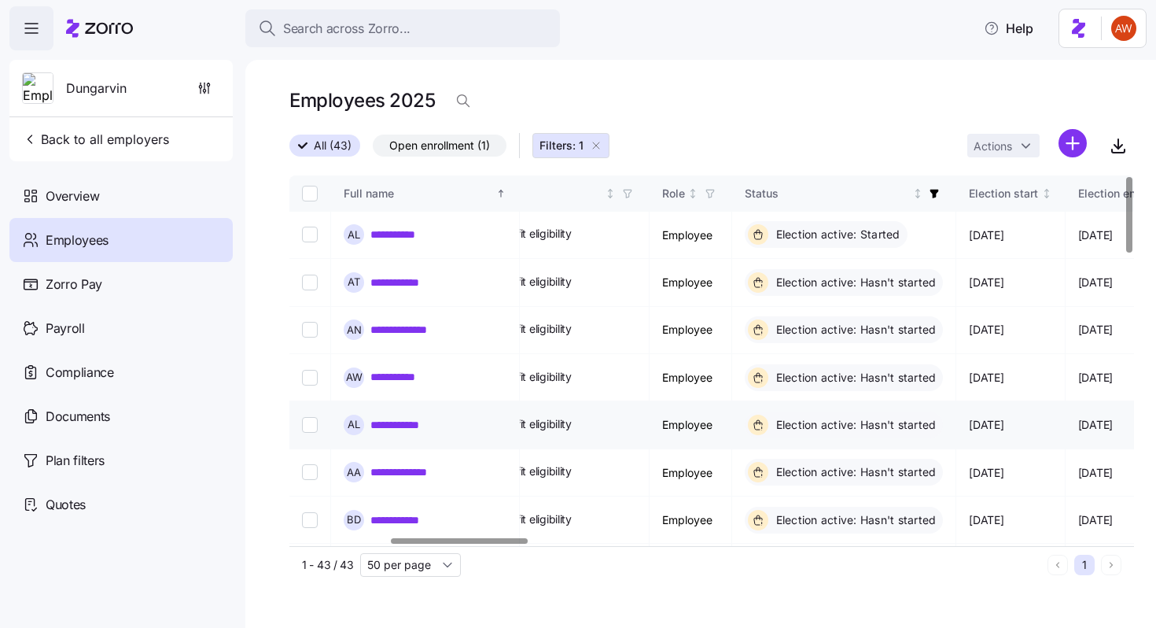
scroll to position [0, 670]
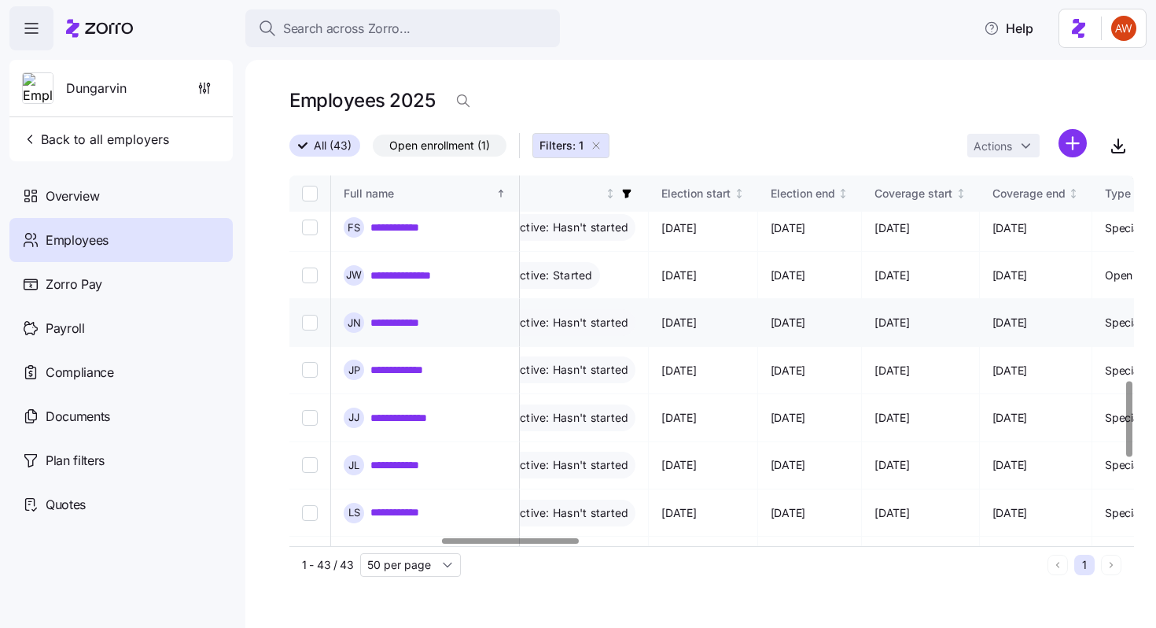
scroll to position [1005, 929]
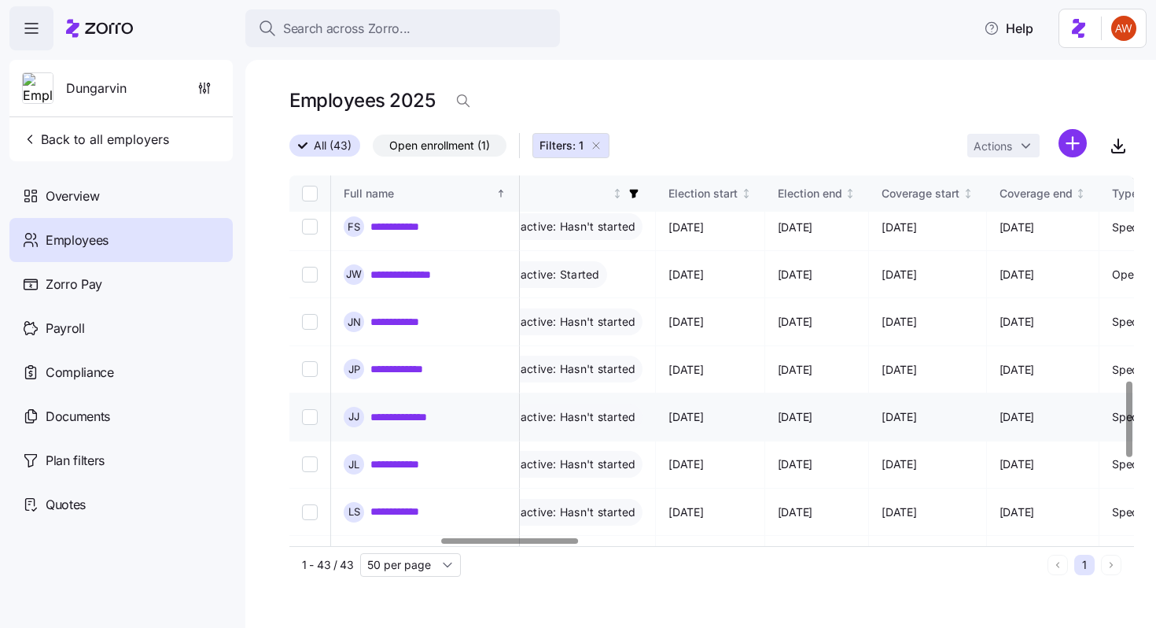
click at [392, 409] on link "**********" at bounding box center [413, 417] width 85 height 16
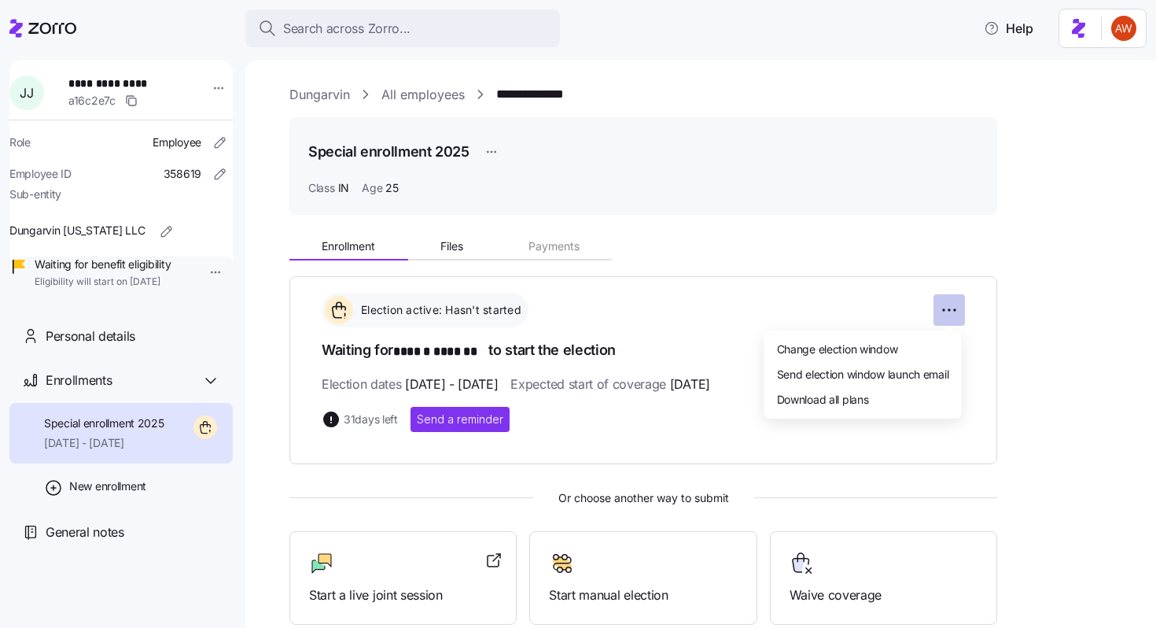
click at [949, 302] on html "**********" at bounding box center [578, 309] width 1156 height 618
click at [893, 347] on span "Change election window" at bounding box center [837, 349] width 121 height 16
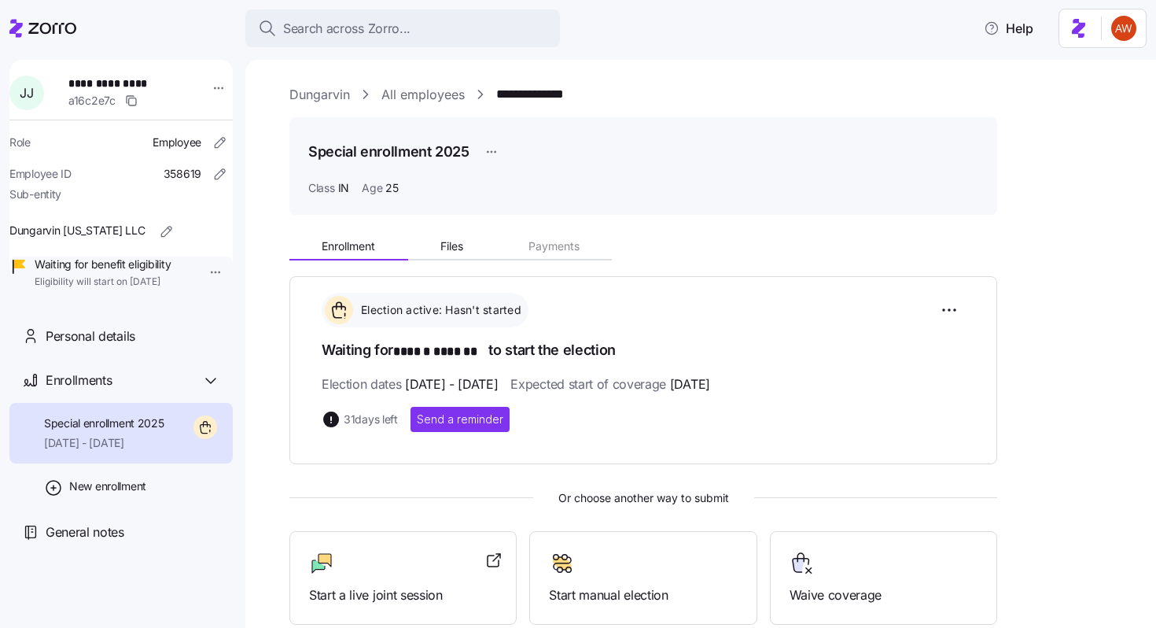
type input "[DATE]"
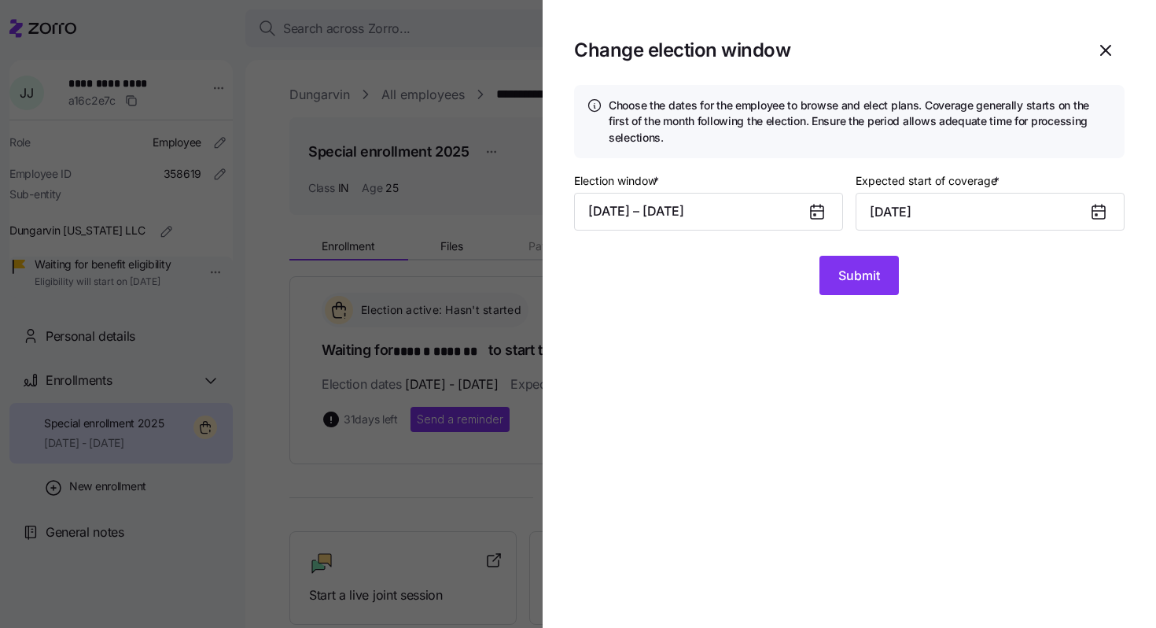
click at [814, 208] on icon at bounding box center [817, 212] width 13 height 13
click at [802, 216] on button "[DATE] – [DATE]" at bounding box center [708, 212] width 269 height 38
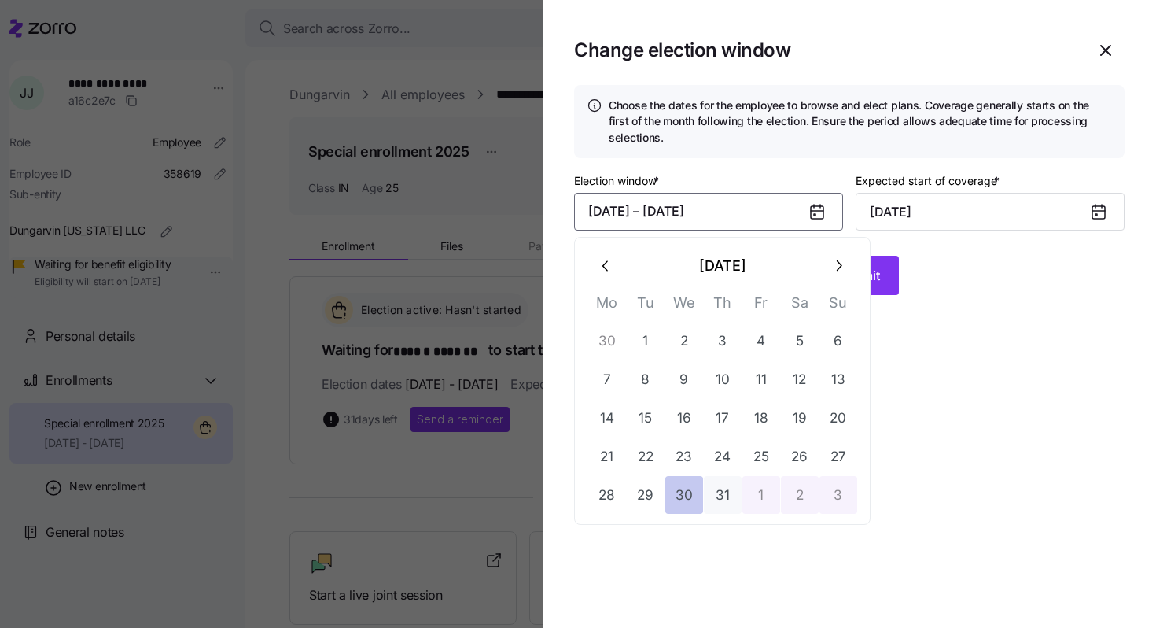
click at [682, 504] on button "30" at bounding box center [685, 495] width 38 height 38
click at [844, 257] on icon "button" at bounding box center [838, 265] width 17 height 17
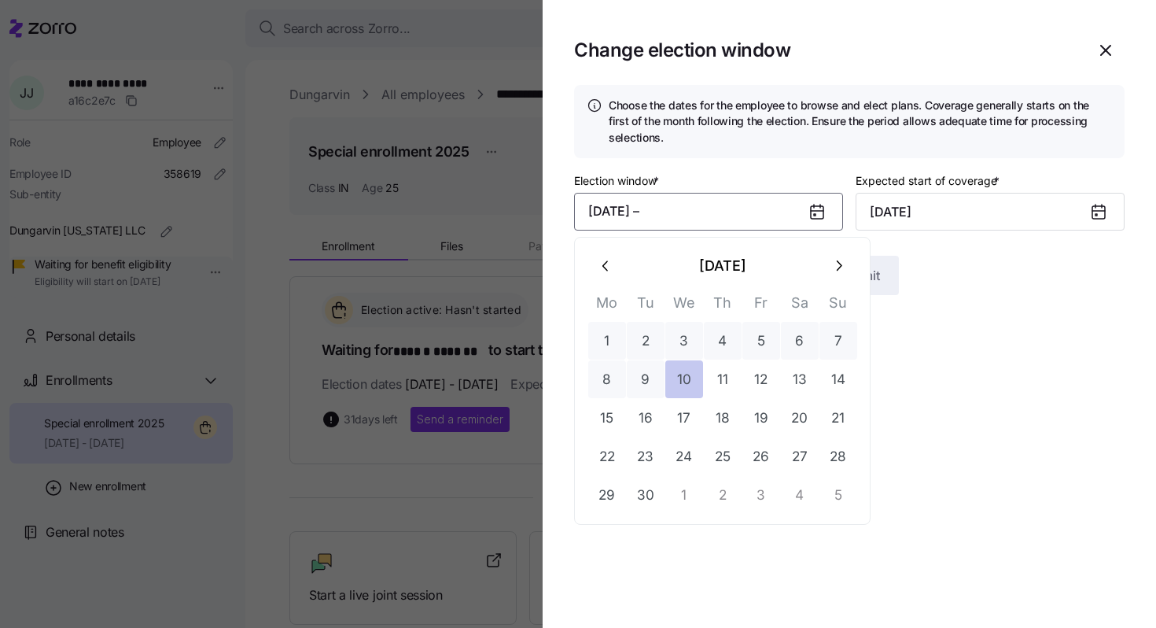
click at [684, 378] on button "10" at bounding box center [685, 379] width 38 height 38
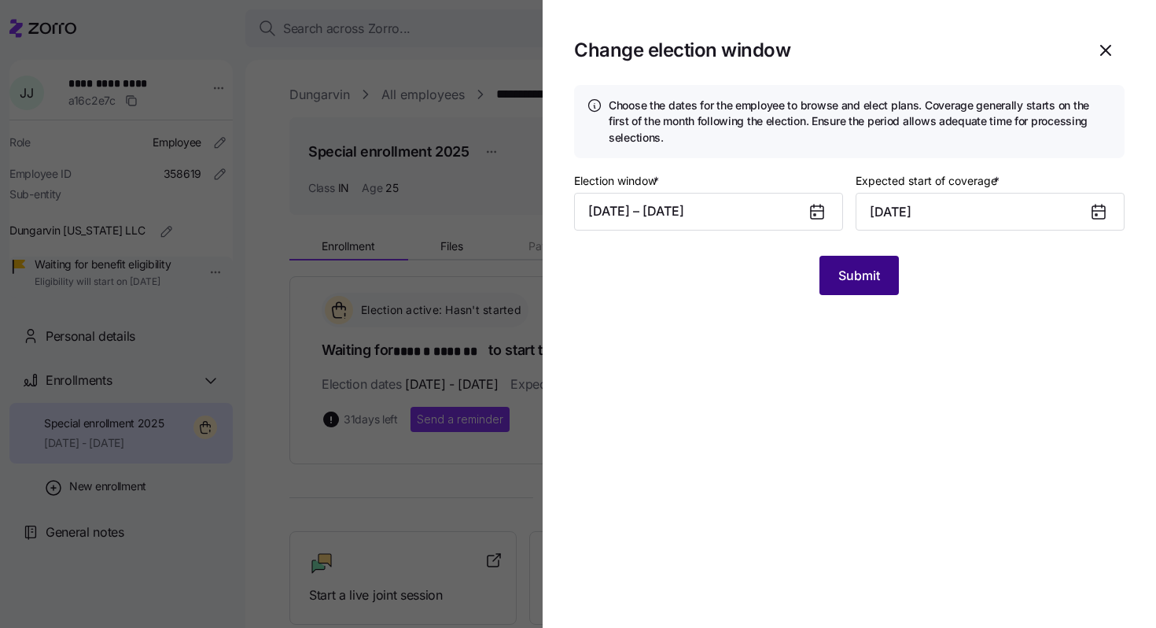
click at [858, 264] on button "Submit" at bounding box center [859, 275] width 79 height 39
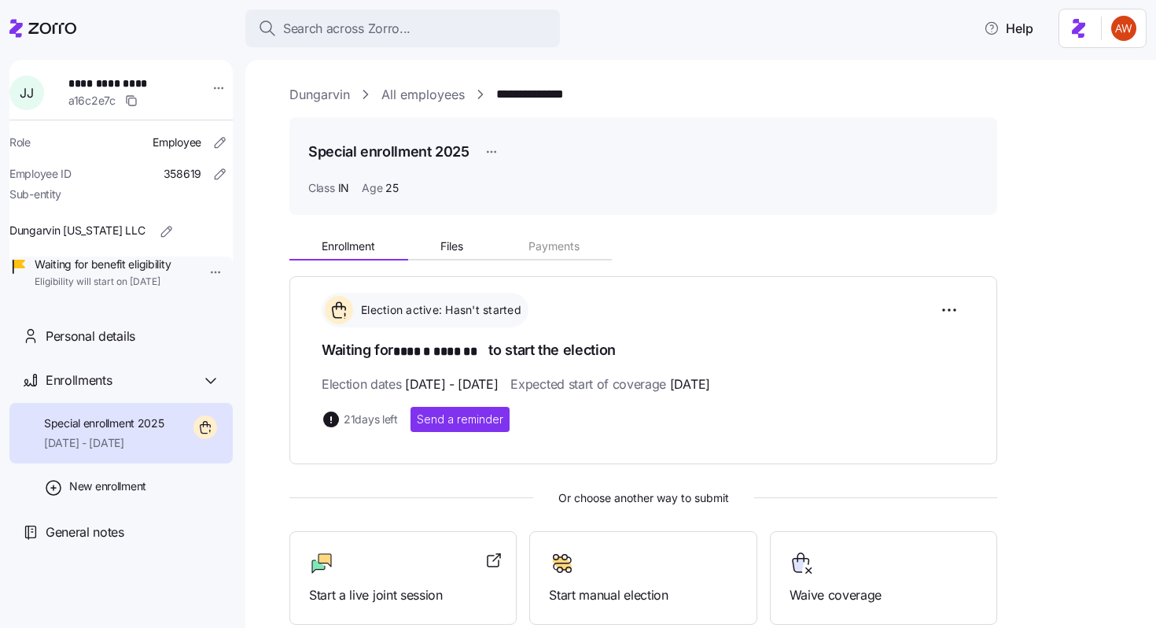
click at [447, 97] on link "All employees" at bounding box center [423, 95] width 83 height 20
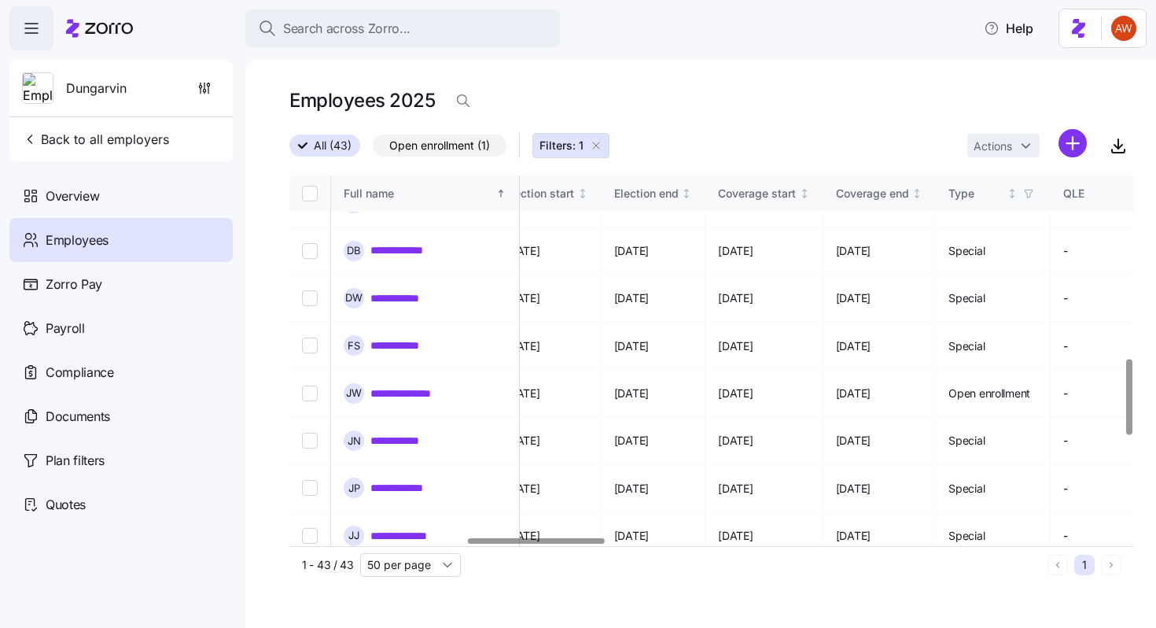
scroll to position [905, 1093]
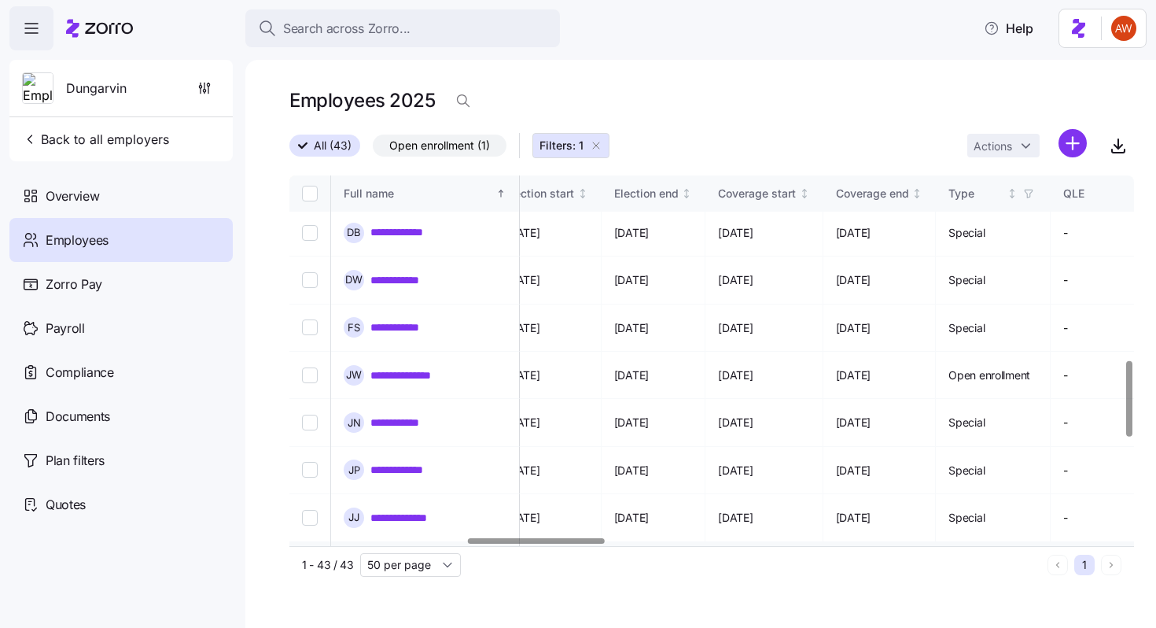
click at [411, 557] on link "**********" at bounding box center [402, 565] width 62 height 16
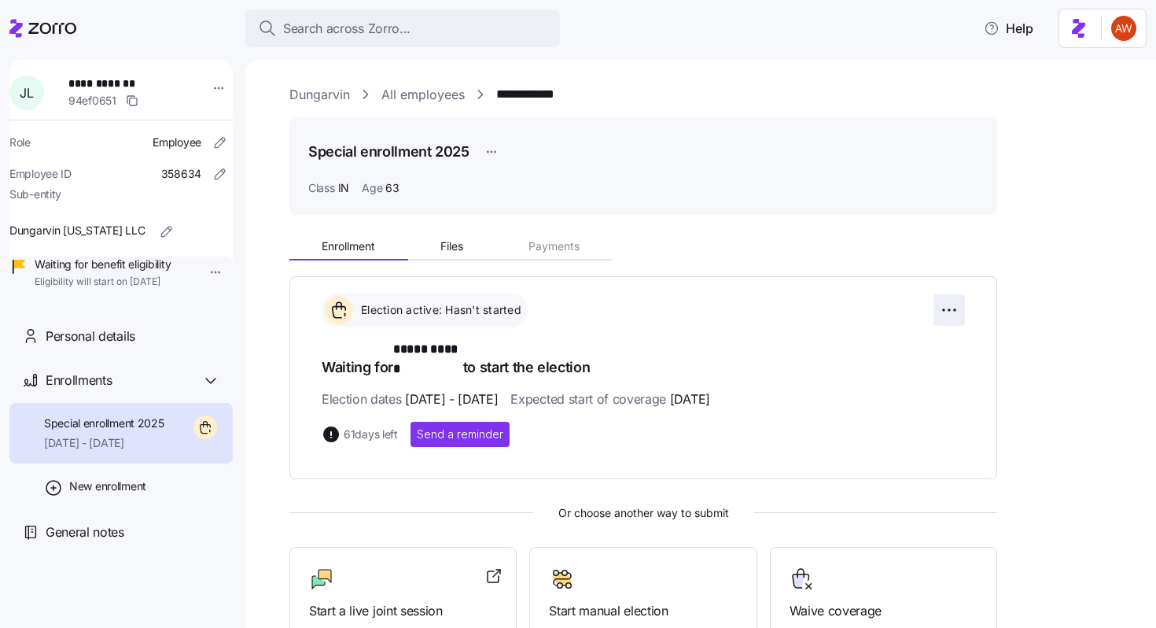
click at [948, 315] on html "**********" at bounding box center [578, 309] width 1156 height 618
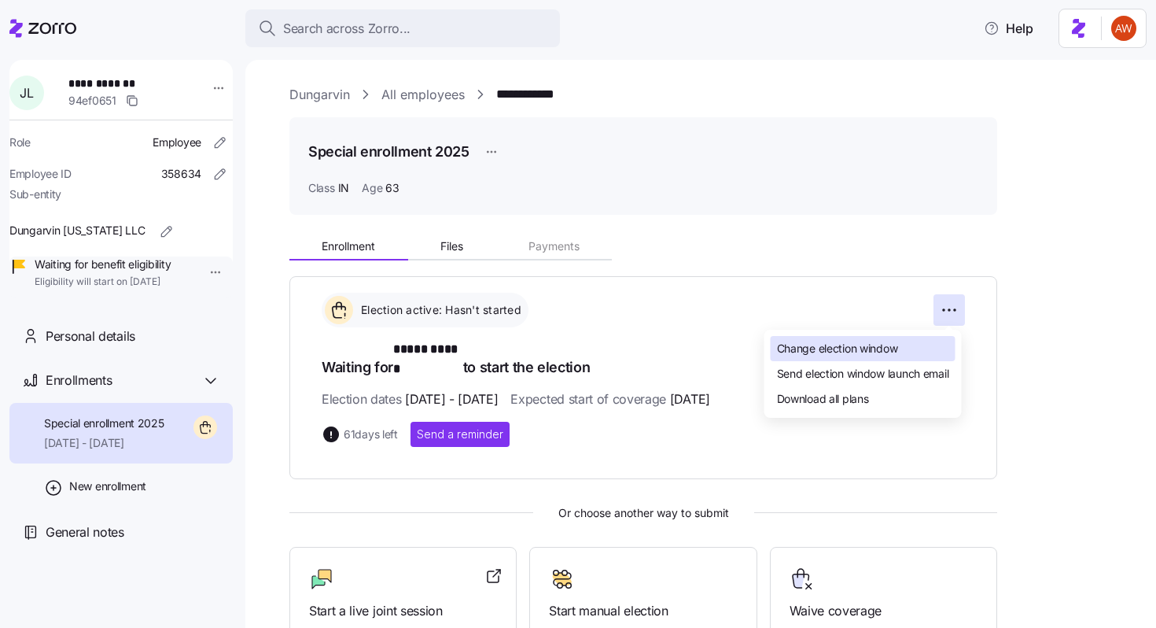
click at [908, 345] on div "Change election window" at bounding box center [863, 348] width 185 height 25
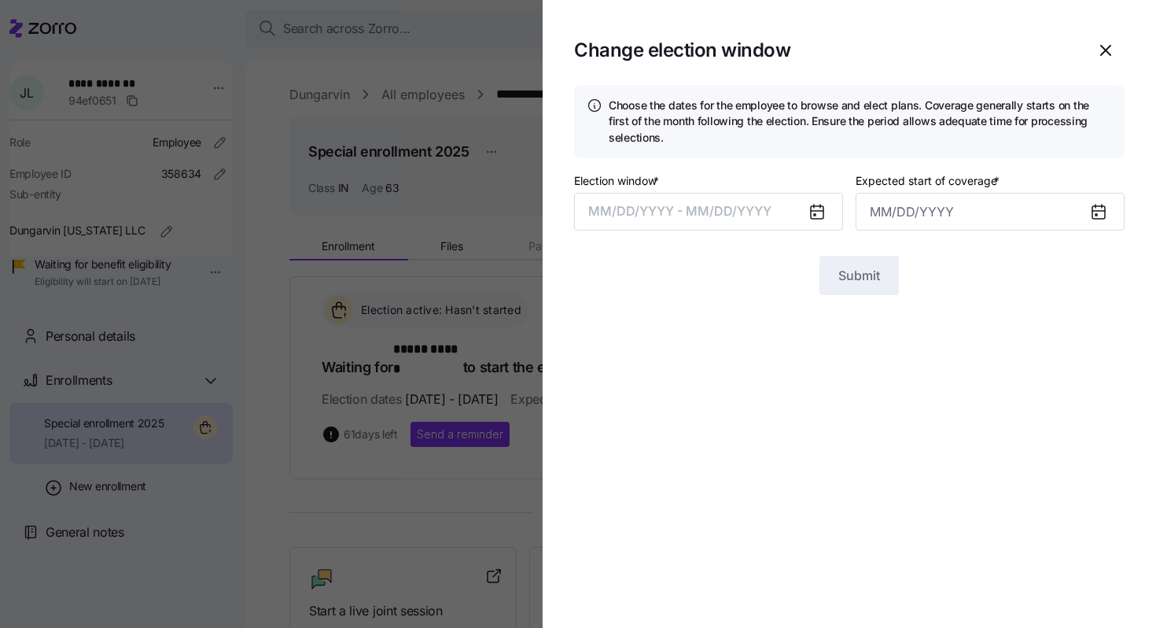
type input "[DATE]"
click at [740, 230] on div "Election window * [DATE] – [DATE] Expected start of coverage * [DATE]" at bounding box center [849, 207] width 551 height 72
click at [744, 212] on button "[DATE] – [DATE]" at bounding box center [708, 212] width 269 height 38
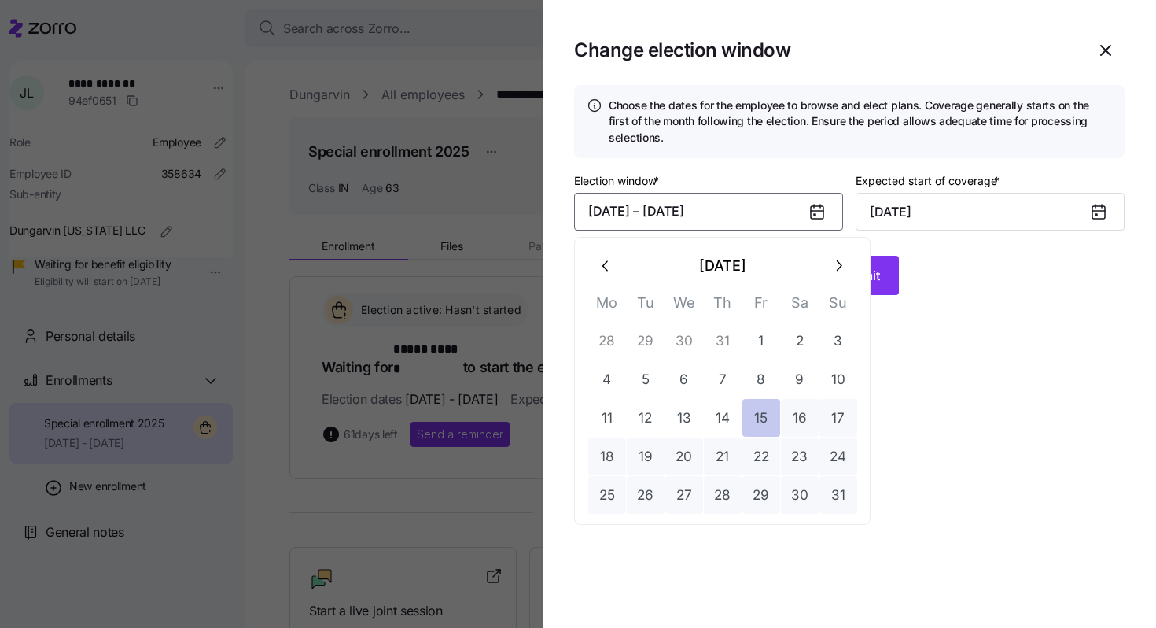
click at [766, 419] on button "15" at bounding box center [762, 418] width 38 height 38
click at [843, 260] on icon "button" at bounding box center [838, 265] width 17 height 17
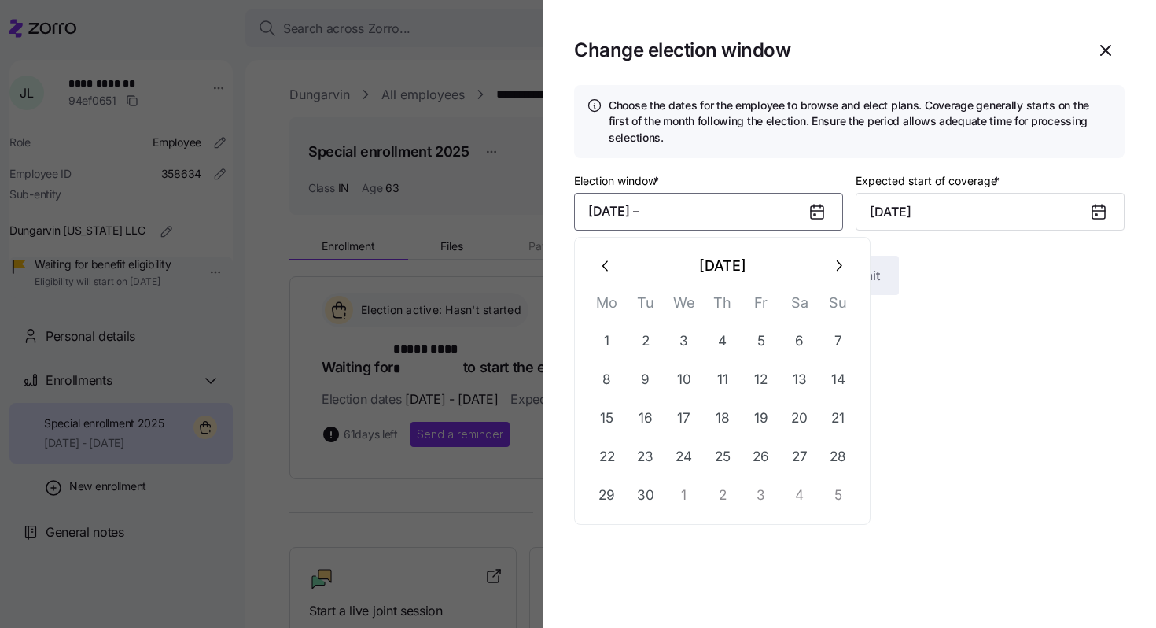
click at [843, 260] on icon "button" at bounding box center [838, 265] width 17 height 17
click at [762, 374] on button "10" at bounding box center [762, 379] width 38 height 38
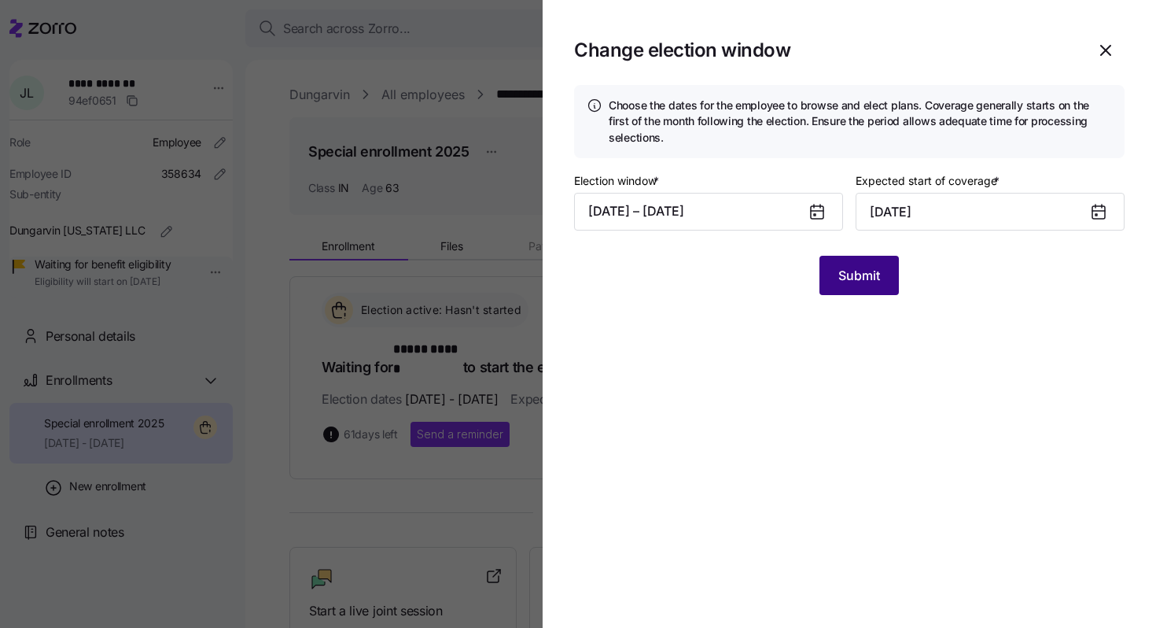
click at [868, 267] on span "Submit" at bounding box center [860, 275] width 42 height 19
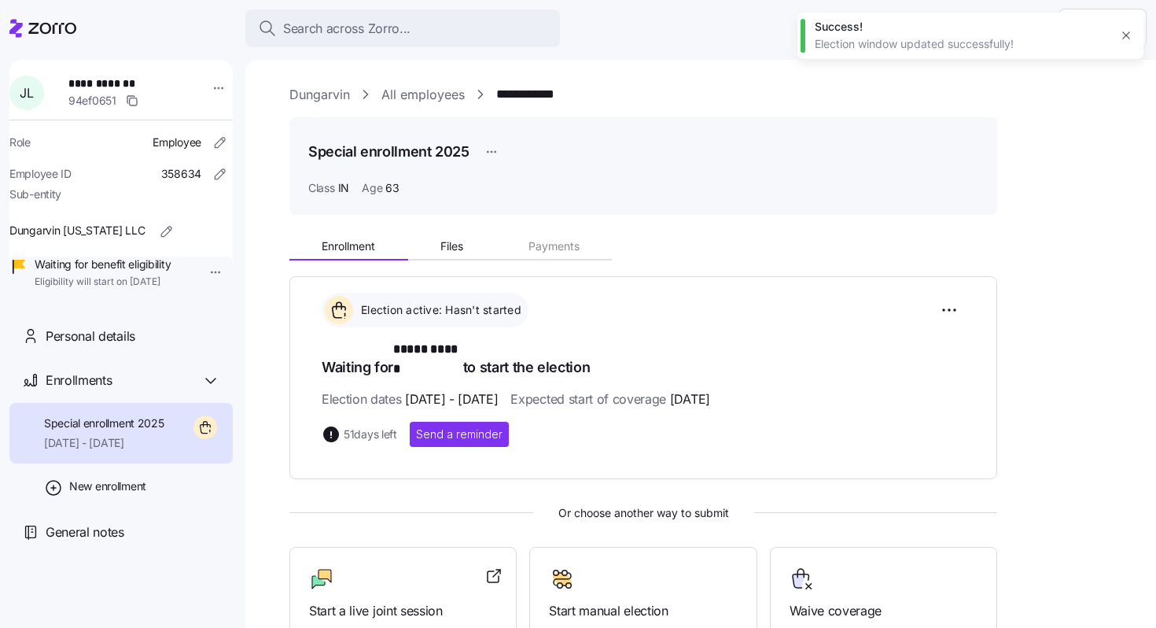
click at [425, 90] on link "All employees" at bounding box center [423, 95] width 83 height 20
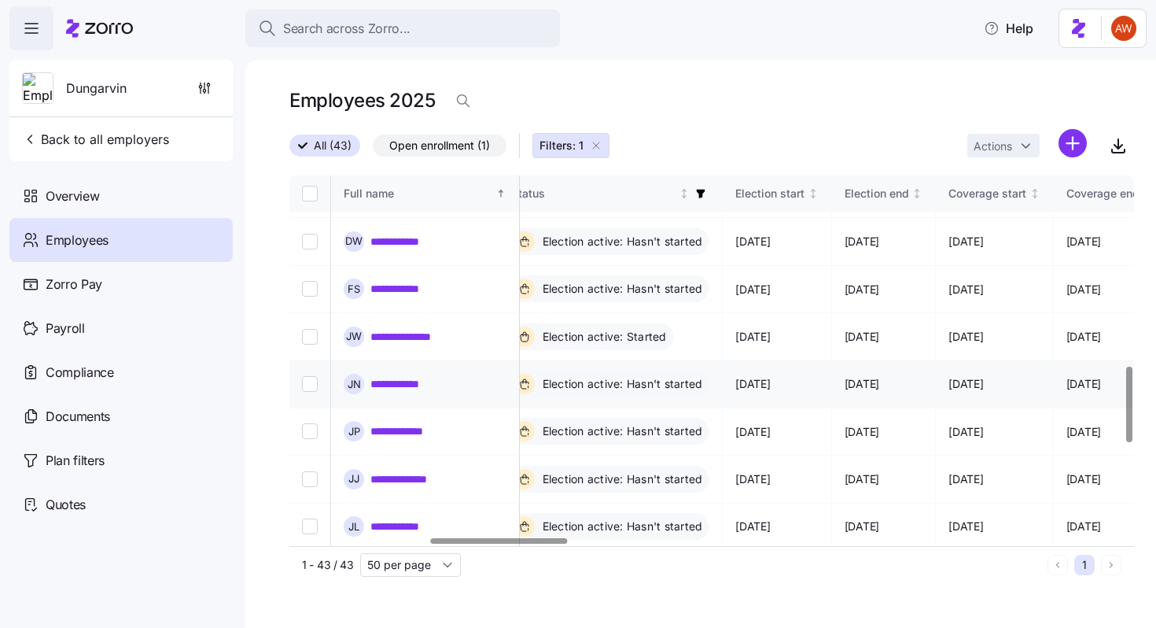
scroll to position [953, 862]
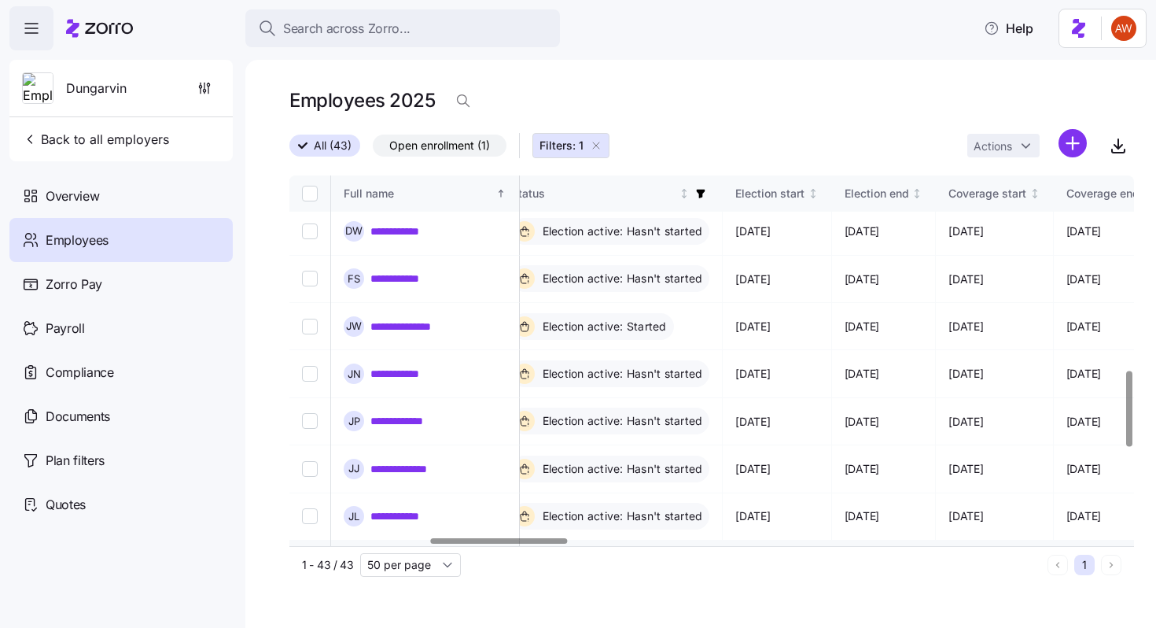
click at [409, 555] on link "**********" at bounding box center [399, 563] width 57 height 16
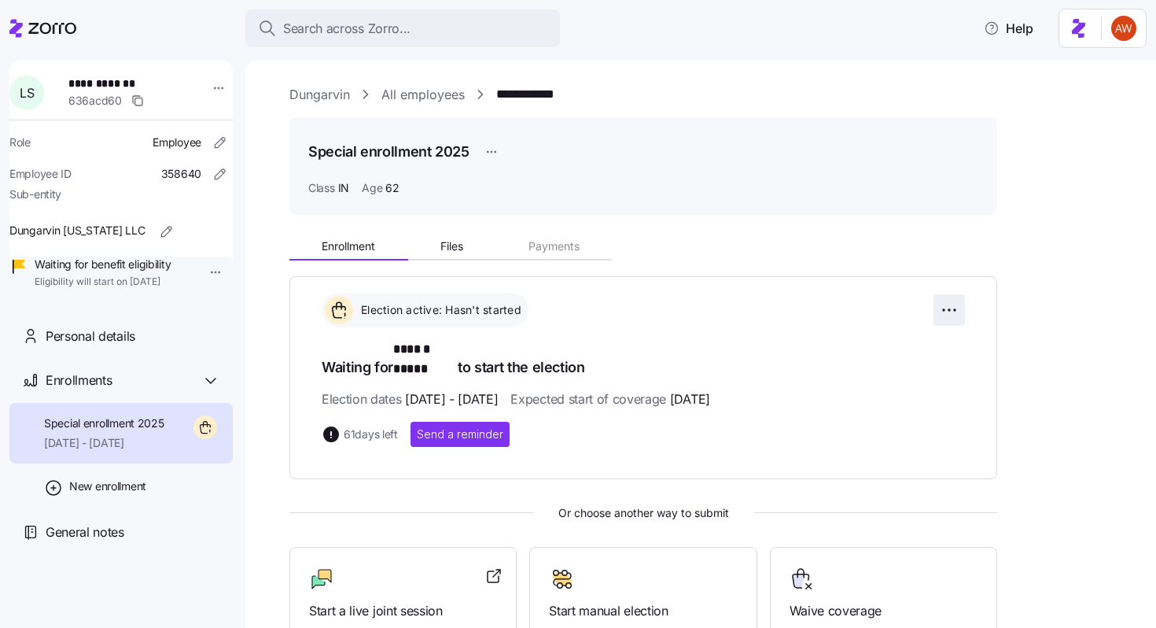
click at [961, 303] on html "**********" at bounding box center [578, 309] width 1156 height 618
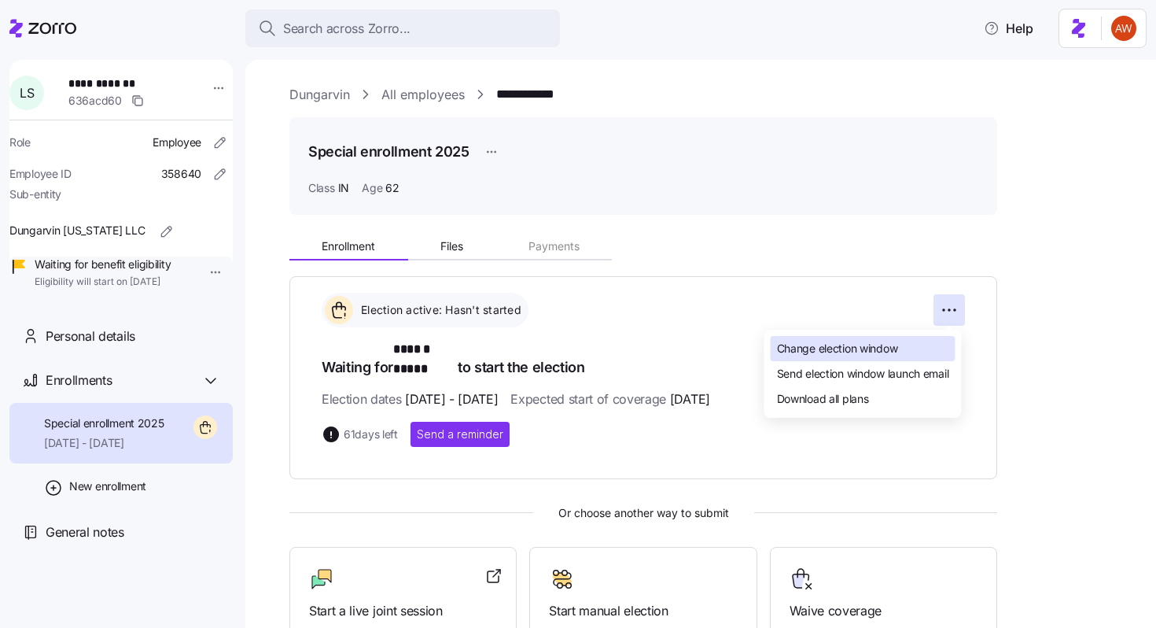
click at [841, 349] on span "Change election window" at bounding box center [837, 349] width 121 height 16
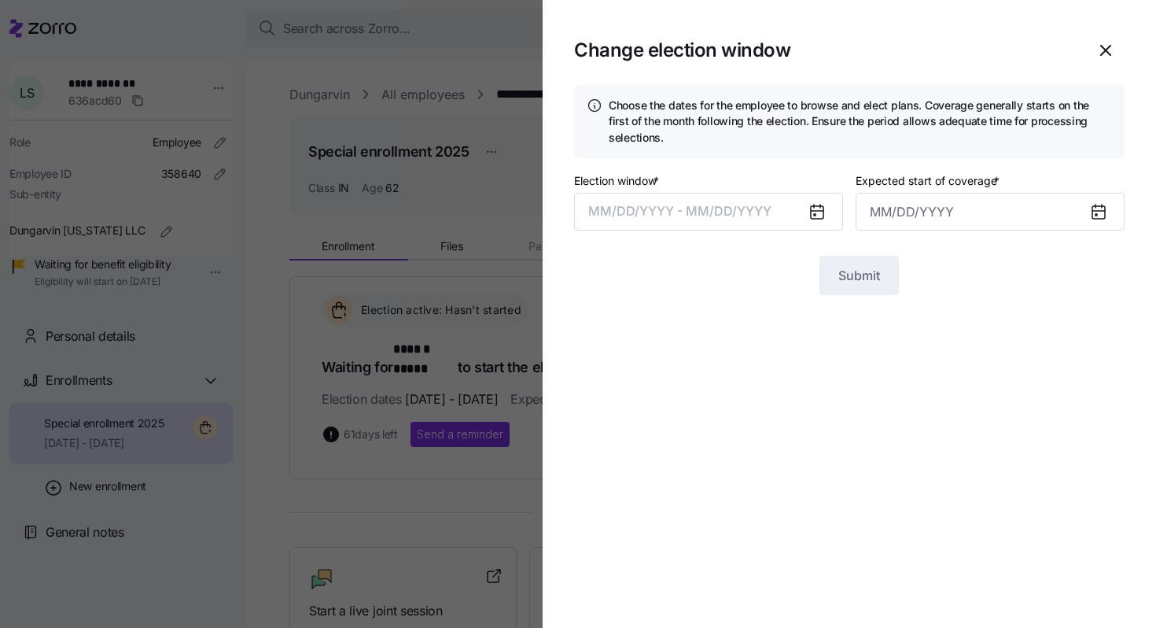
type input "[DATE]"
click at [761, 203] on button "[DATE] – [DATE]" at bounding box center [708, 212] width 269 height 38
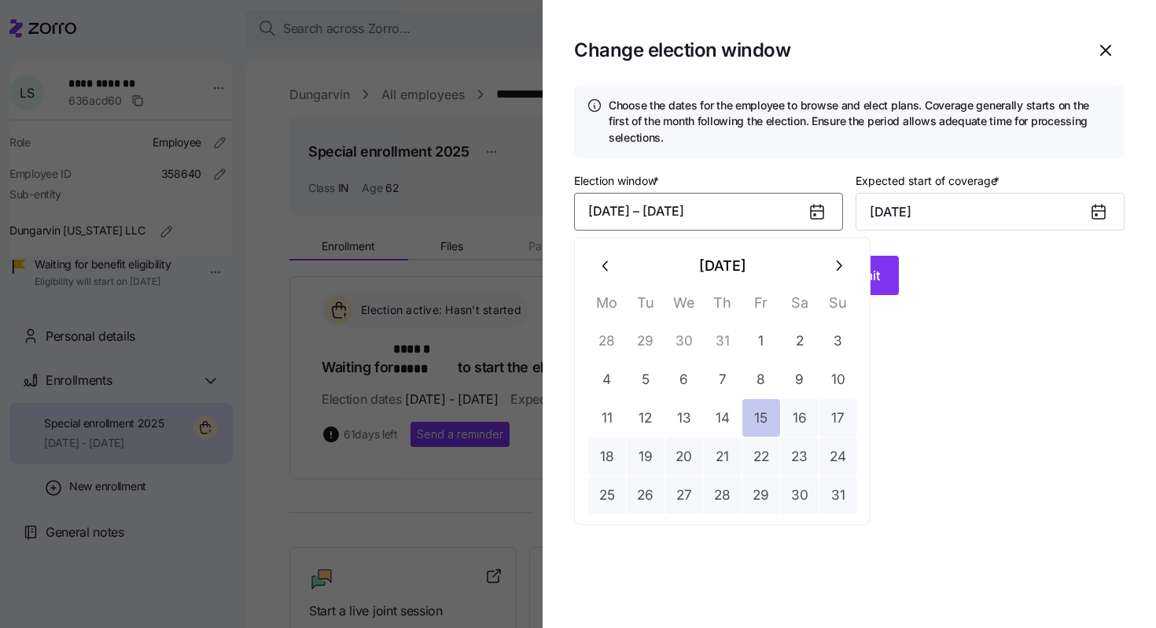
click at [761, 420] on button "15" at bounding box center [762, 418] width 38 height 38
click at [835, 258] on icon "button" at bounding box center [838, 265] width 17 height 17
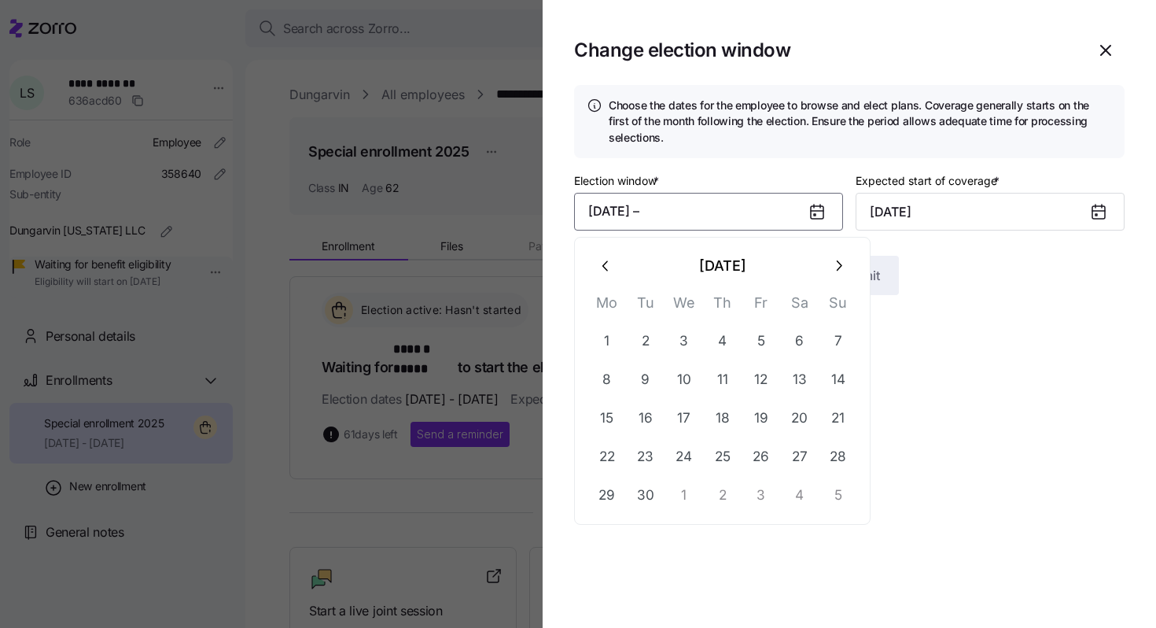
click at [835, 258] on icon "button" at bounding box center [838, 265] width 17 height 17
click at [761, 381] on button "10" at bounding box center [762, 379] width 38 height 38
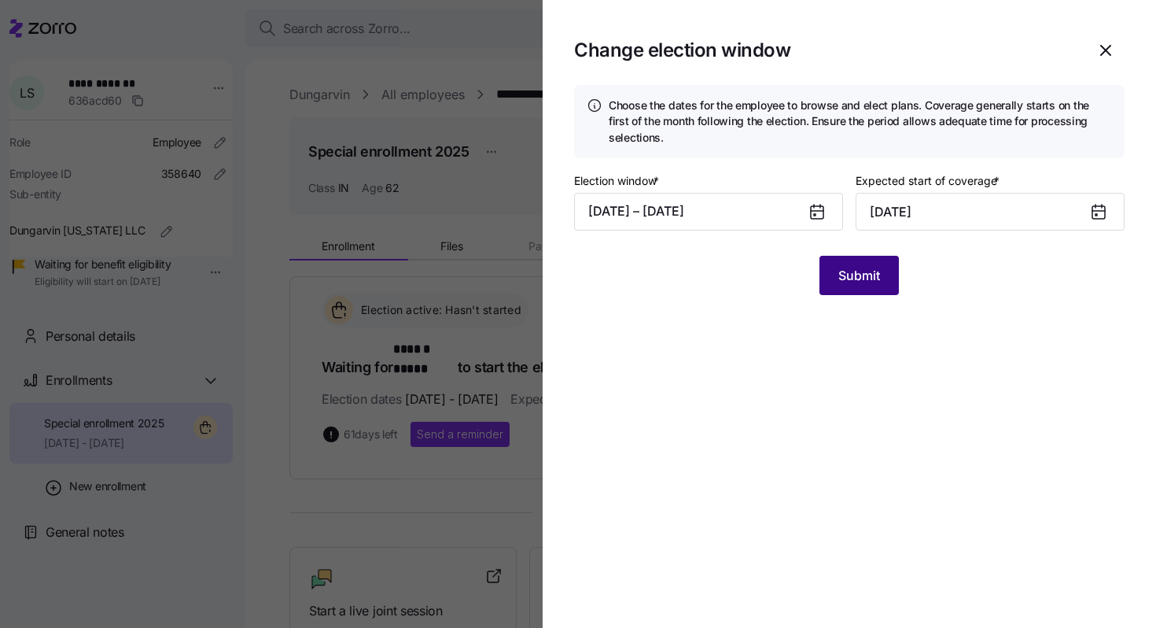
click at [878, 277] on span "Submit" at bounding box center [860, 275] width 42 height 19
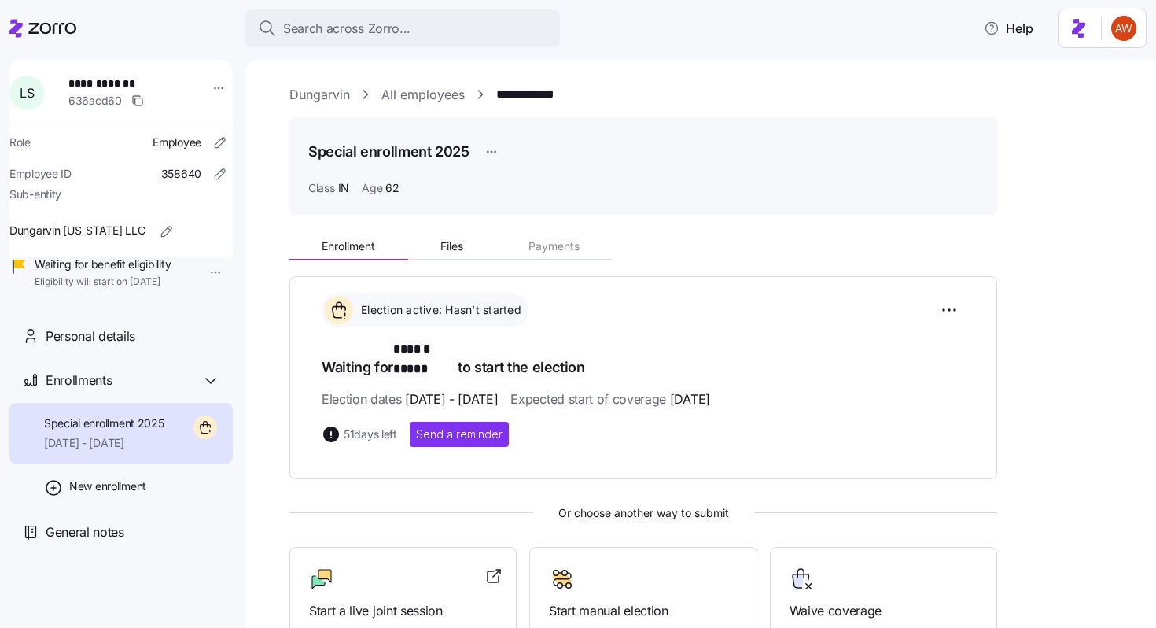
click at [432, 90] on link "All employees" at bounding box center [423, 95] width 83 height 20
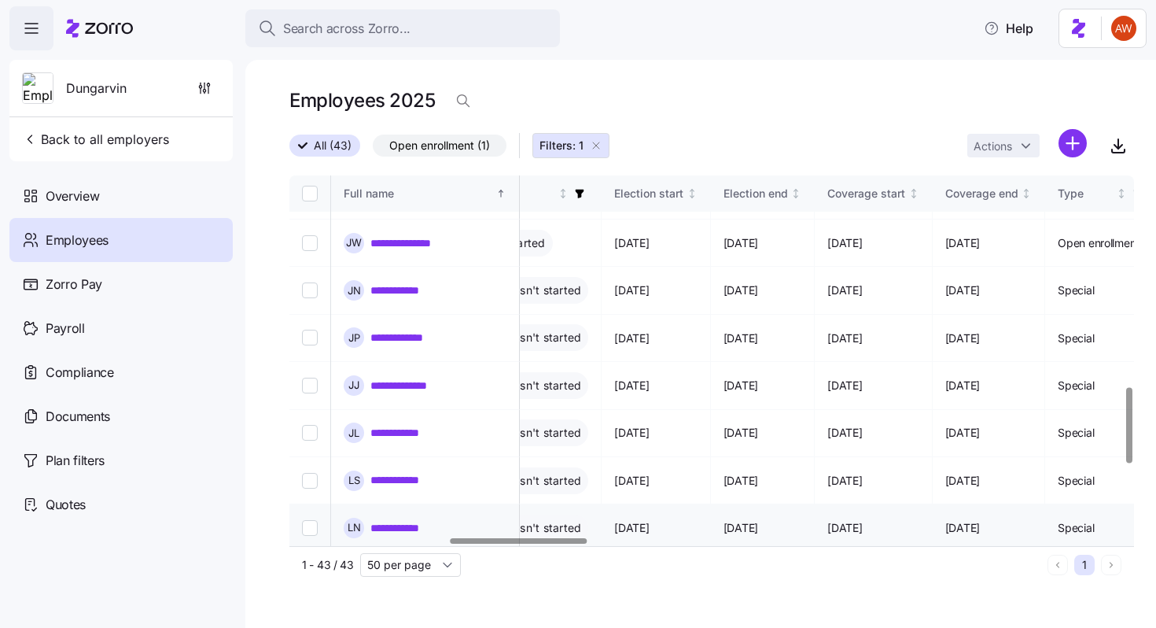
scroll to position [1036, 983]
click at [422, 521] on link "**********" at bounding box center [402, 529] width 62 height 16
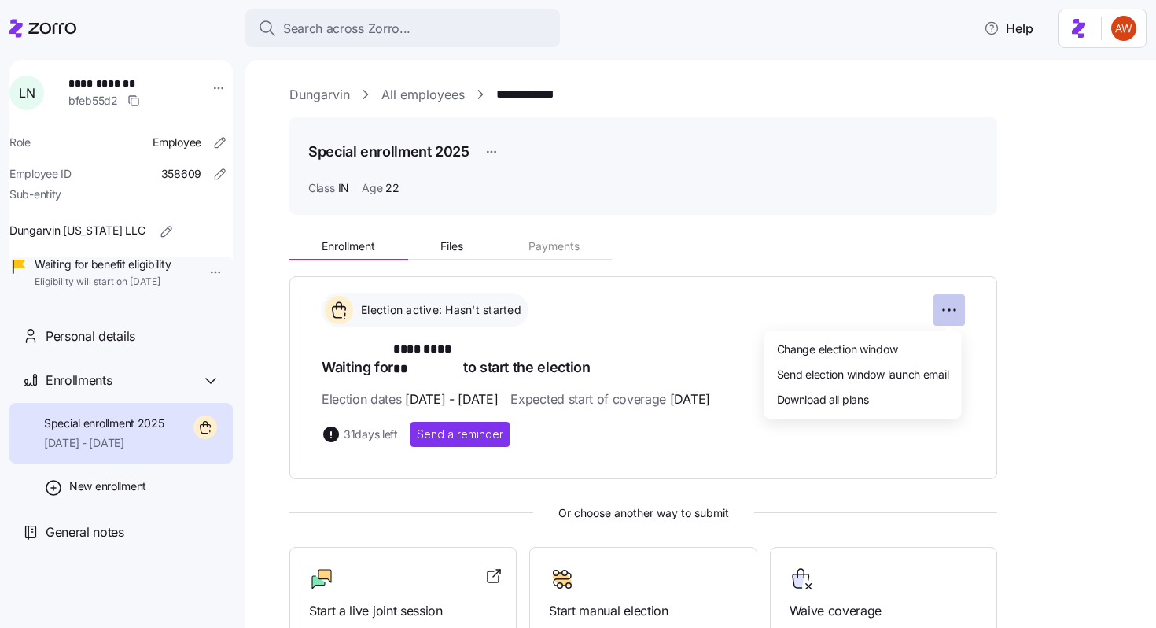
click at [945, 304] on html "**********" at bounding box center [578, 309] width 1156 height 618
click at [857, 347] on span "Change election window" at bounding box center [837, 349] width 121 height 16
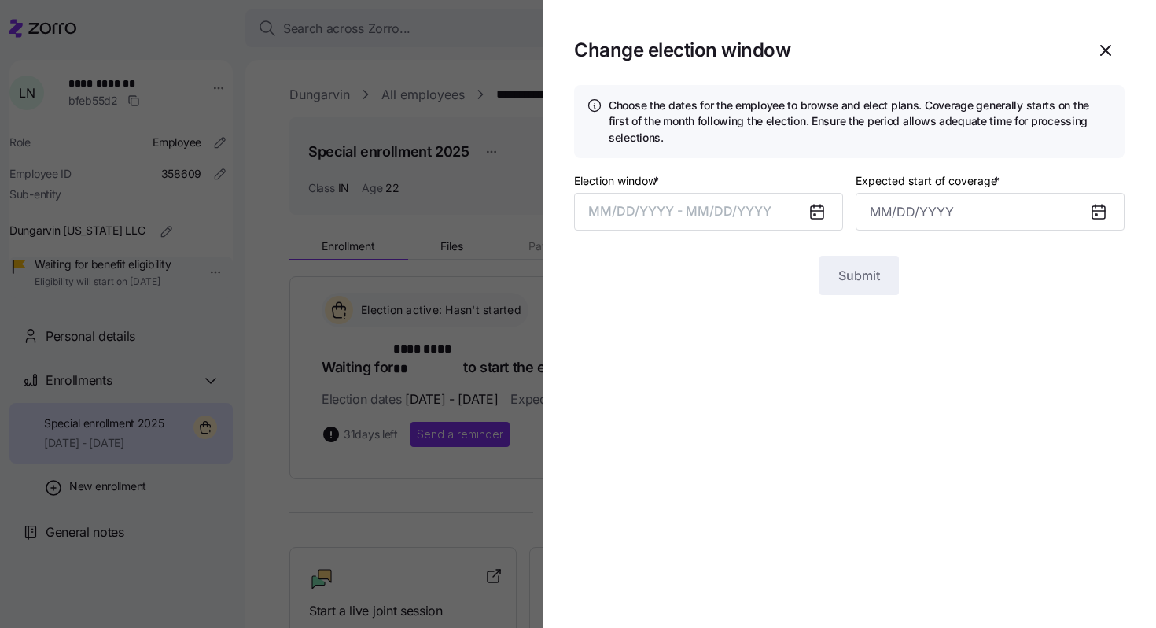
type input "[DATE]"
click at [719, 226] on button "[DATE] – [DATE]" at bounding box center [708, 212] width 269 height 38
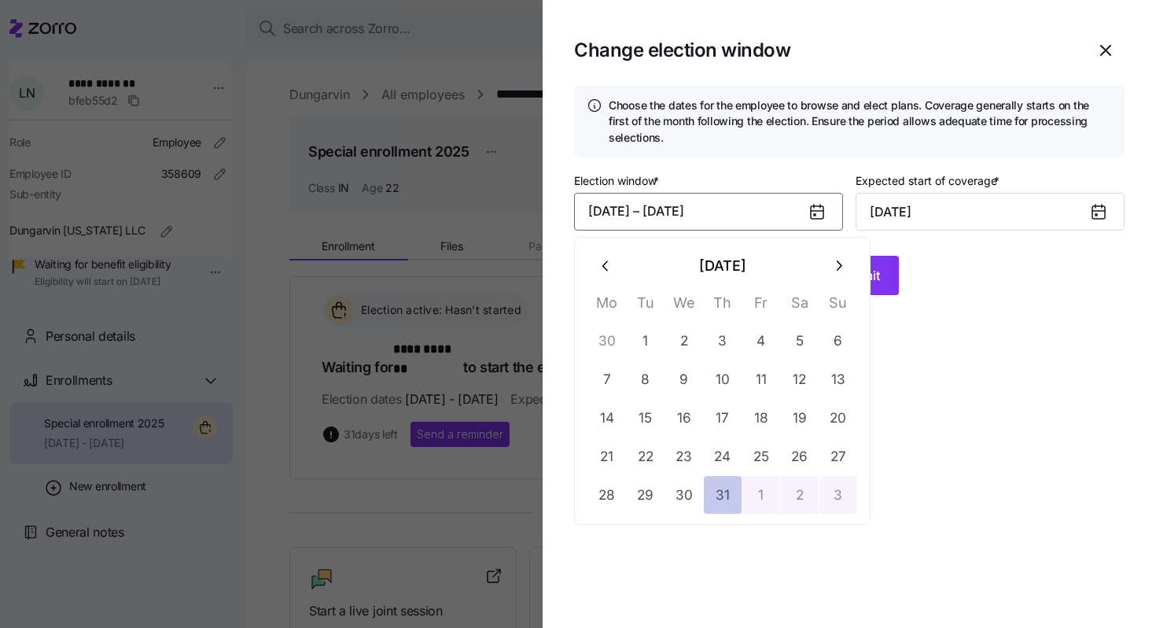
click at [728, 487] on button "31" at bounding box center [723, 495] width 38 height 38
click at [841, 259] on icon "button" at bounding box center [838, 265] width 17 height 17
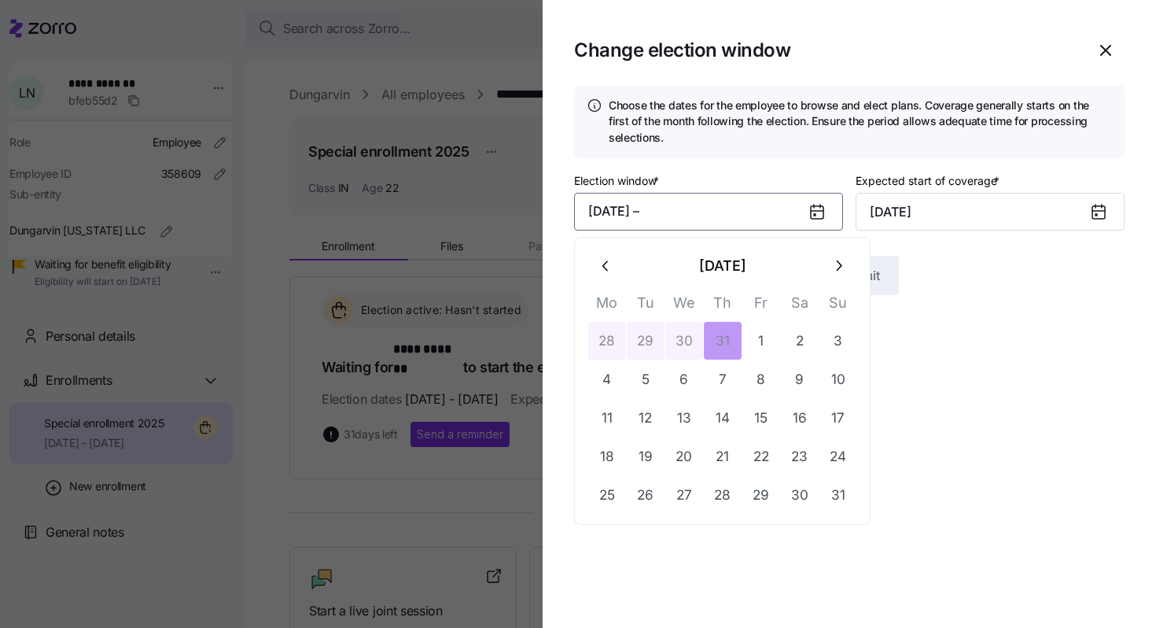
click at [841, 259] on icon "button" at bounding box center [838, 265] width 17 height 17
click at [684, 384] on button "10" at bounding box center [685, 379] width 38 height 38
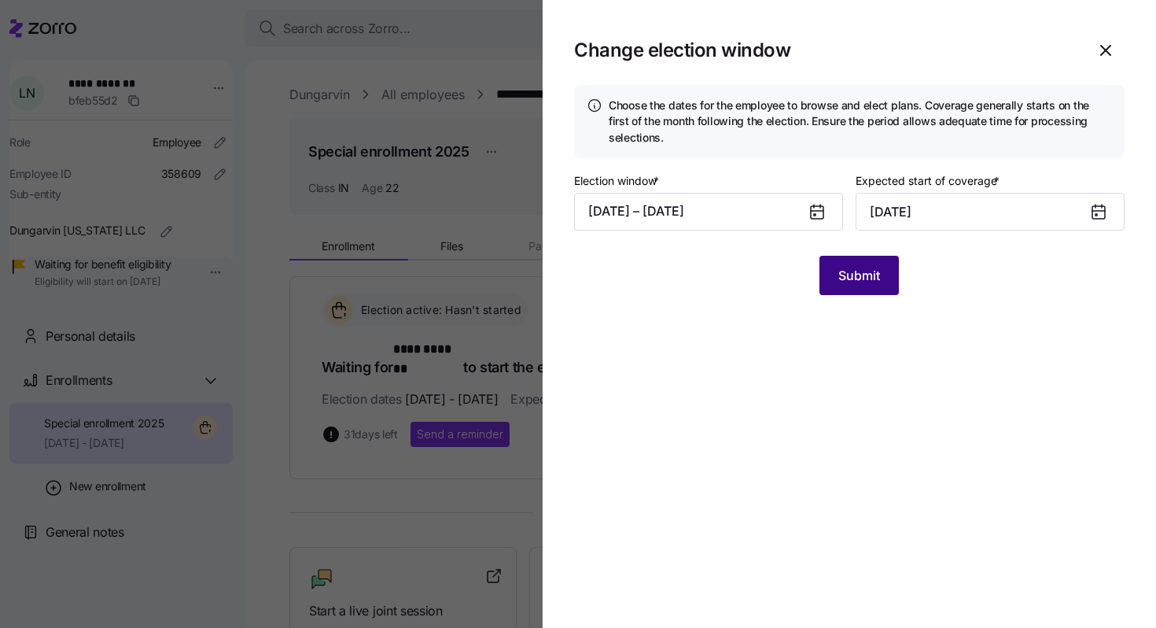
click at [865, 284] on span "Submit" at bounding box center [860, 275] width 42 height 19
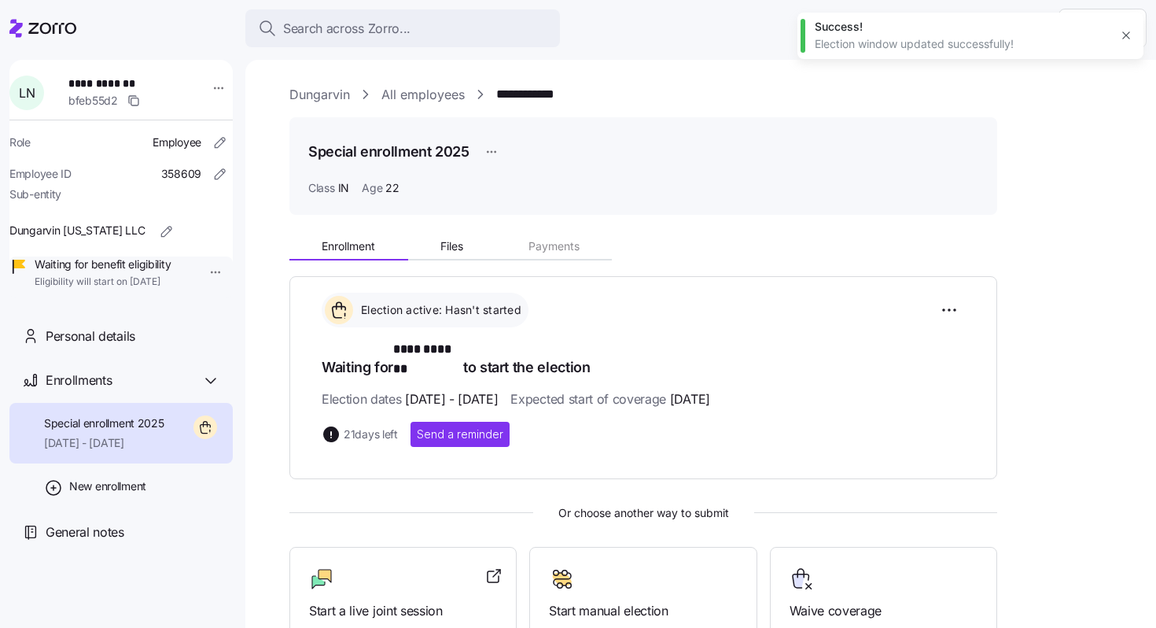
click at [434, 89] on link "All employees" at bounding box center [423, 95] width 83 height 20
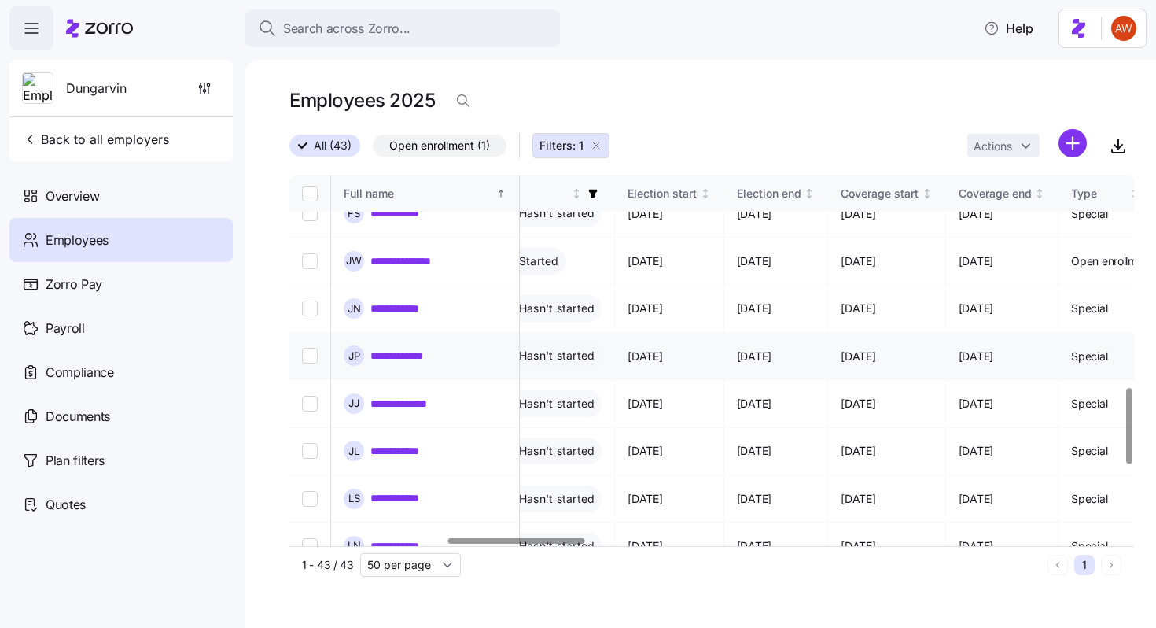
scroll to position [1043, 970]
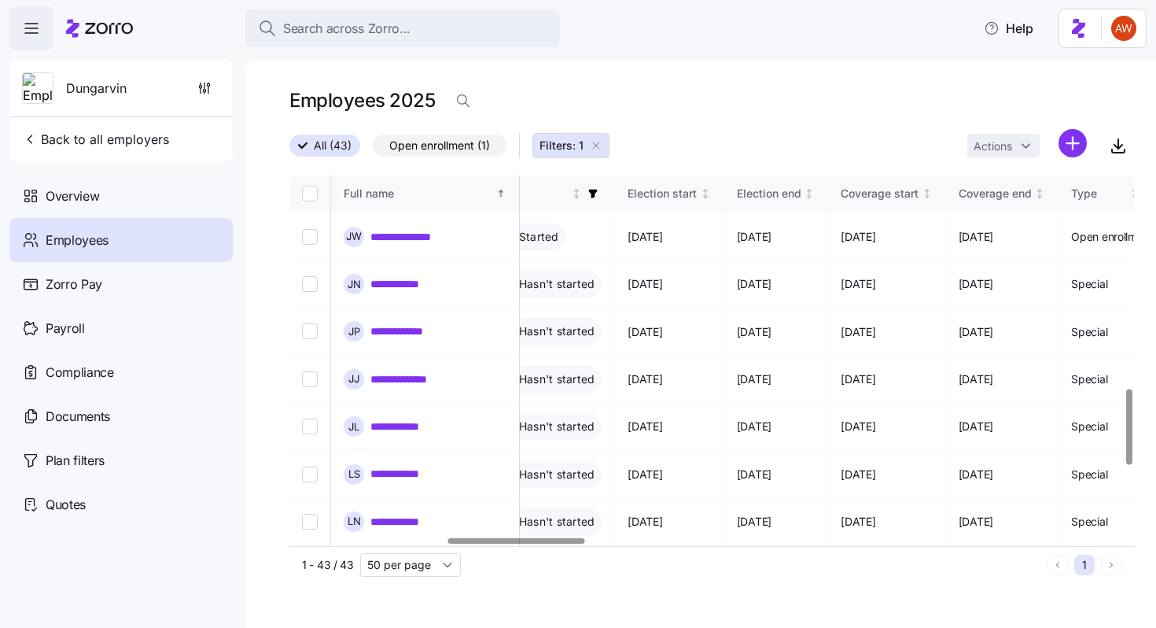
click at [394, 561] on link "**********" at bounding box center [400, 569] width 59 height 16
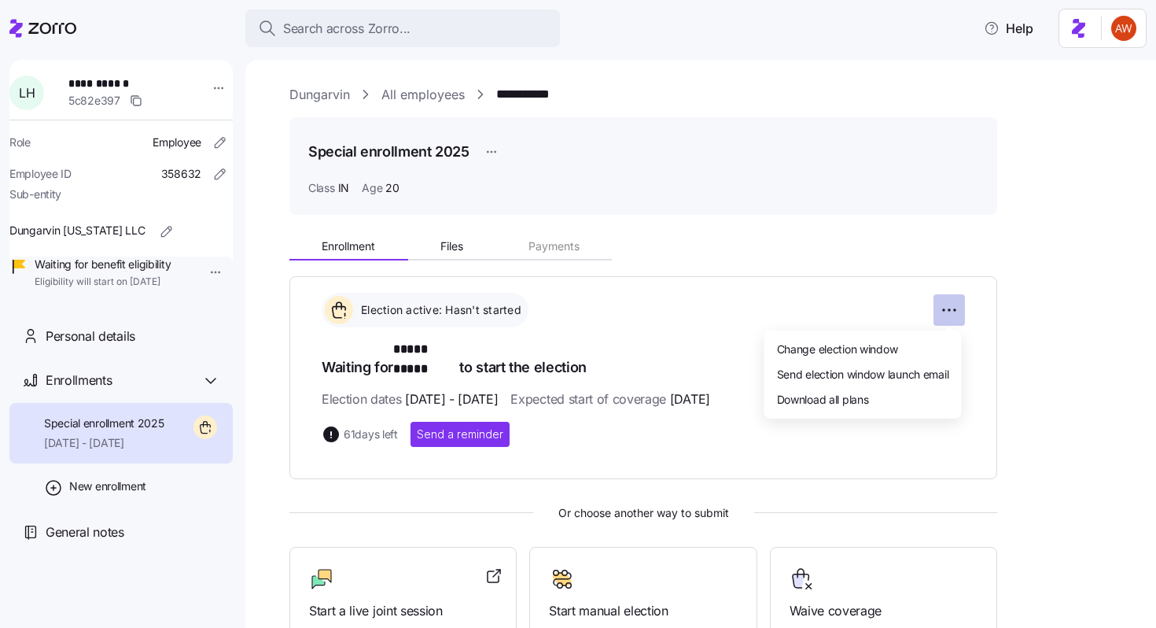
click at [943, 317] on html "**********" at bounding box center [578, 309] width 1156 height 618
click at [877, 351] on span "Change election window" at bounding box center [837, 349] width 121 height 16
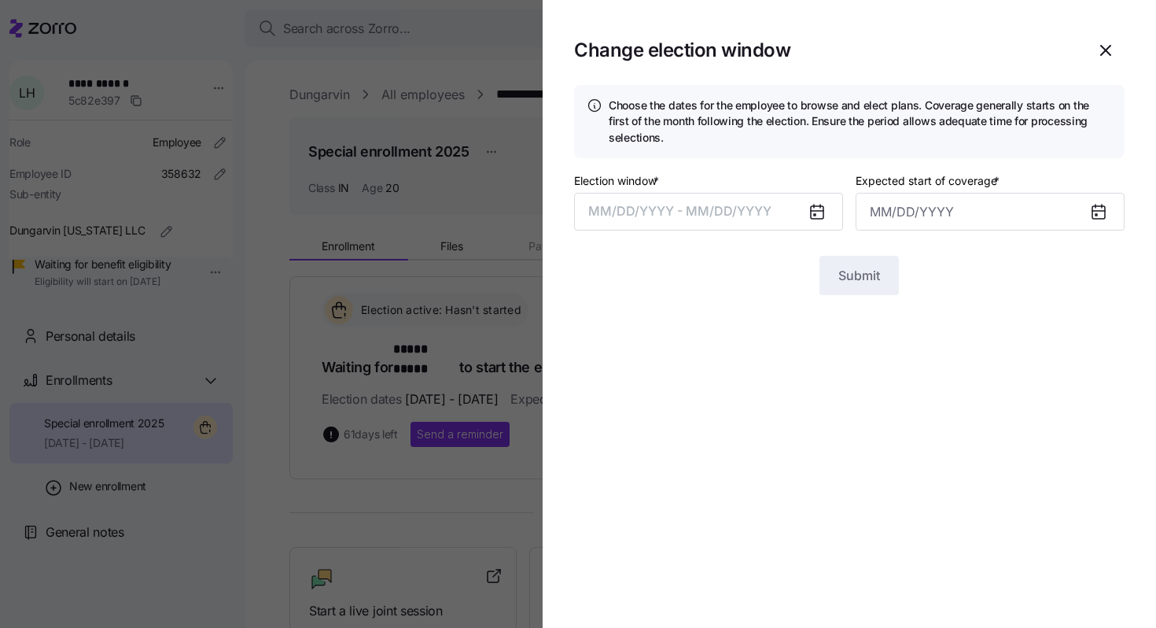
type input "[DATE]"
click at [770, 205] on button "[DATE] – [DATE]" at bounding box center [708, 212] width 269 height 38
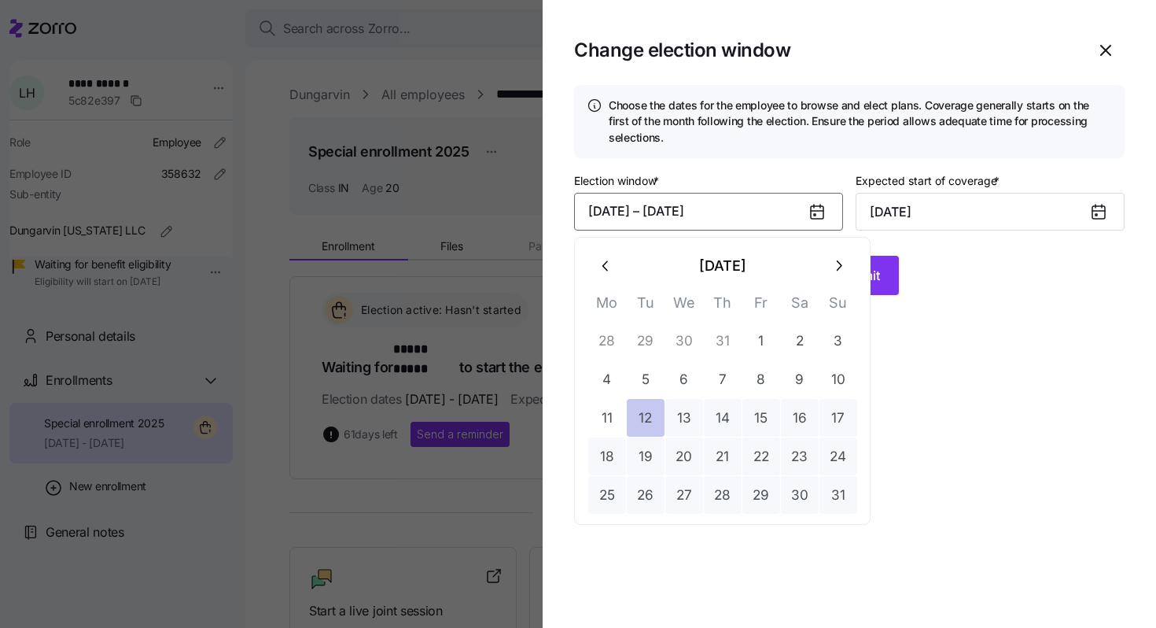
click at [658, 411] on button "12" at bounding box center [646, 418] width 38 height 38
click at [839, 257] on icon "button" at bounding box center [838, 265] width 17 height 17
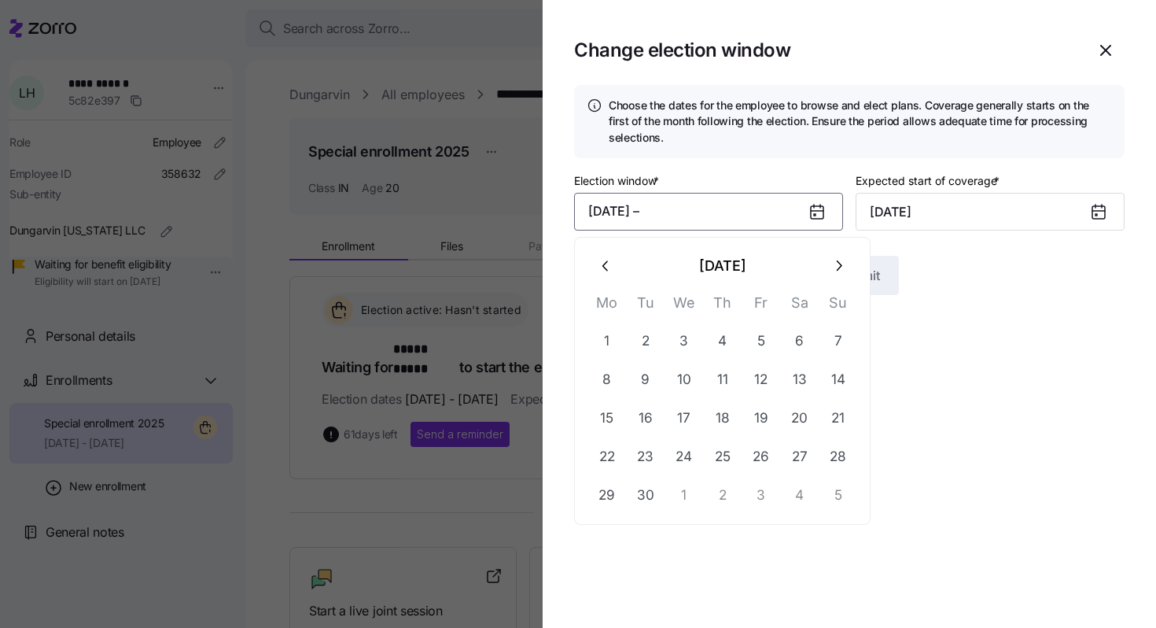
click at [839, 257] on icon "button" at bounding box center [838, 265] width 17 height 17
click at [774, 373] on button "10" at bounding box center [762, 379] width 38 height 38
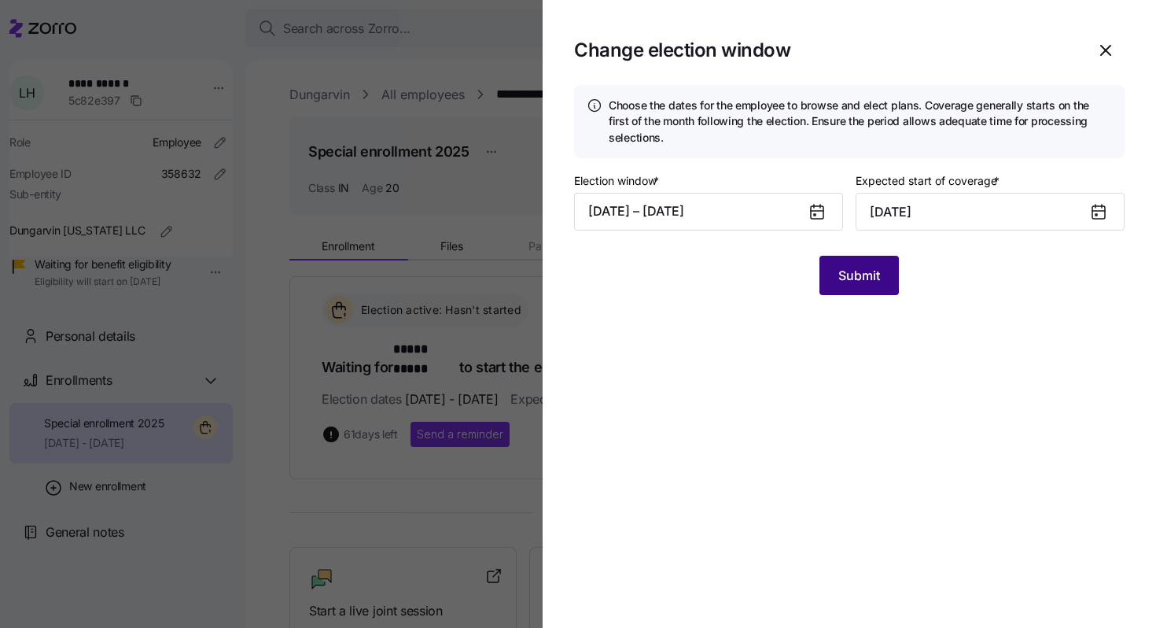
click at [872, 273] on span "Submit" at bounding box center [860, 275] width 42 height 19
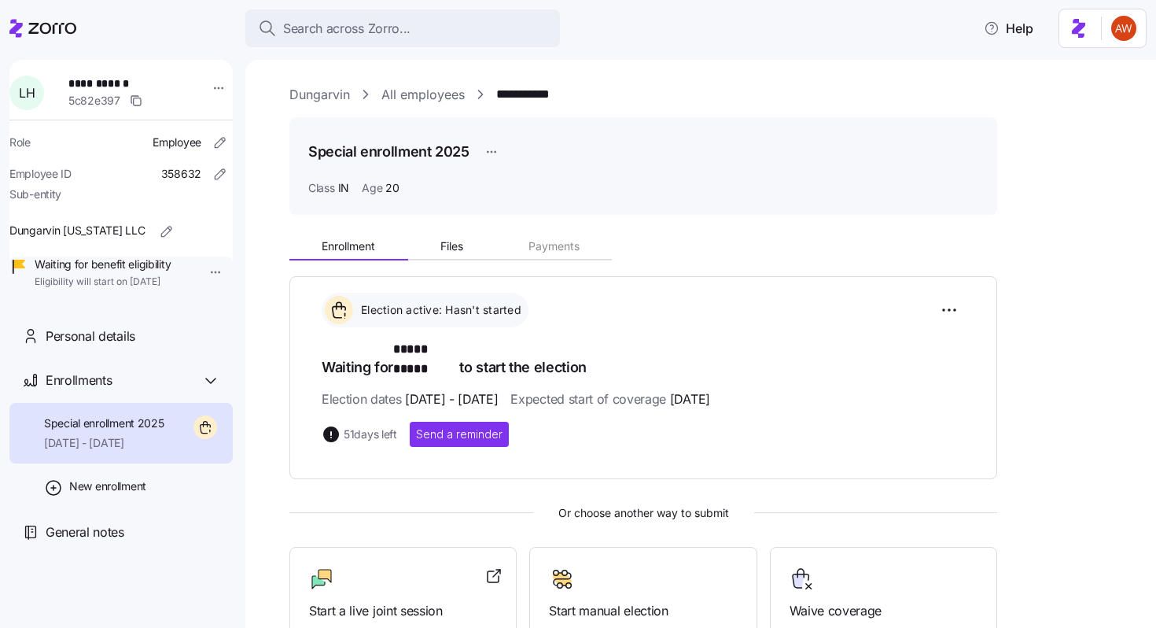
click at [426, 96] on link "All employees" at bounding box center [423, 95] width 83 height 20
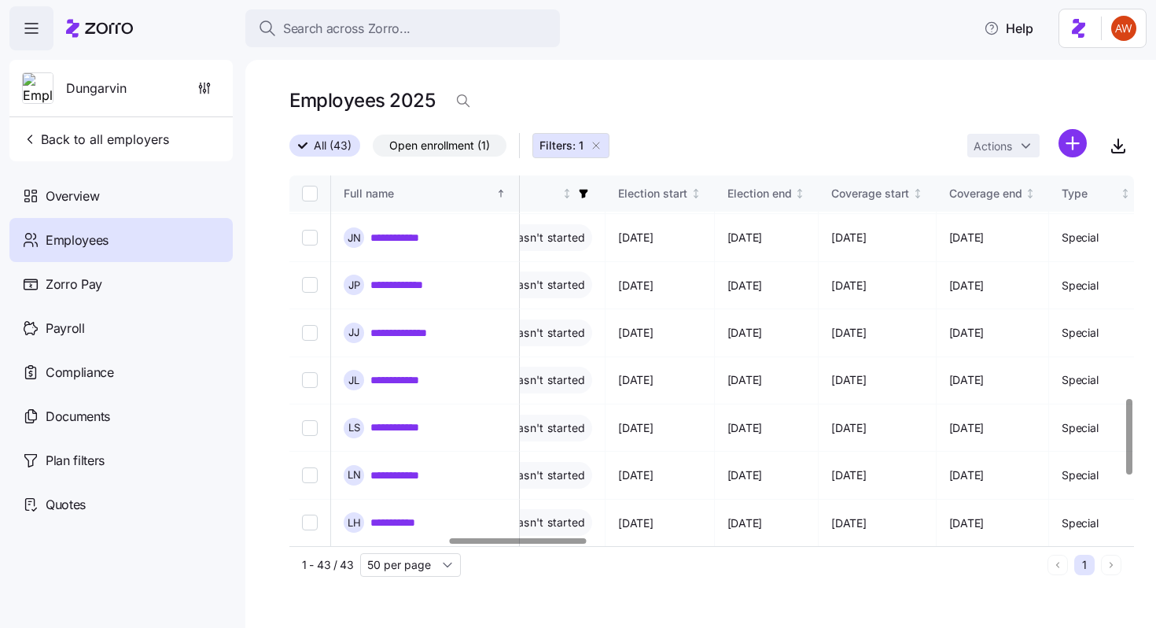
scroll to position [1091, 979]
click at [422, 561] on link "**********" at bounding box center [403, 569] width 65 height 16
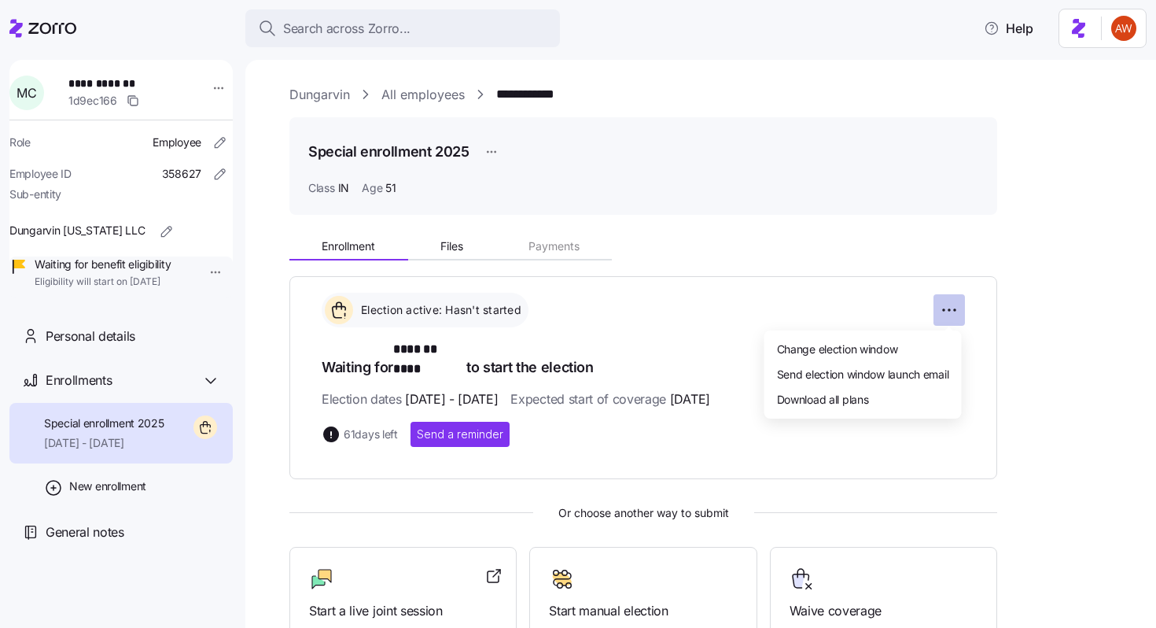
click at [953, 308] on html "**********" at bounding box center [578, 309] width 1156 height 618
click at [879, 354] on span "Change election window" at bounding box center [837, 349] width 121 height 16
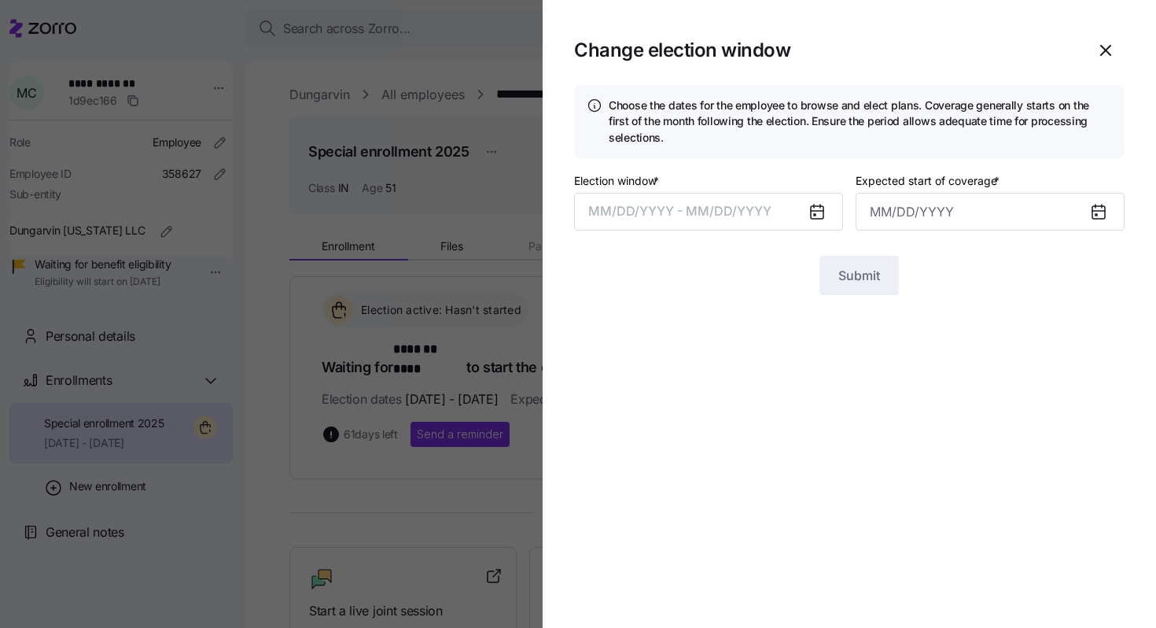
type input "[DATE]"
click at [754, 219] on button "[DATE] – [DATE]" at bounding box center [708, 212] width 269 height 38
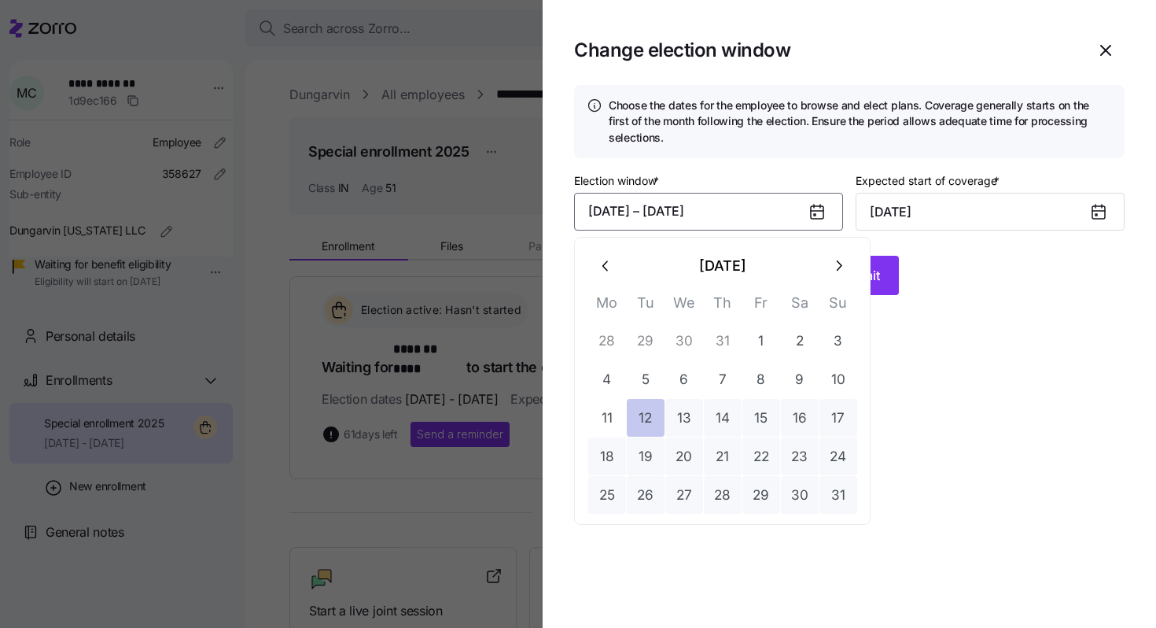
click at [649, 416] on button "12" at bounding box center [646, 418] width 38 height 38
click at [831, 265] on icon "button" at bounding box center [838, 265] width 17 height 17
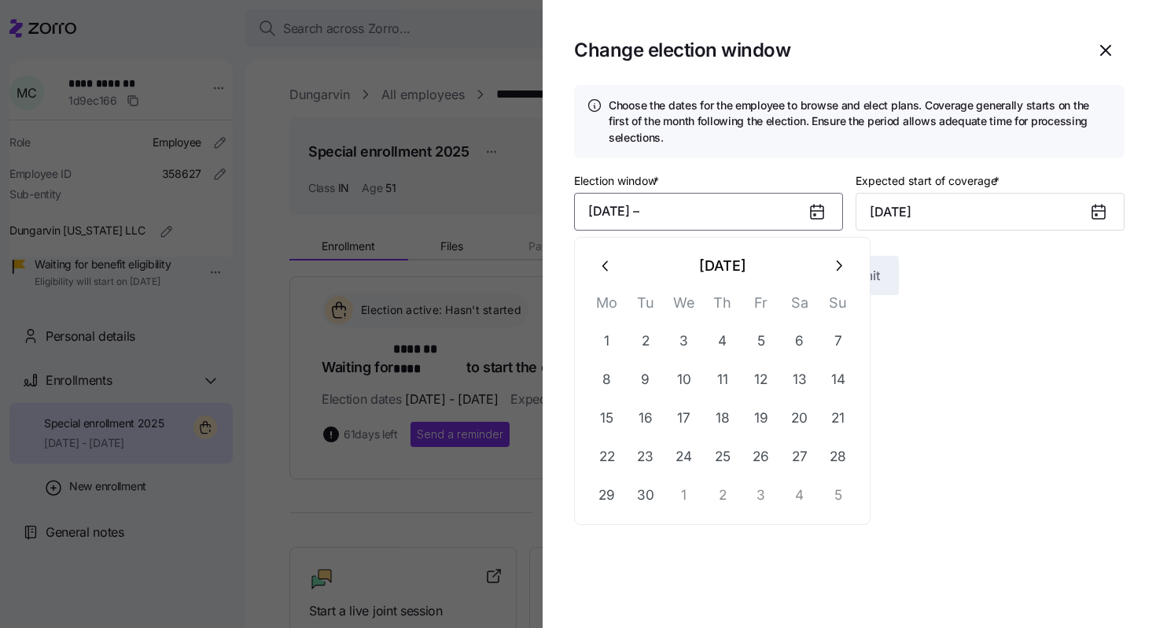
click at [831, 265] on icon "button" at bounding box center [838, 265] width 17 height 17
click at [758, 384] on button "10" at bounding box center [762, 379] width 38 height 38
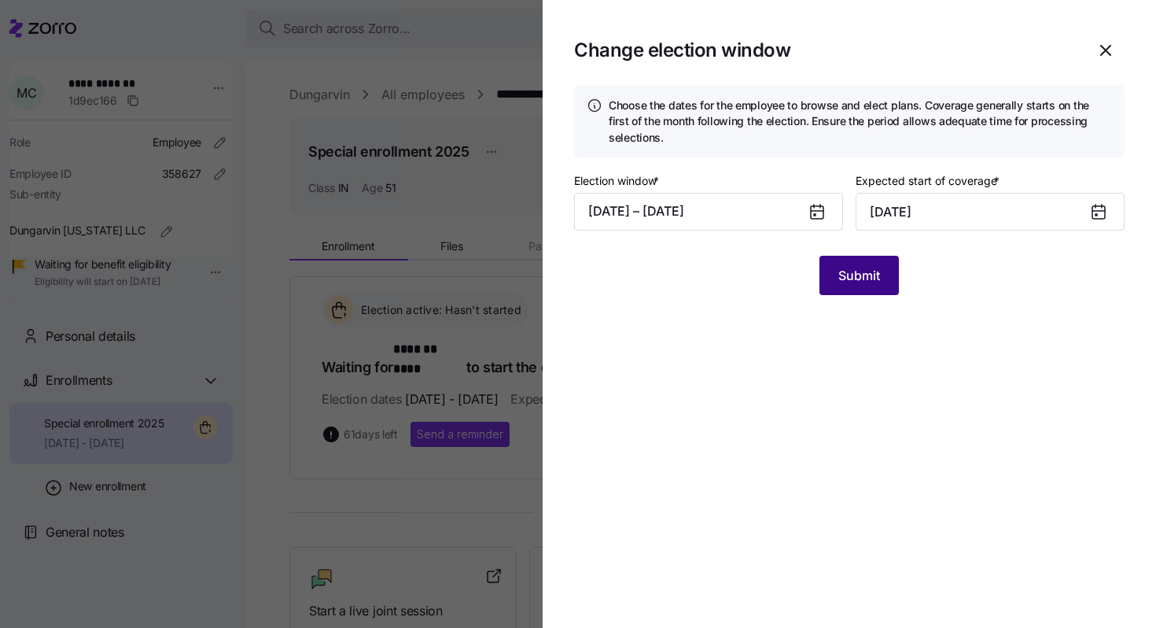
click at [858, 273] on span "Submit" at bounding box center [860, 275] width 42 height 19
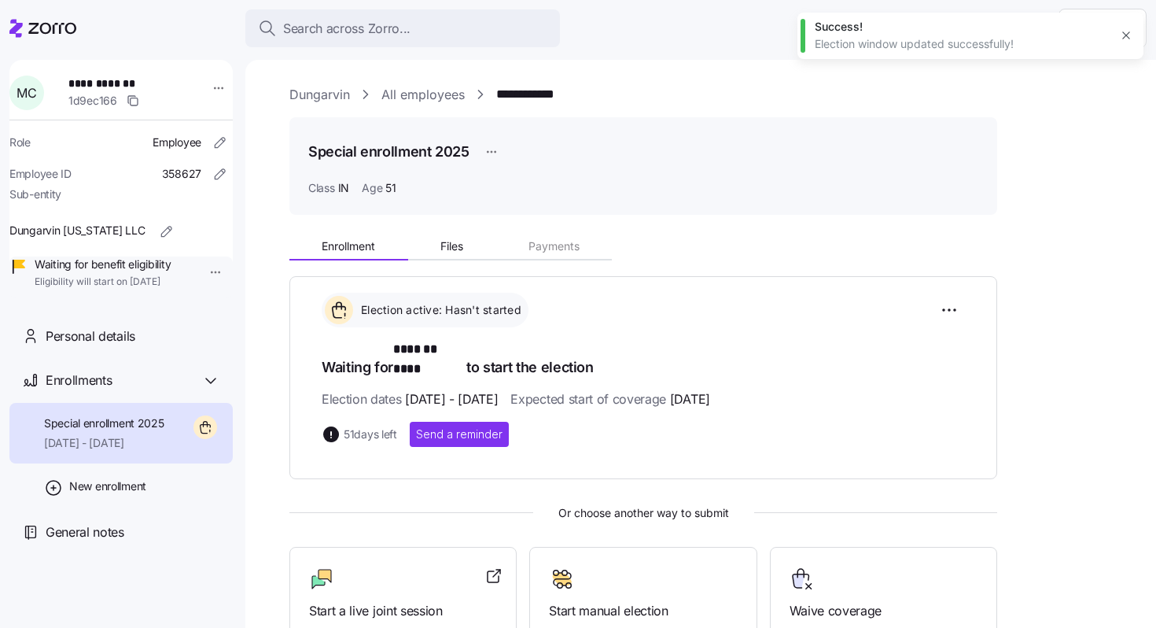
click at [446, 98] on link "All employees" at bounding box center [423, 95] width 83 height 20
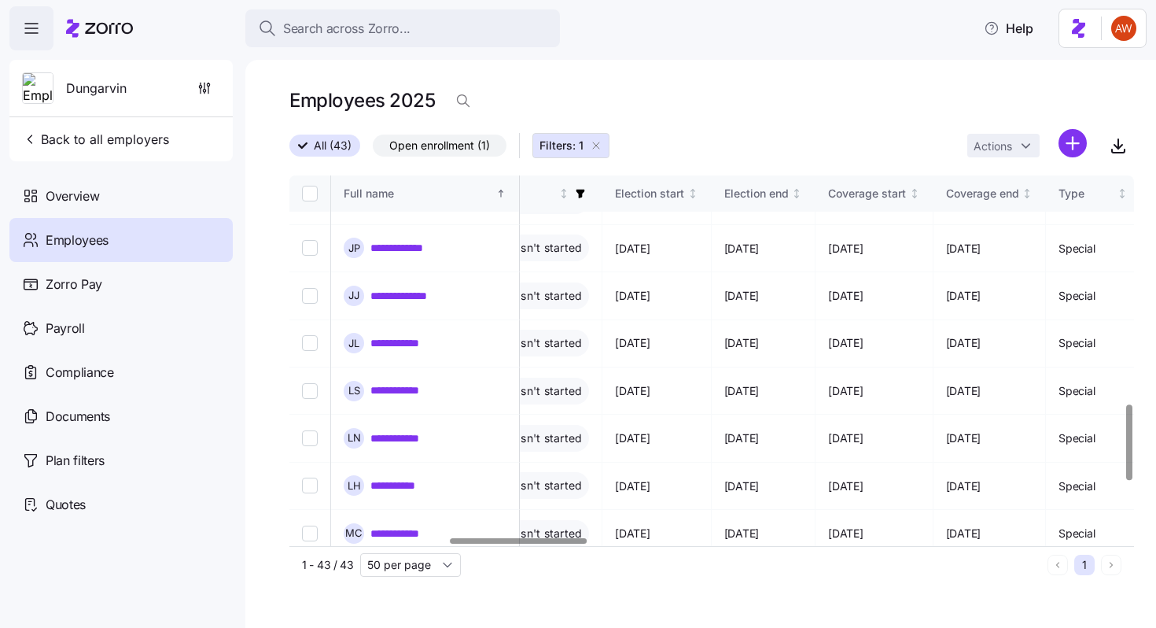
scroll to position [1138, 983]
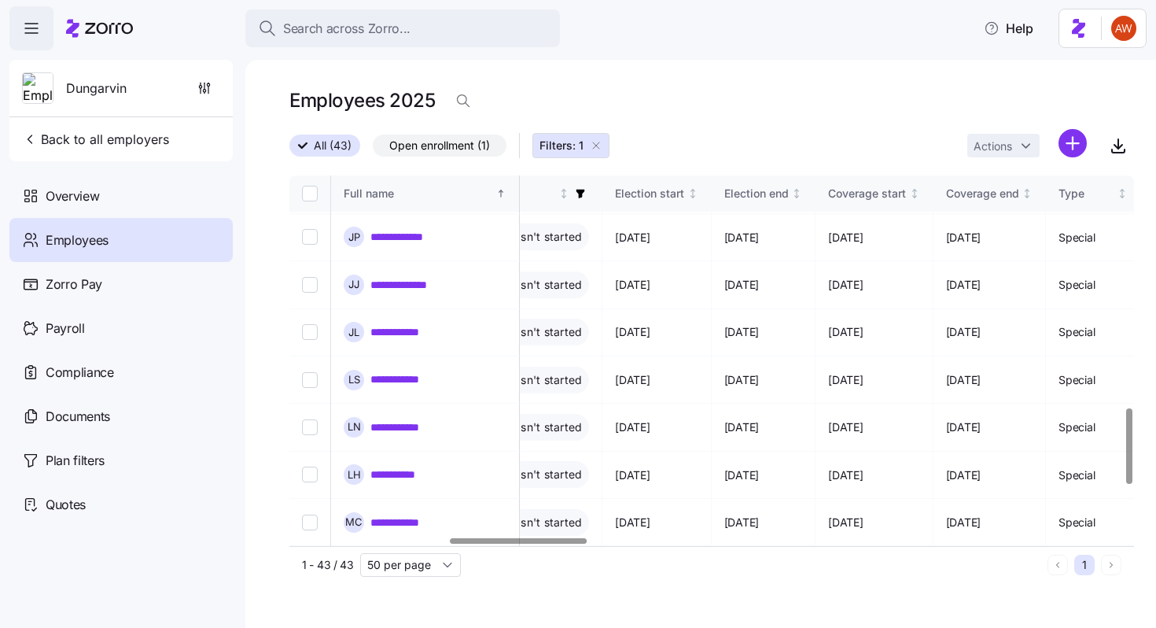
click at [419, 562] on link "**********" at bounding box center [411, 570] width 81 height 16
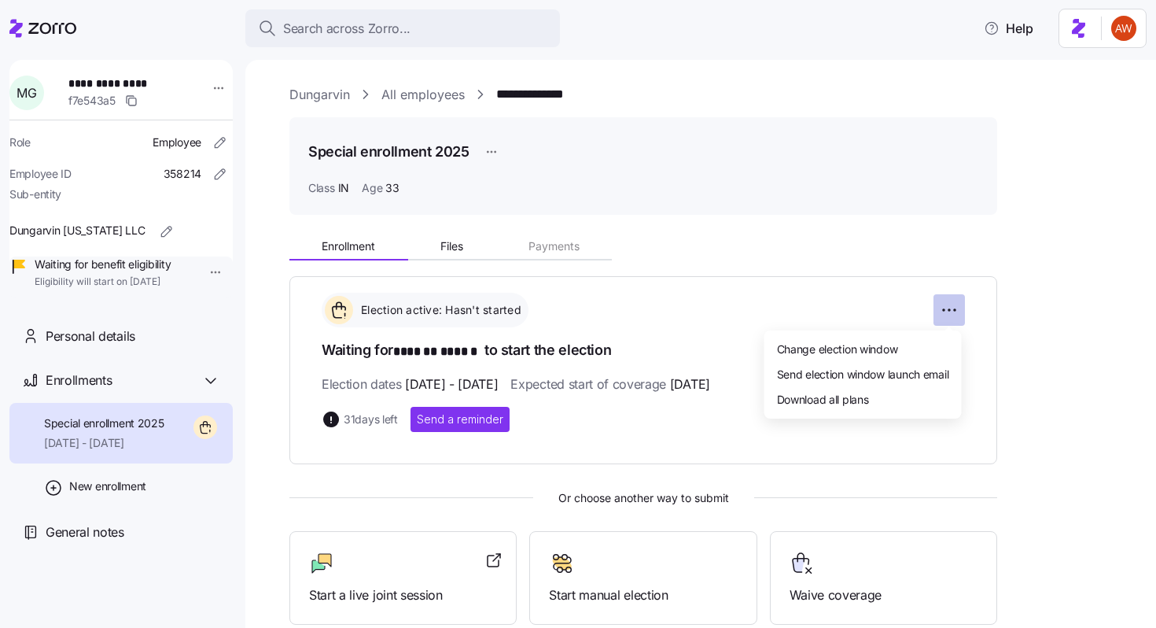
click at [943, 313] on html "**********" at bounding box center [578, 309] width 1156 height 618
click at [887, 348] on span "Change election window" at bounding box center [837, 349] width 121 height 16
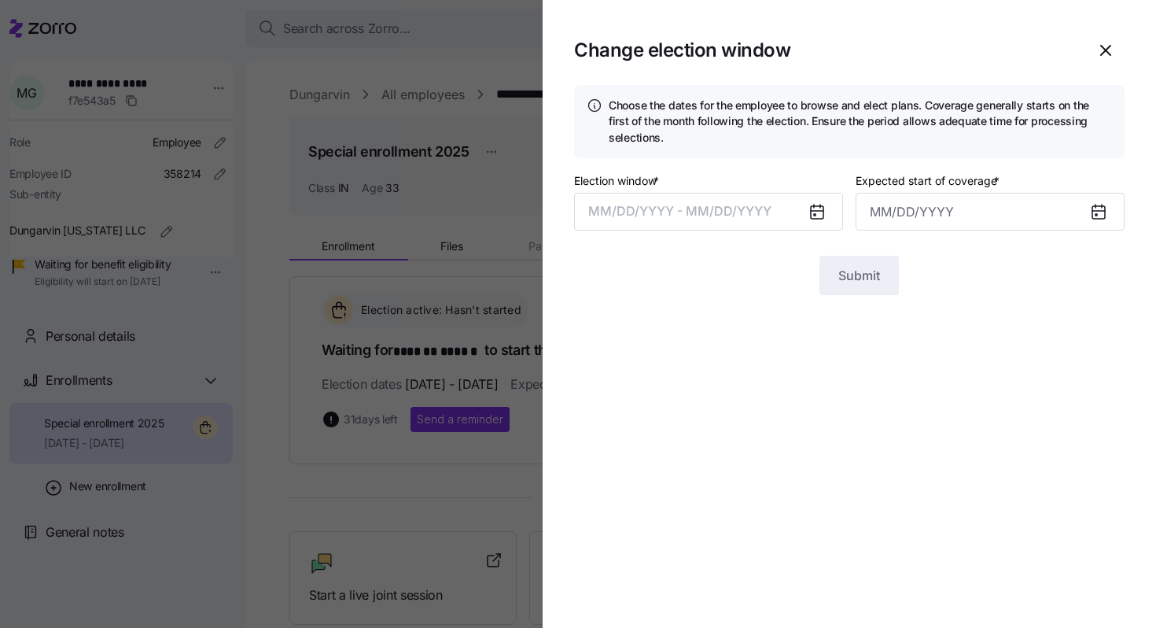
type input "[DATE]"
click at [735, 213] on button "[DATE] – [DATE]" at bounding box center [708, 212] width 269 height 38
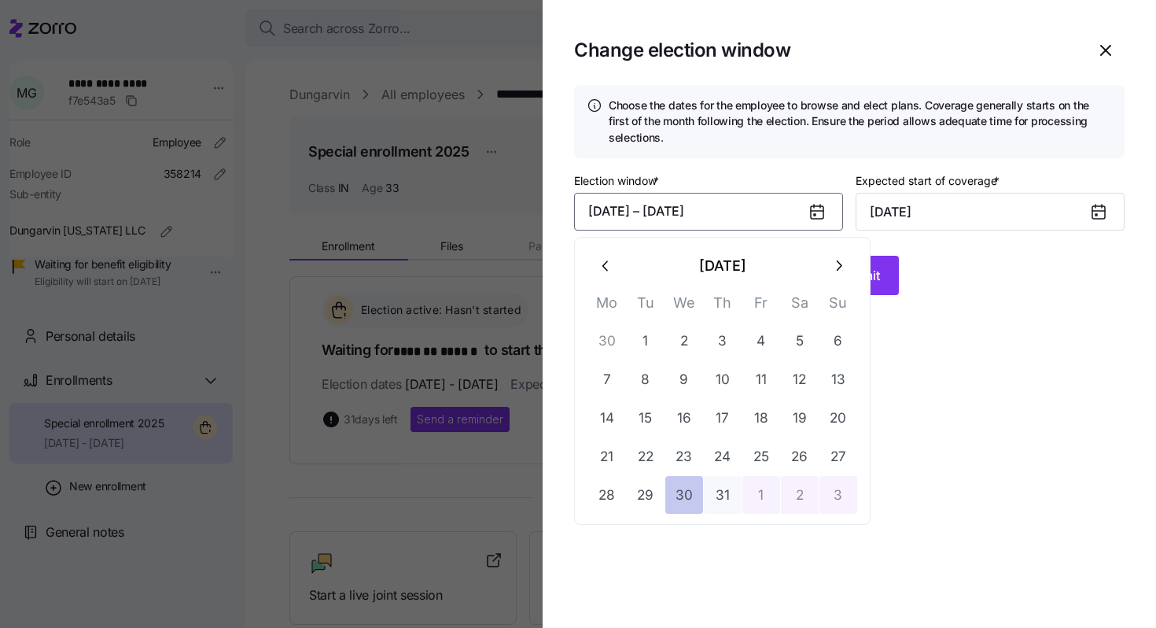
click at [691, 478] on button "30" at bounding box center [685, 495] width 38 height 38
click at [840, 264] on icon "button" at bounding box center [838, 265] width 17 height 17
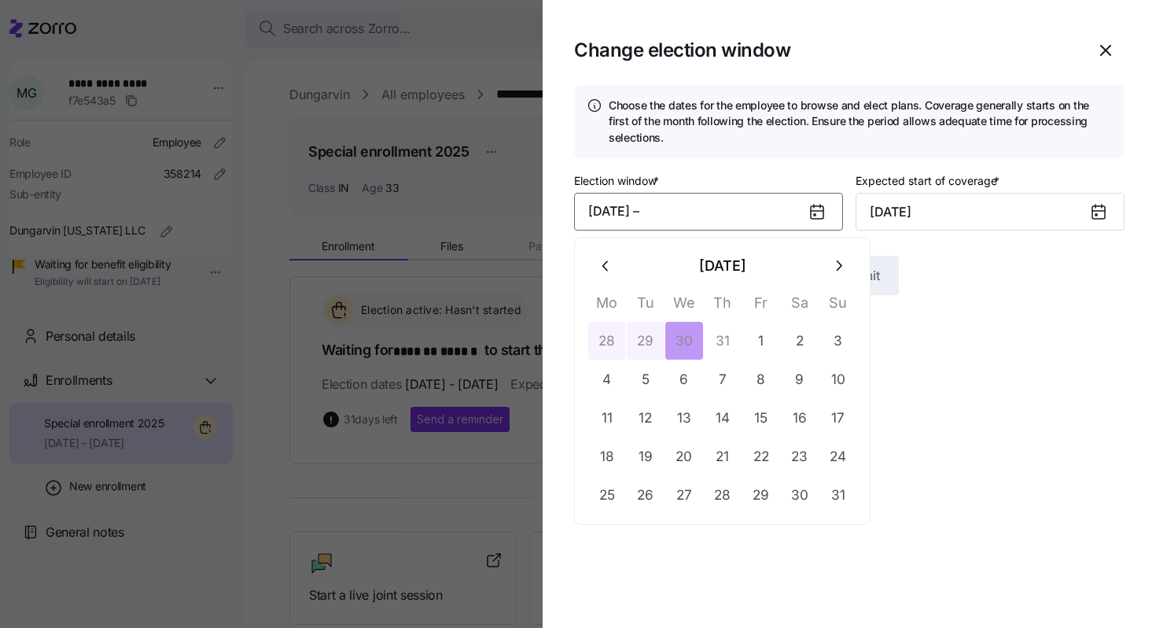
click at [840, 264] on icon "button" at bounding box center [838, 265] width 17 height 17
click at [672, 383] on button "10" at bounding box center [685, 379] width 38 height 38
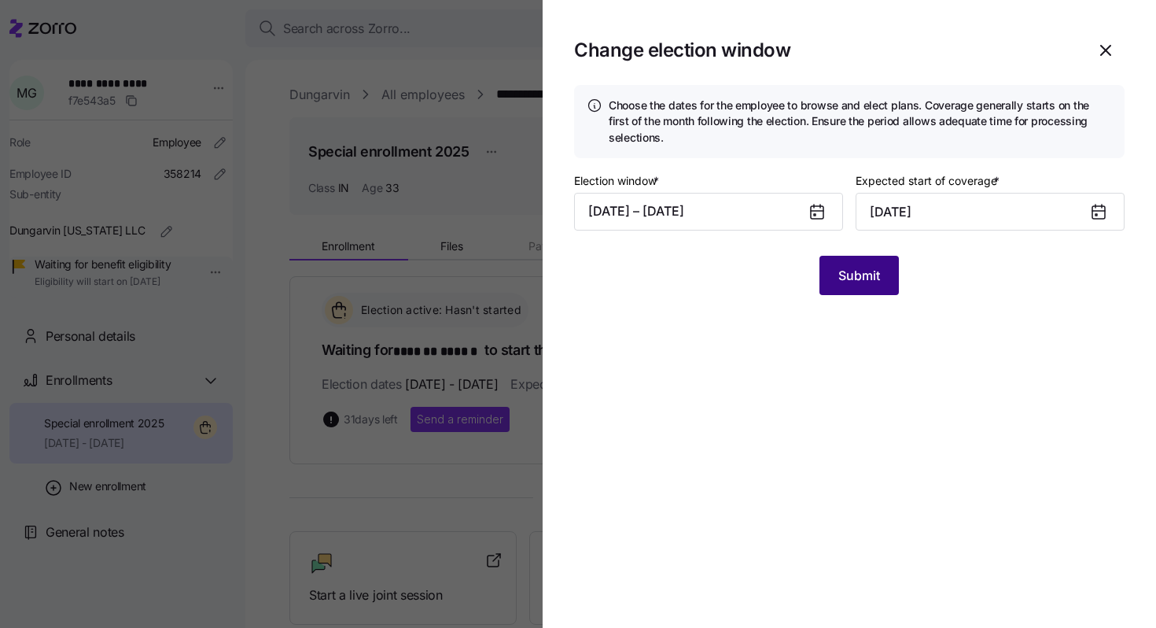
click at [883, 274] on button "Submit" at bounding box center [859, 275] width 79 height 39
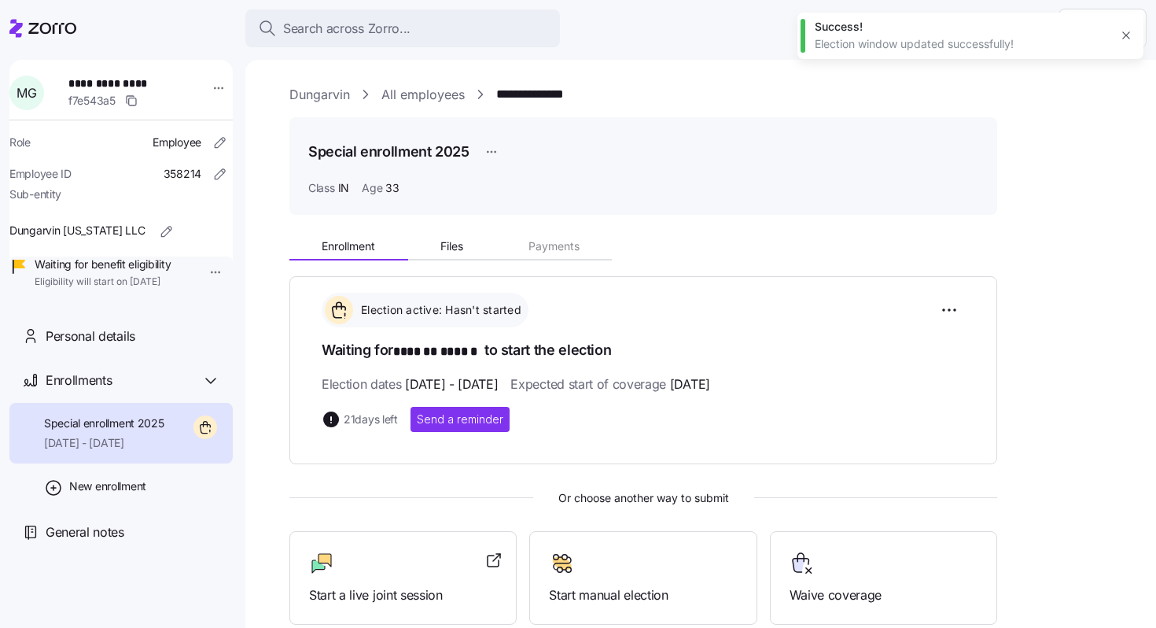
click at [437, 96] on link "All employees" at bounding box center [423, 95] width 83 height 20
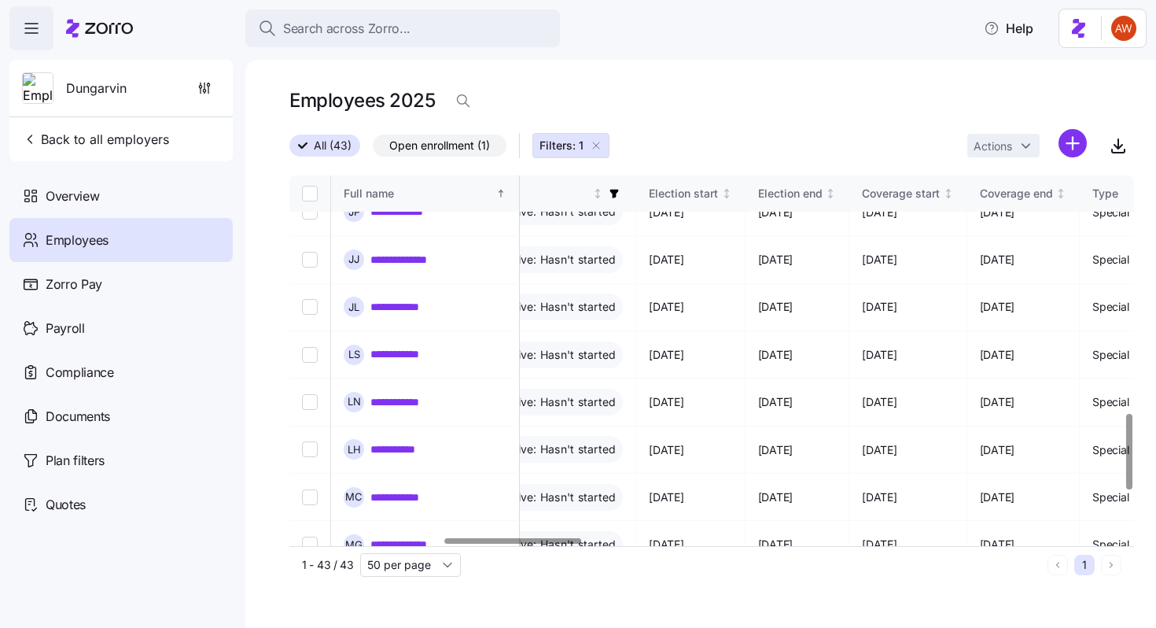
scroll to position [1172, 949]
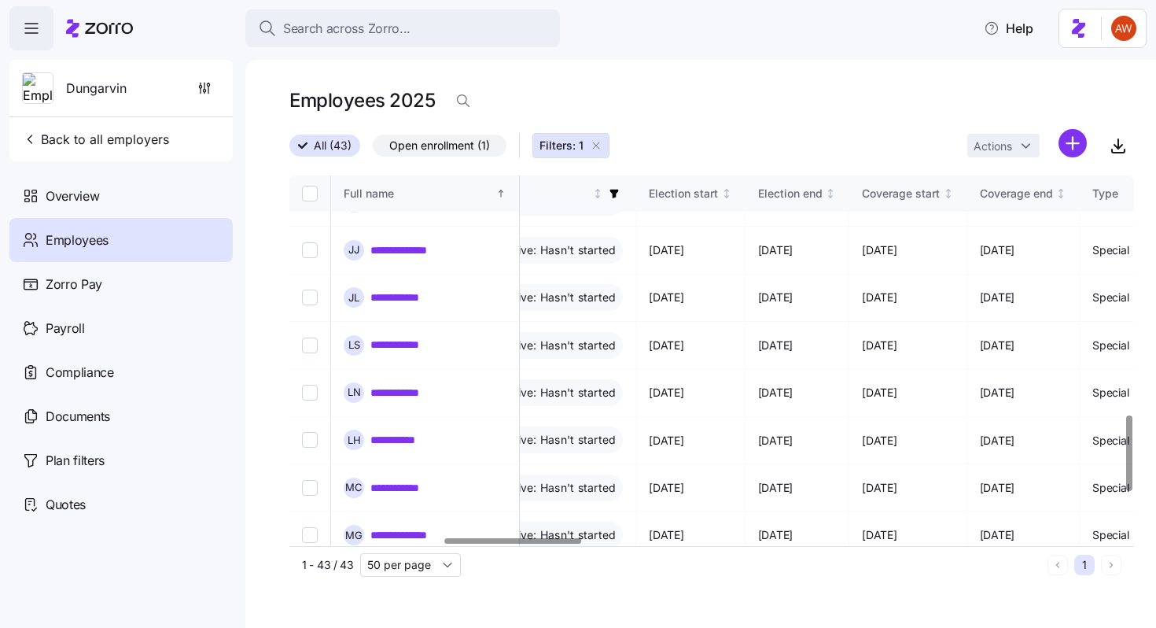
click at [449, 574] on link "**********" at bounding box center [433, 582] width 124 height 16
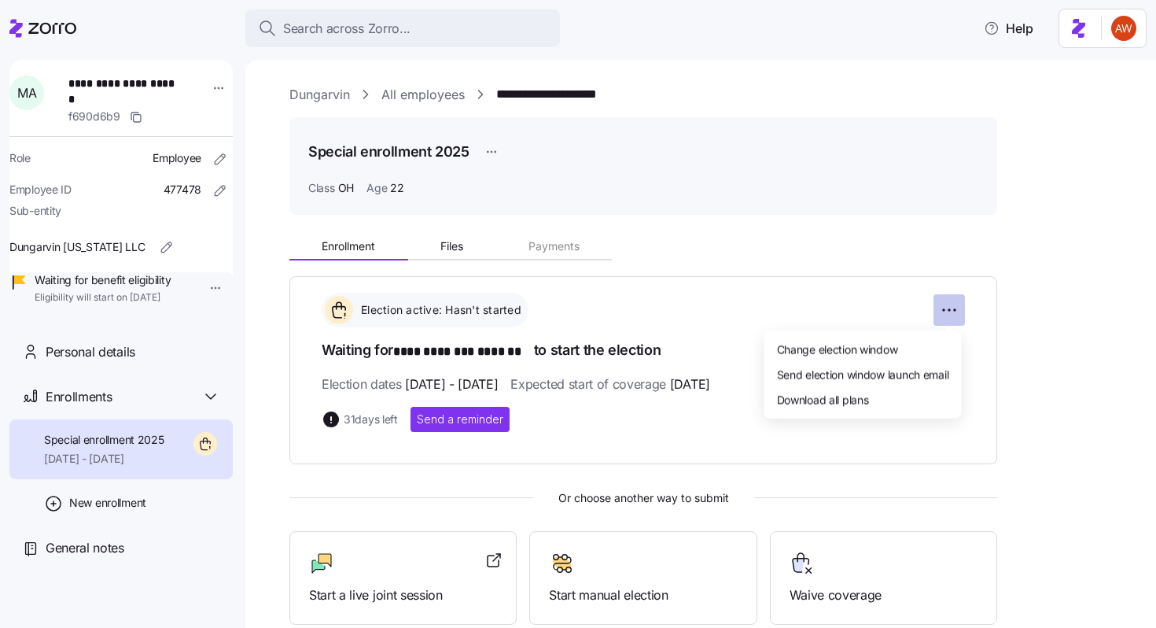
click at [949, 308] on html "**********" at bounding box center [578, 309] width 1156 height 618
click at [886, 356] on div "Change election window" at bounding box center [863, 348] width 185 height 25
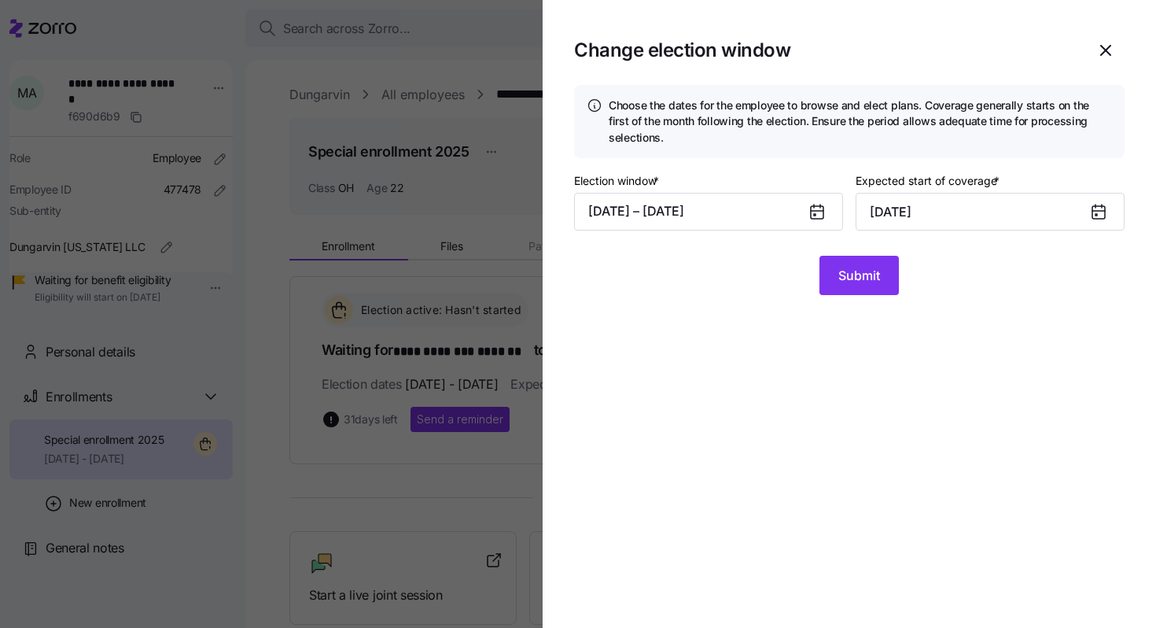
click at [824, 213] on icon at bounding box center [817, 212] width 13 height 13
click at [820, 212] on icon at bounding box center [817, 212] width 13 height 13
click at [808, 210] on icon at bounding box center [817, 211] width 19 height 19
click at [776, 208] on button "[DATE] – [DATE]" at bounding box center [708, 212] width 269 height 38
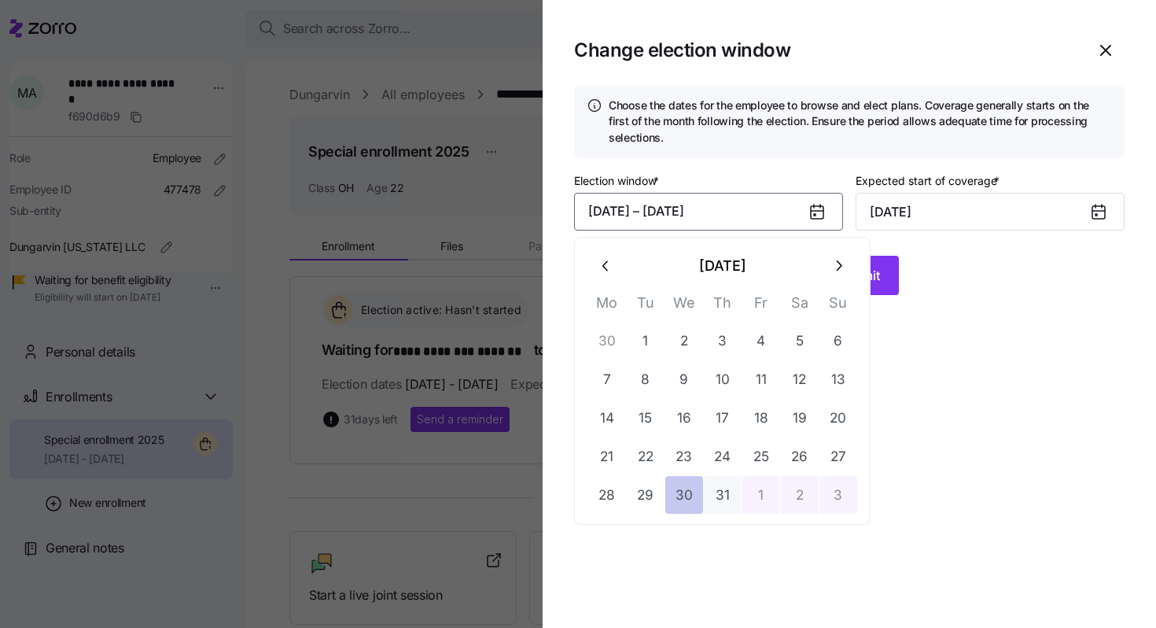
click at [691, 502] on button "30" at bounding box center [685, 495] width 38 height 38
click at [842, 262] on icon "button" at bounding box center [838, 265] width 17 height 17
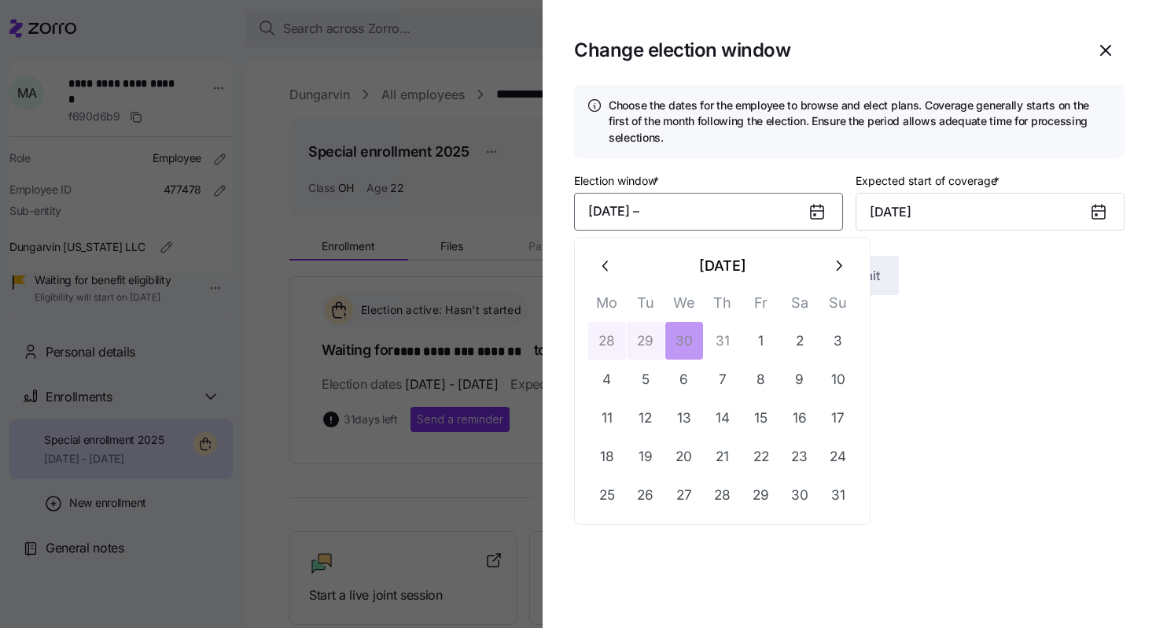
click at [842, 262] on icon "button" at bounding box center [838, 265] width 17 height 17
click at [688, 379] on button "10" at bounding box center [685, 379] width 38 height 38
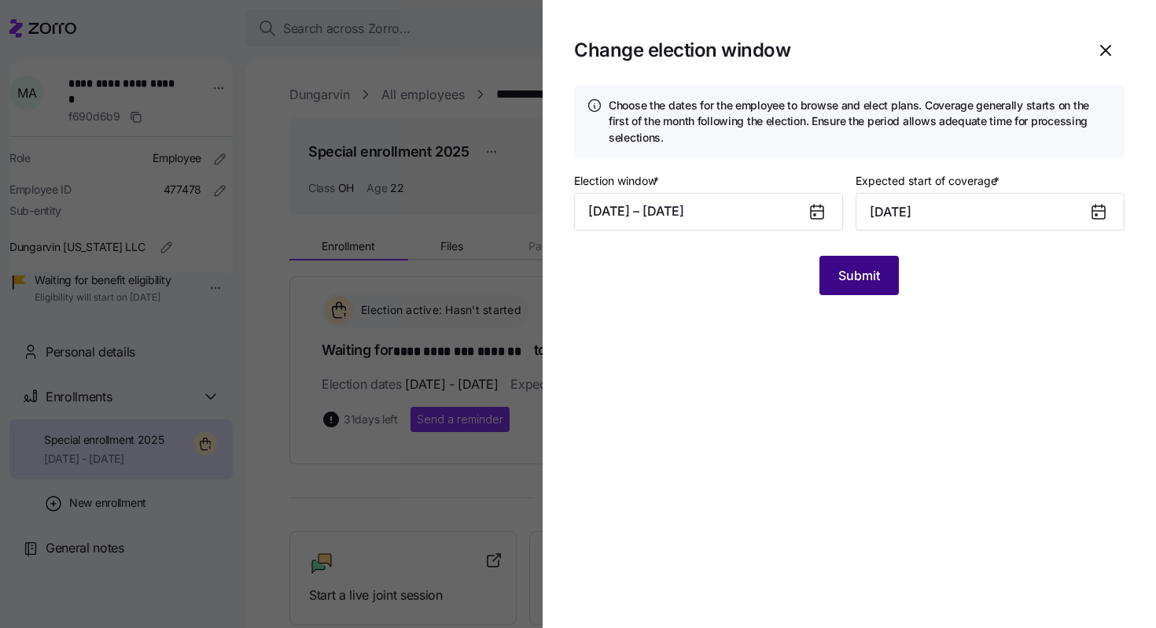
click at [851, 286] on button "Submit" at bounding box center [859, 275] width 79 height 39
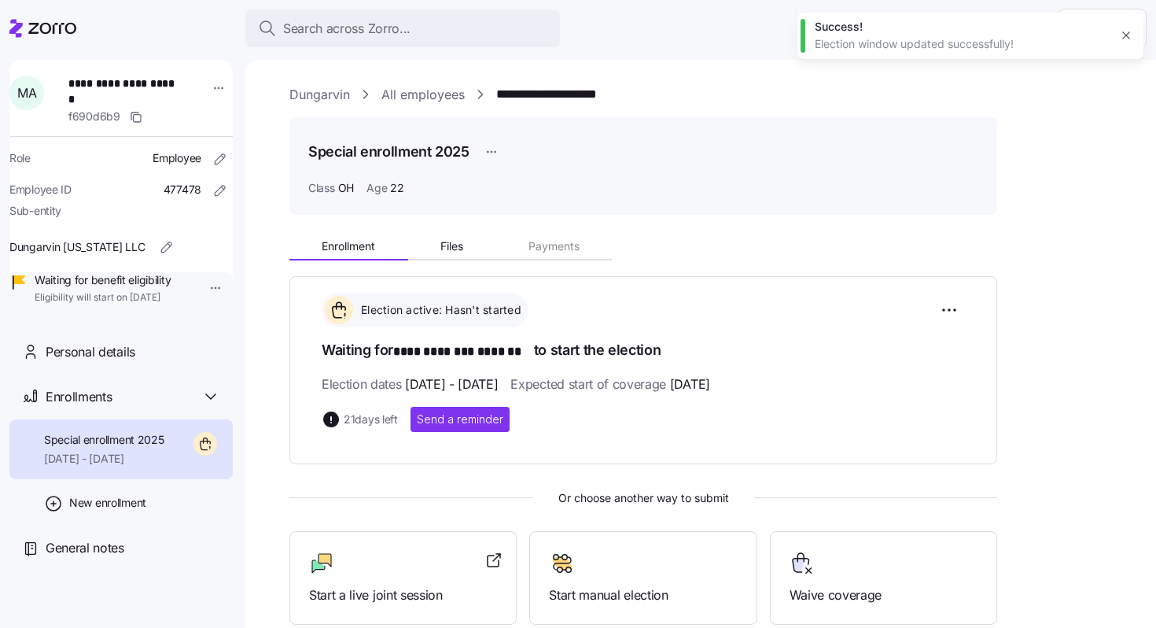
click at [431, 101] on link "All employees" at bounding box center [423, 95] width 83 height 20
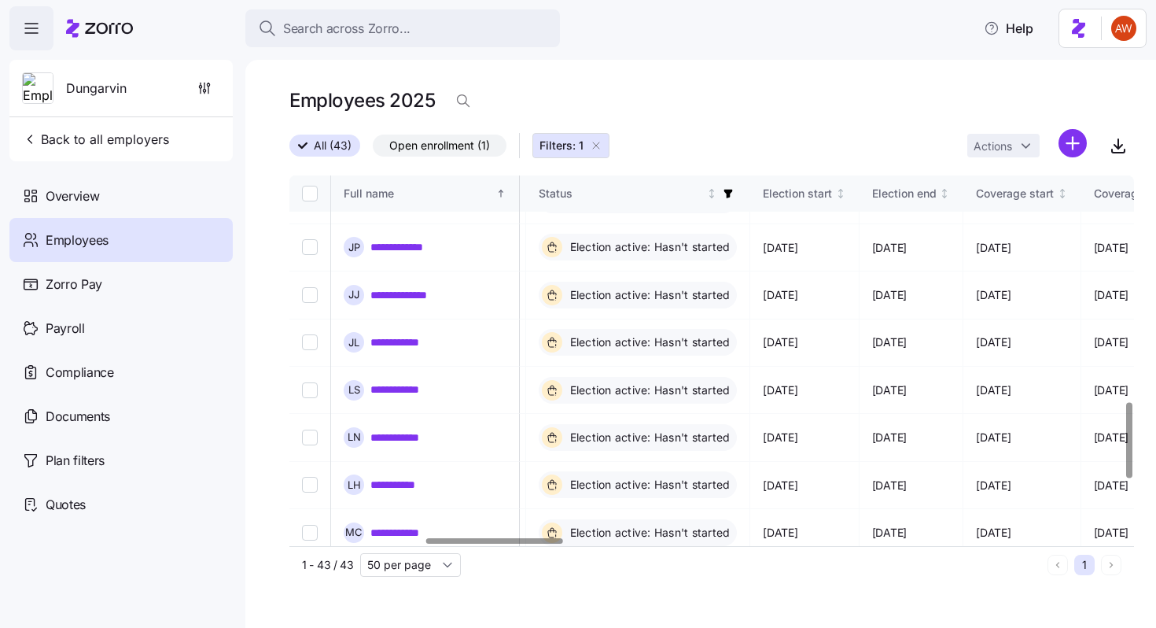
scroll to position [1214, 835]
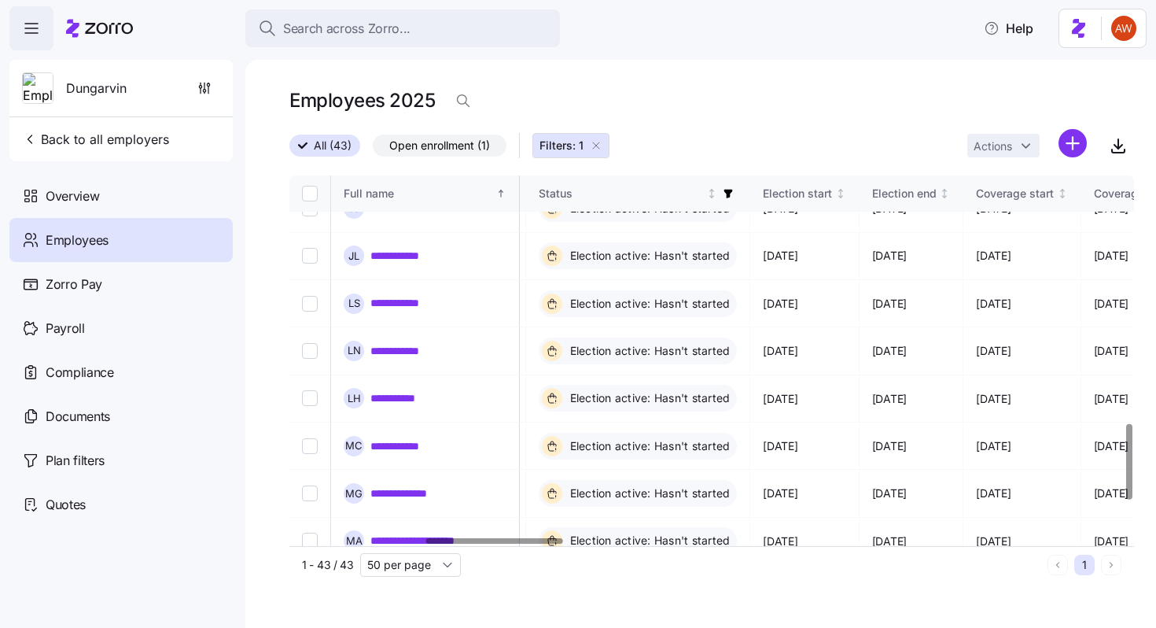
click at [427, 581] on link "**********" at bounding box center [421, 589] width 101 height 16
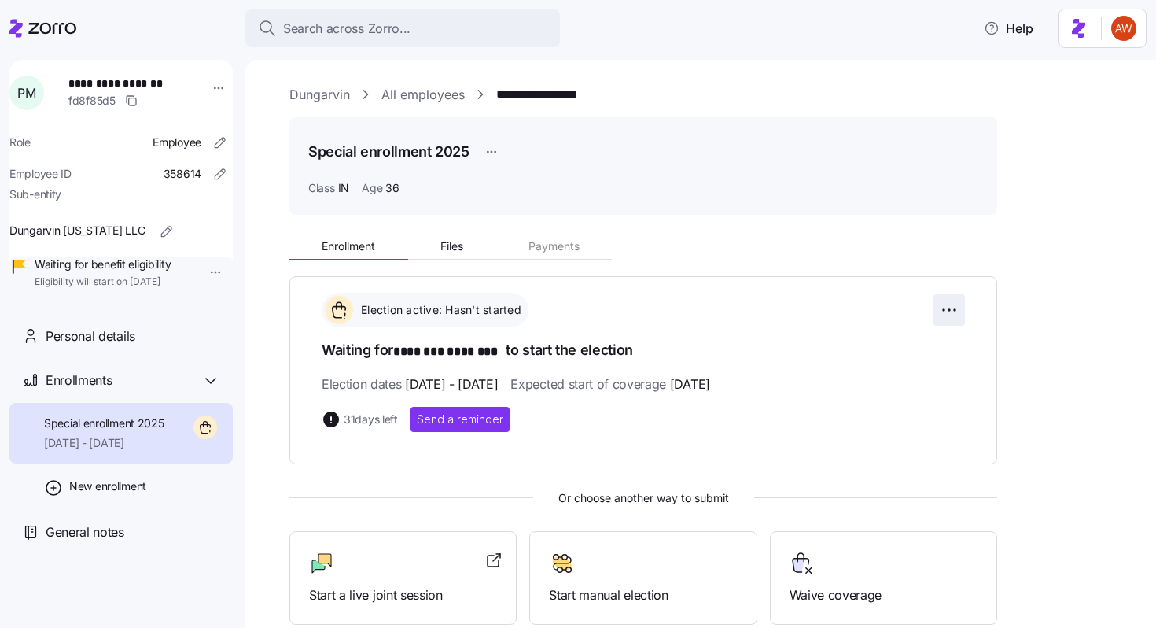
click at [944, 310] on html "**********" at bounding box center [578, 309] width 1156 height 618
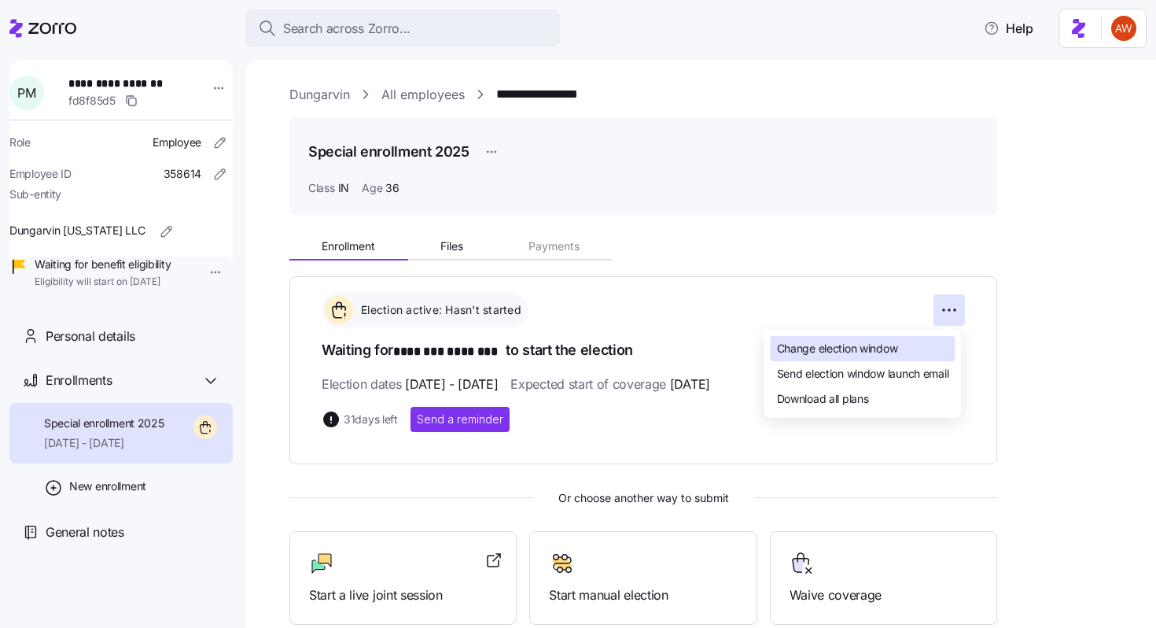
click at [870, 347] on span "Change election window" at bounding box center [837, 349] width 121 height 16
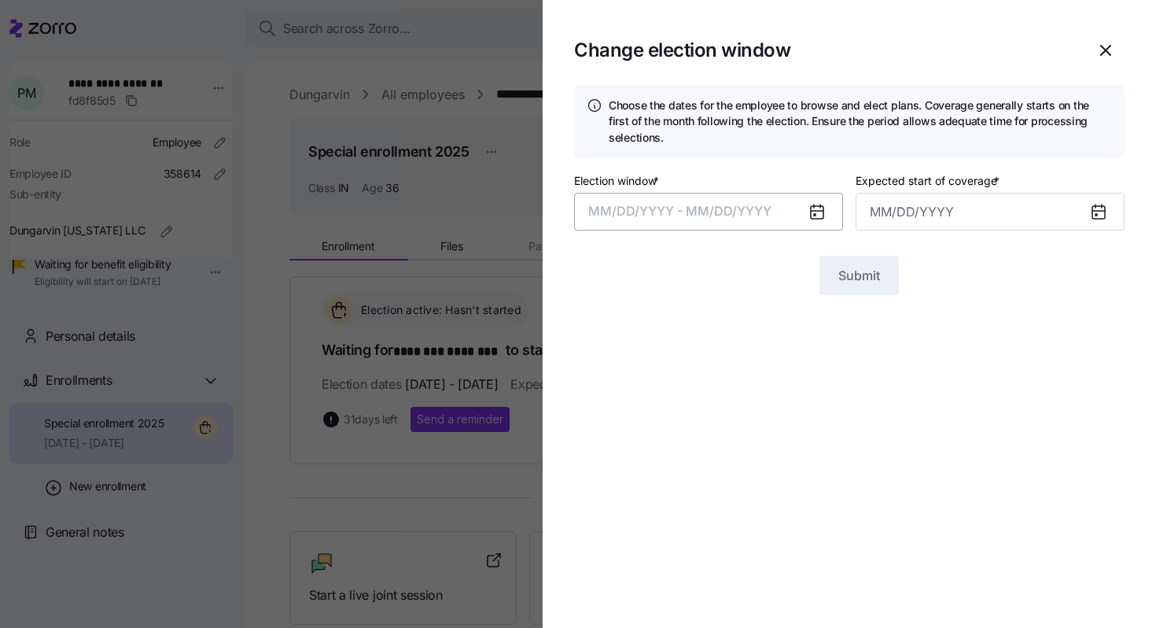
type input "[DATE]"
click at [769, 209] on button "[DATE] – [DATE]" at bounding box center [708, 212] width 269 height 38
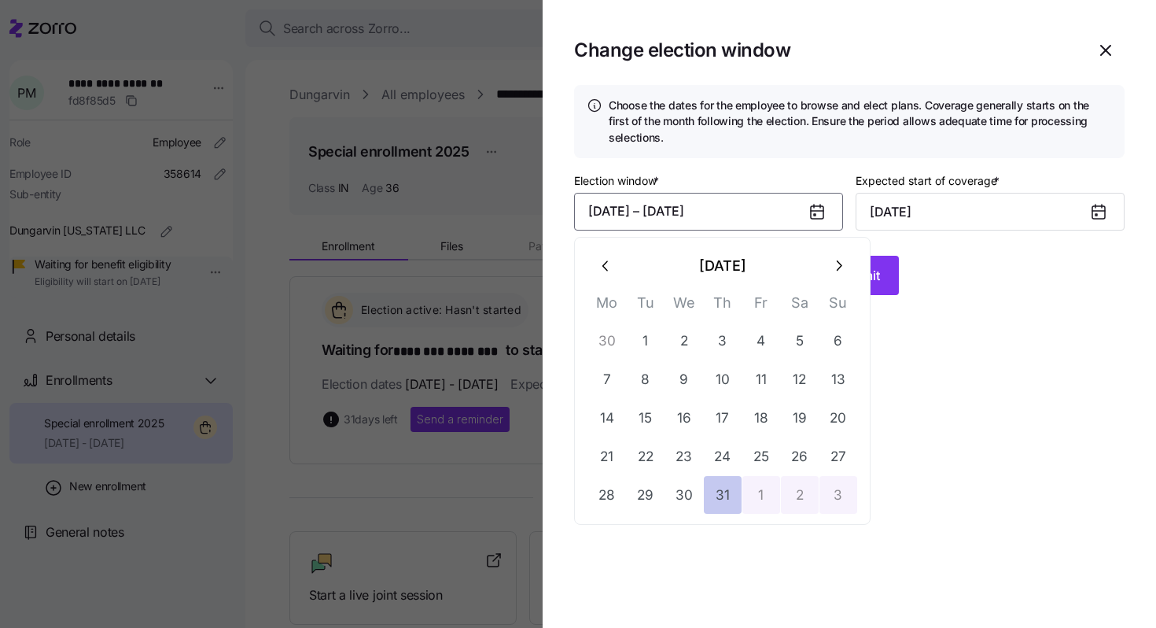
click at [723, 495] on button "31" at bounding box center [723, 495] width 38 height 38
click at [845, 265] on icon "button" at bounding box center [838, 265] width 17 height 17
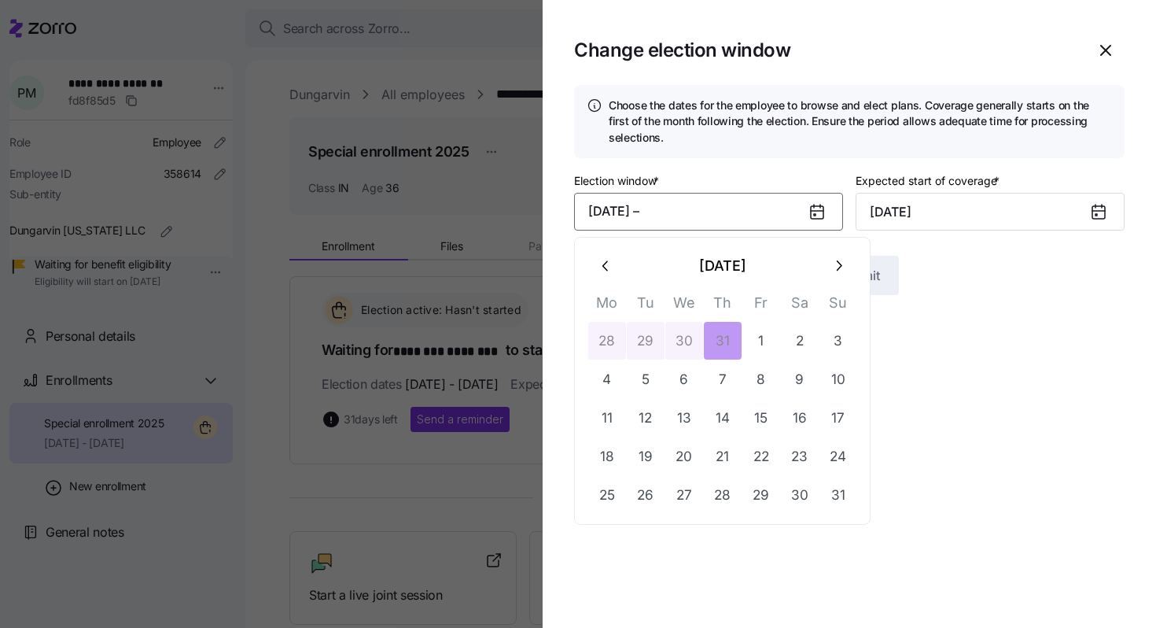
click at [845, 265] on icon "button" at bounding box center [838, 265] width 17 height 17
click at [694, 382] on button "10" at bounding box center [685, 379] width 38 height 38
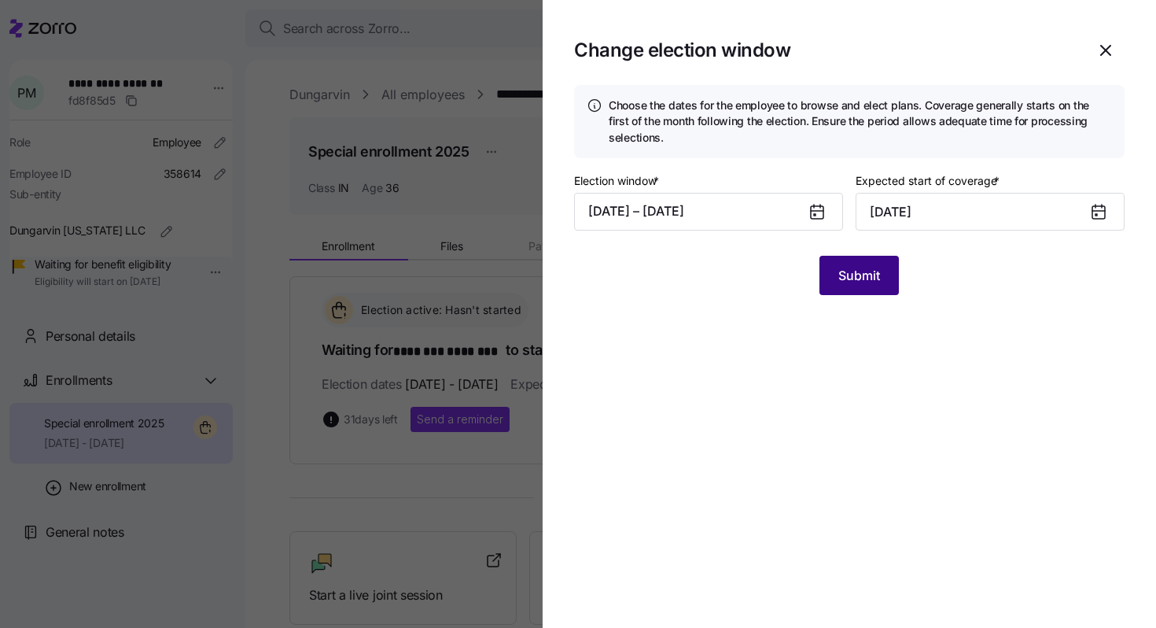
click at [854, 278] on span "Submit" at bounding box center [860, 275] width 42 height 19
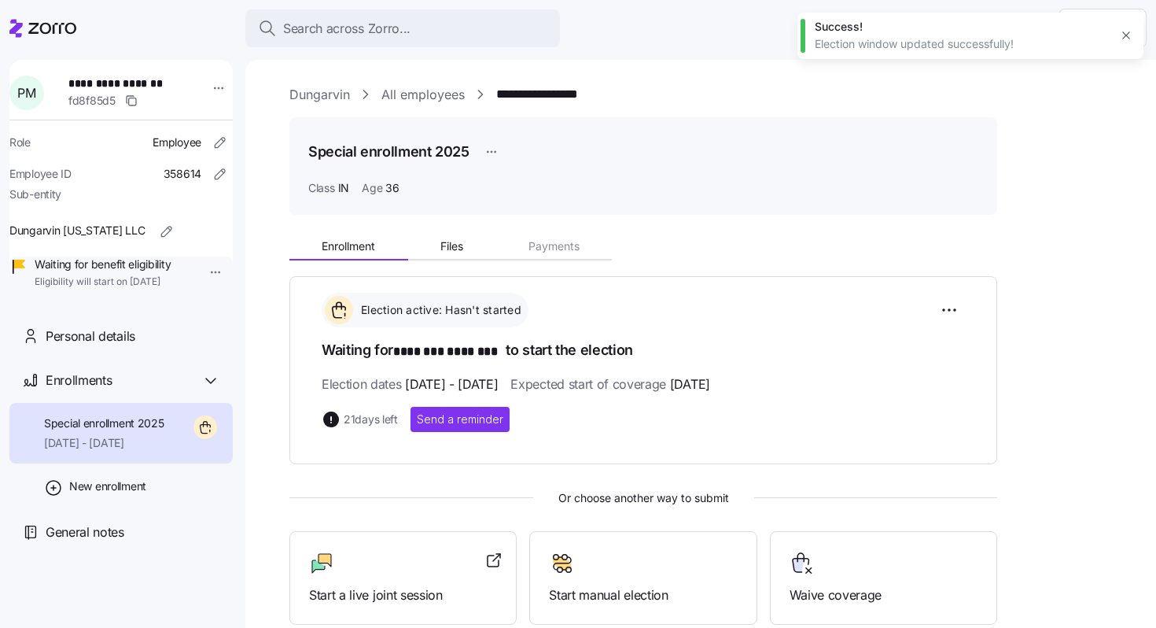
click at [434, 96] on link "All employees" at bounding box center [423, 95] width 83 height 20
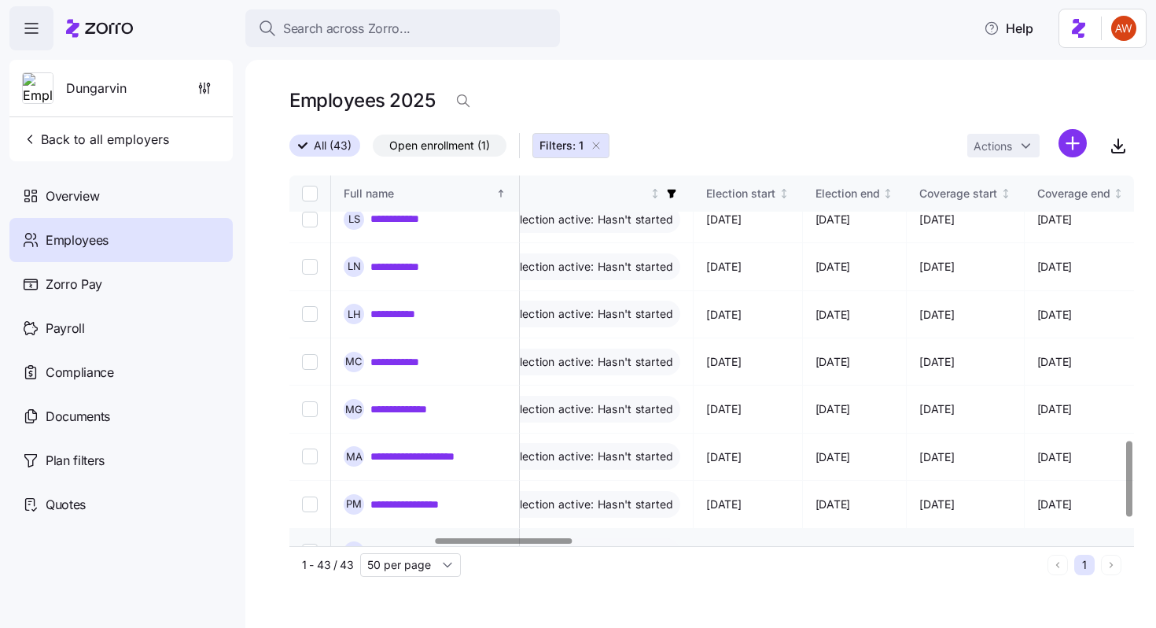
scroll to position [1285, 891]
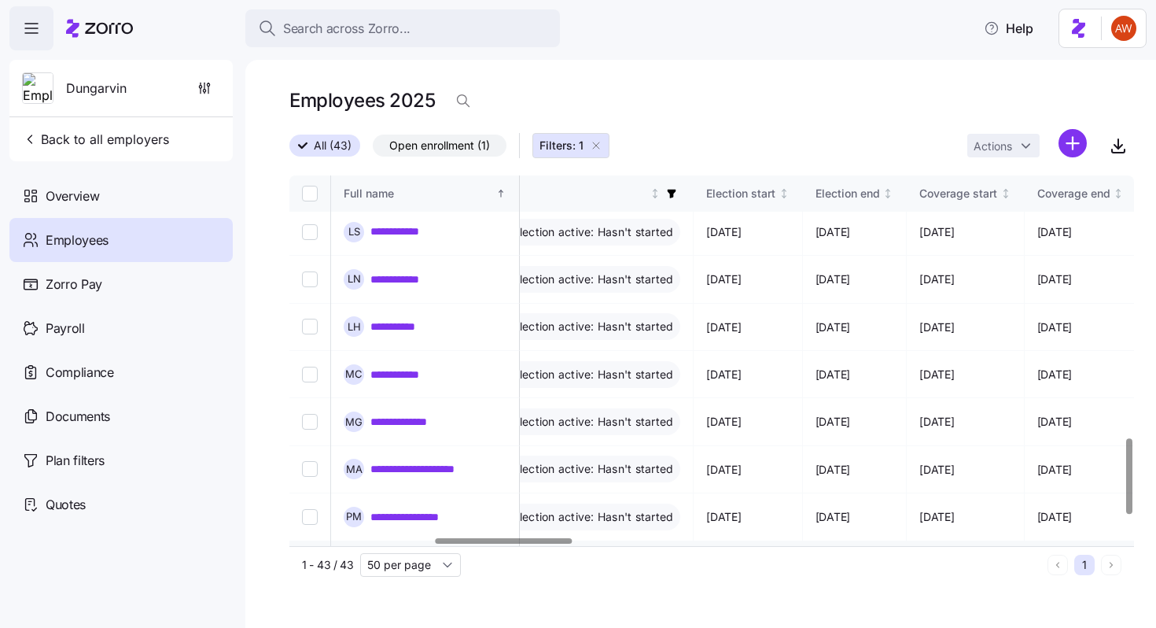
click at [422, 556] on link "**********" at bounding box center [411, 564] width 80 height 16
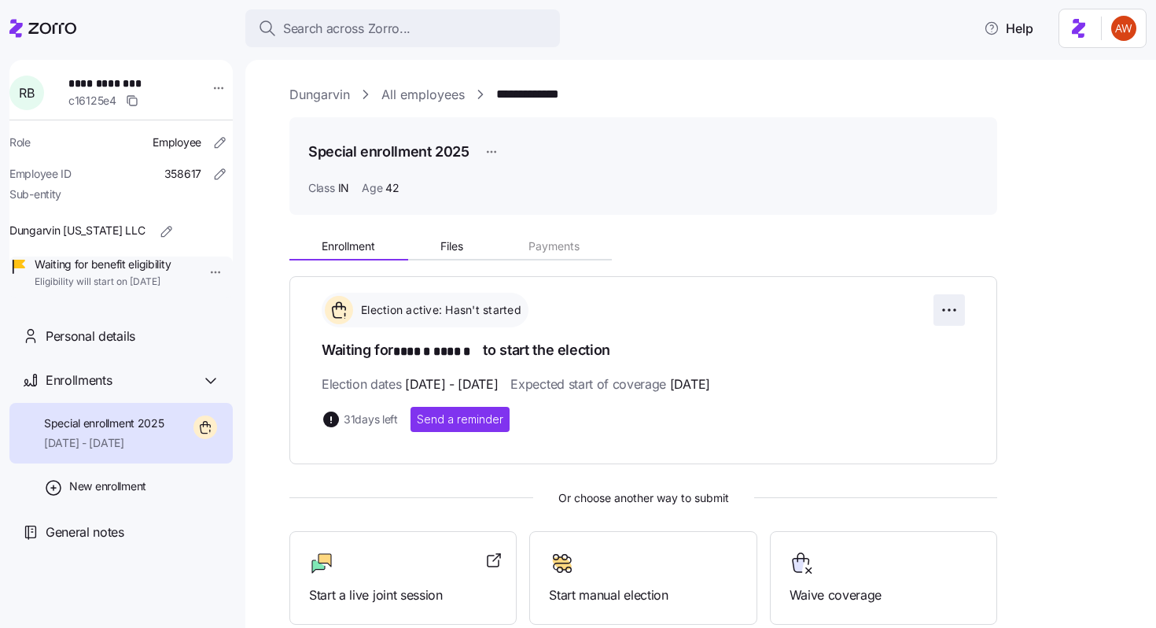
click at [949, 304] on html "**********" at bounding box center [578, 309] width 1156 height 618
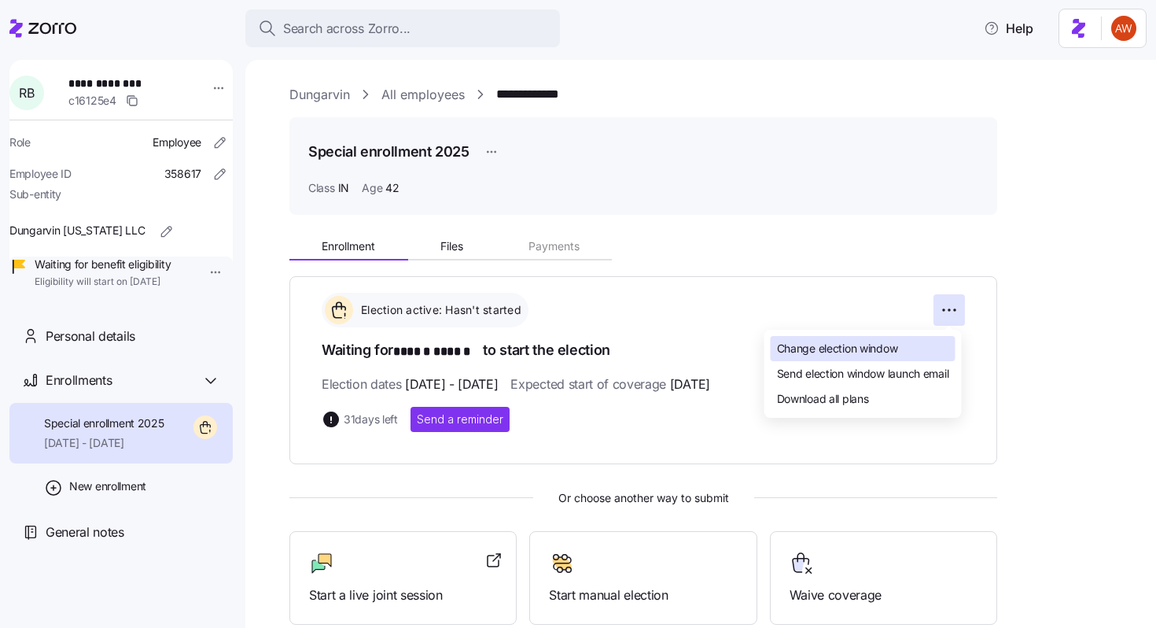
click at [881, 337] on div "Change election window" at bounding box center [863, 348] width 185 height 25
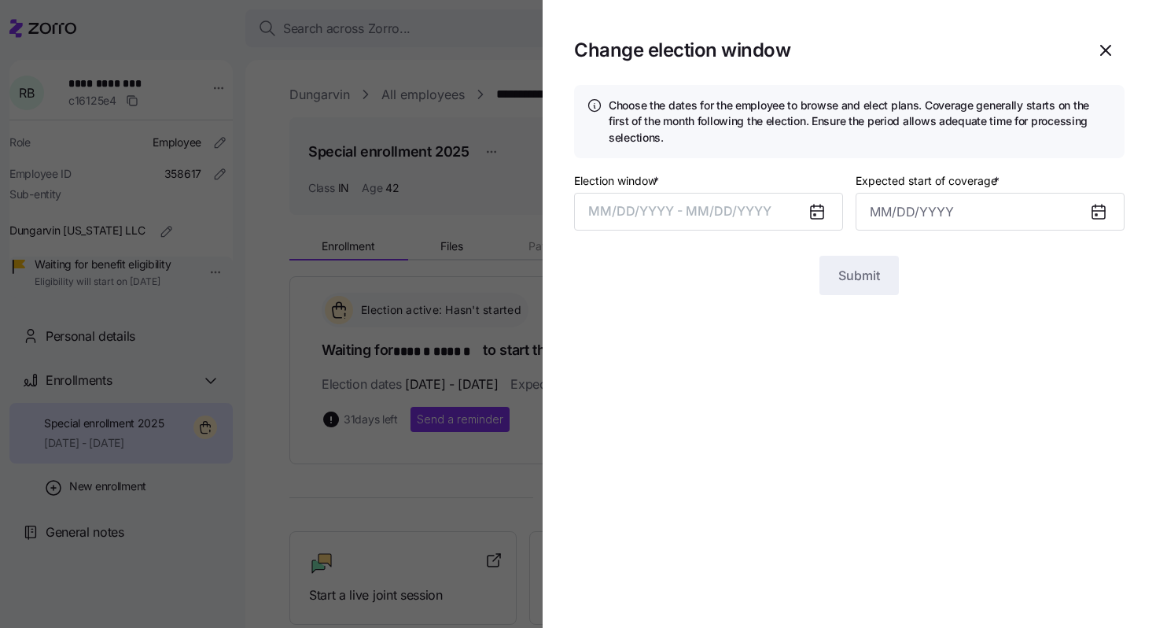
type input "[DATE]"
click at [758, 199] on button "[DATE] – [DATE]" at bounding box center [708, 212] width 269 height 38
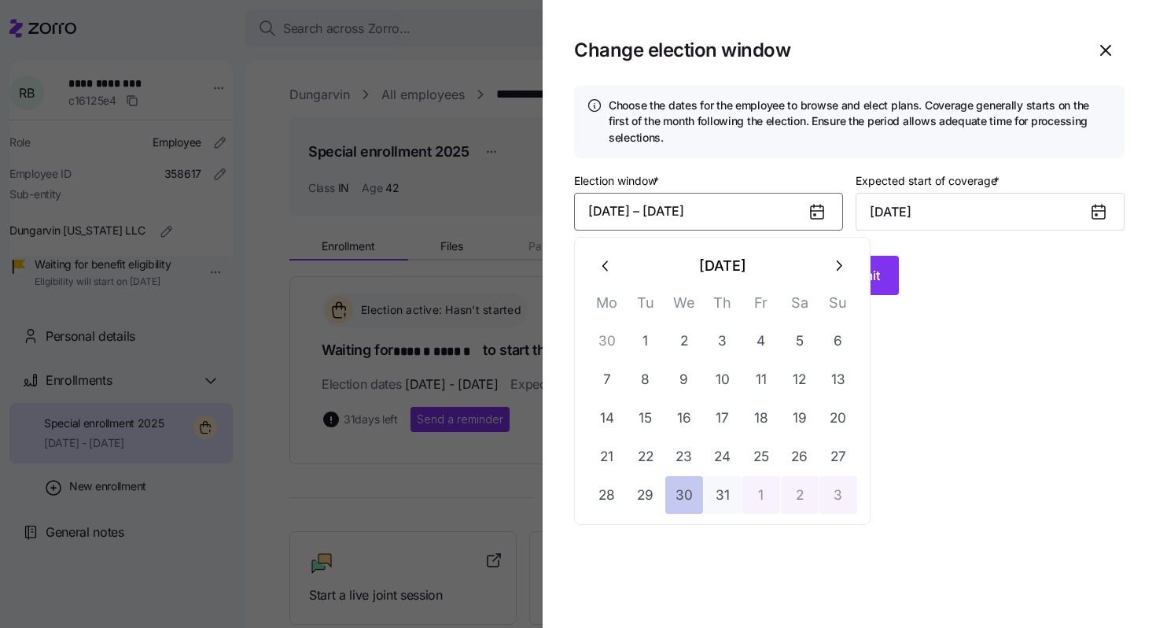
click at [698, 483] on button "30" at bounding box center [685, 495] width 38 height 38
click at [854, 264] on button "button" at bounding box center [839, 266] width 38 height 38
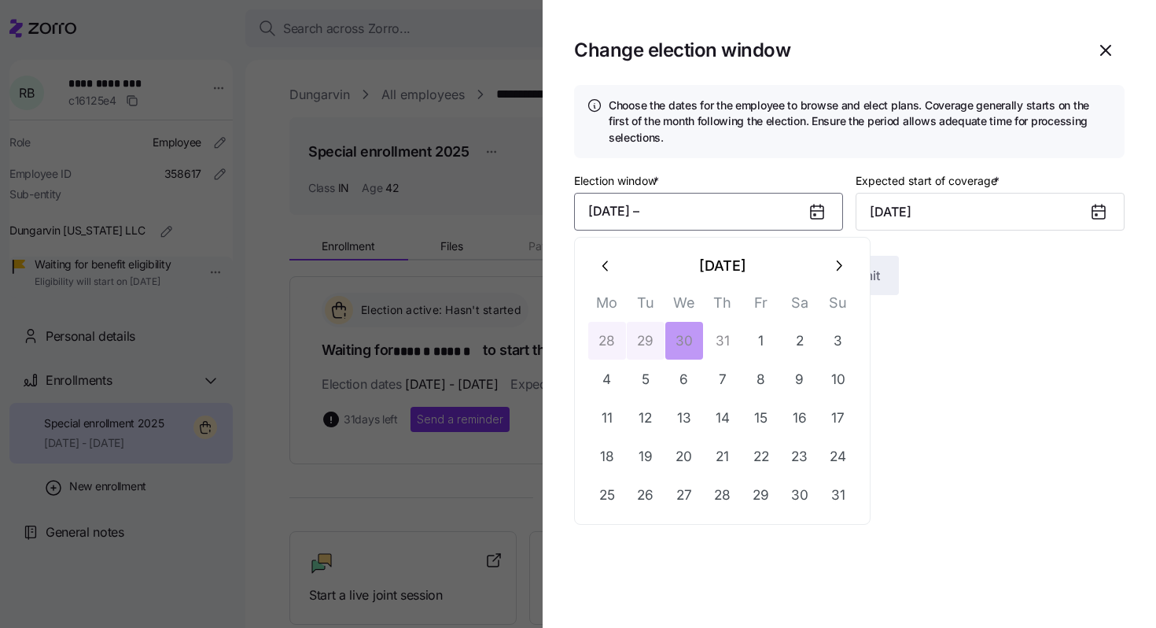
click at [850, 264] on button "button" at bounding box center [839, 266] width 38 height 38
click at [688, 381] on button "10" at bounding box center [685, 379] width 38 height 38
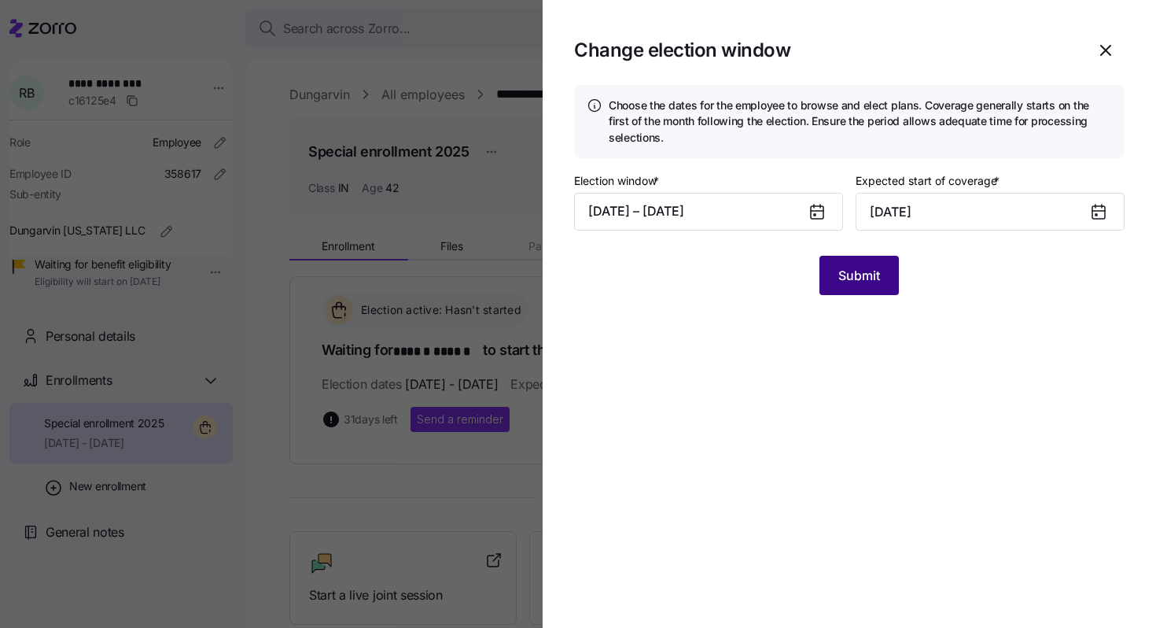
click at [851, 276] on span "Submit" at bounding box center [860, 275] width 42 height 19
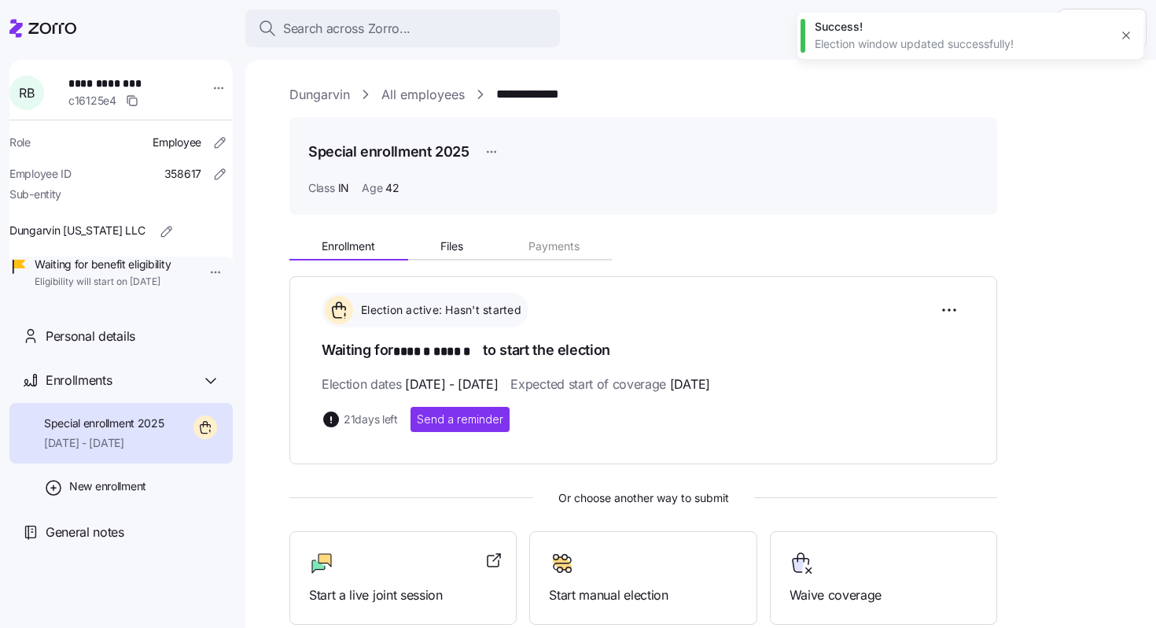
click at [426, 92] on link "All employees" at bounding box center [423, 95] width 83 height 20
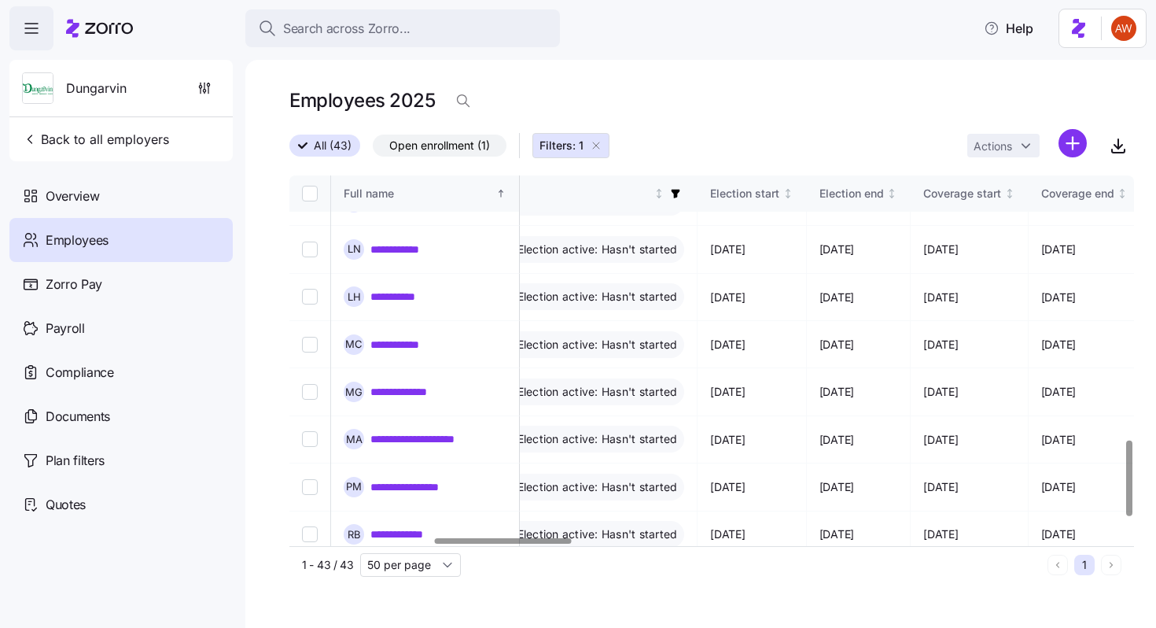
scroll to position [1277, 887]
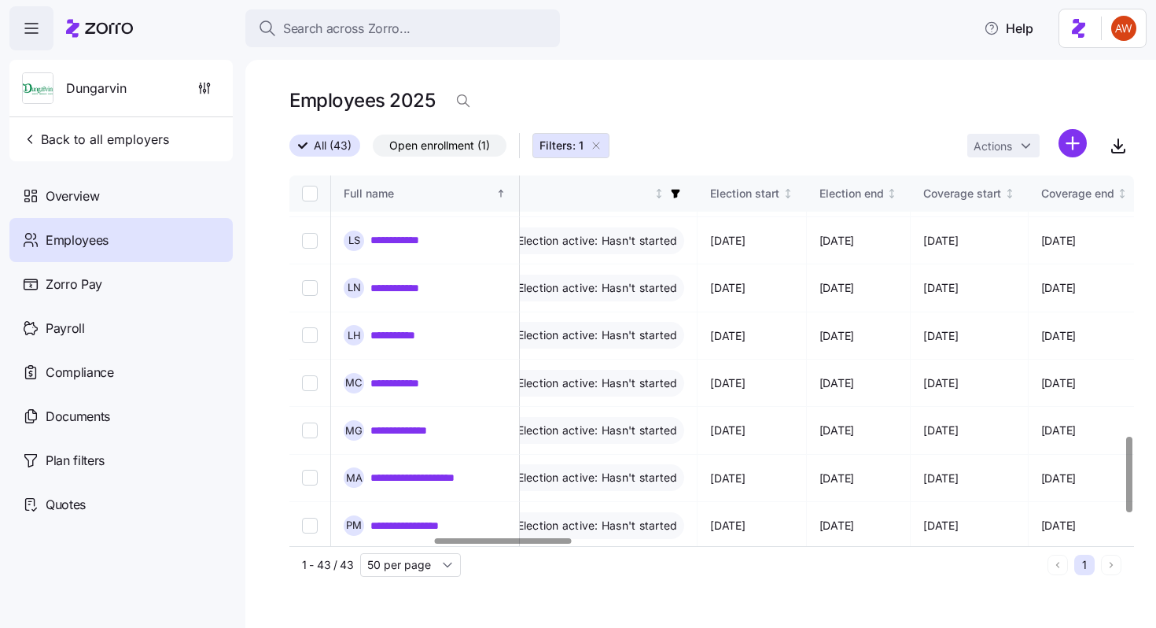
click at [385, 612] on link "**********" at bounding box center [397, 620] width 53 height 16
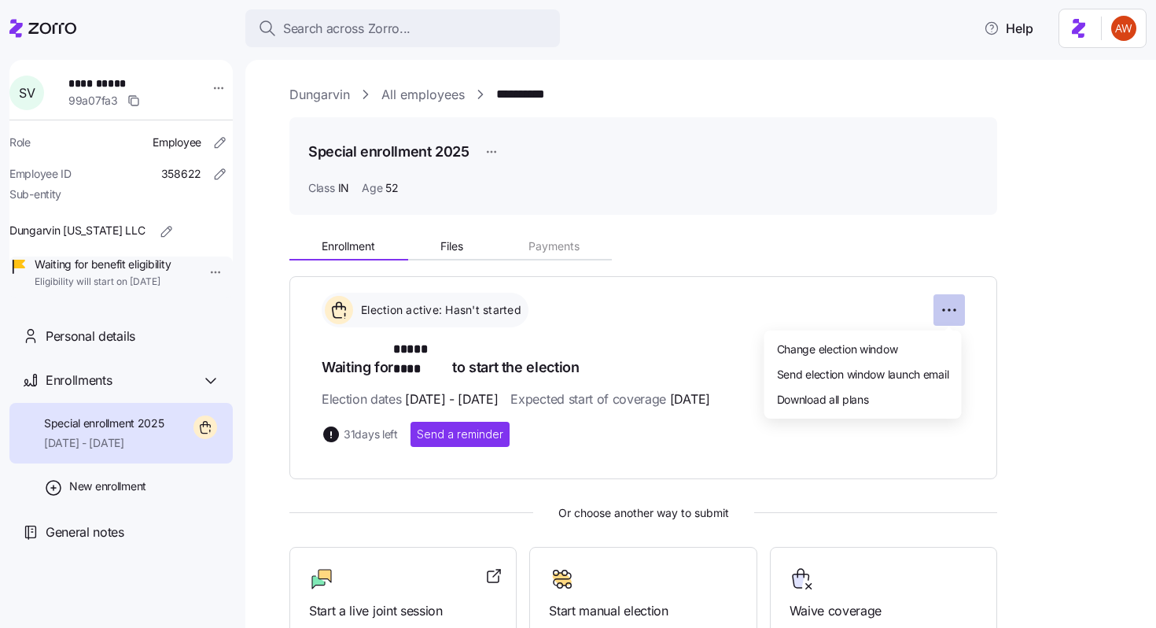
click at [949, 308] on html "**********" at bounding box center [578, 309] width 1156 height 618
click at [903, 352] on div "Change election window" at bounding box center [863, 348] width 185 height 25
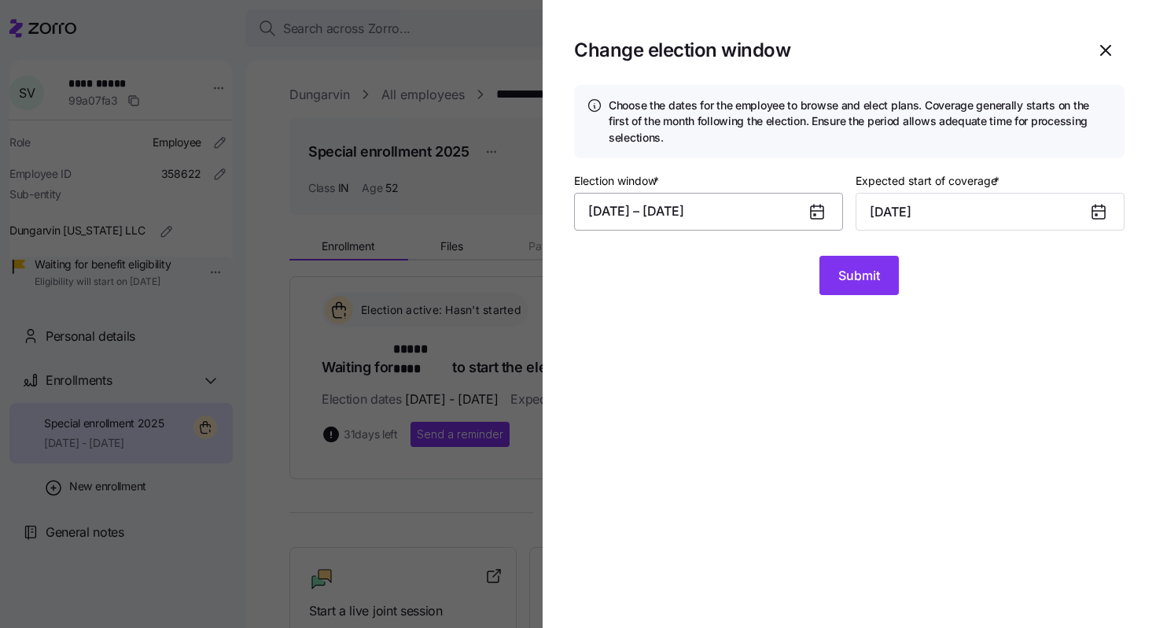
click at [719, 219] on button "[DATE] – [DATE]" at bounding box center [708, 212] width 269 height 38
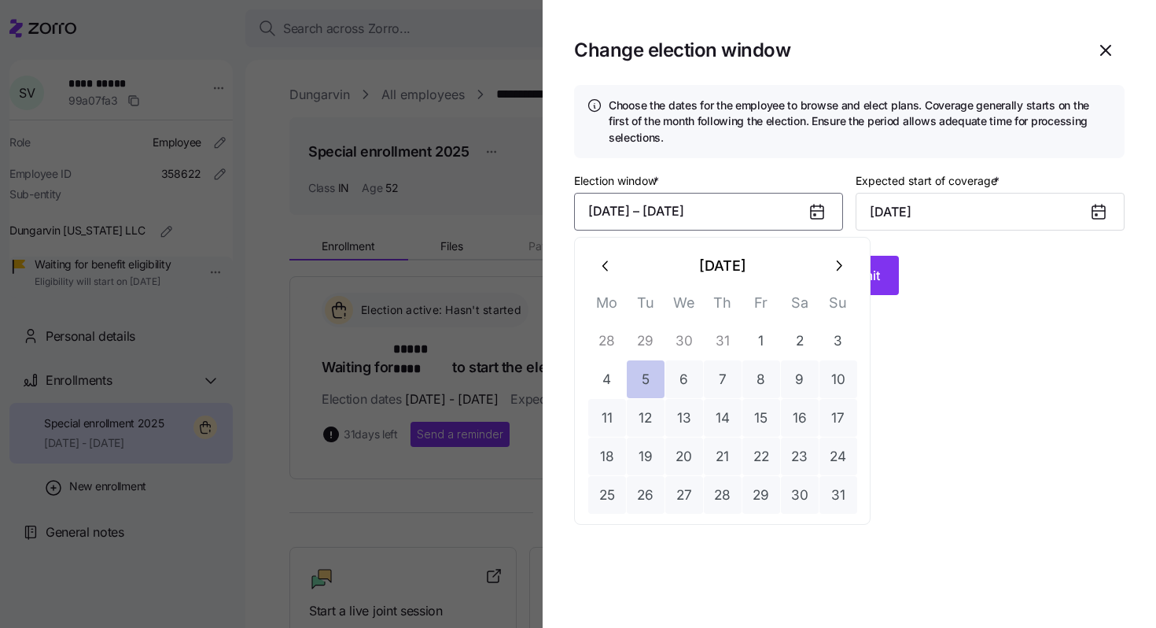
click at [658, 374] on button "5" at bounding box center [646, 379] width 38 height 38
click at [839, 261] on icon "button" at bounding box center [838, 265] width 17 height 17
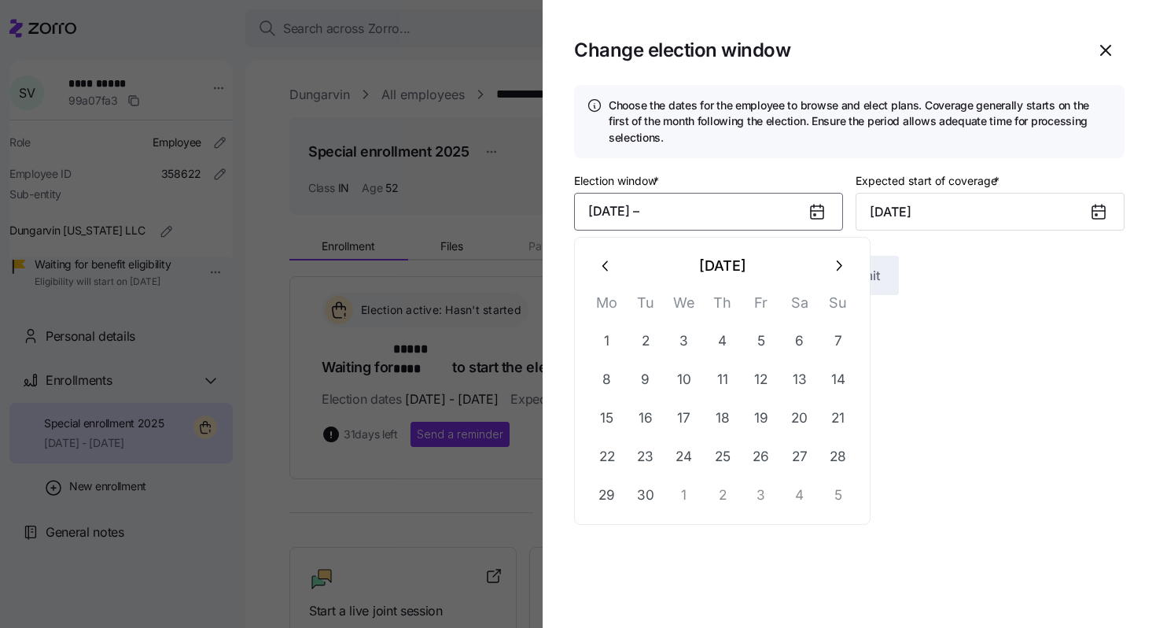
click at [839, 261] on icon "button" at bounding box center [838, 265] width 17 height 17
click at [602, 271] on icon "button" at bounding box center [606, 265] width 17 height 17
click at [674, 375] on button "10" at bounding box center [685, 379] width 38 height 38
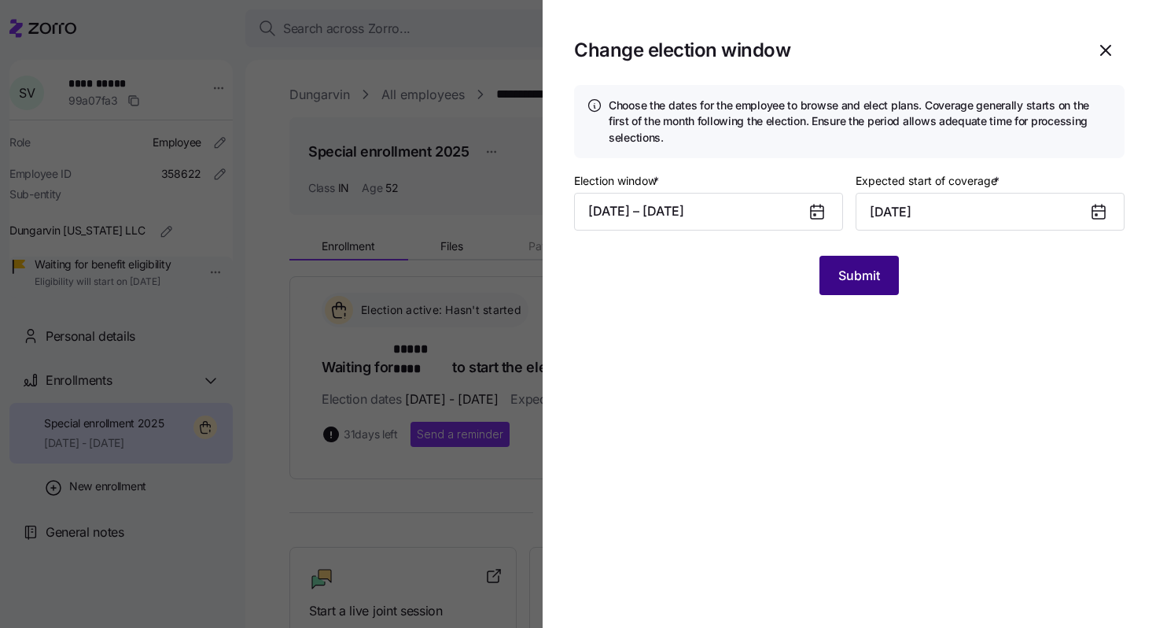
click at [853, 286] on button "Submit" at bounding box center [859, 275] width 79 height 39
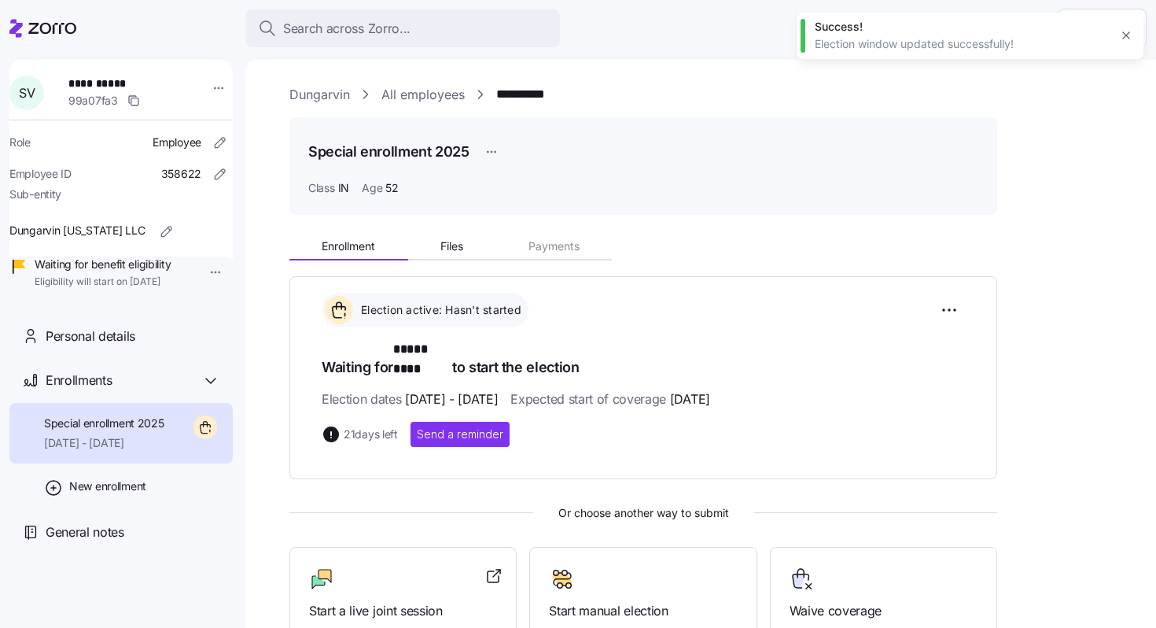
click at [435, 91] on link "All employees" at bounding box center [423, 95] width 83 height 20
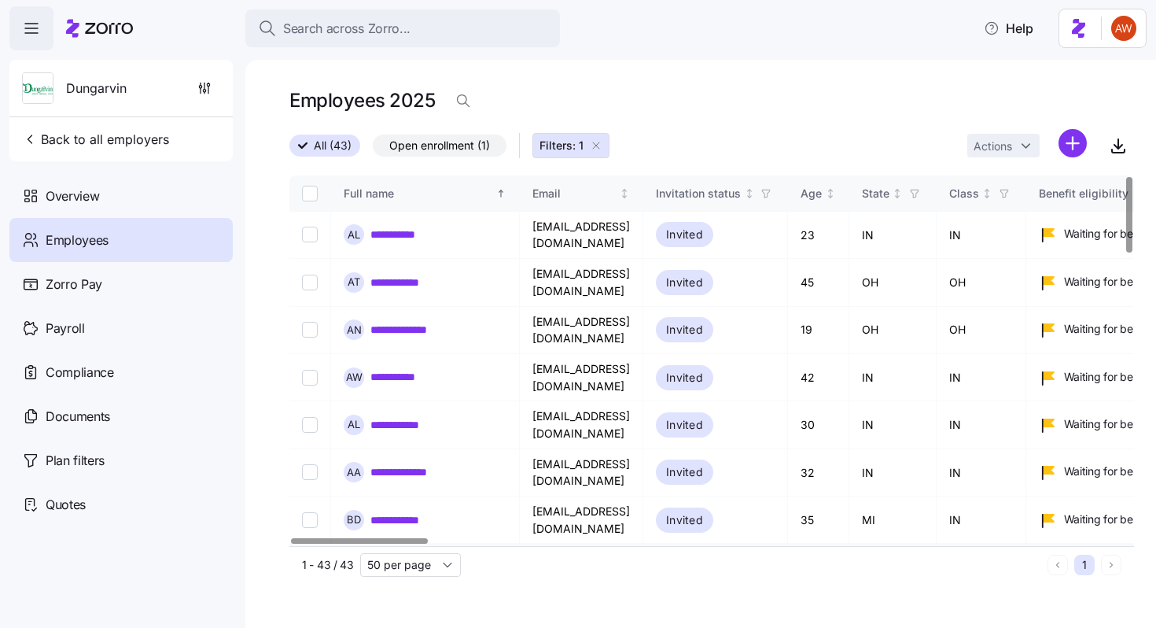
click at [570, 544] on td "[EMAIL_ADDRESS][DOMAIN_NAME]" at bounding box center [582, 567] width 124 height 47
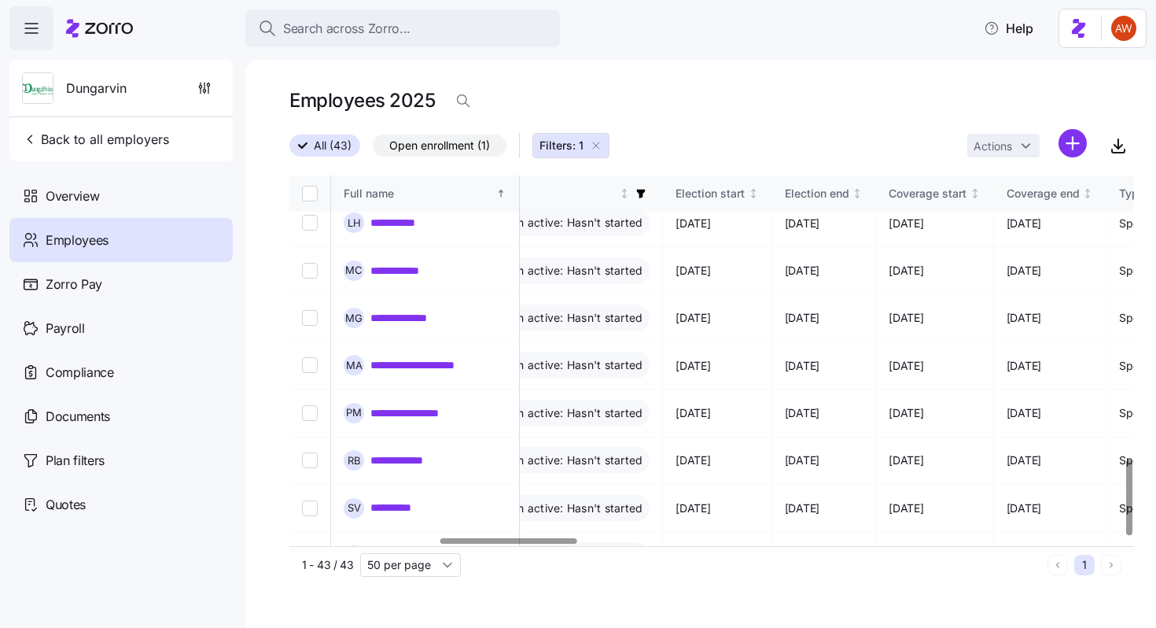
scroll to position [1390, 922]
click at [428, 547] on link "**********" at bounding box center [418, 555] width 94 height 16
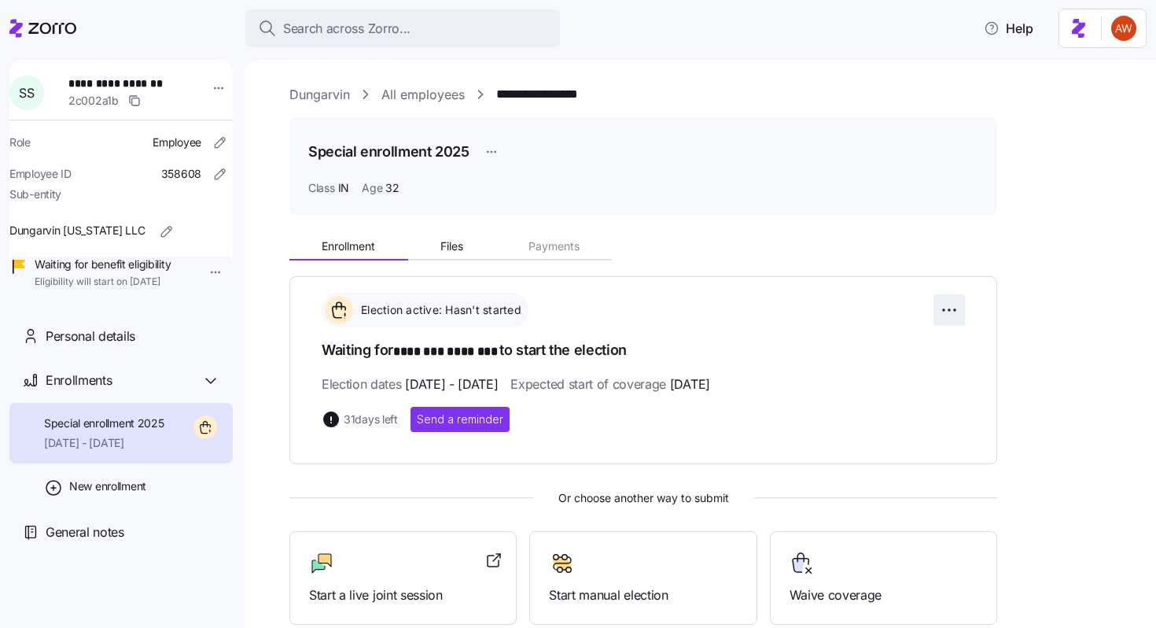
click at [949, 305] on html "**********" at bounding box center [578, 309] width 1156 height 618
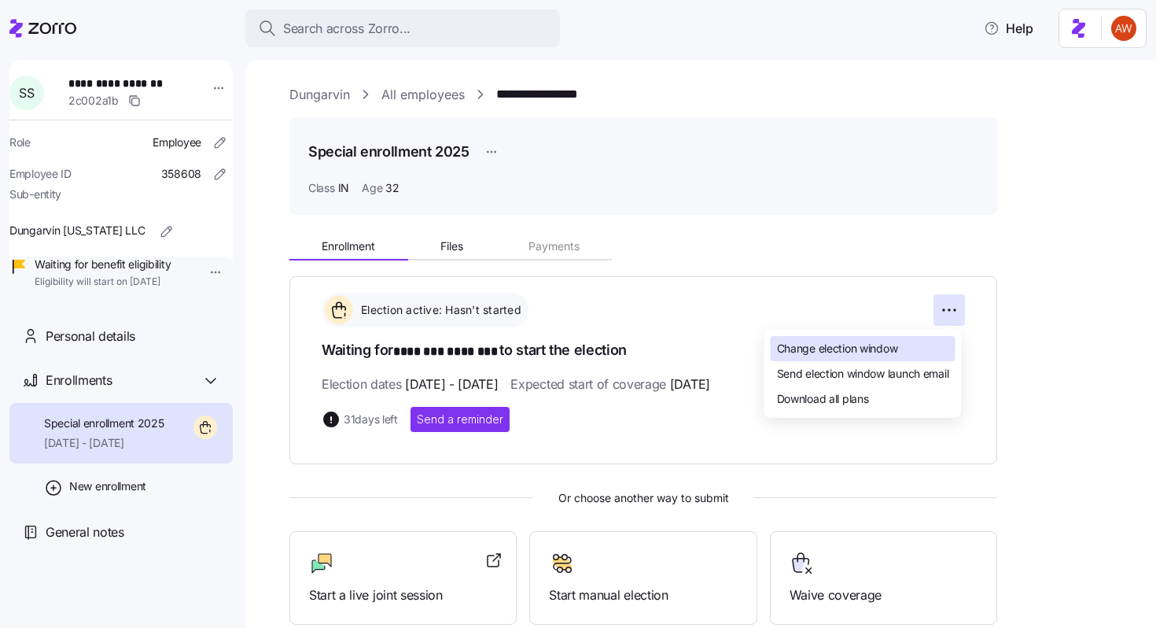
click at [854, 353] on span "Change election window" at bounding box center [837, 349] width 121 height 16
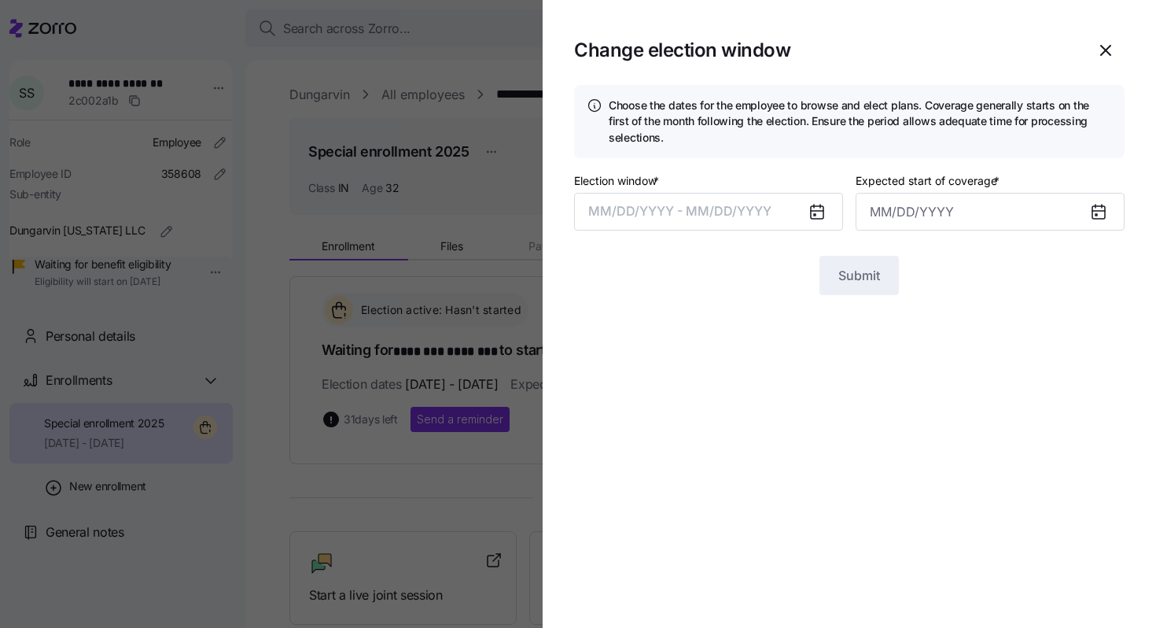
type input "[DATE]"
click at [754, 214] on button "[DATE] – [DATE]" at bounding box center [708, 212] width 269 height 38
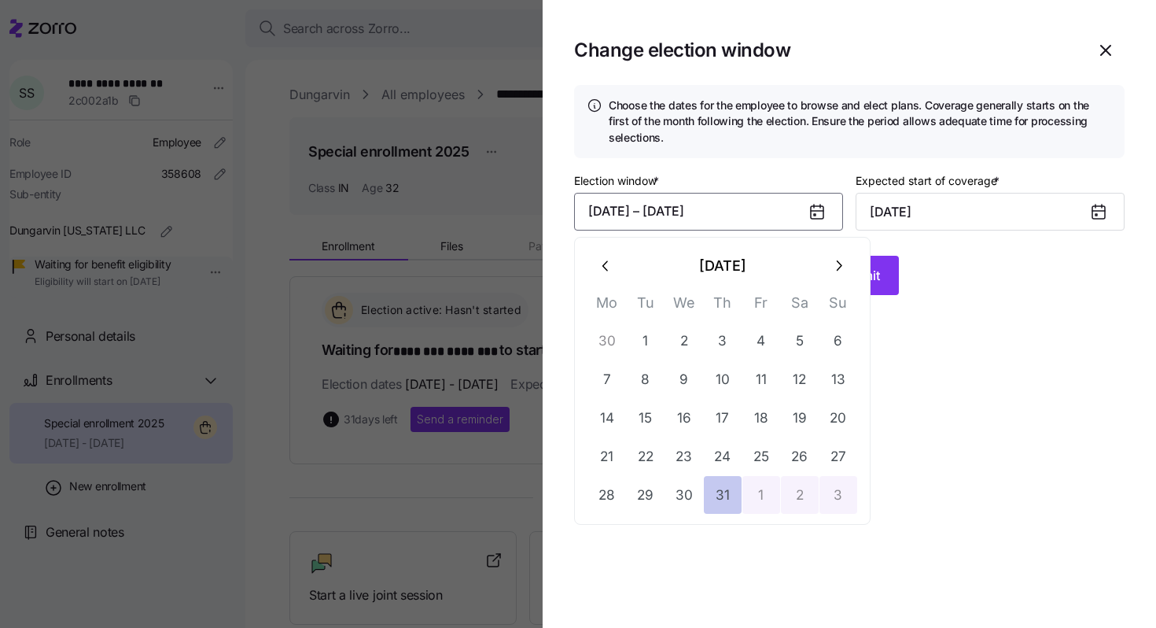
click at [723, 485] on button "31" at bounding box center [723, 495] width 38 height 38
click at [844, 256] on button "button" at bounding box center [839, 266] width 38 height 38
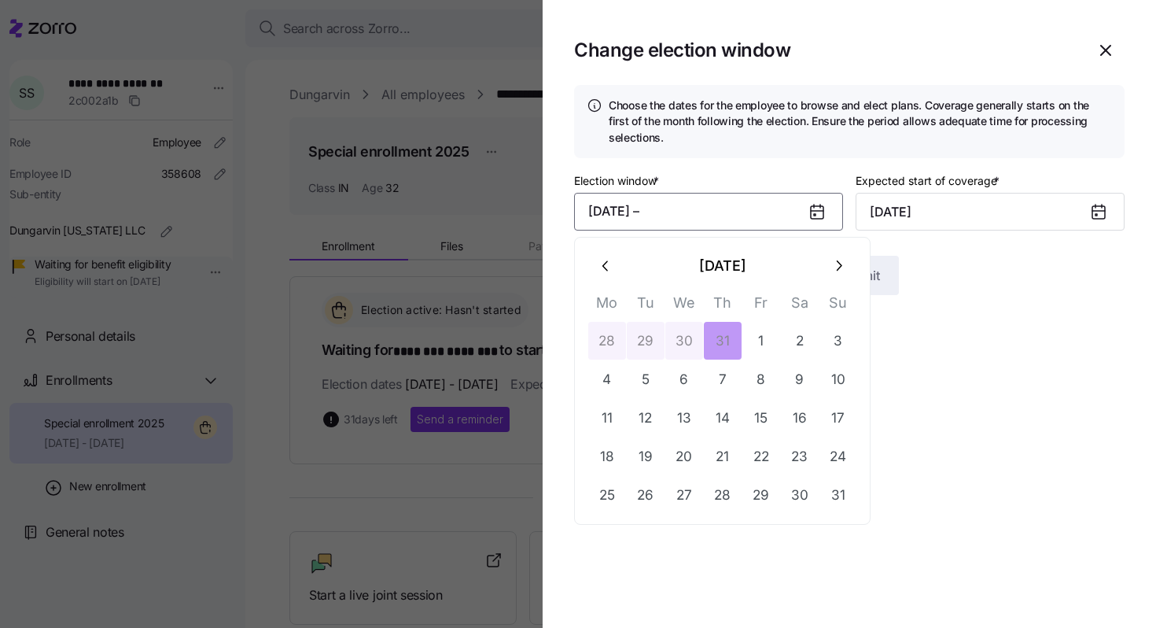
click at [844, 256] on button "button" at bounding box center [839, 266] width 38 height 38
click at [685, 370] on button "10" at bounding box center [685, 379] width 38 height 38
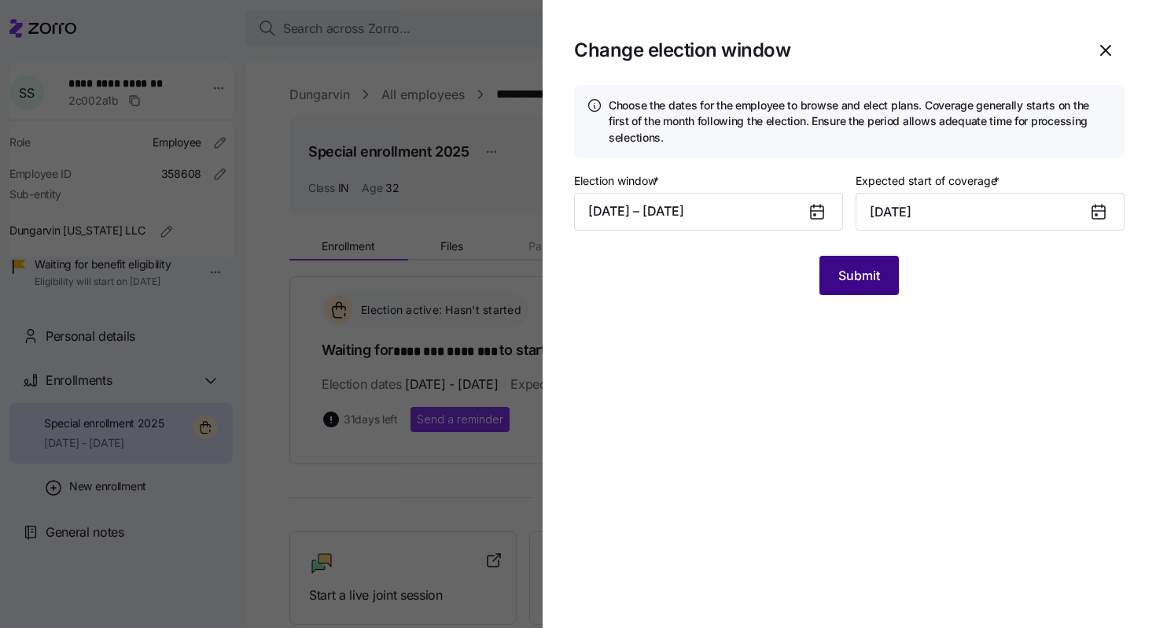
click at [860, 280] on span "Submit" at bounding box center [860, 275] width 42 height 19
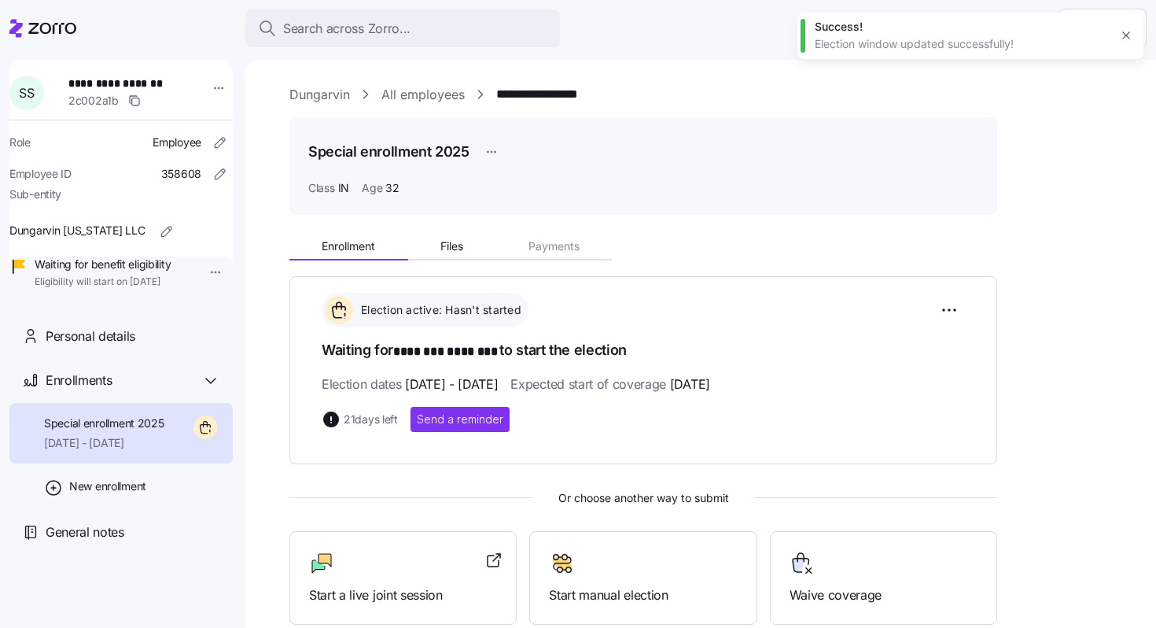
click at [444, 97] on link "All employees" at bounding box center [423, 95] width 83 height 20
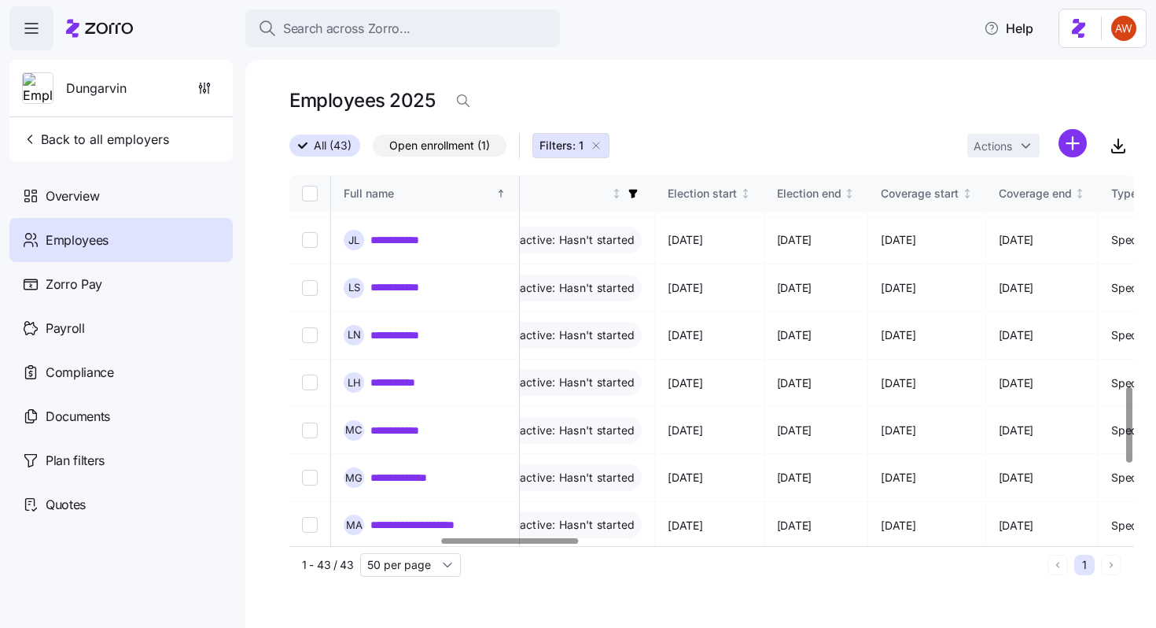
scroll to position [1390, 930]
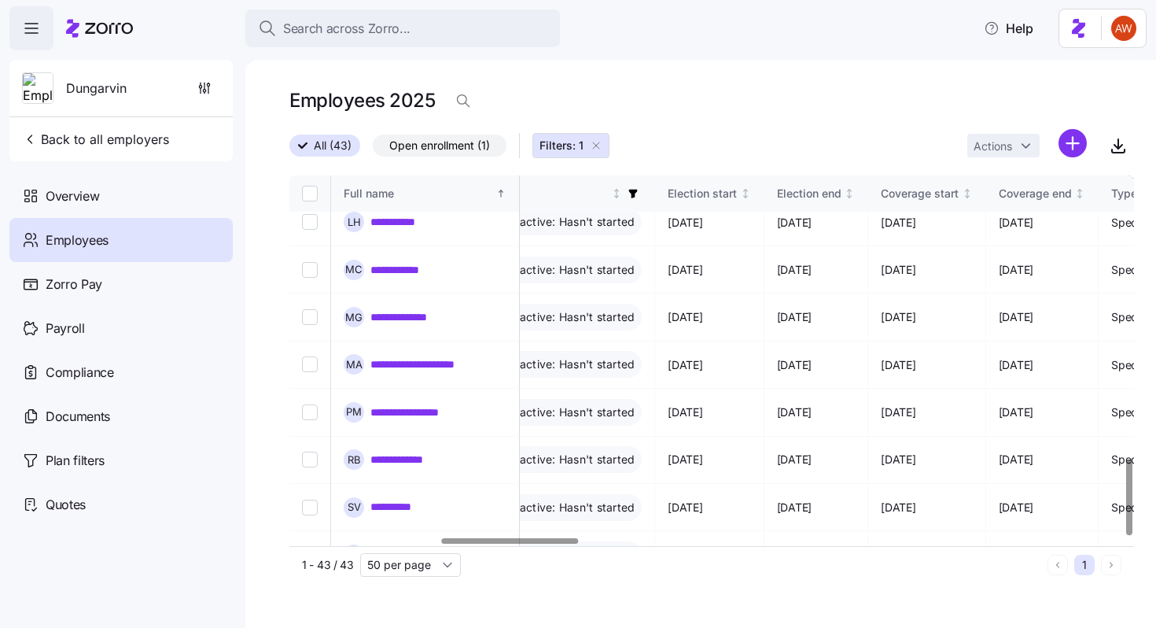
click at [431, 594] on link "**********" at bounding box center [409, 602] width 76 height 16
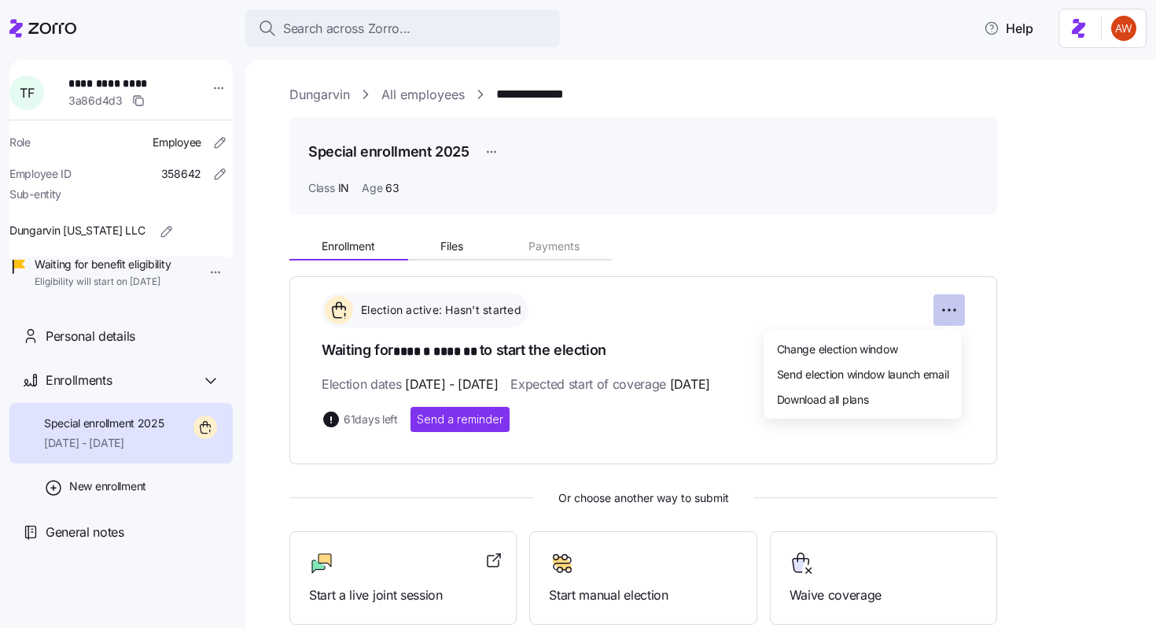
click at [946, 308] on html "**********" at bounding box center [578, 309] width 1156 height 618
click at [880, 348] on span "Change election window" at bounding box center [837, 349] width 121 height 16
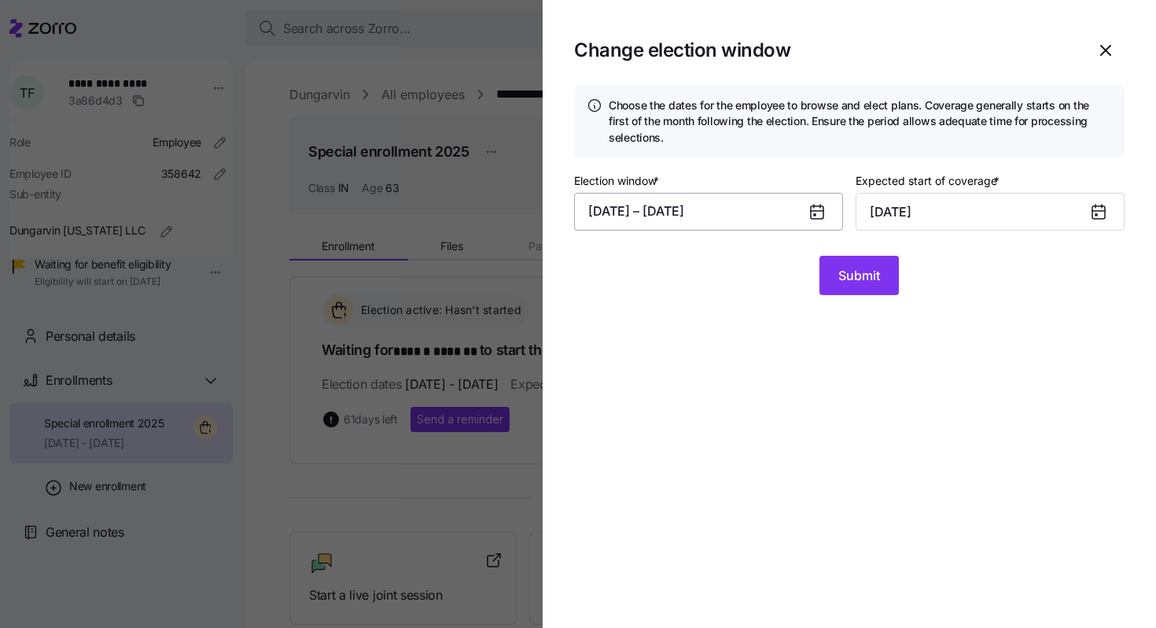
click at [777, 218] on button "[DATE] – [DATE]" at bounding box center [708, 212] width 269 height 38
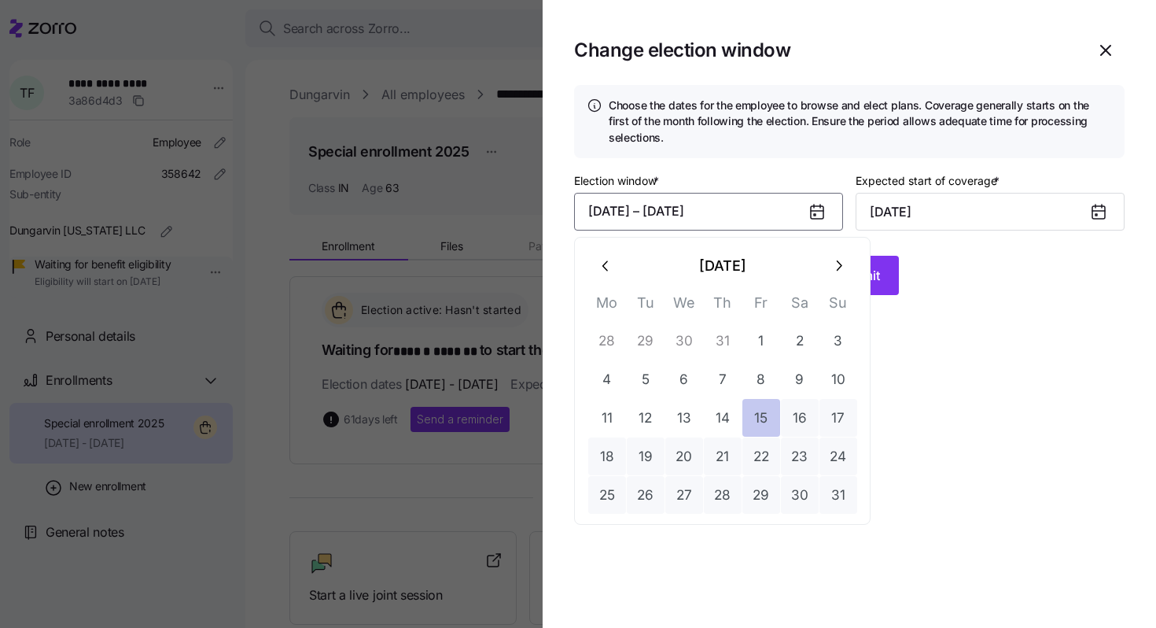
click at [762, 419] on button "15" at bounding box center [762, 418] width 38 height 38
click at [839, 258] on icon "button" at bounding box center [838, 265] width 17 height 17
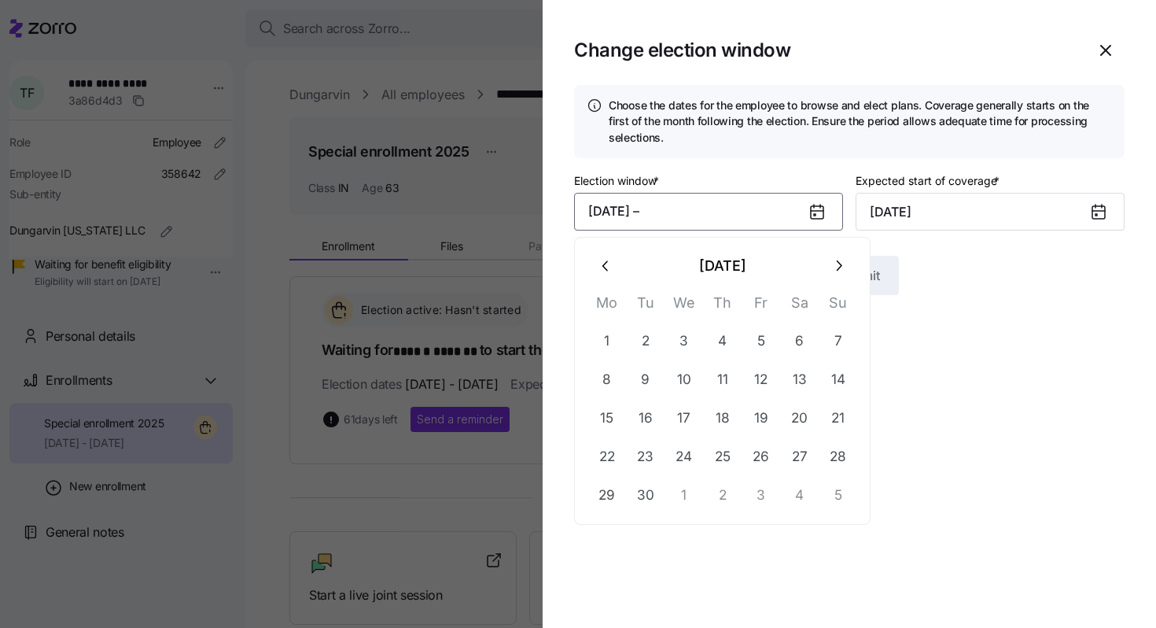
click at [839, 258] on icon "button" at bounding box center [838, 265] width 17 height 17
click at [775, 366] on button "10" at bounding box center [762, 379] width 38 height 38
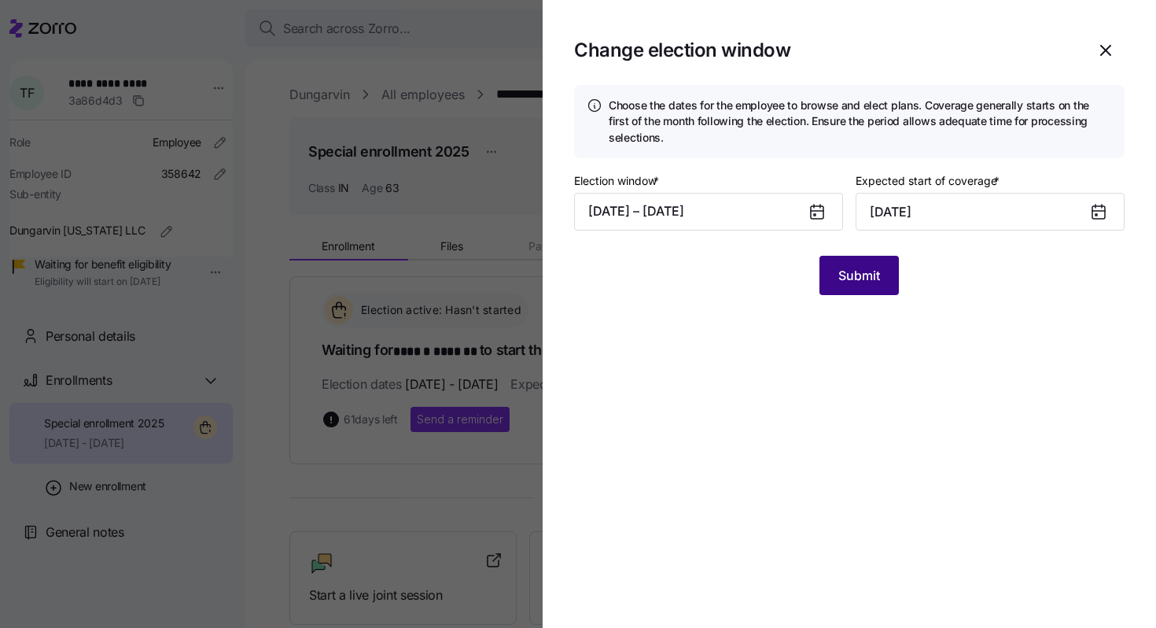
click at [847, 286] on button "Submit" at bounding box center [859, 275] width 79 height 39
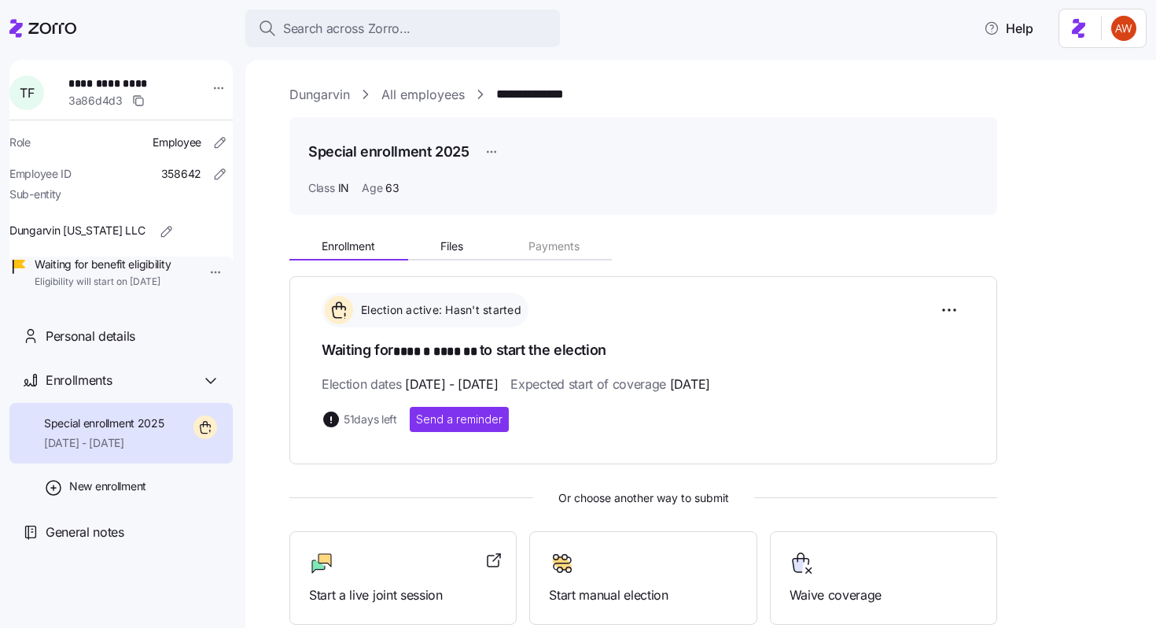
click at [451, 91] on link "All employees" at bounding box center [423, 95] width 83 height 20
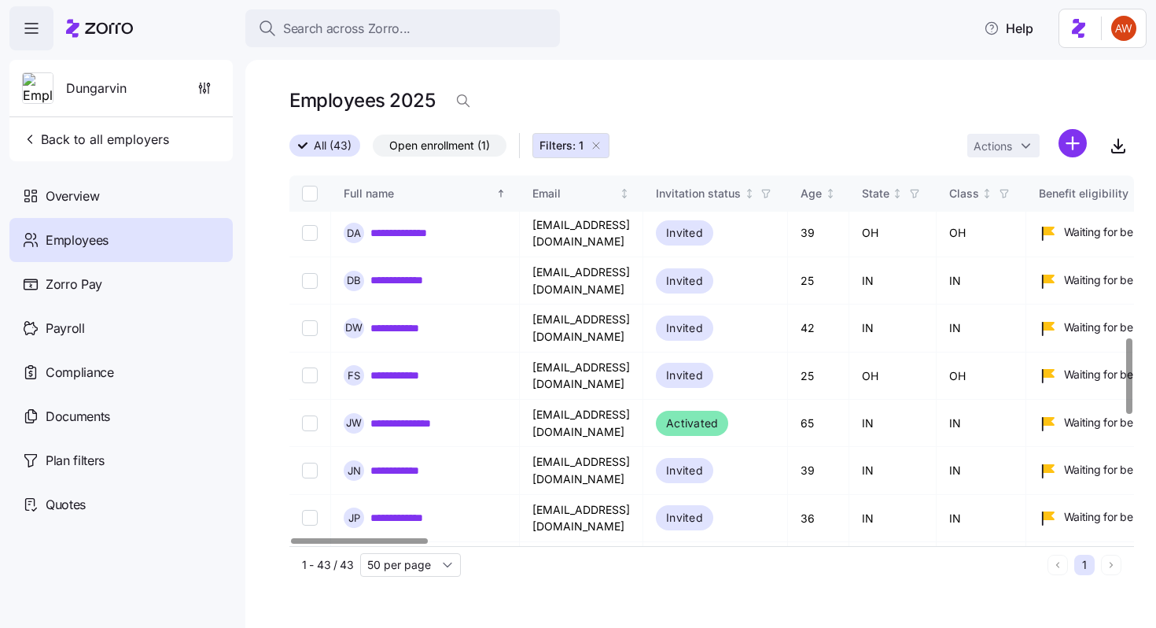
scroll to position [1390, 0]
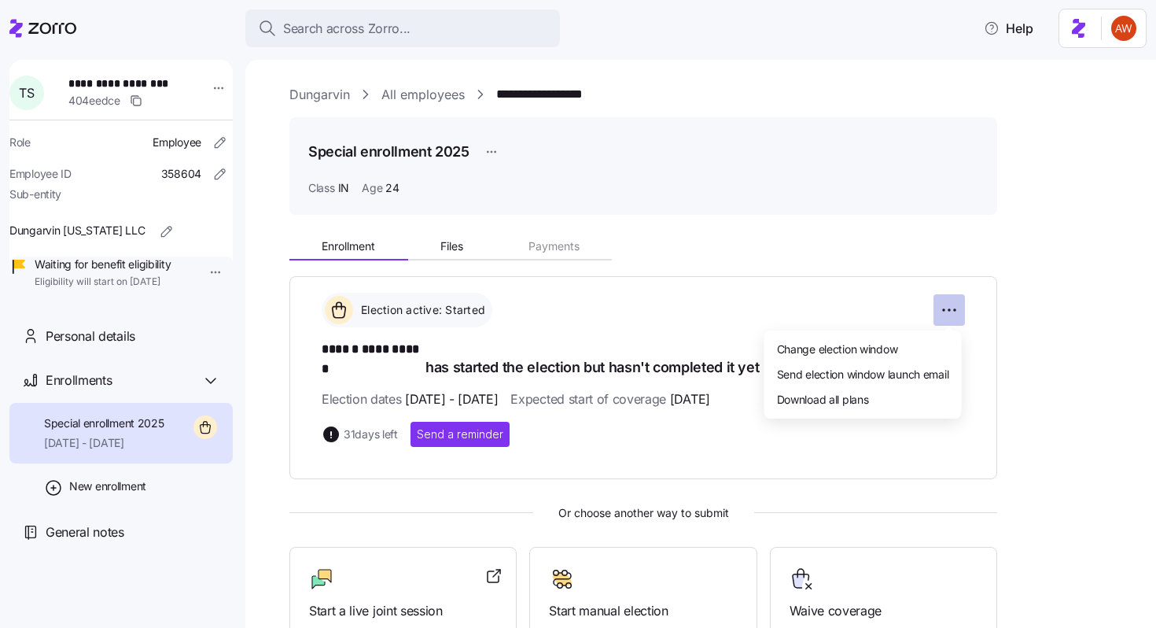
click at [942, 307] on html "**********" at bounding box center [578, 309] width 1156 height 618
click at [879, 341] on span "Change election window" at bounding box center [837, 349] width 121 height 16
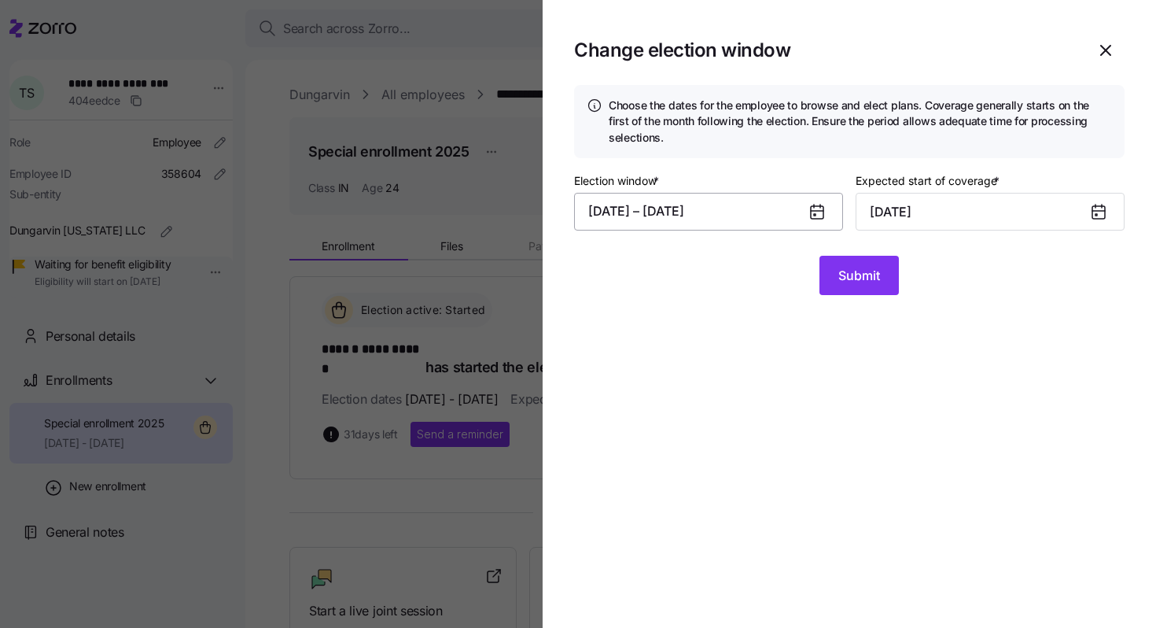
click at [744, 218] on button "[DATE] – [DATE]" at bounding box center [708, 212] width 269 height 38
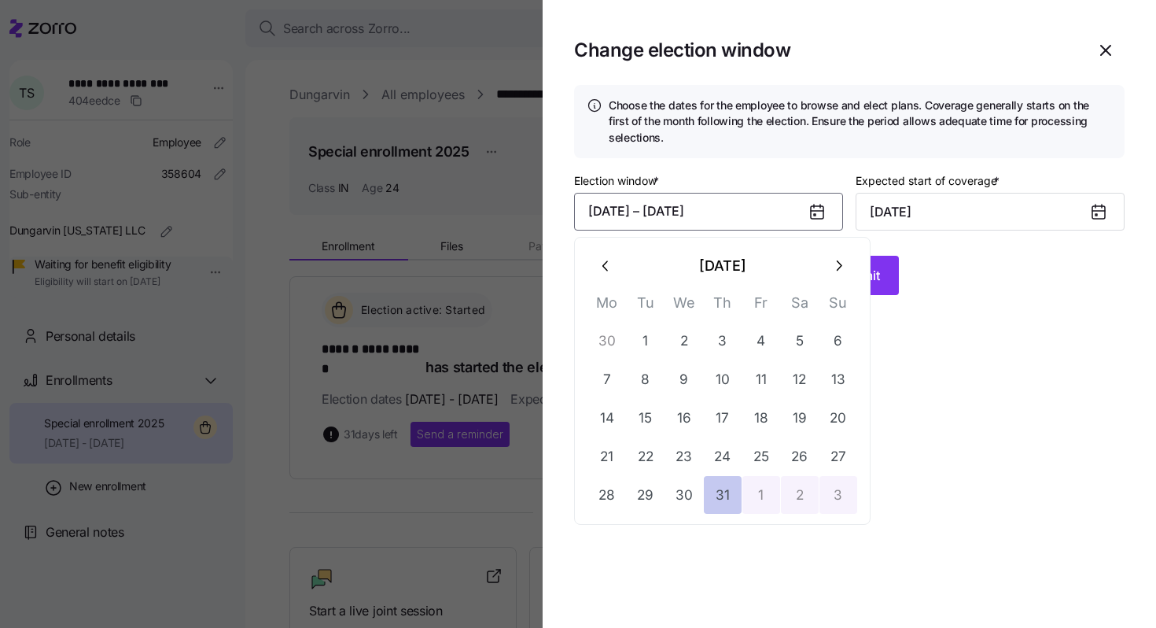
click at [728, 491] on button "31" at bounding box center [723, 495] width 38 height 38
click at [843, 262] on icon "button" at bounding box center [838, 265] width 17 height 17
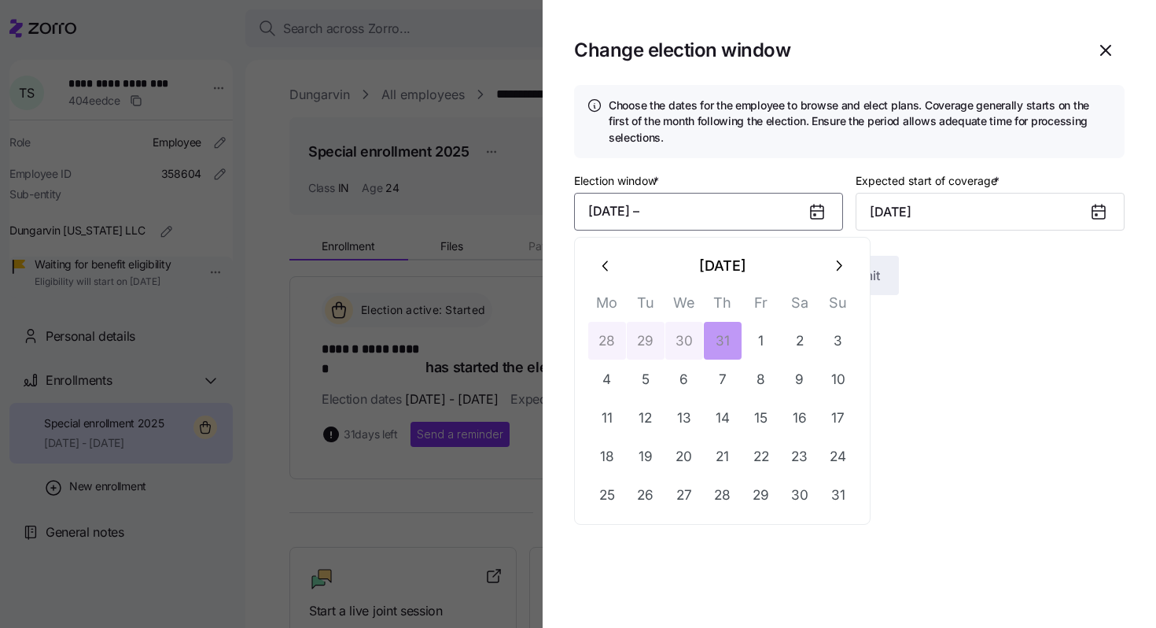
click at [843, 262] on icon "button" at bounding box center [838, 265] width 17 height 17
click at [684, 382] on button "10" at bounding box center [685, 379] width 38 height 38
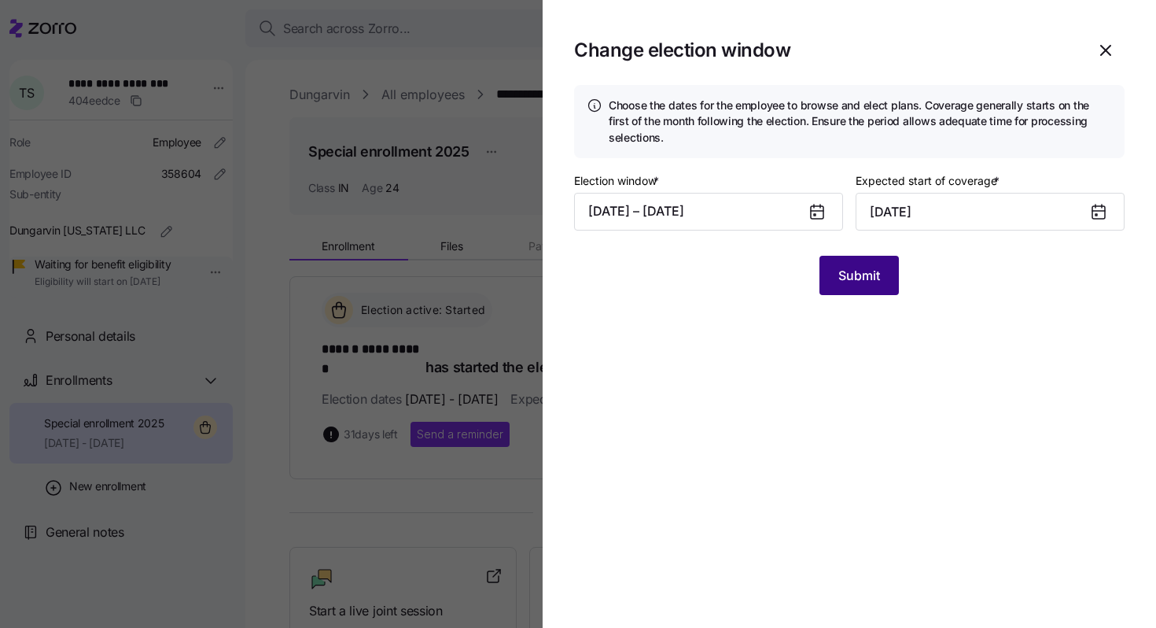
click at [866, 261] on button "Submit" at bounding box center [859, 275] width 79 height 39
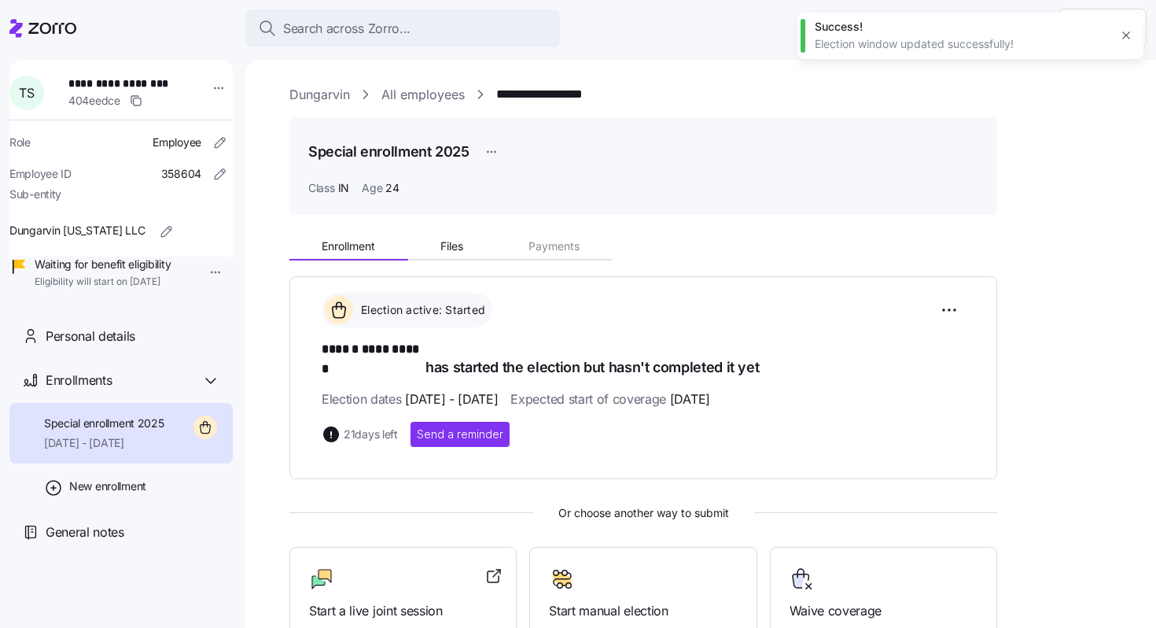
click at [442, 95] on link "All employees" at bounding box center [423, 95] width 83 height 20
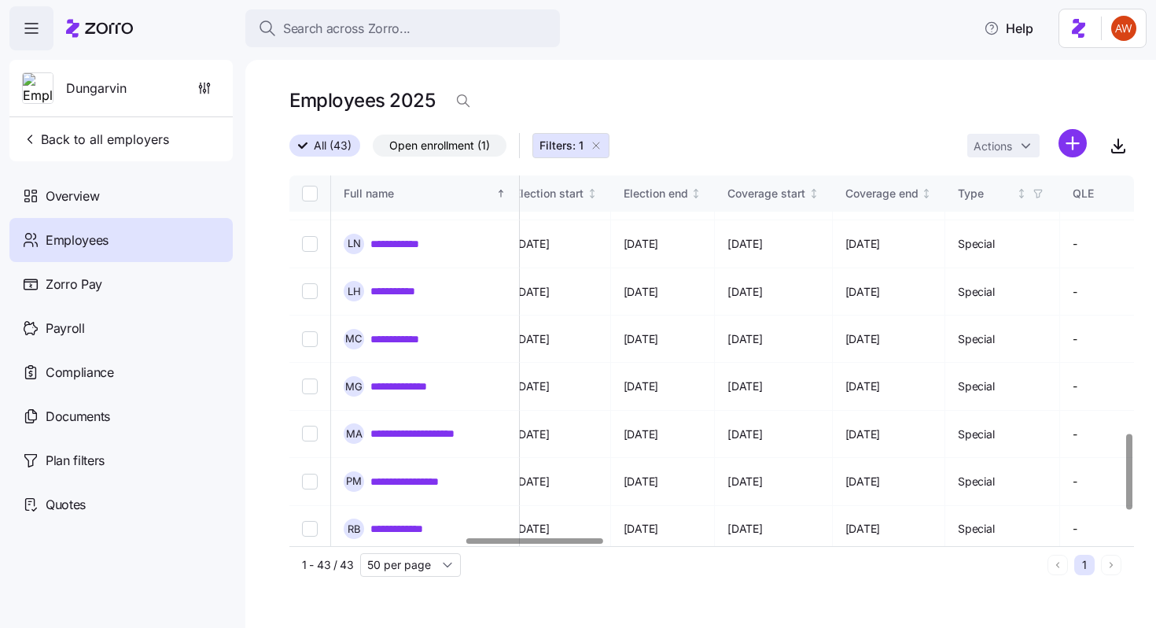
scroll to position [1390, 1083]
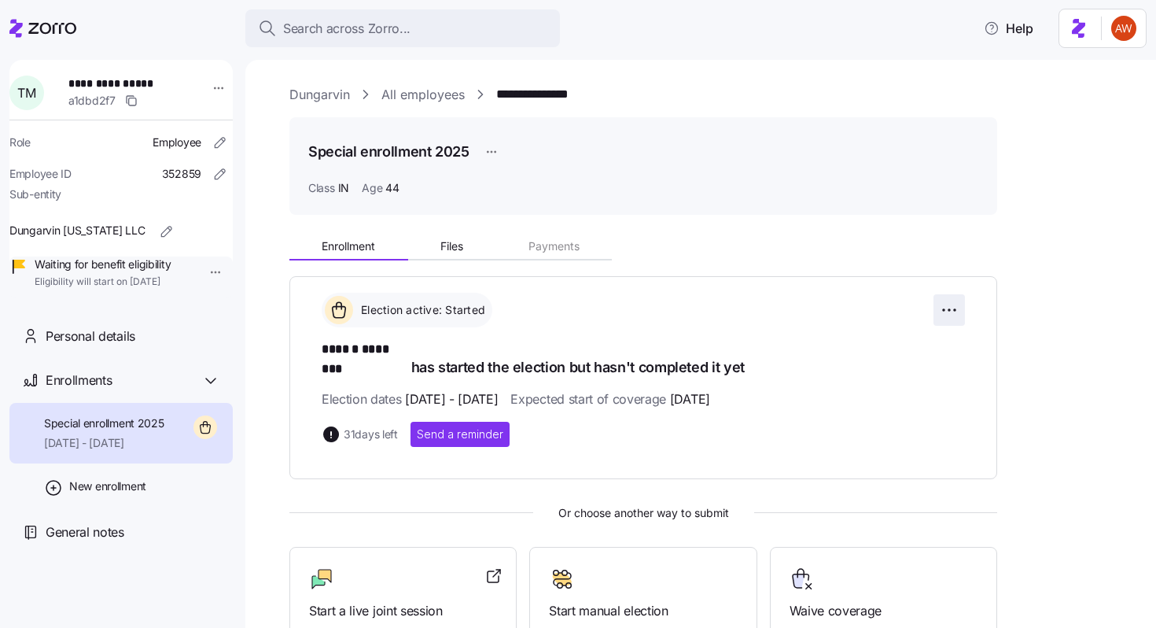
click at [954, 304] on html "**********" at bounding box center [578, 309] width 1156 height 618
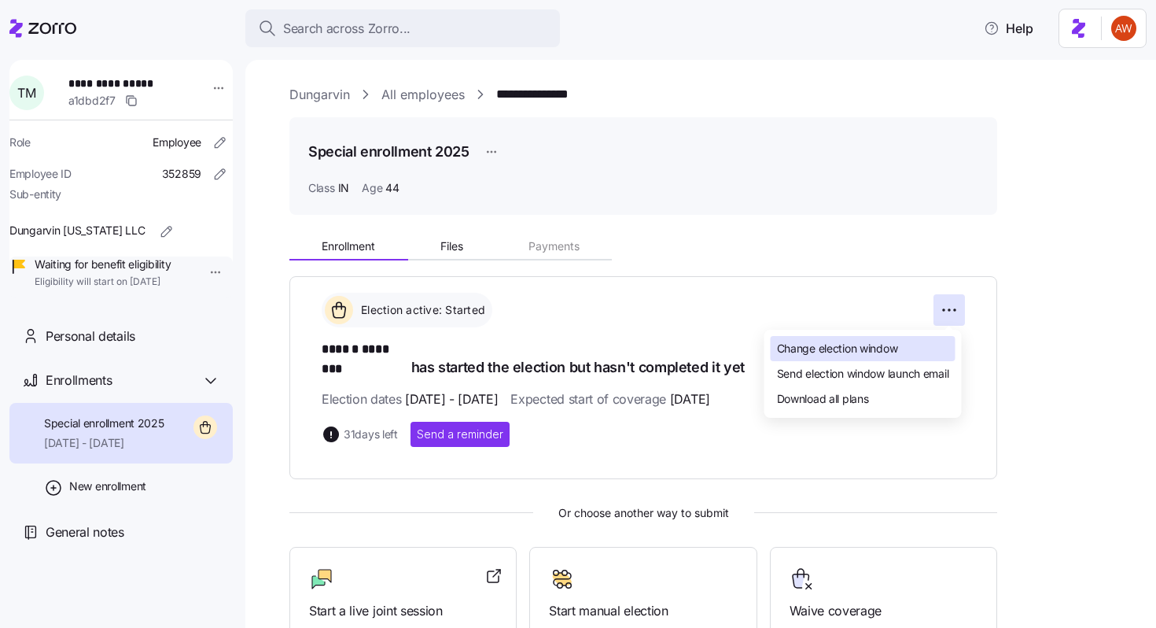
click at [865, 352] on span "Change election window" at bounding box center [837, 349] width 121 height 16
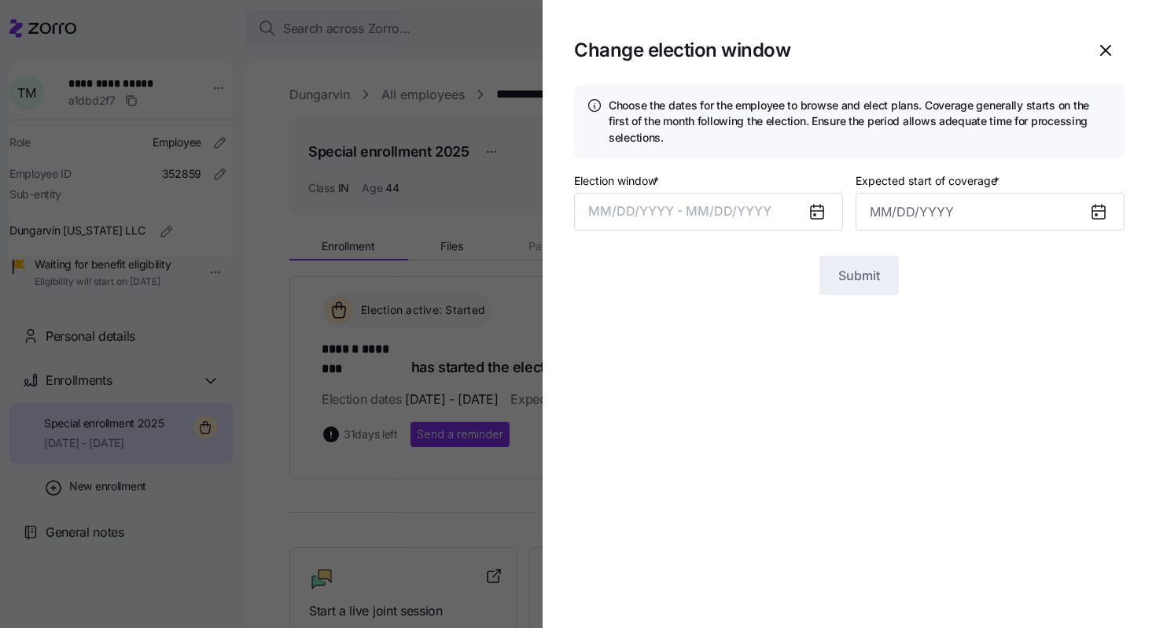
type input "[DATE]"
click at [728, 210] on button "[DATE] – [DATE]" at bounding box center [708, 212] width 269 height 38
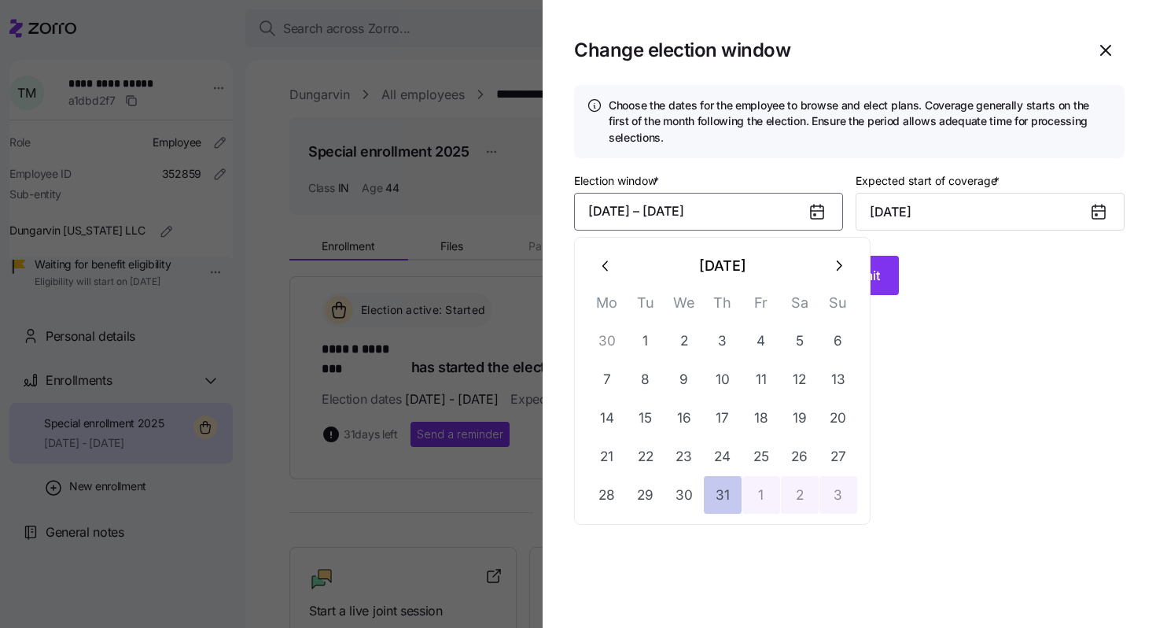
click at [725, 495] on button "31" at bounding box center [723, 495] width 38 height 38
click at [846, 271] on icon "button" at bounding box center [838, 265] width 17 height 17
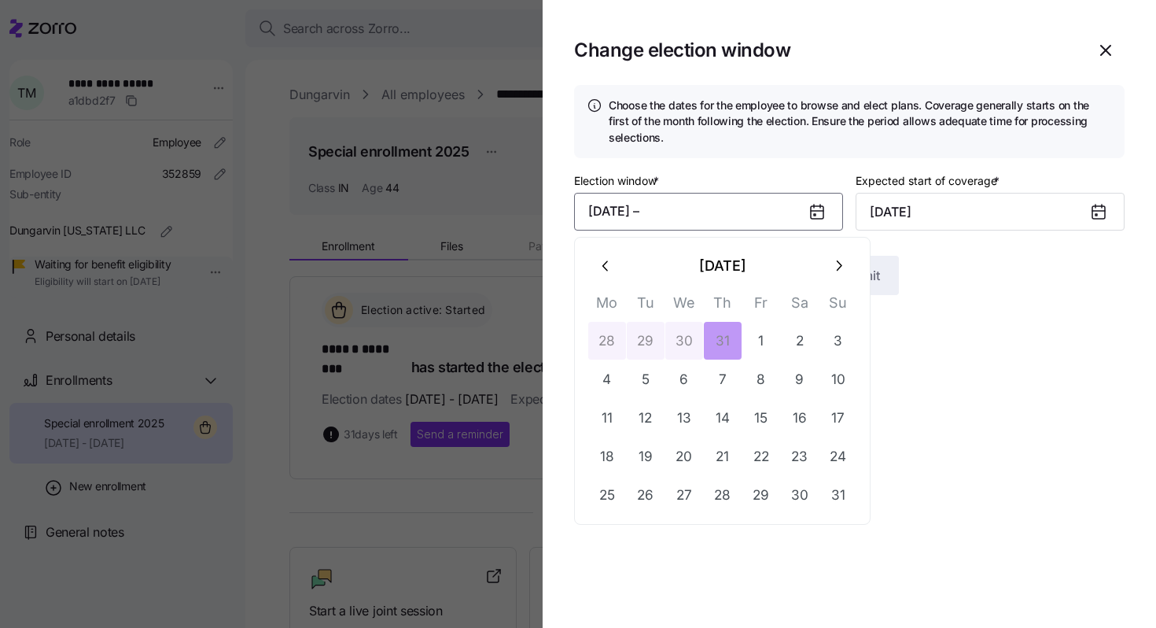
click at [846, 271] on icon "button" at bounding box center [838, 265] width 17 height 17
click at [699, 378] on button "10" at bounding box center [685, 379] width 38 height 38
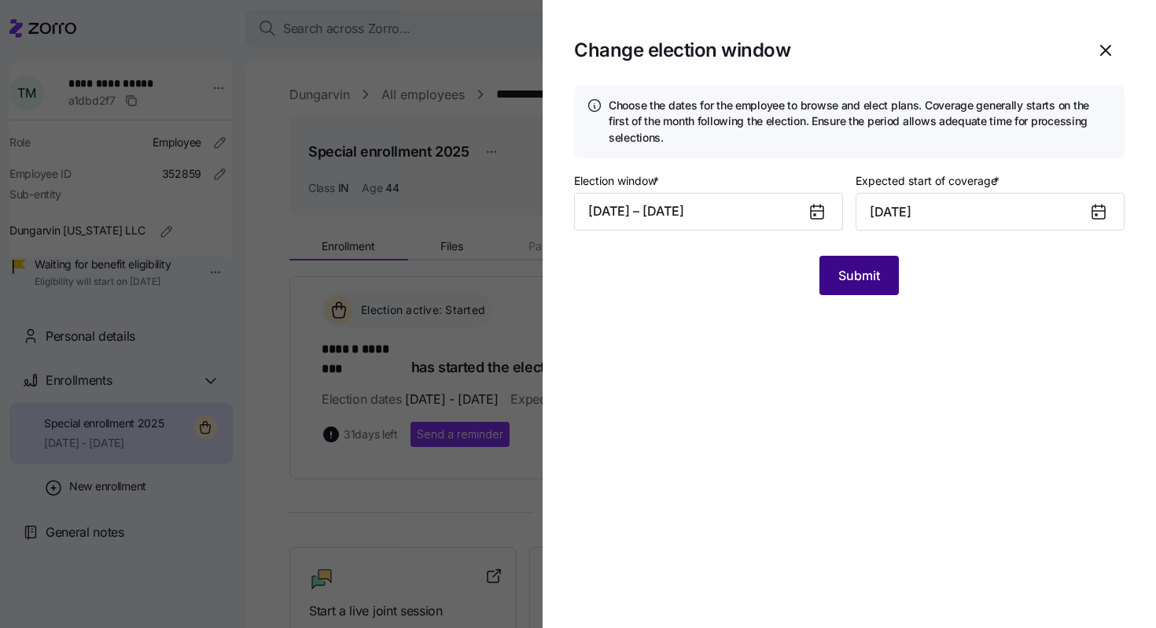
click at [861, 282] on span "Submit" at bounding box center [860, 275] width 42 height 19
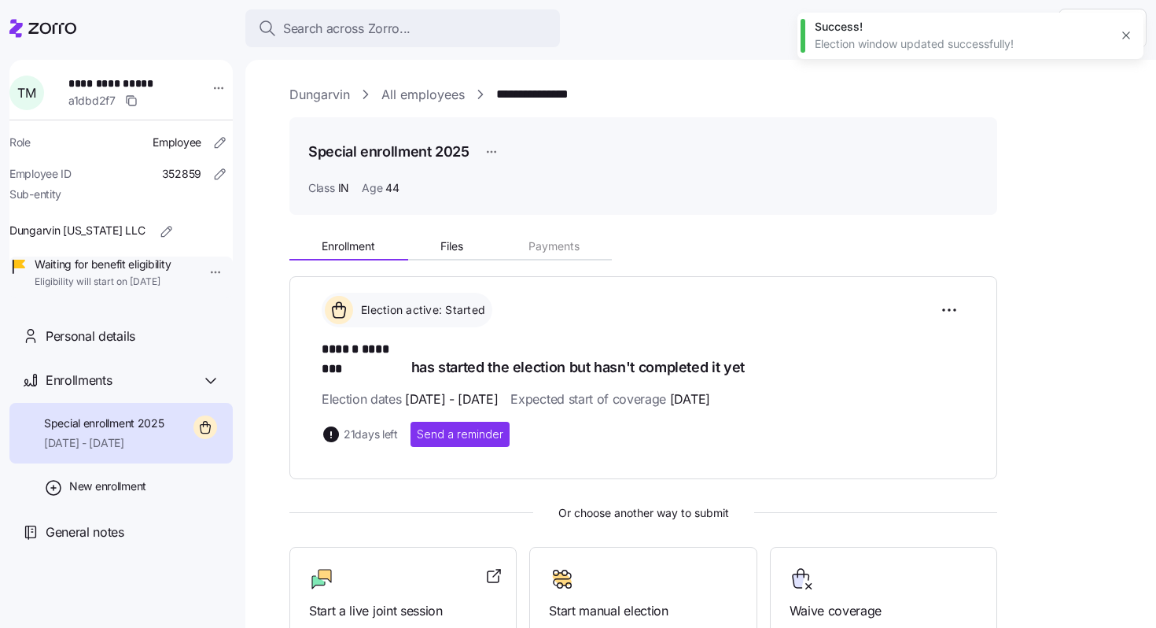
click at [411, 107] on div "**********" at bounding box center [711, 445] width 845 height 721
click at [409, 98] on link "All employees" at bounding box center [423, 95] width 83 height 20
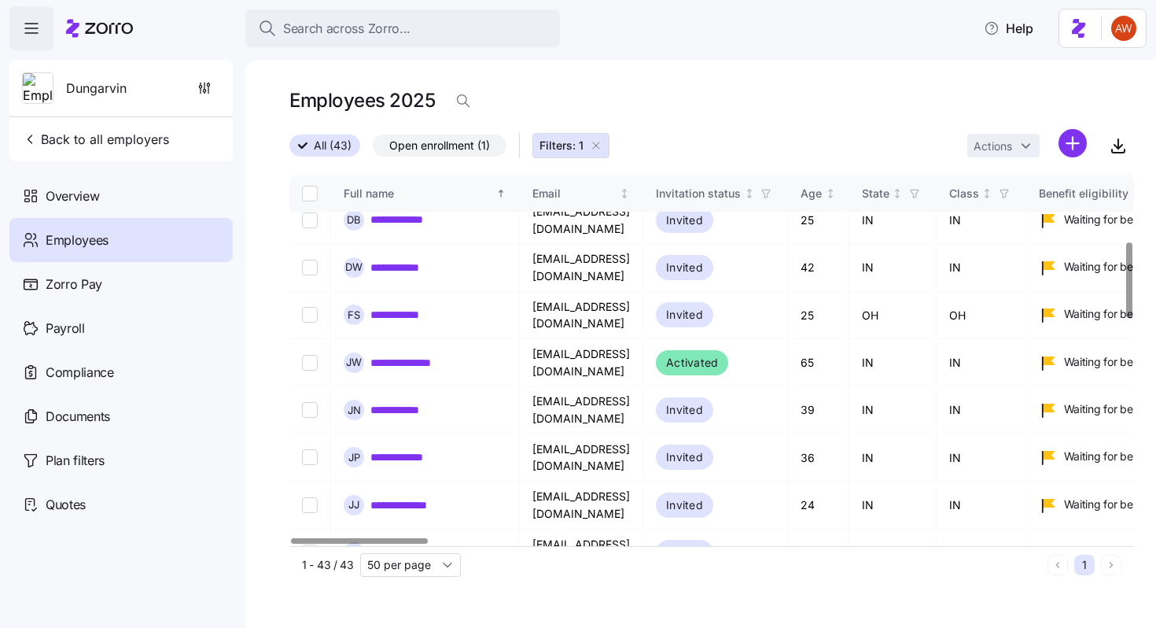
scroll to position [1390, 0]
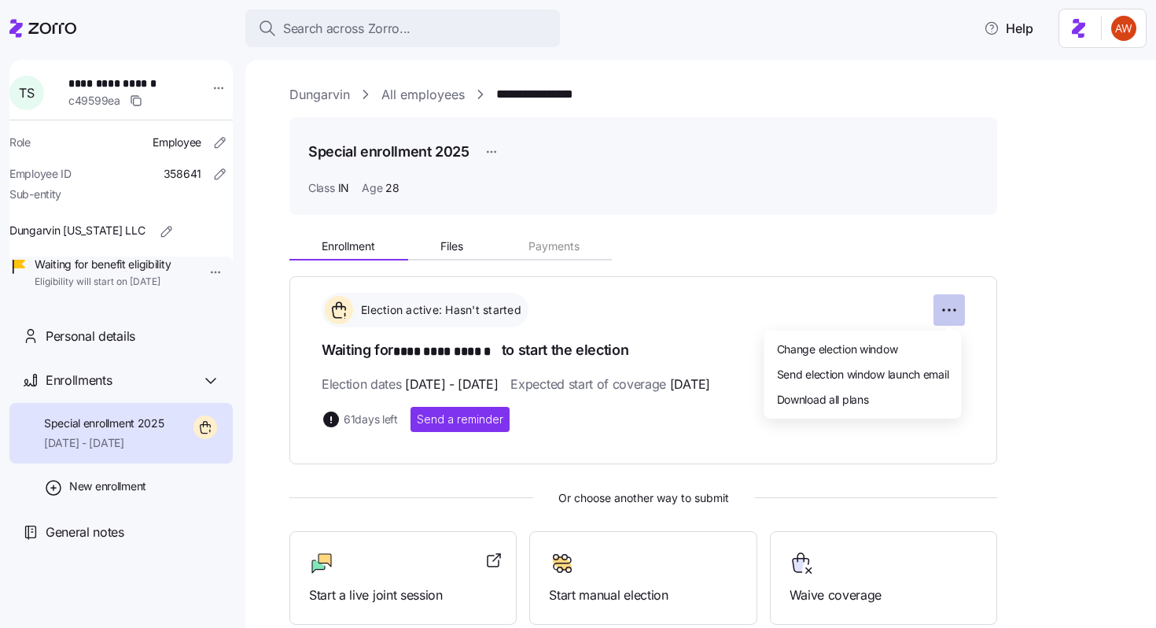
click at [939, 308] on html "**********" at bounding box center [578, 309] width 1156 height 618
click at [869, 349] on span "Change election window" at bounding box center [837, 349] width 121 height 16
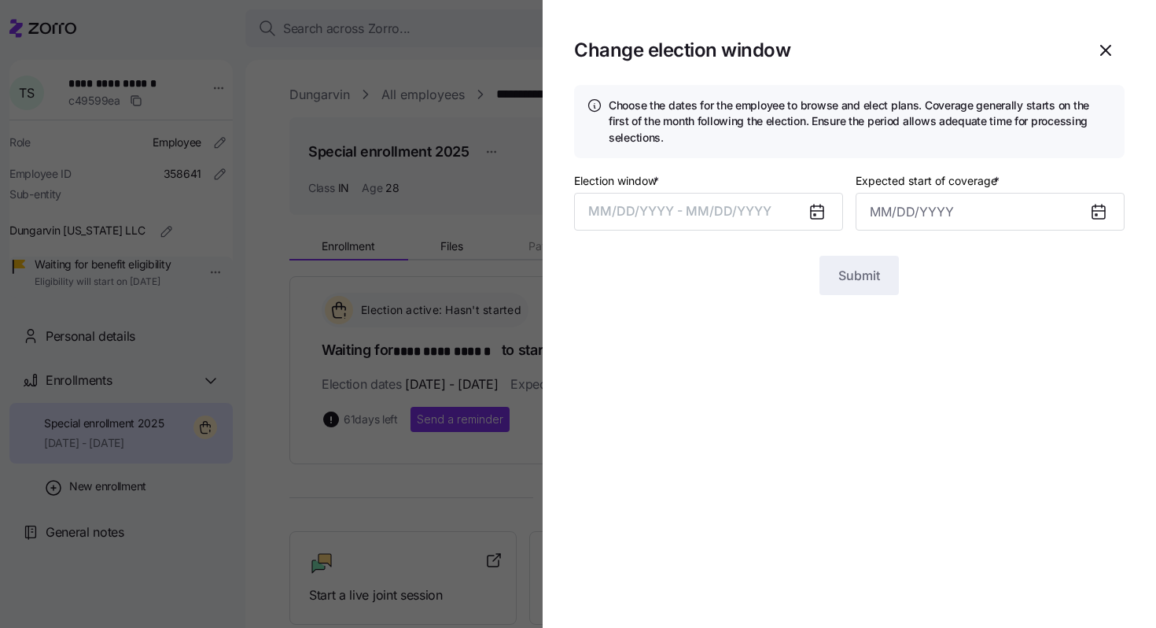
type input "[DATE]"
click at [784, 219] on button "[DATE] – [DATE]" at bounding box center [708, 212] width 269 height 38
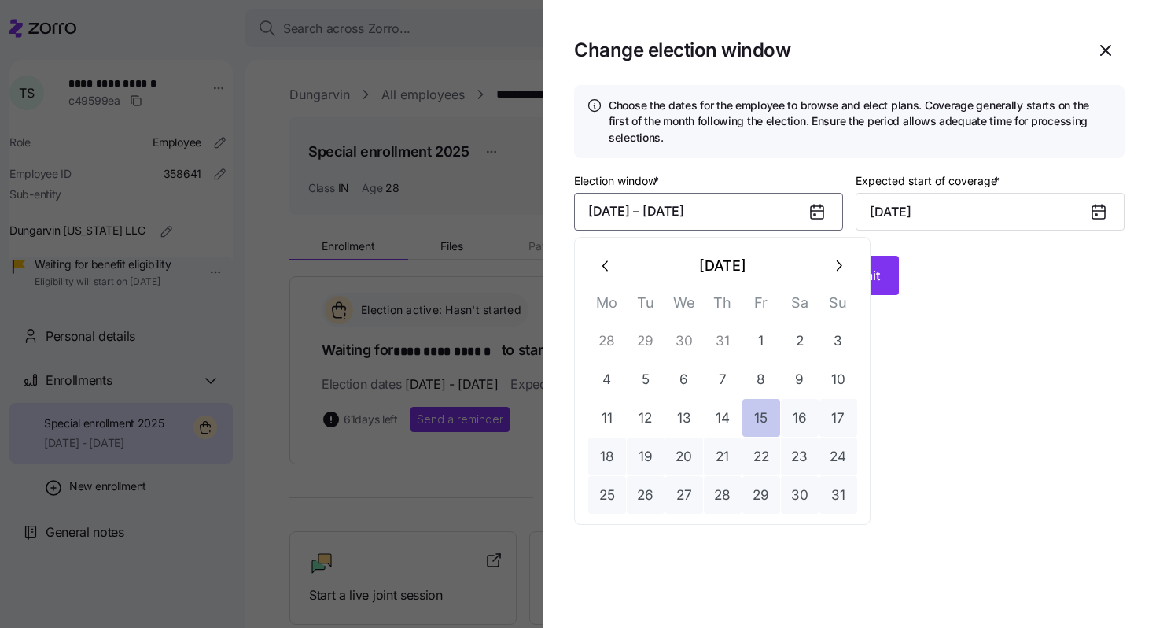
click at [758, 410] on button "15" at bounding box center [762, 418] width 38 height 38
click at [836, 253] on button "button" at bounding box center [839, 266] width 38 height 38
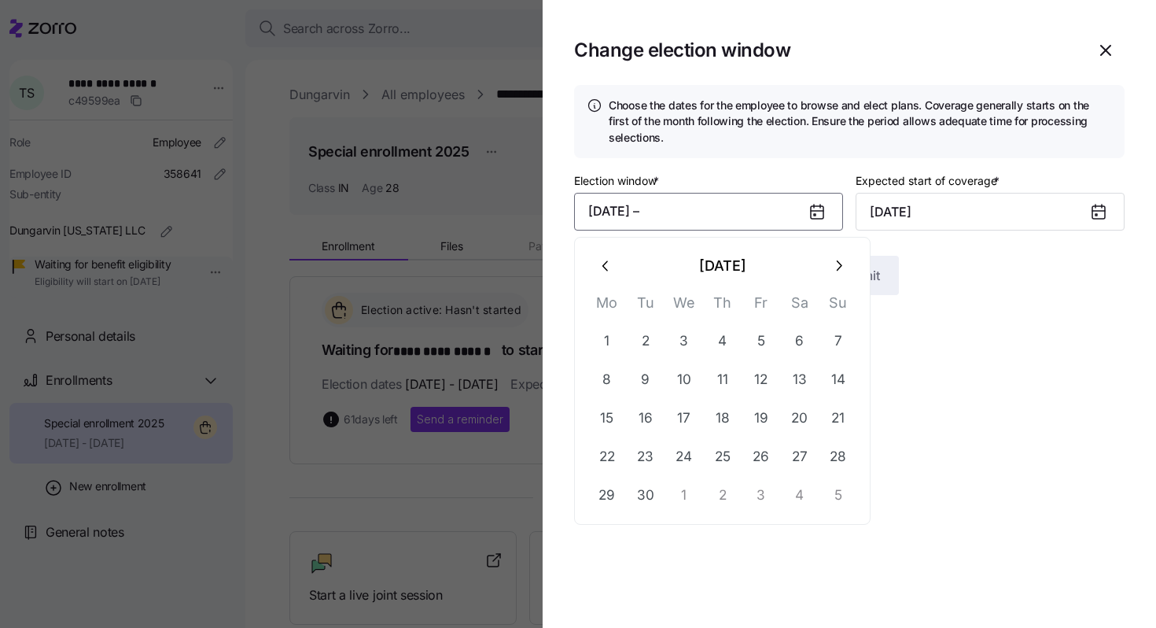
click at [836, 253] on button "button" at bounding box center [839, 266] width 38 height 38
click at [762, 384] on button "10" at bounding box center [762, 379] width 38 height 38
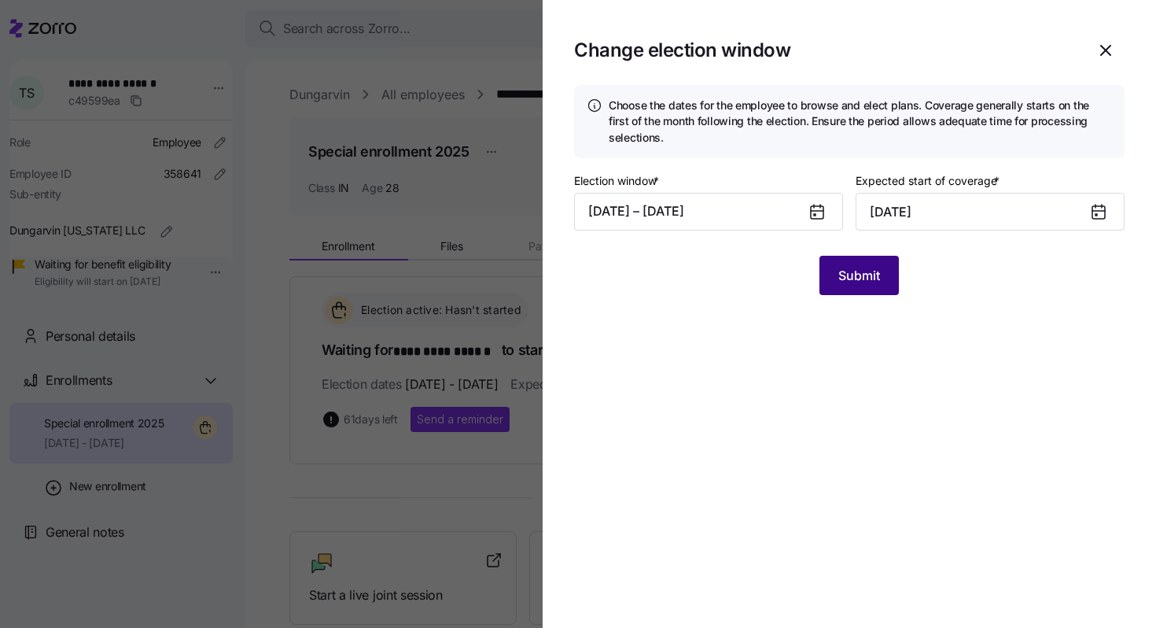
click at [843, 283] on span "Submit" at bounding box center [860, 275] width 42 height 19
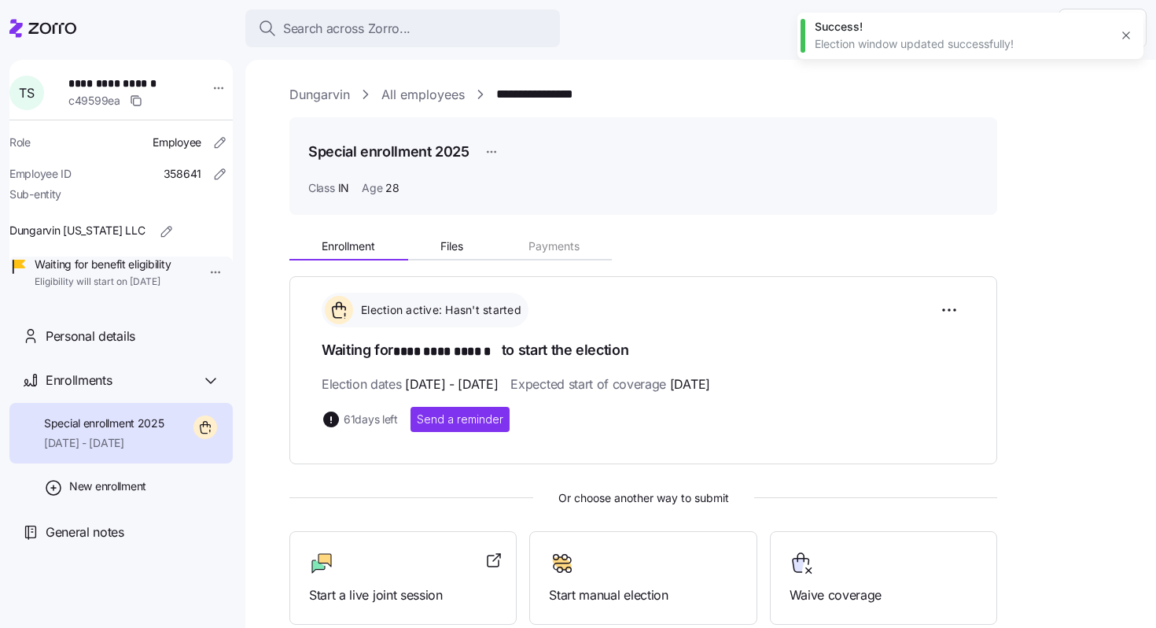
click at [425, 115] on div "**********" at bounding box center [711, 438] width 845 height 706
click at [425, 99] on link "All employees" at bounding box center [423, 95] width 83 height 20
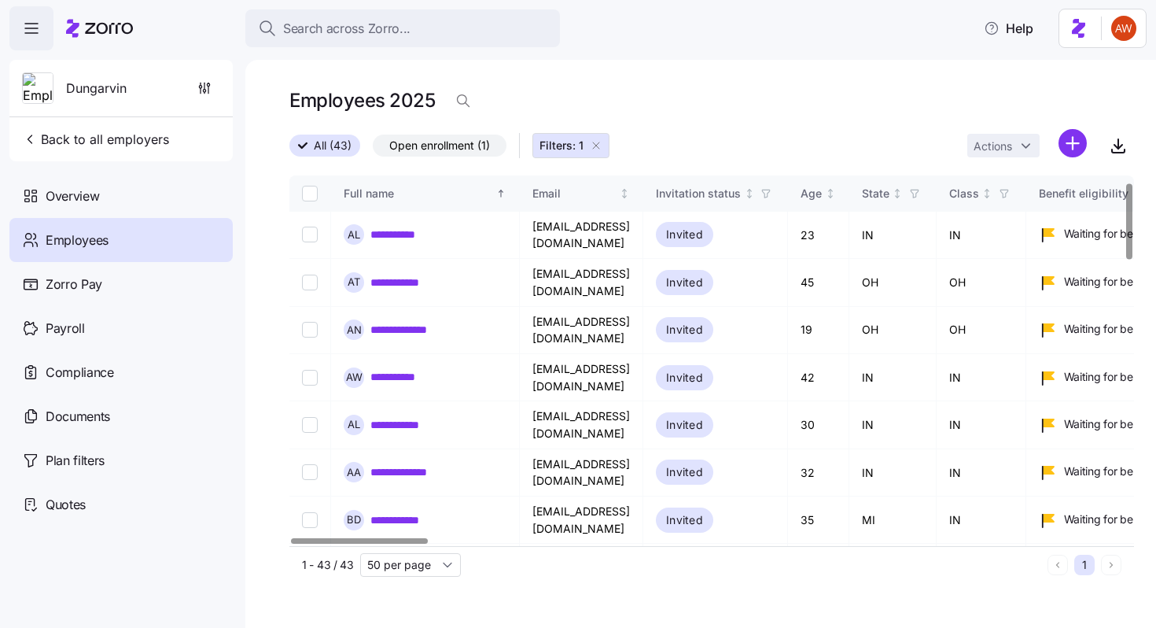
scroll to position [1390, 0]
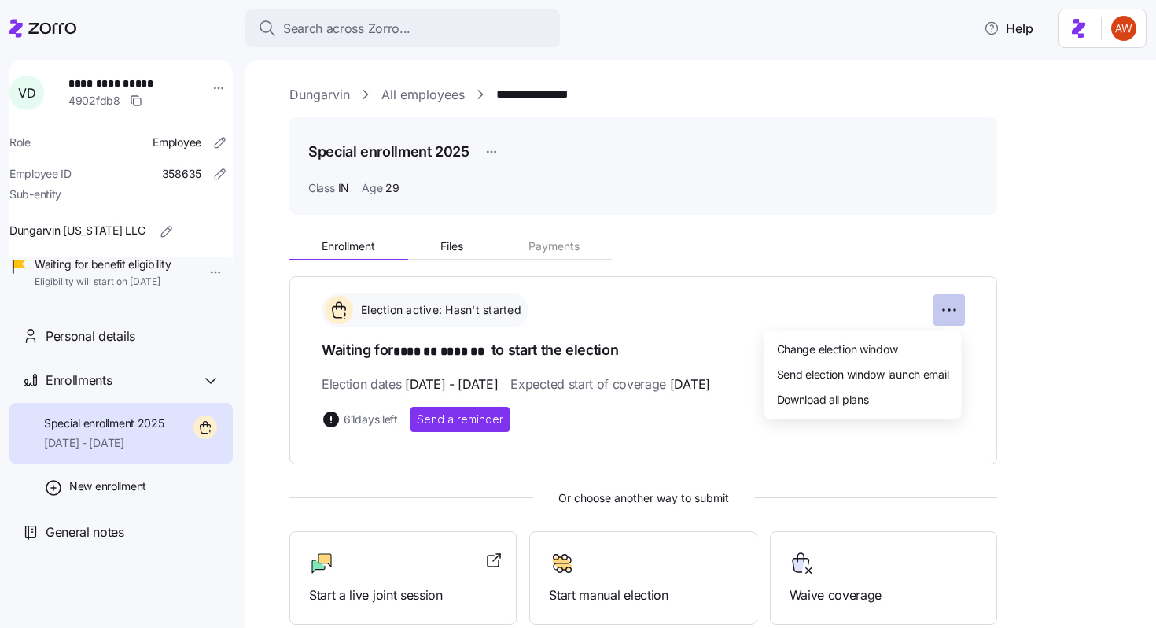
click at [942, 309] on html "**********" at bounding box center [578, 309] width 1156 height 618
click at [883, 348] on span "Change election window" at bounding box center [837, 349] width 121 height 16
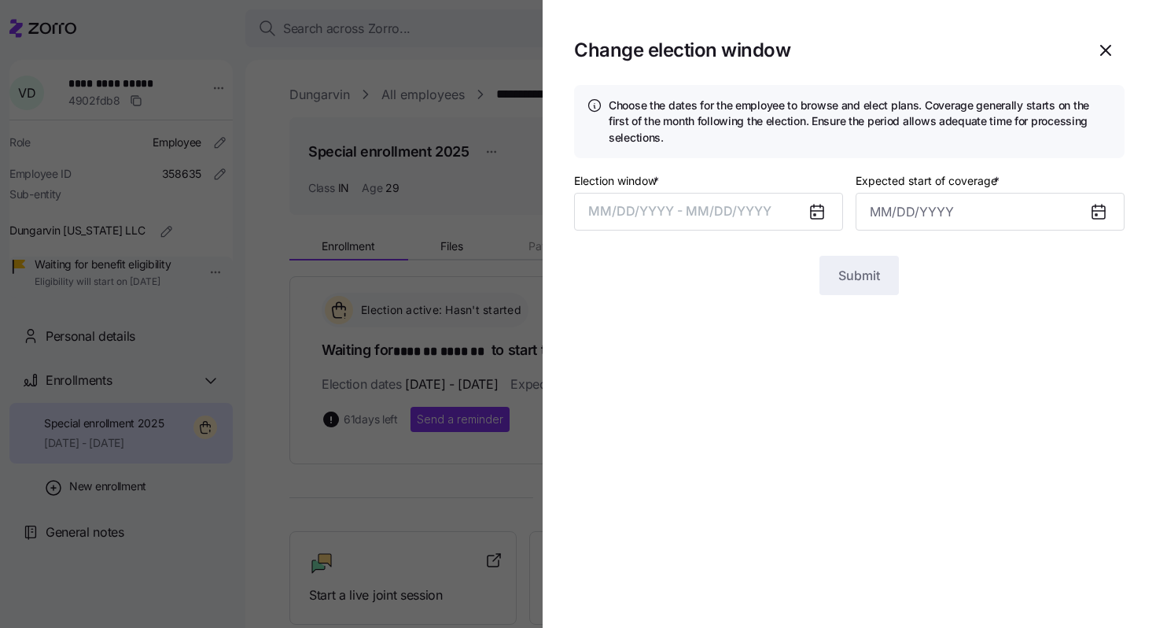
type input "[DATE]"
click at [788, 225] on button "[DATE] – [DATE]" at bounding box center [708, 212] width 269 height 38
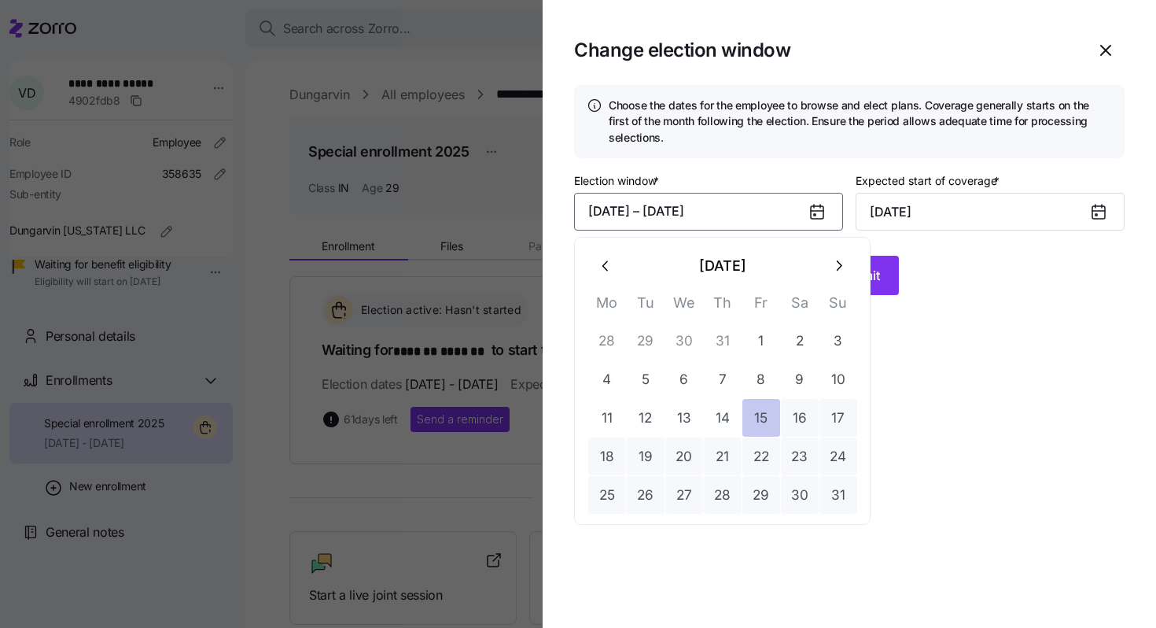
click at [758, 421] on button "15" at bounding box center [762, 418] width 38 height 38
click at [832, 270] on icon "button" at bounding box center [838, 265] width 17 height 17
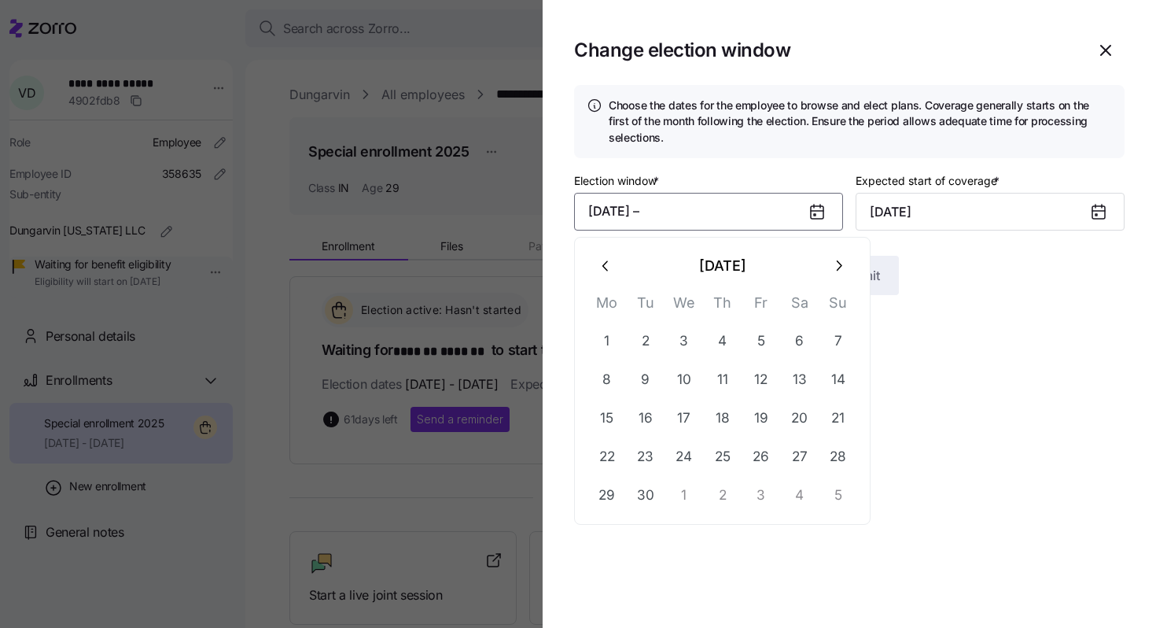
click at [832, 270] on icon "button" at bounding box center [838, 265] width 17 height 17
click at [771, 369] on button "10" at bounding box center [762, 379] width 38 height 38
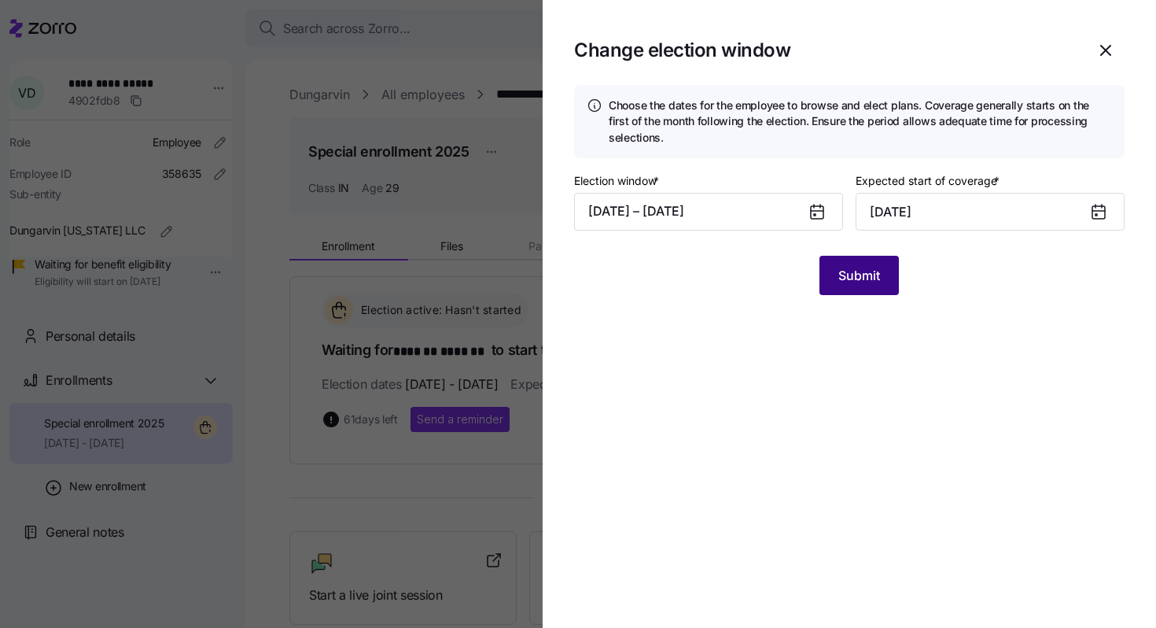
click at [860, 281] on span "Submit" at bounding box center [860, 275] width 42 height 19
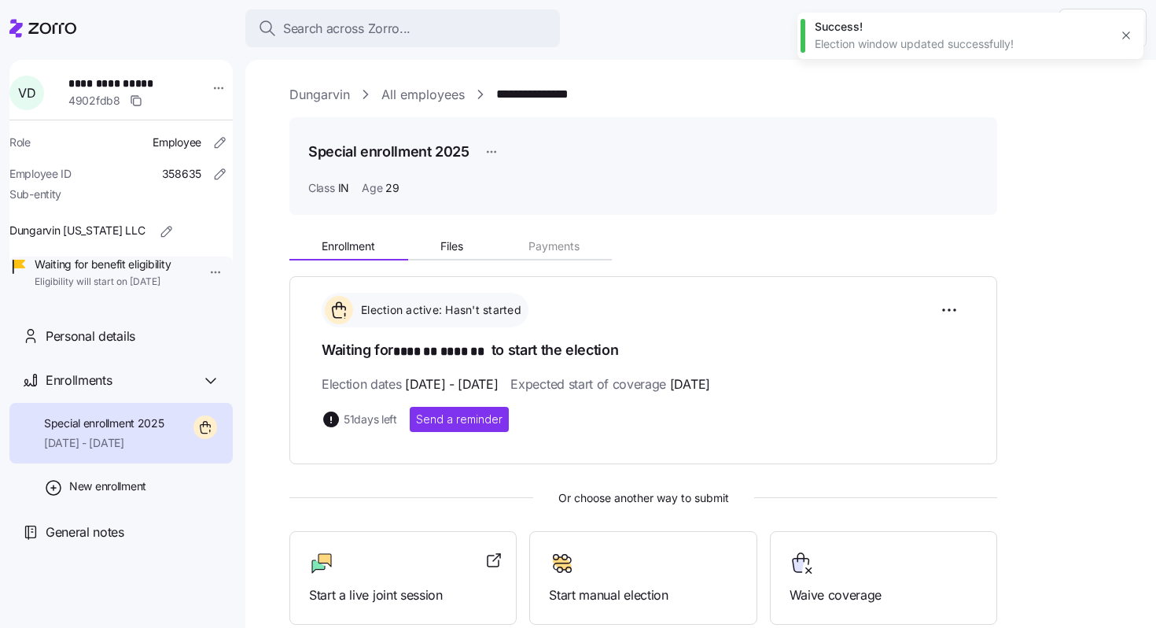
click at [450, 94] on link "All employees" at bounding box center [423, 95] width 83 height 20
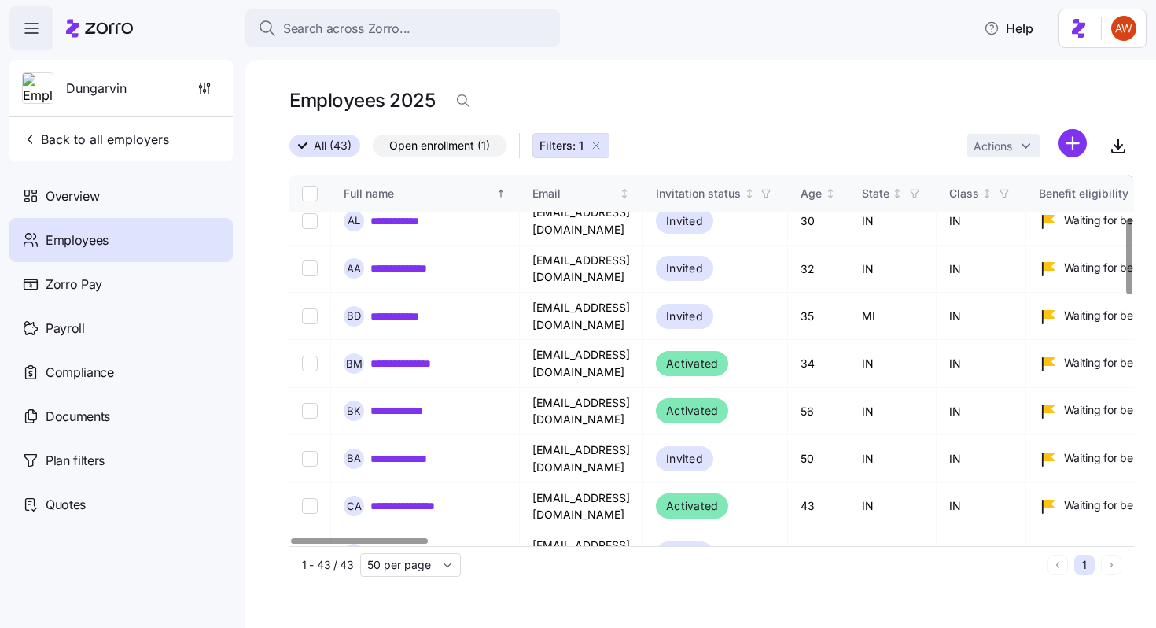
scroll to position [1390, 0]
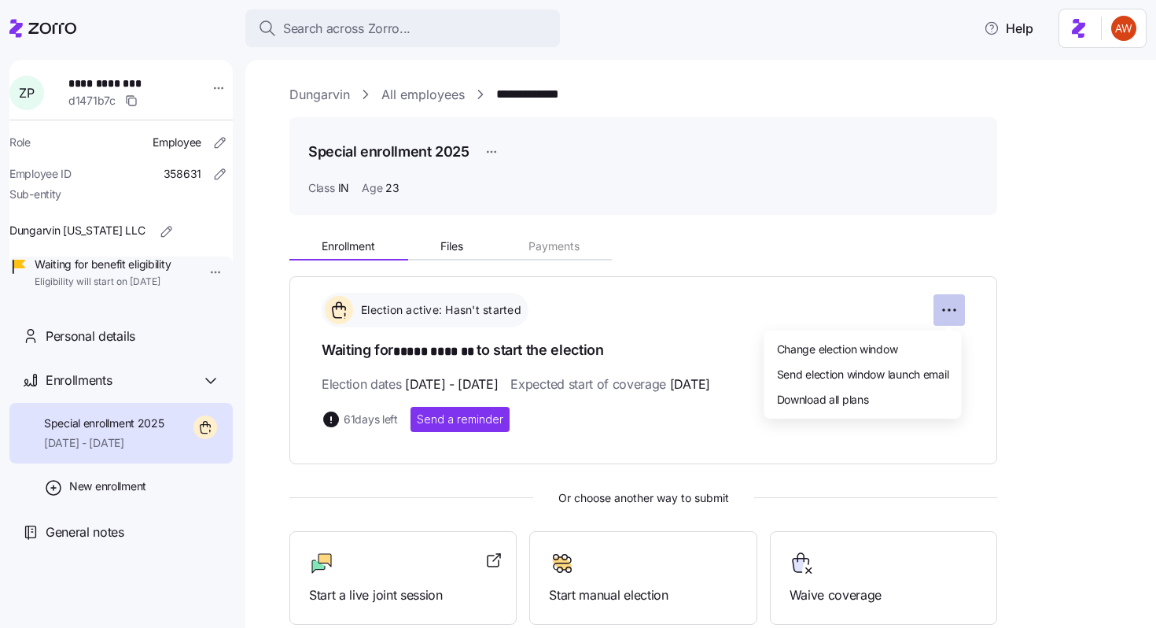
click at [941, 308] on html "**********" at bounding box center [578, 309] width 1156 height 618
click at [864, 347] on span "Change election window" at bounding box center [837, 349] width 121 height 16
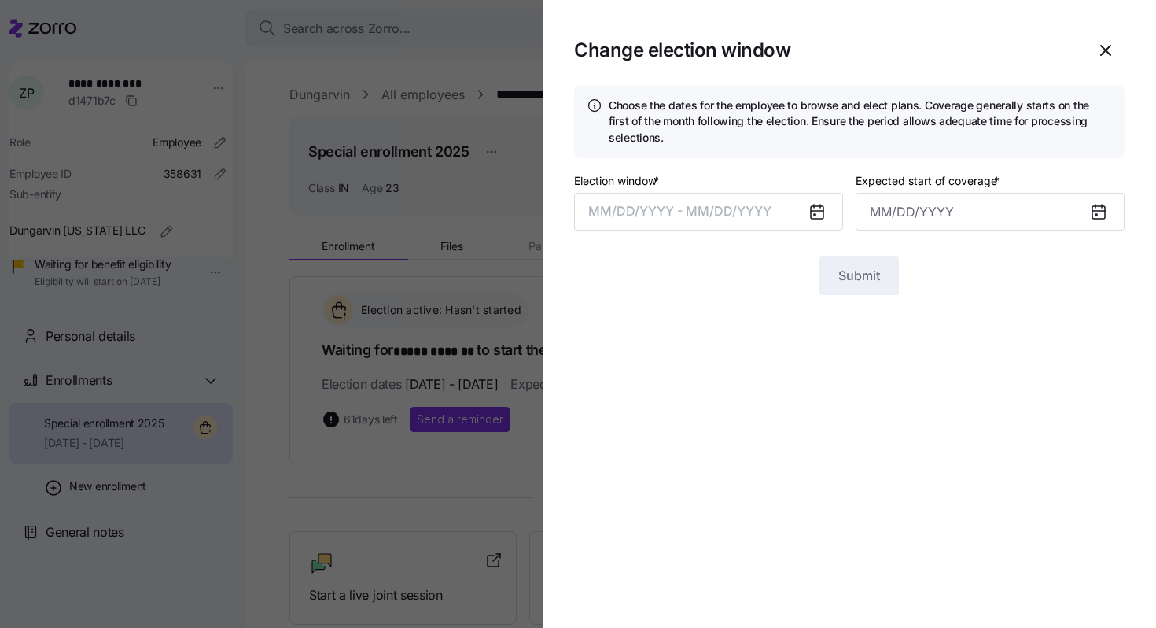
type input "[DATE]"
click at [794, 209] on button "[DATE] – [DATE]" at bounding box center [708, 212] width 269 height 38
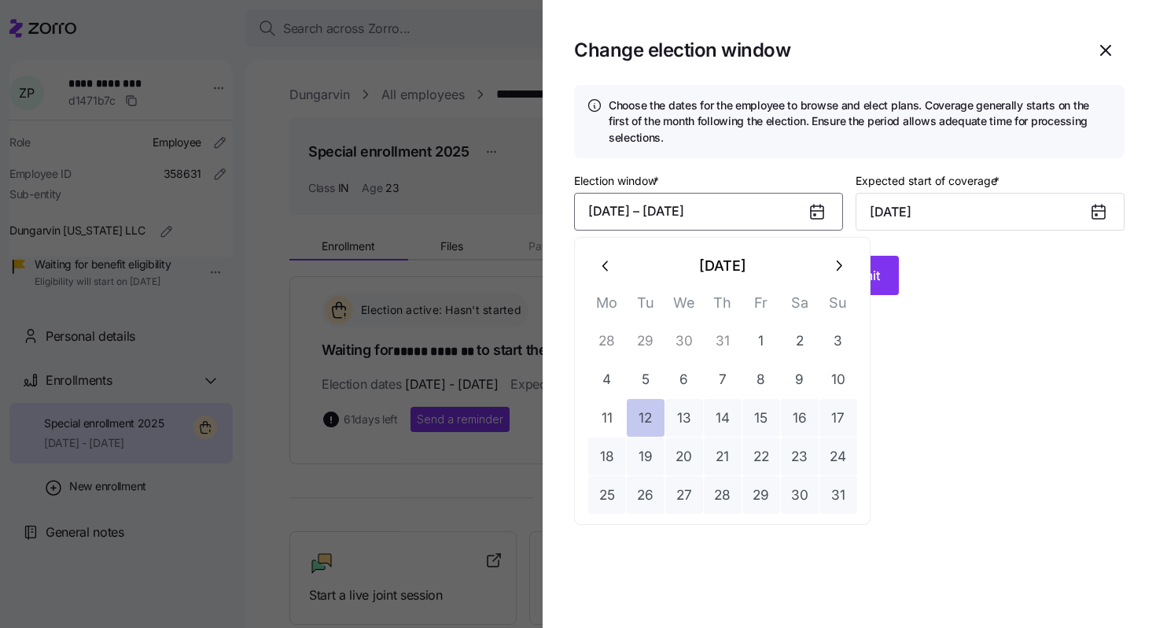
click at [648, 419] on button "12" at bounding box center [646, 418] width 38 height 38
click at [838, 264] on icon "button" at bounding box center [838, 265] width 17 height 17
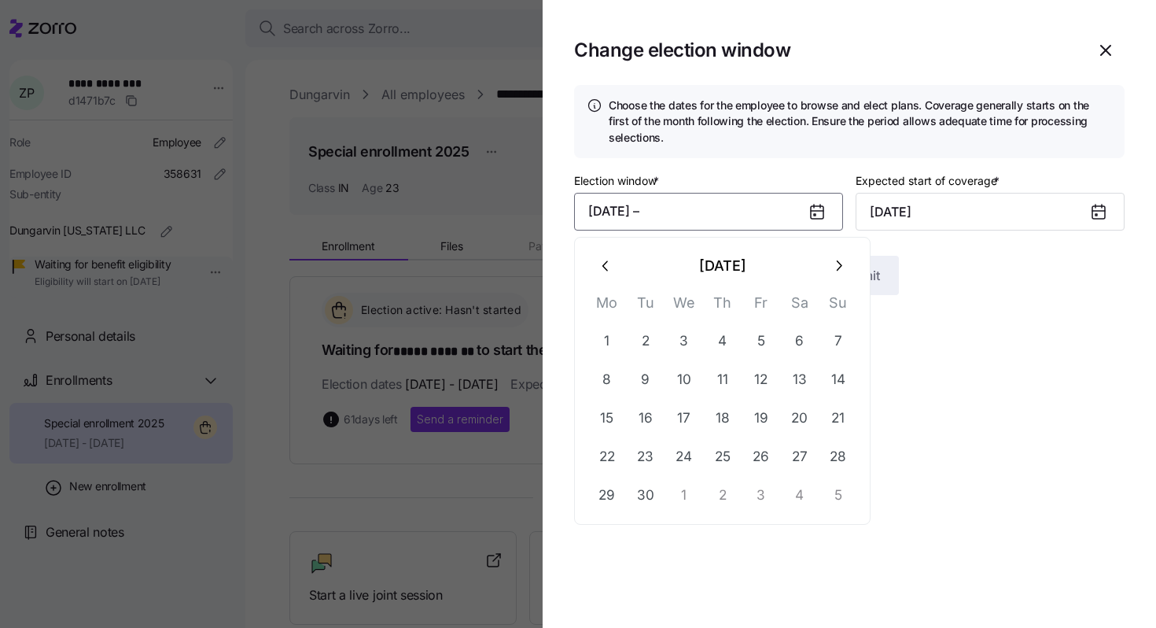
click at [838, 264] on icon "button" at bounding box center [838, 265] width 17 height 17
click at [756, 387] on button "10" at bounding box center [762, 379] width 38 height 38
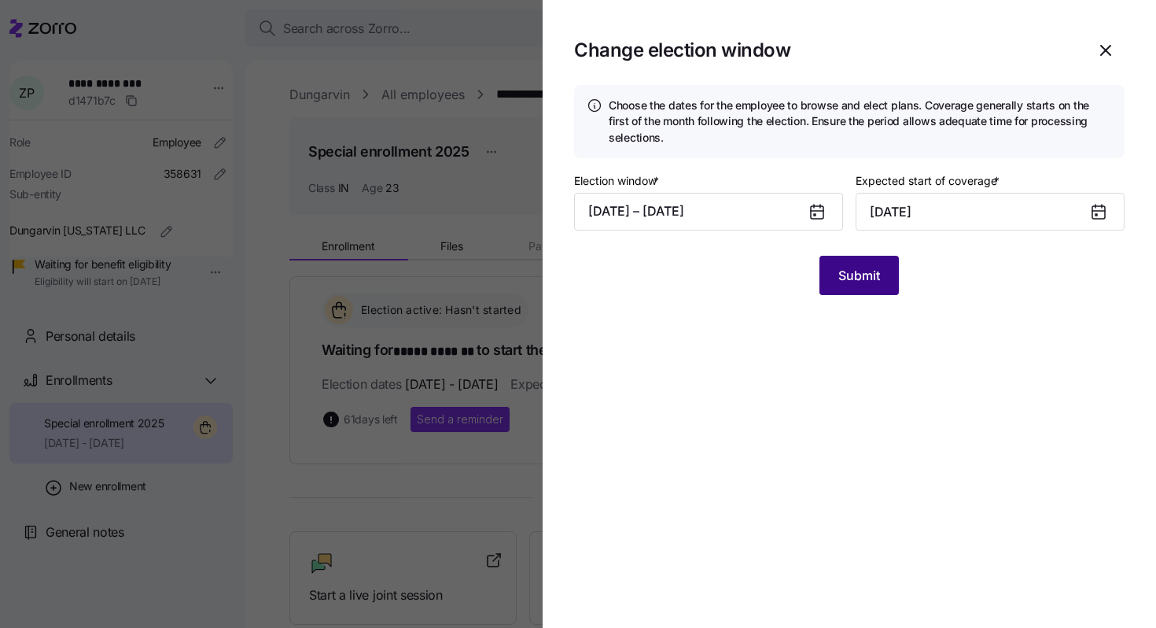
click at [849, 286] on button "Submit" at bounding box center [859, 275] width 79 height 39
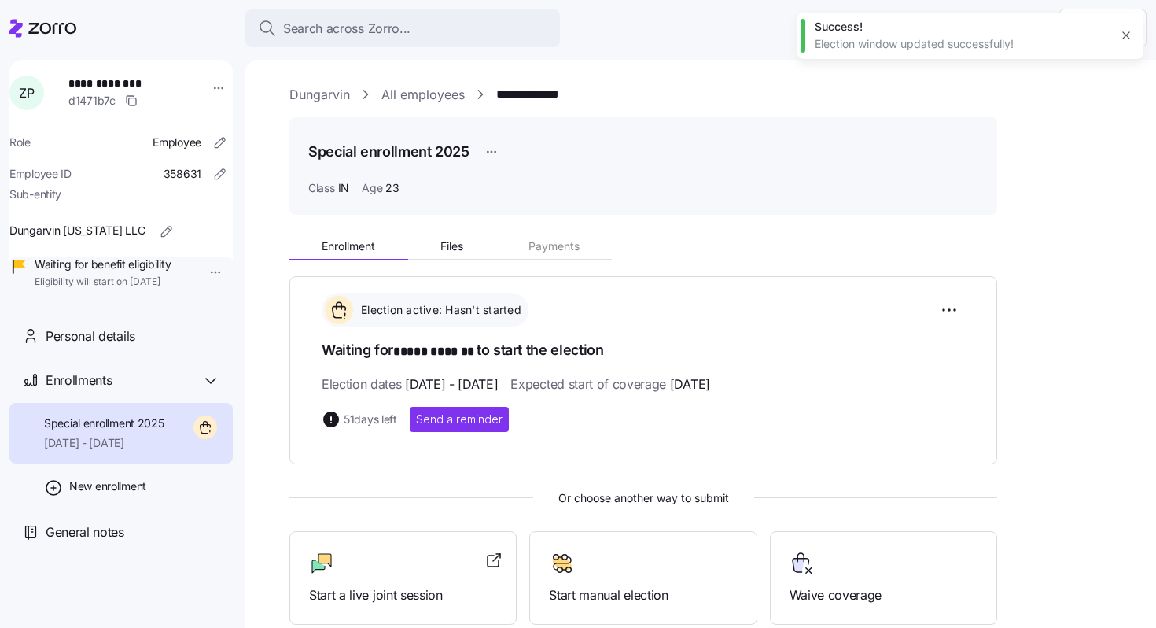
click at [446, 99] on link "All employees" at bounding box center [423, 95] width 83 height 20
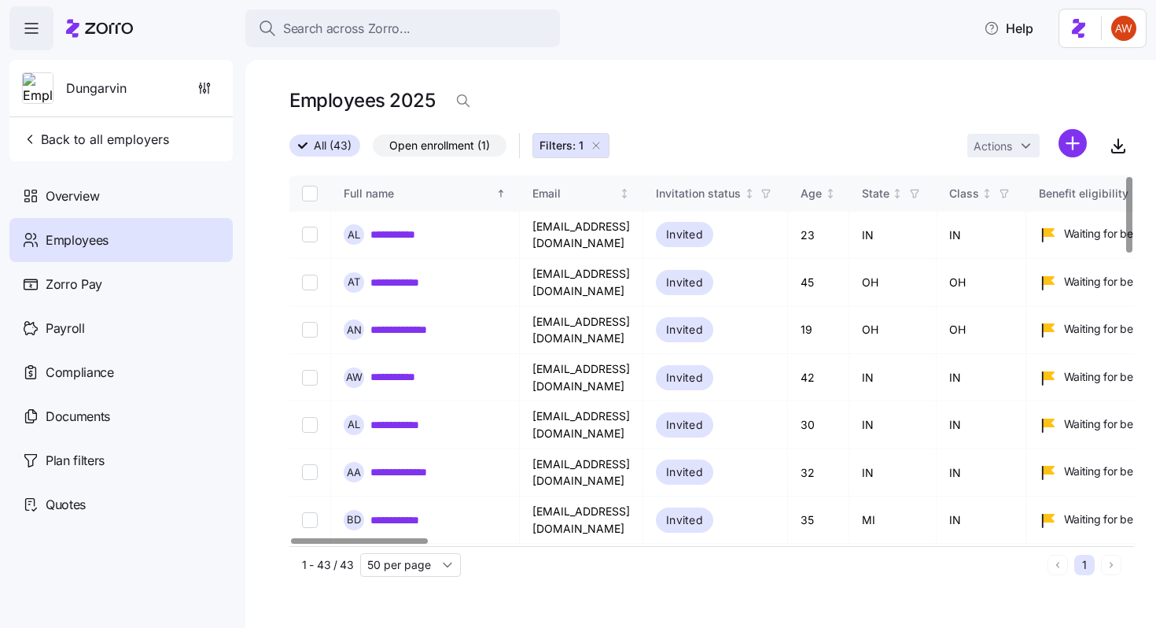
click at [803, 129] on div "All (43) Open enrollment (1) Filters: 1 Actions" at bounding box center [711, 146] width 845 height 34
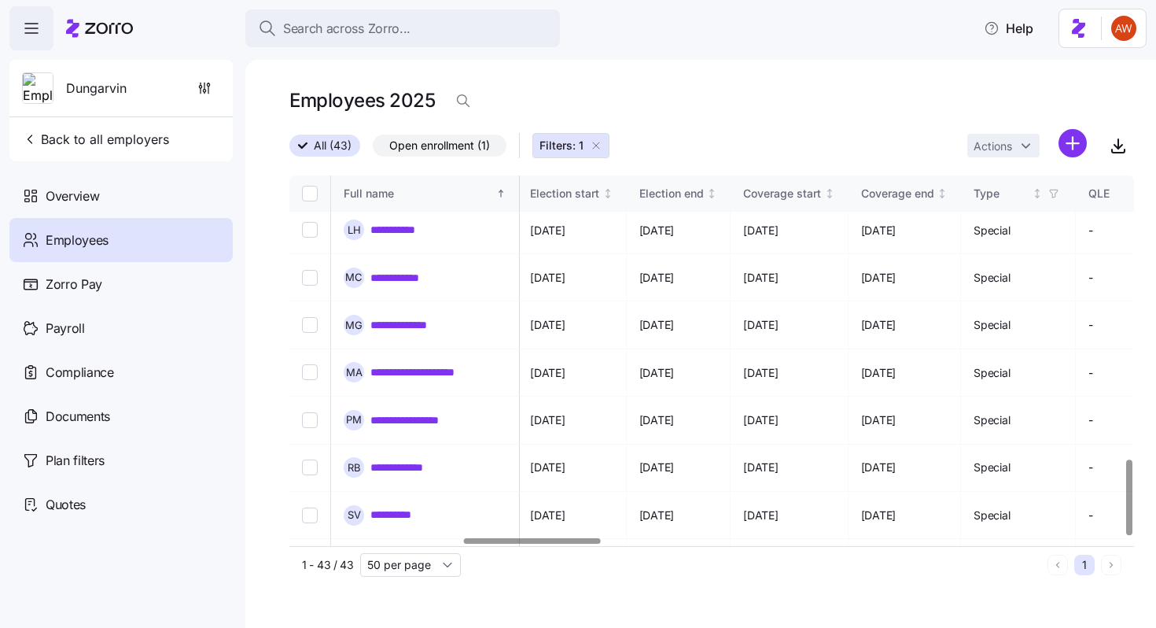
scroll to position [1390, 1068]
